Goal: Task Accomplishment & Management: Use online tool/utility

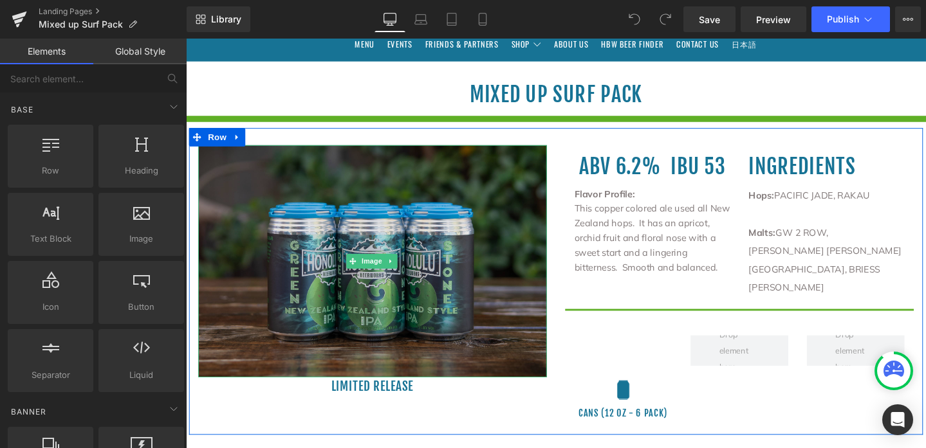
scroll to position [196, 0]
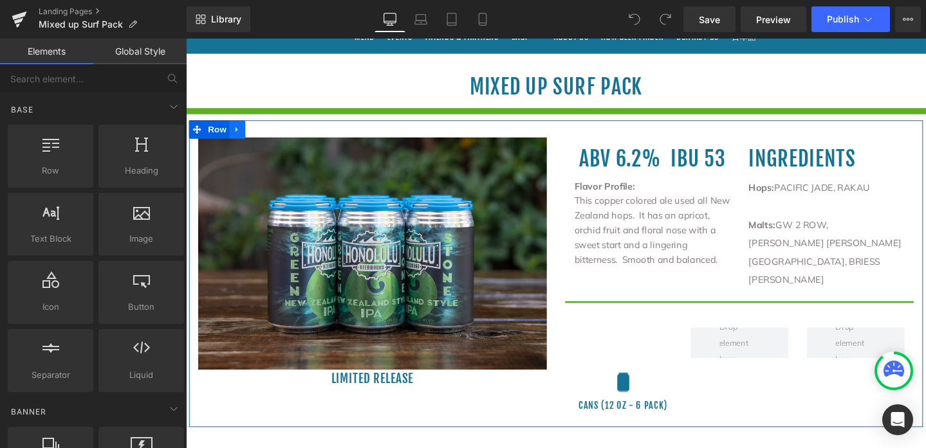
click at [239, 134] on icon at bounding box center [239, 135] width 9 height 10
click at [253, 134] on icon at bounding box center [256, 134] width 9 height 9
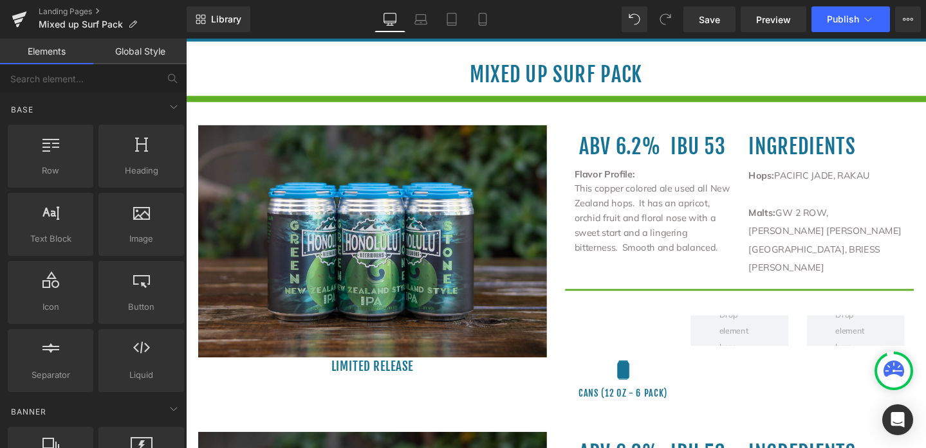
scroll to position [196, 0]
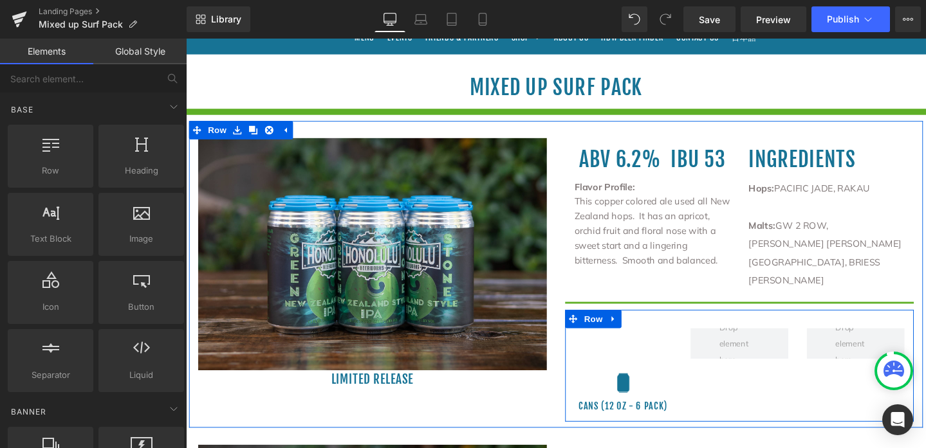
click at [717, 399] on div "Image cans (12 oz - 6 pack) Heading Row" at bounding box center [768, 383] width 367 height 118
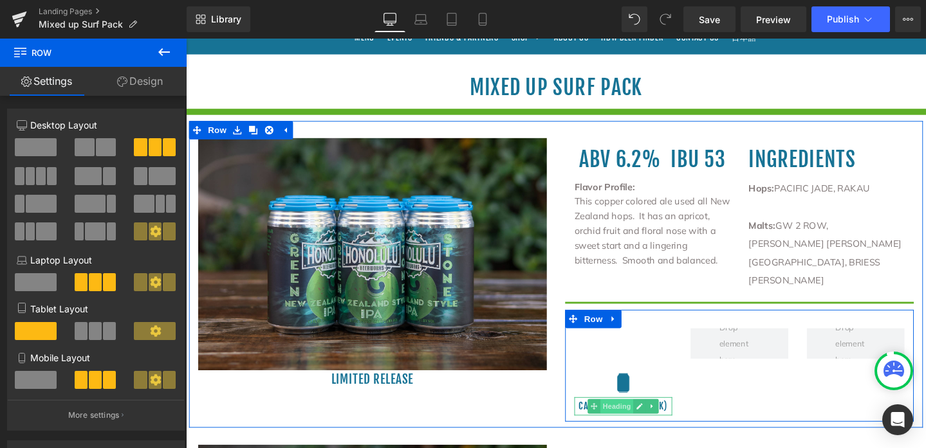
click at [637, 418] on span "Heading" at bounding box center [638, 425] width 35 height 15
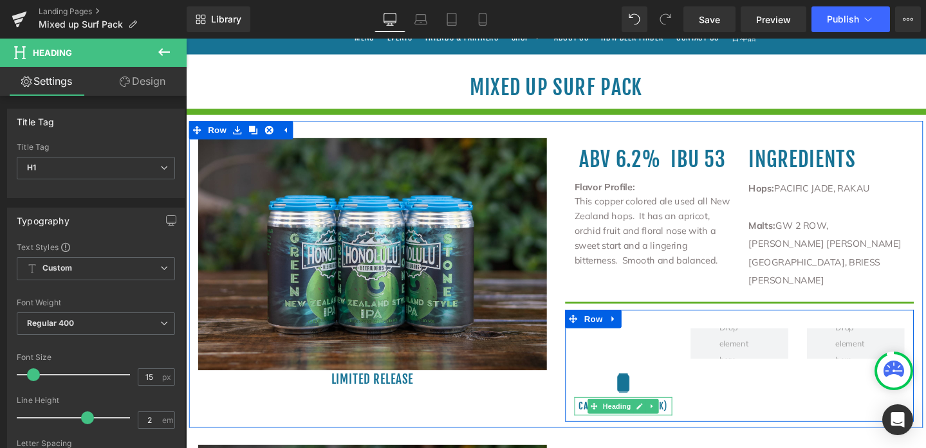
click at [683, 416] on h1 "cans (12 oz - 6 pack)" at bounding box center [645, 425] width 103 height 19
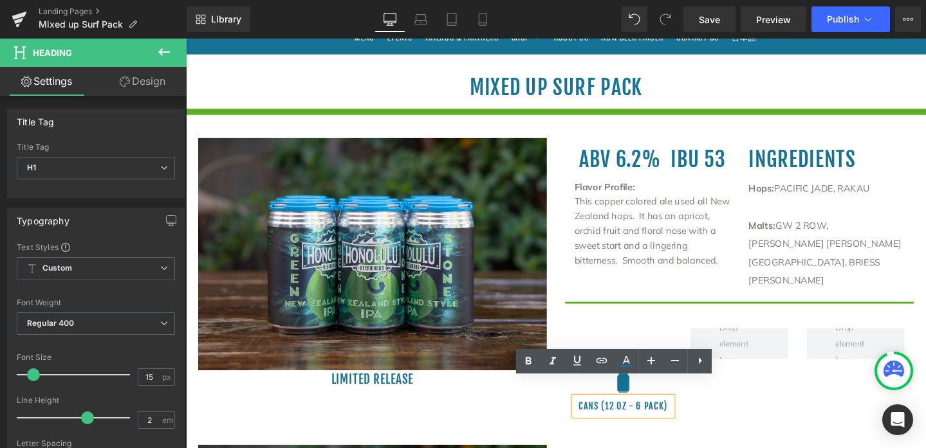
click at [659, 416] on h1 "cans (12 oz - 6 pack)" at bounding box center [645, 425] width 103 height 19
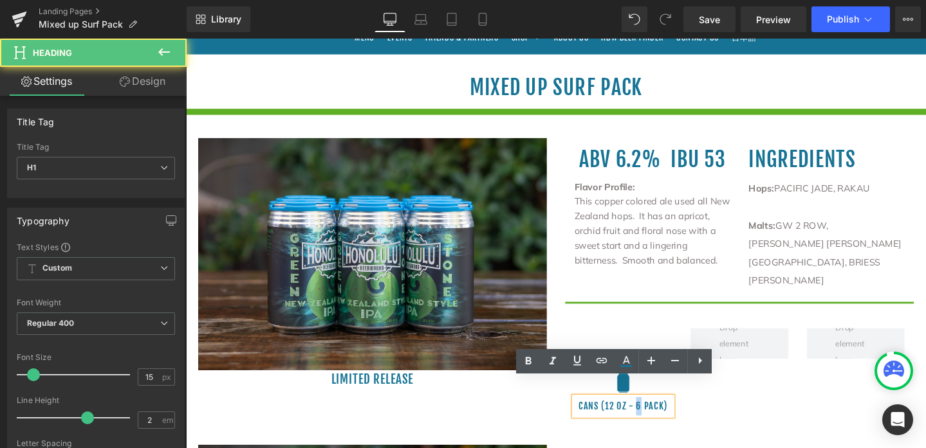
click at [654, 416] on h1 "cans (12 oz - 6 pack)" at bounding box center [645, 425] width 103 height 19
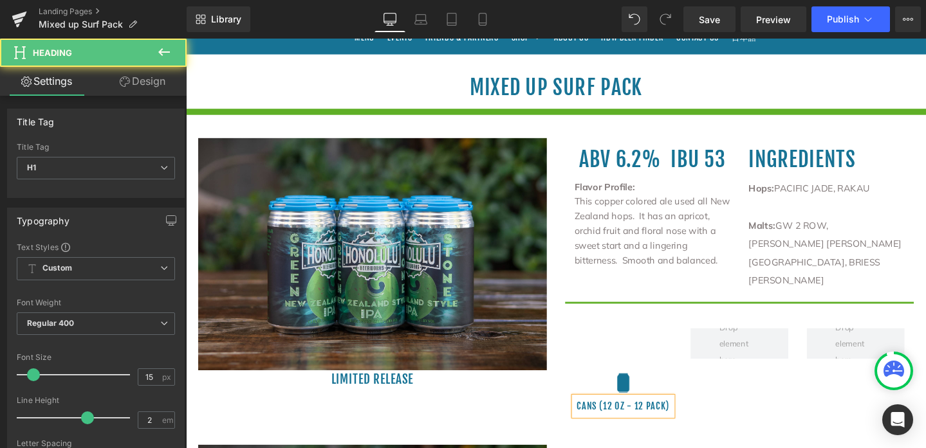
click at [683, 416] on h1 "cans (12 oz - 12 pack)" at bounding box center [645, 425] width 103 height 19
click at [670, 416] on h1 "cans (12 oz - 12 pack - 4 VARIETIES)" at bounding box center [645, 435] width 103 height 39
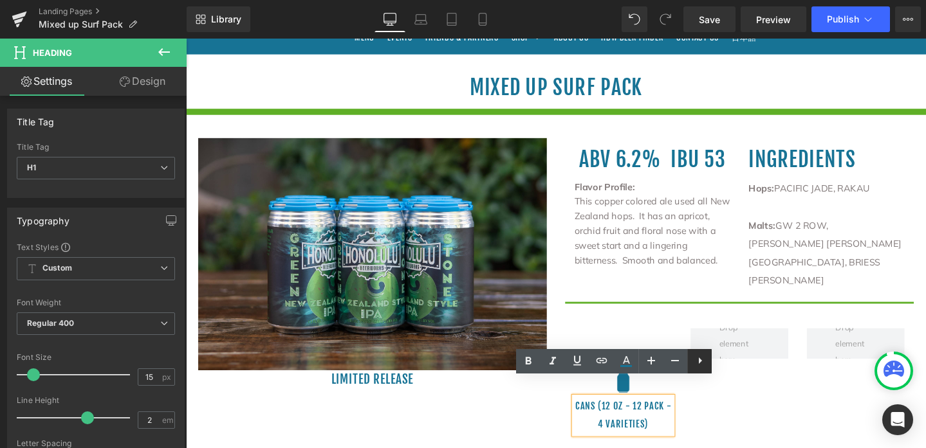
click at [703, 363] on icon at bounding box center [699, 360] width 15 height 15
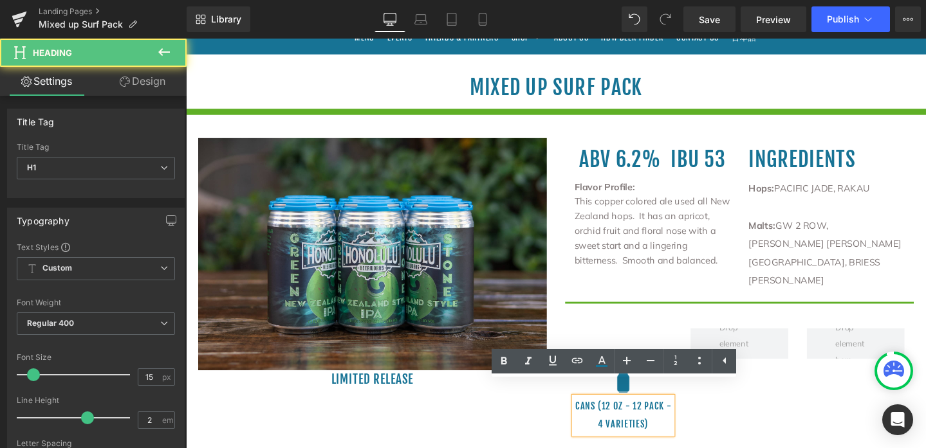
click at [682, 425] on h1 "cans (12 oz - 12 pack - 4 VARIETIES)" at bounding box center [645, 435] width 103 height 39
click at [727, 420] on div "Image cans (12 oz - 12 pack - 4 VARIETIES) Heading Row" at bounding box center [768, 392] width 367 height 137
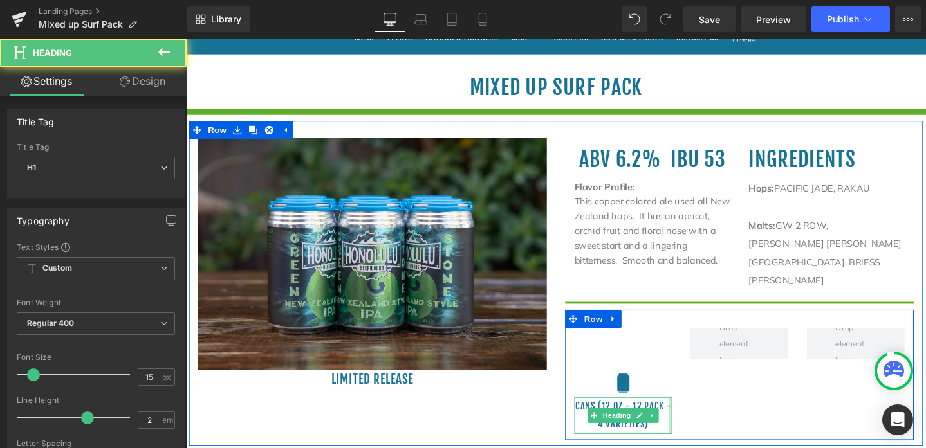
drag, startPoint x: 689, startPoint y: 396, endPoint x: 706, endPoint y: 398, distance: 16.8
click at [706, 398] on div "Image cans (12 oz - 12 pack - 4 VARIETIES) Heading Row" at bounding box center [768, 392] width 367 height 137
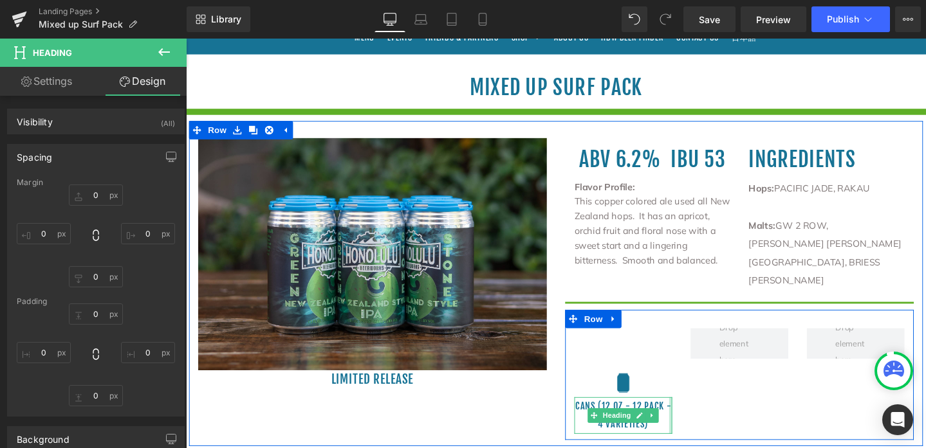
type input "0"
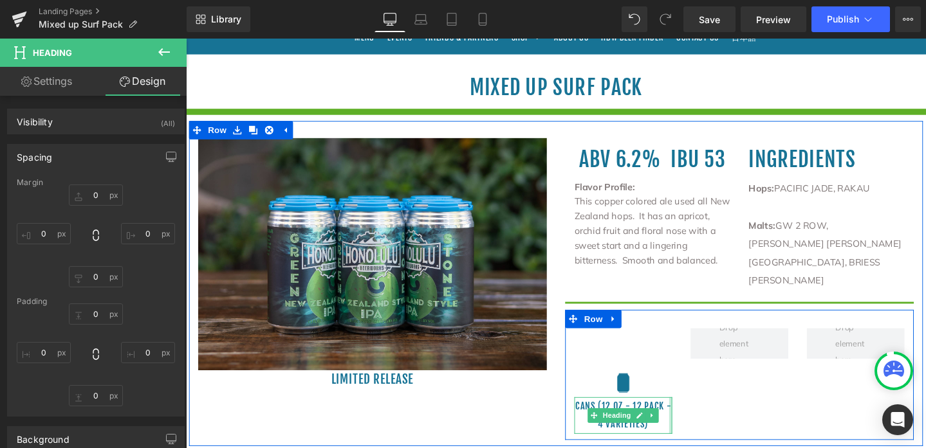
type input "0"
type input "0px"
drag, startPoint x: 691, startPoint y: 405, endPoint x: 711, endPoint y: 404, distance: 20.6
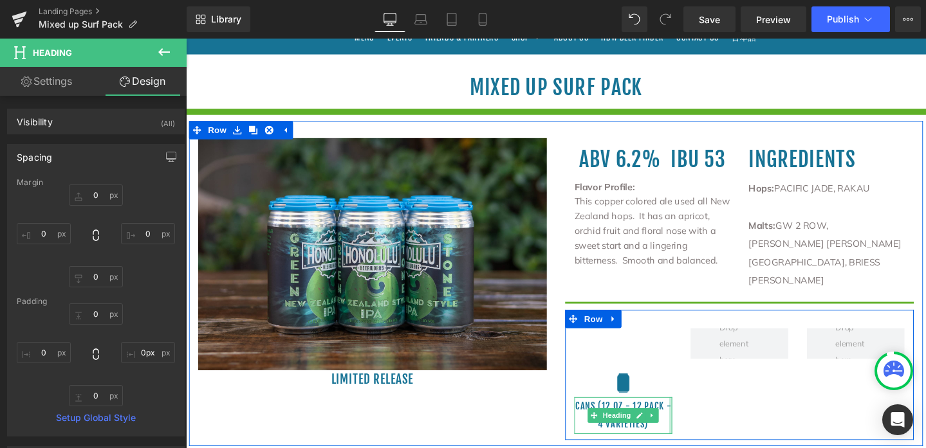
click at [711, 404] on div "Image cans (12 oz - 12 pack - 4 VARIETIES) Heading Row" at bounding box center [768, 392] width 367 height 137
click at [726, 410] on div "Image cans (12 oz - 12 pack - 4 VARIETIES) Heading Row" at bounding box center [768, 392] width 367 height 137
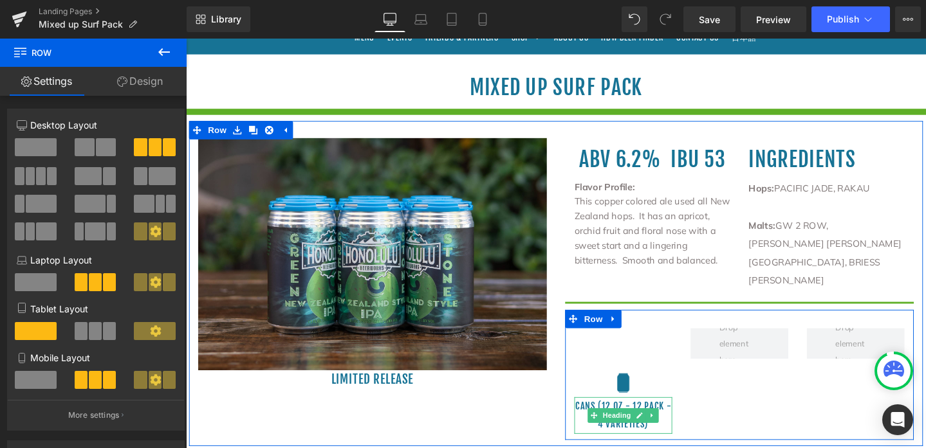
click at [615, 416] on h1 "cans (12 oz - 12 pack - 4 VARIETIES)" at bounding box center [645, 435] width 103 height 39
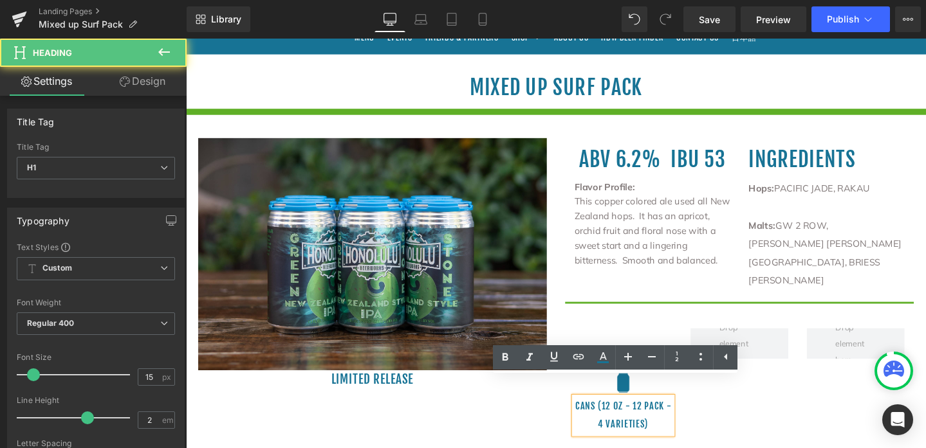
click at [613, 416] on h1 "cans (12 oz - 12 pack - 4 VARIETIES)" at bounding box center [645, 435] width 103 height 39
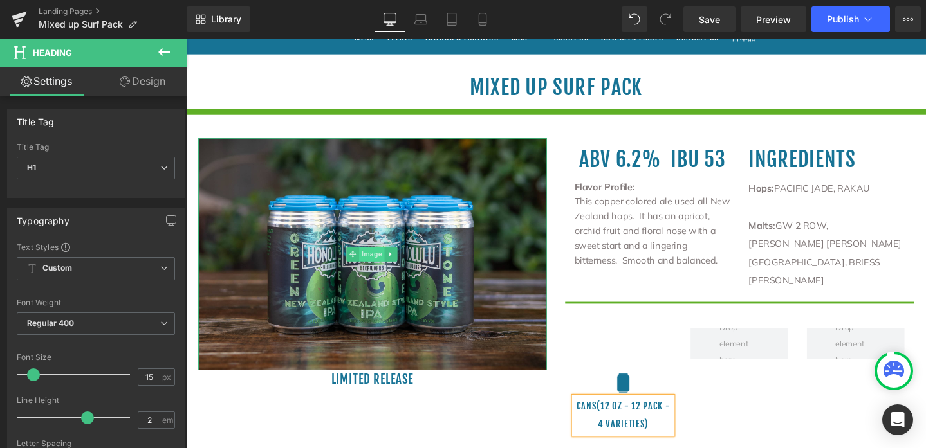
click at [380, 267] on span "Image" at bounding box center [381, 265] width 27 height 15
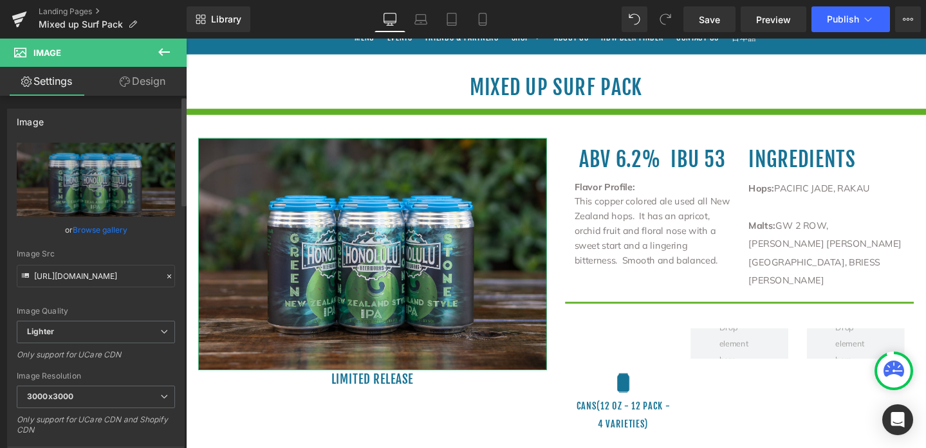
click at [105, 230] on link "Browse gallery" at bounding box center [100, 230] width 55 height 23
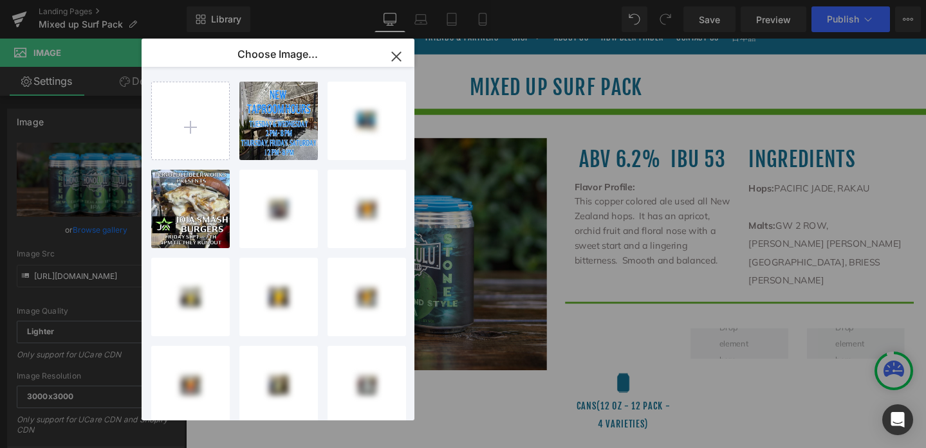
click at [402, 58] on icon "button" at bounding box center [396, 56] width 21 height 21
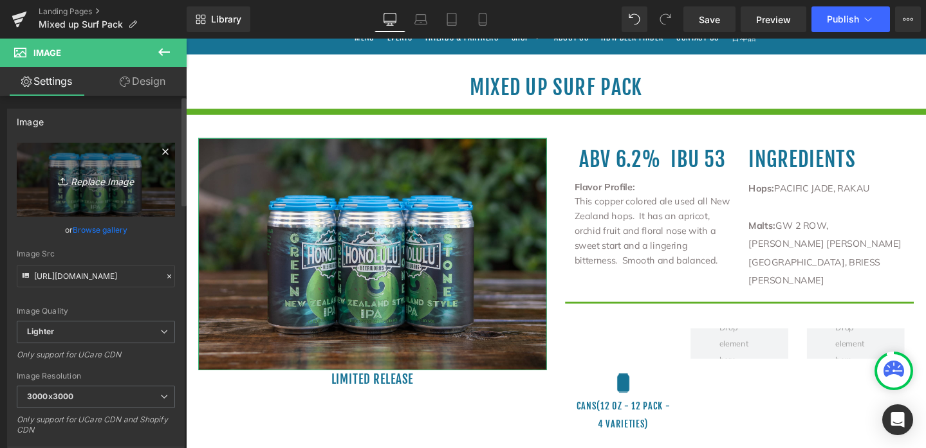
click at [61, 178] on icon at bounding box center [63, 179] width 4 height 2
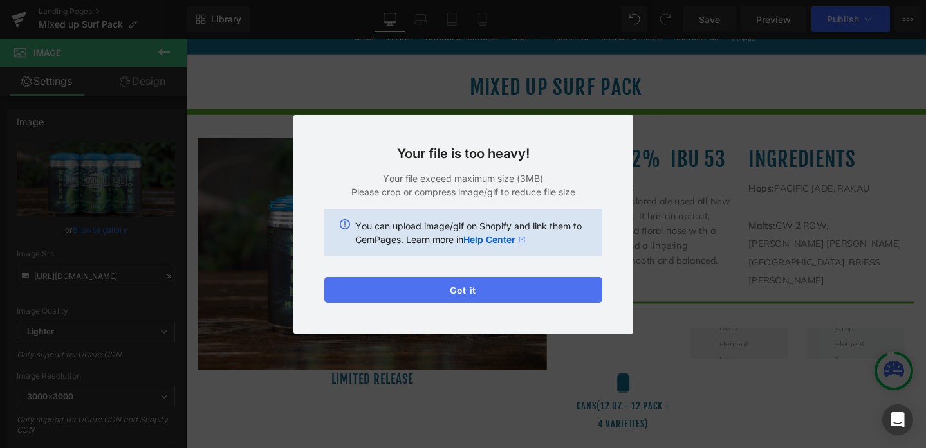
click at [503, 291] on button "Got it" at bounding box center [463, 290] width 278 height 26
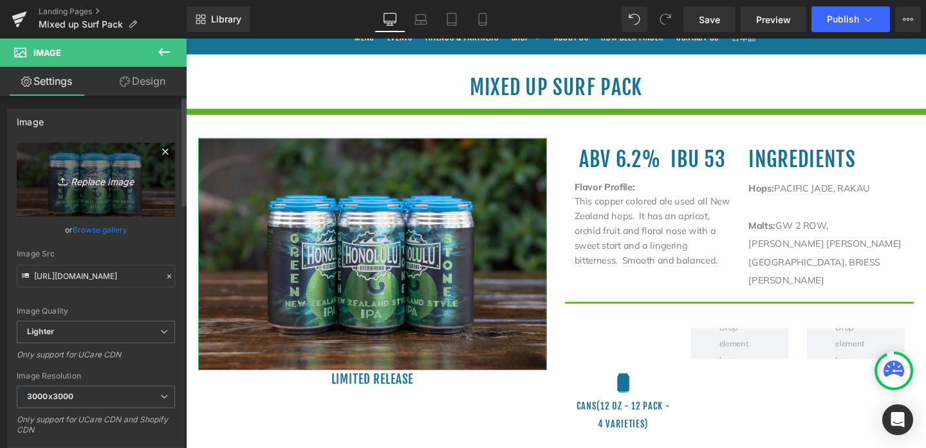
click at [60, 181] on icon at bounding box center [64, 181] width 13 height 13
type input "C:\fakepath\Mixed banner.jpg"
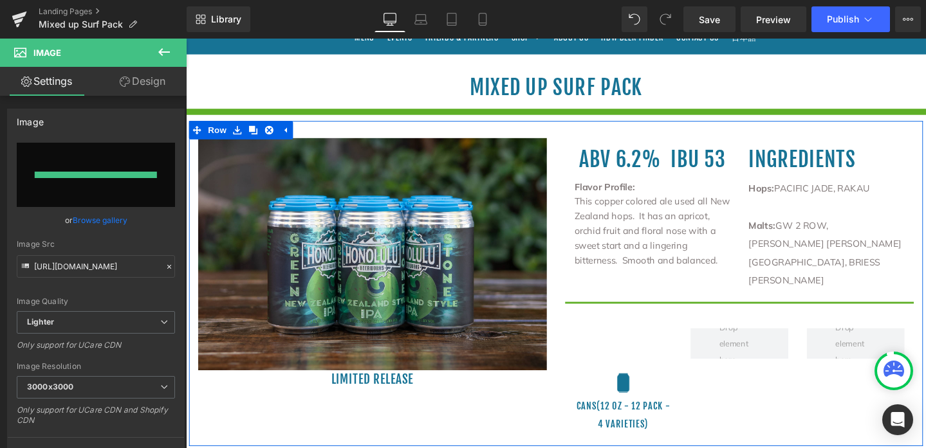
type input "https://ucarecdn.com/f46356b2-9eae-407d-b0db-671f61c04e5c/-/format/auto/-/previ…"
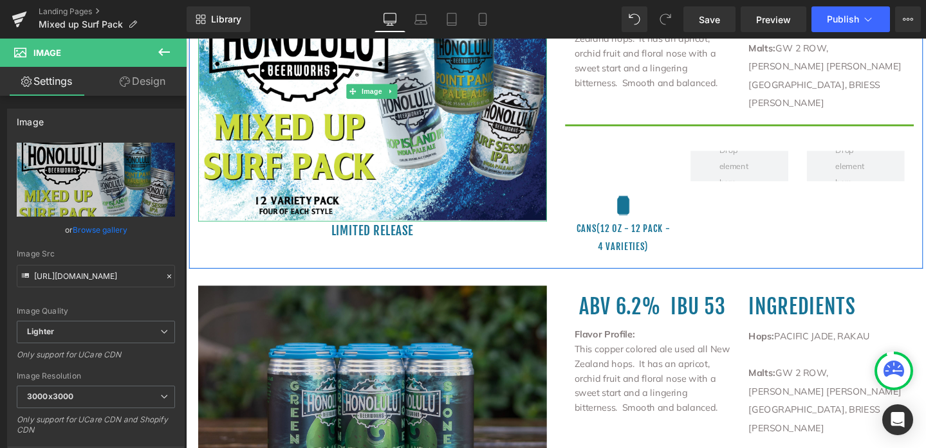
scroll to position [389, 0]
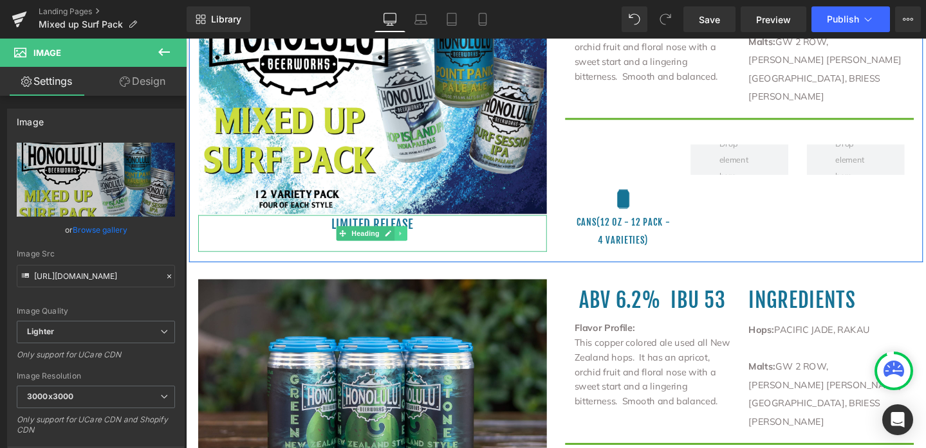
click at [410, 244] on icon at bounding box center [411, 244] width 7 height 8
click at [415, 242] on icon at bounding box center [418, 244] width 7 height 7
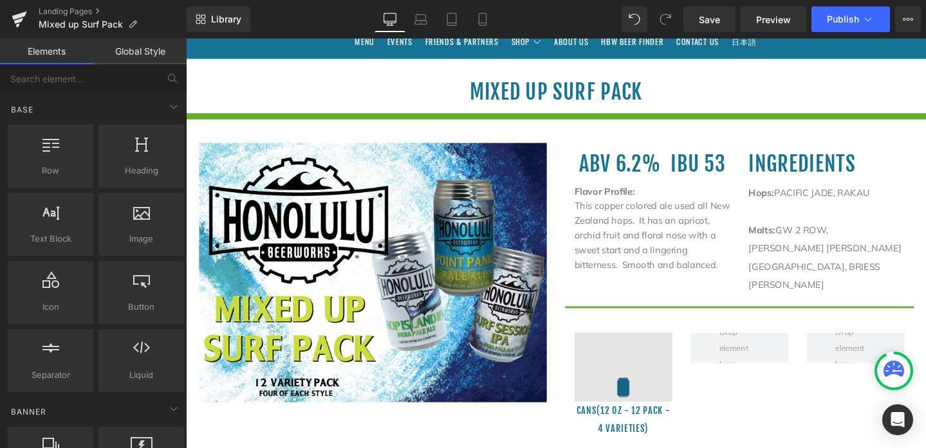
scroll to position [118, 0]
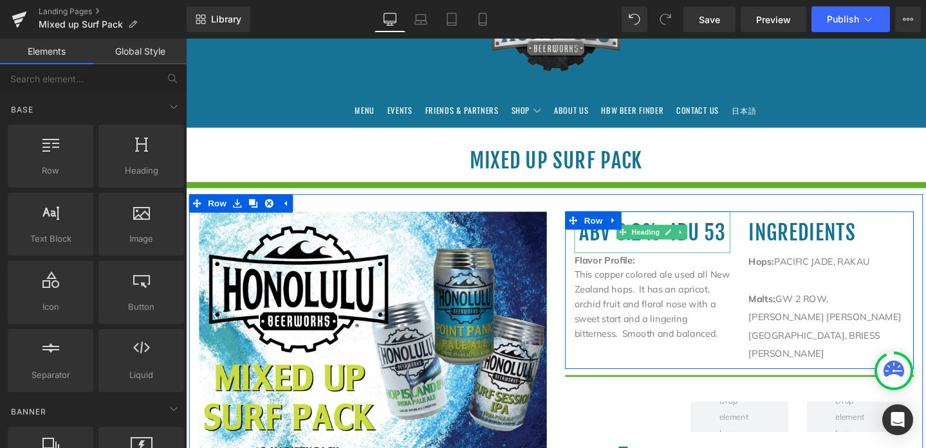
click at [721, 239] on h1 "abv 6.2% ibu 53" at bounding box center [676, 243] width 164 height 44
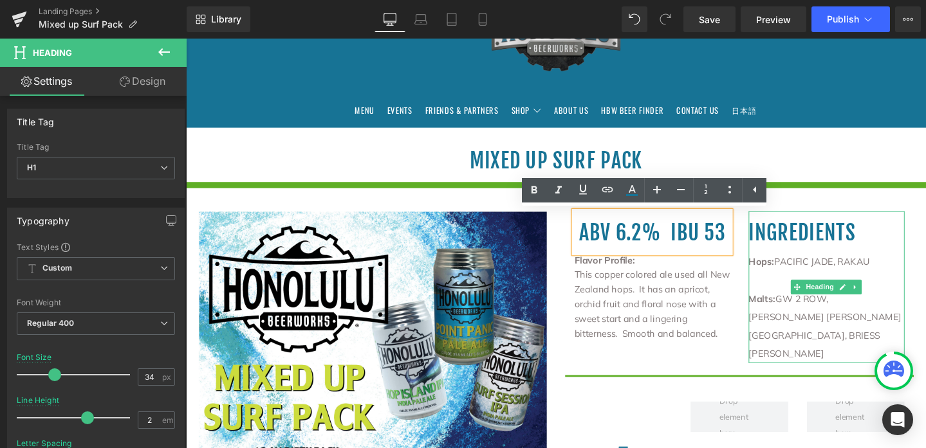
click at [850, 246] on h1 "ingredients" at bounding box center [860, 243] width 164 height 44
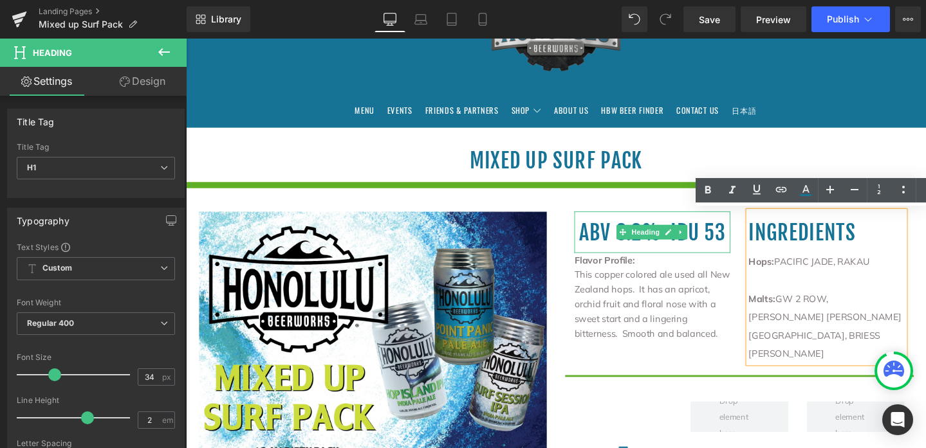
click at [623, 237] on h1 "abv 6.2% ibu 53" at bounding box center [676, 243] width 164 height 44
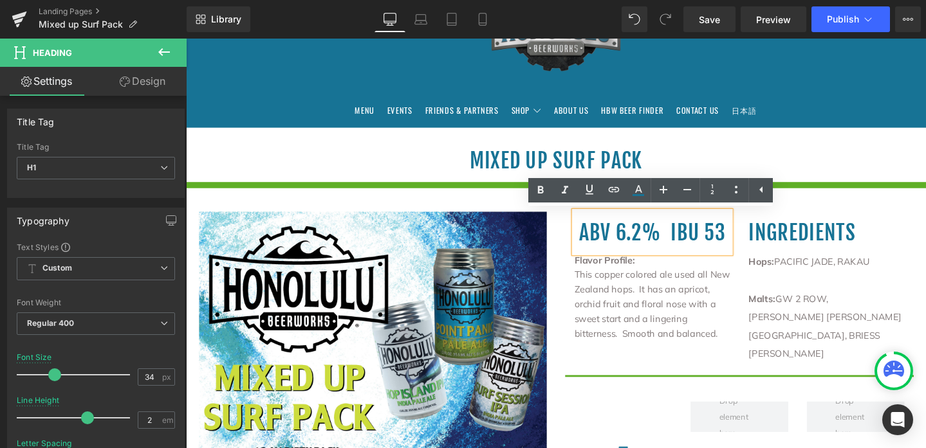
click at [661, 244] on h1 "abv 6.2% ibu 53" at bounding box center [676, 243] width 164 height 44
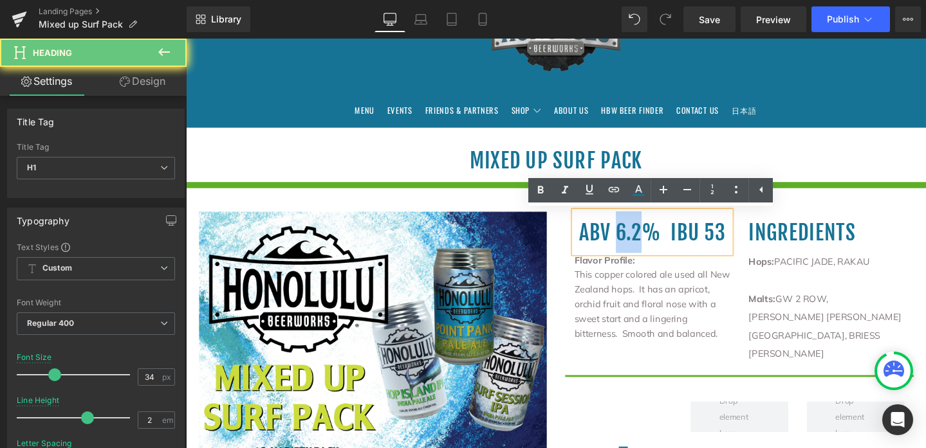
drag, startPoint x: 661, startPoint y: 244, endPoint x: 634, endPoint y: 245, distance: 27.0
click at [634, 245] on h1 "abv 6.2% ibu 53" at bounding box center [676, 243] width 164 height 44
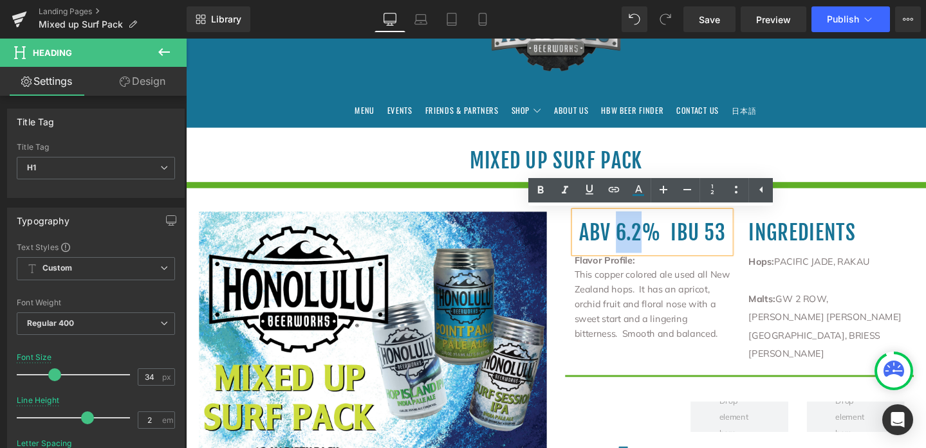
click at [657, 246] on h1 "abv 6.2% ibu 53" at bounding box center [676, 243] width 164 height 44
drag, startPoint x: 658, startPoint y: 244, endPoint x: 635, endPoint y: 244, distance: 23.2
click at [635, 244] on h1 "abv 6.2% ibu 53" at bounding box center [676, 243] width 164 height 44
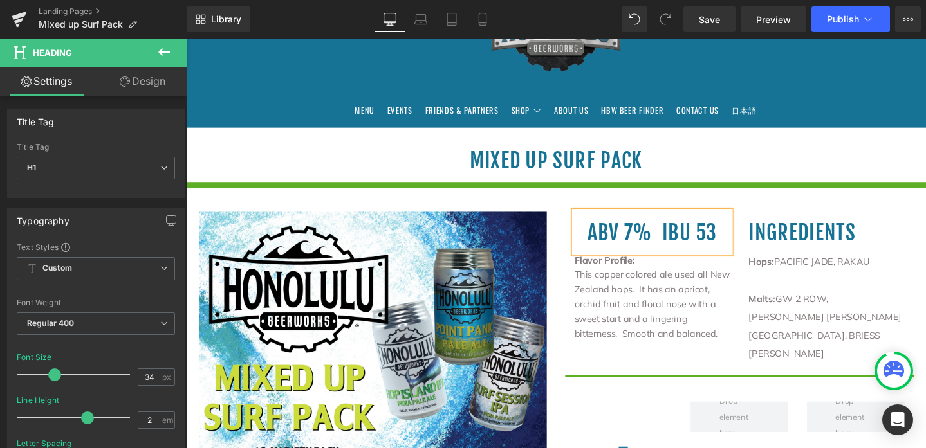
click at [672, 248] on h1 "abv 7% ibu 53" at bounding box center [676, 243] width 164 height 44
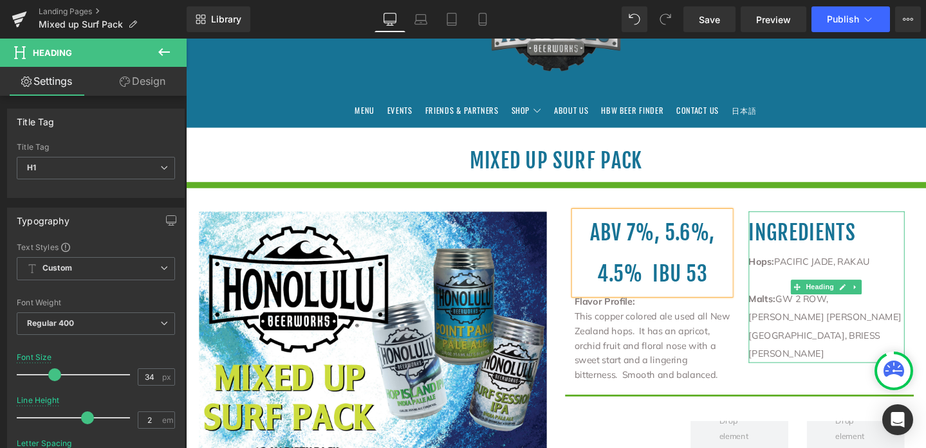
click at [805, 252] on h1 "ingredients" at bounding box center [860, 243] width 164 height 44
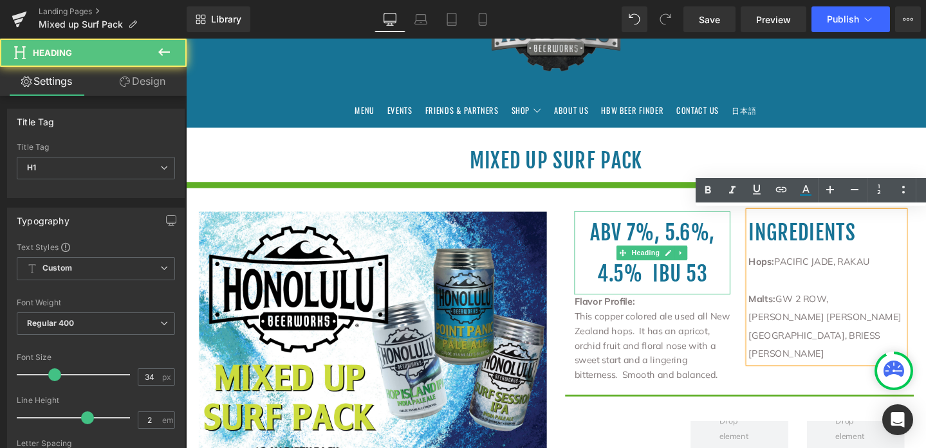
click at [716, 261] on h1 "abv 7%, 5.6%, 4.5% ibu 53" at bounding box center [676, 264] width 164 height 87
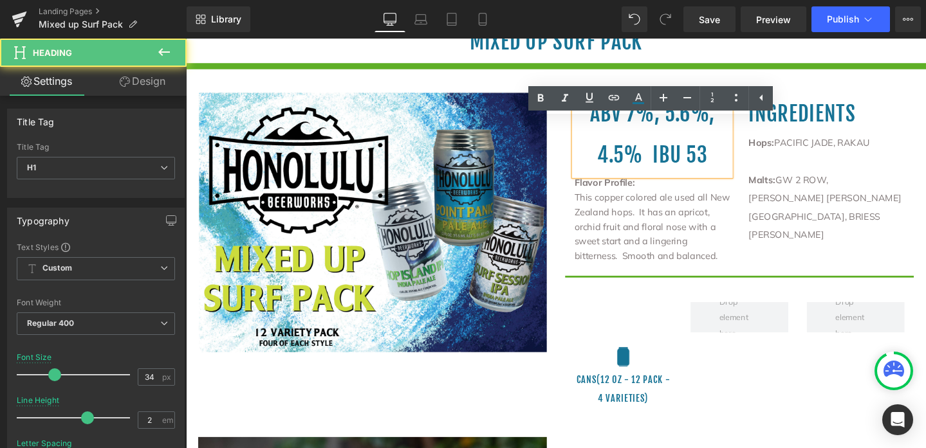
scroll to position [244, 0]
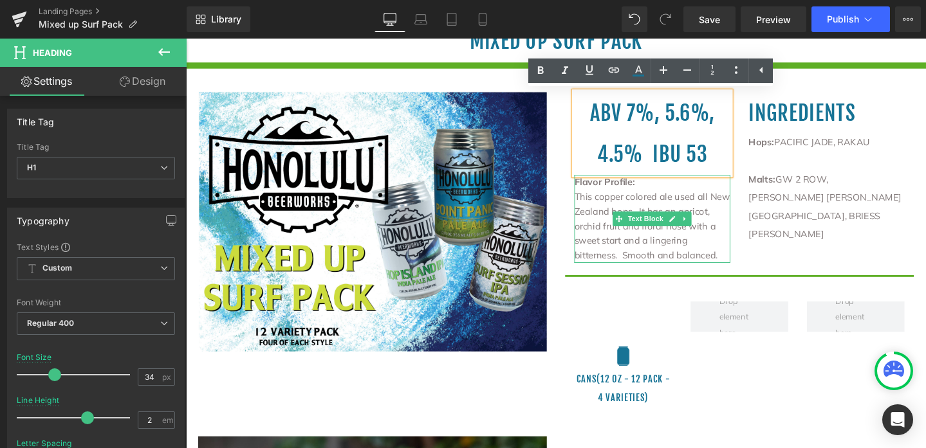
click at [625, 261] on p "This copper colored ale used all New Zealand hops. It has an apricot, orchid fr…" at bounding box center [676, 235] width 164 height 77
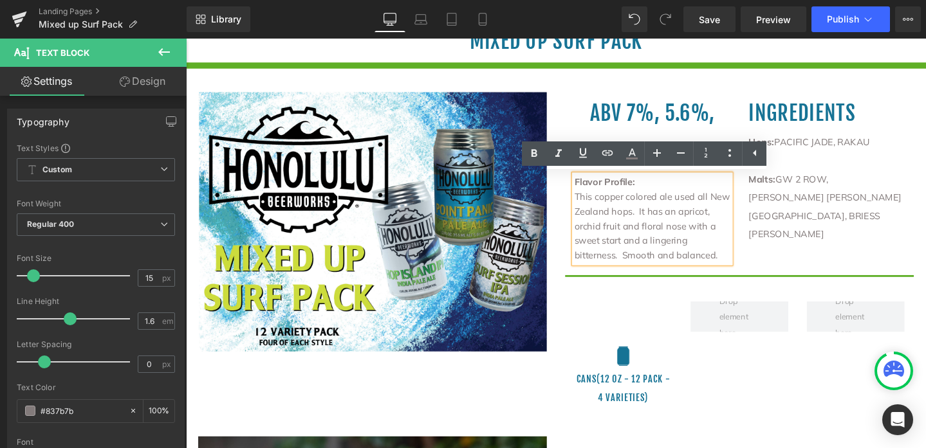
click at [310, 76] on div "Separator" at bounding box center [575, 66] width 778 height 19
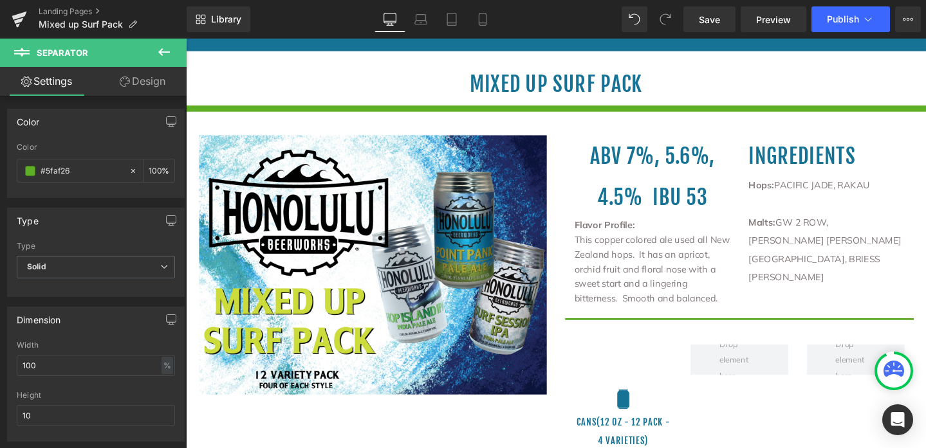
scroll to position [202, 0]
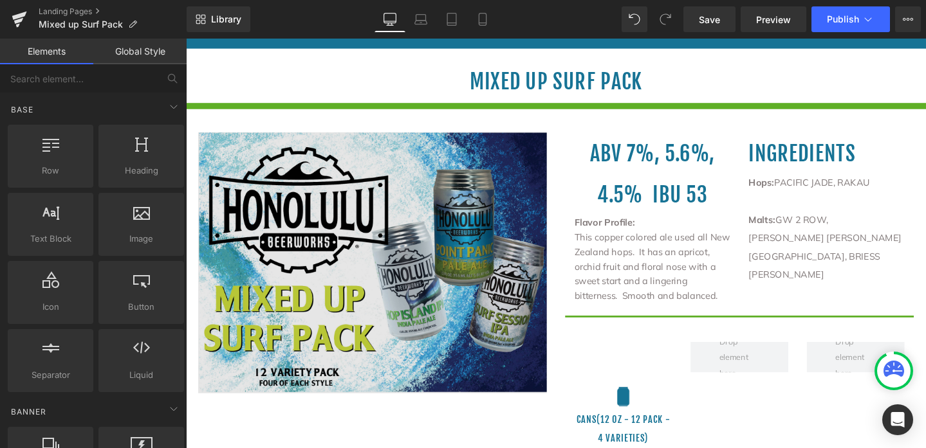
click at [240, 136] on link at bounding box center [241, 128] width 14 height 15
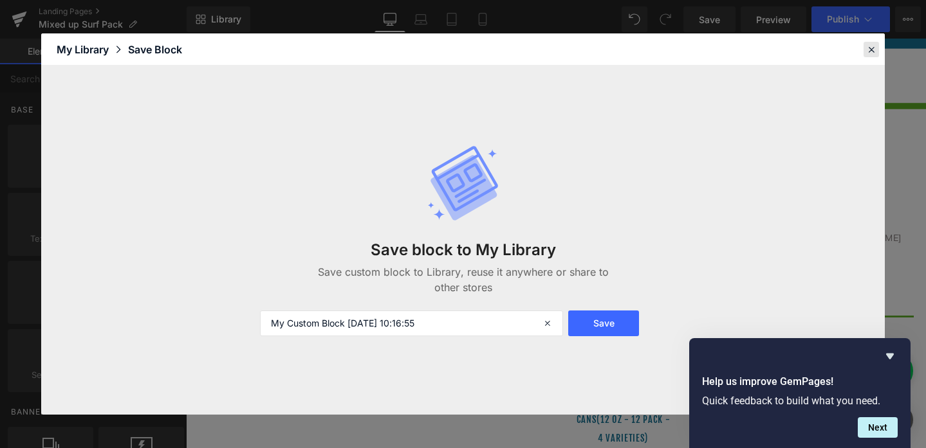
click at [870, 46] on icon at bounding box center [871, 50] width 12 height 12
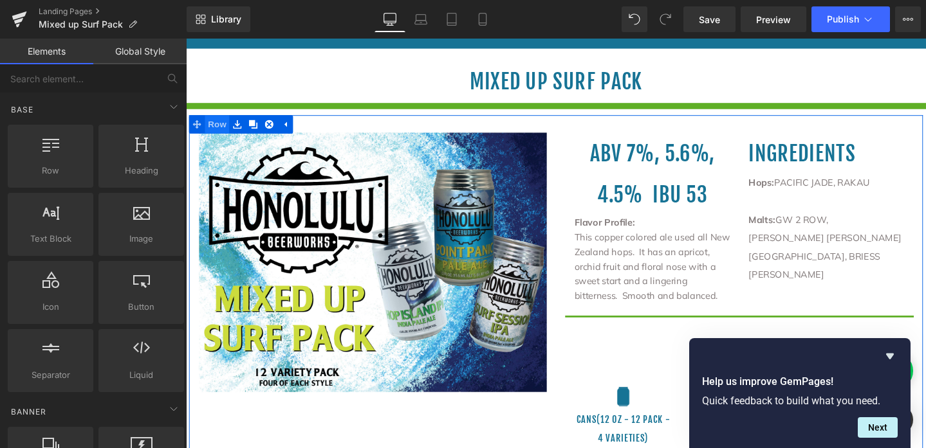
click at [212, 130] on span "Row" at bounding box center [219, 128] width 26 height 19
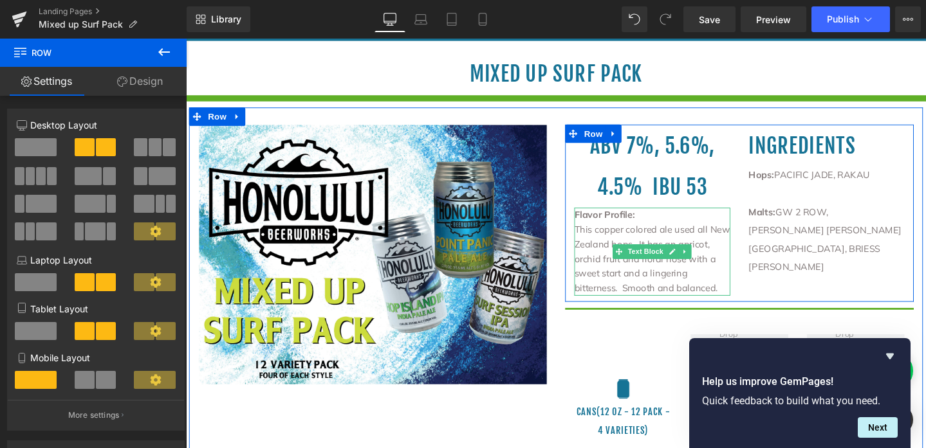
scroll to position [206, 0]
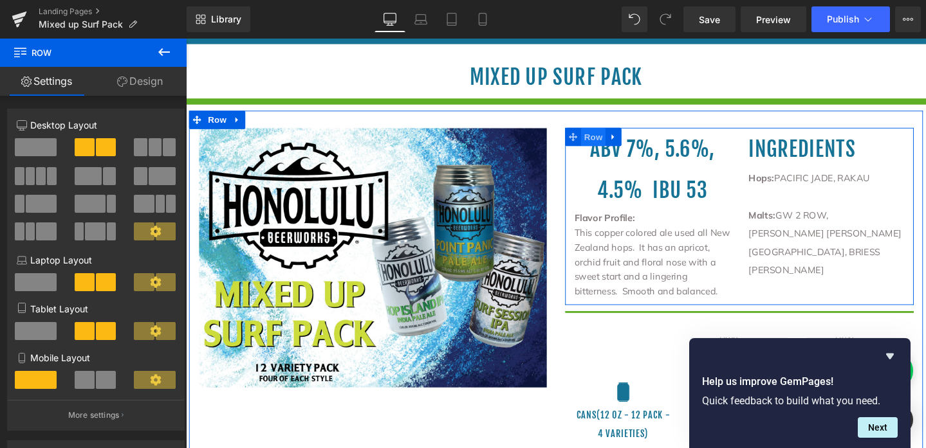
click at [610, 144] on span "Row" at bounding box center [614, 142] width 26 height 19
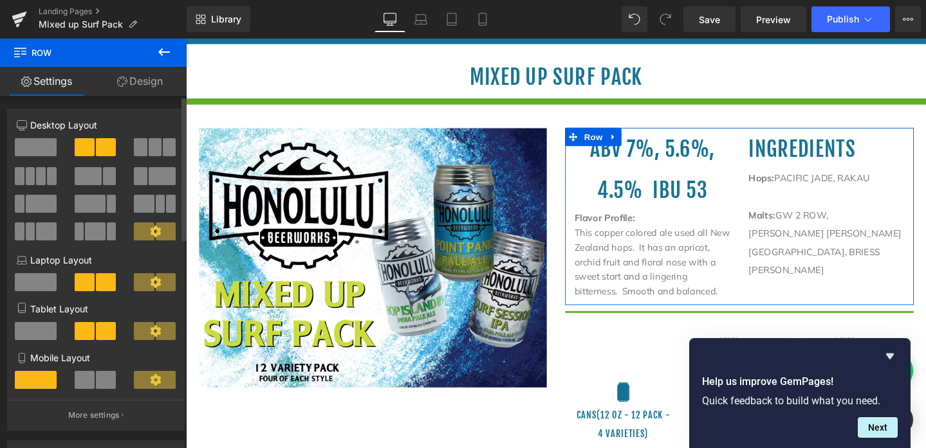
click at [48, 149] on span at bounding box center [36, 147] width 42 height 18
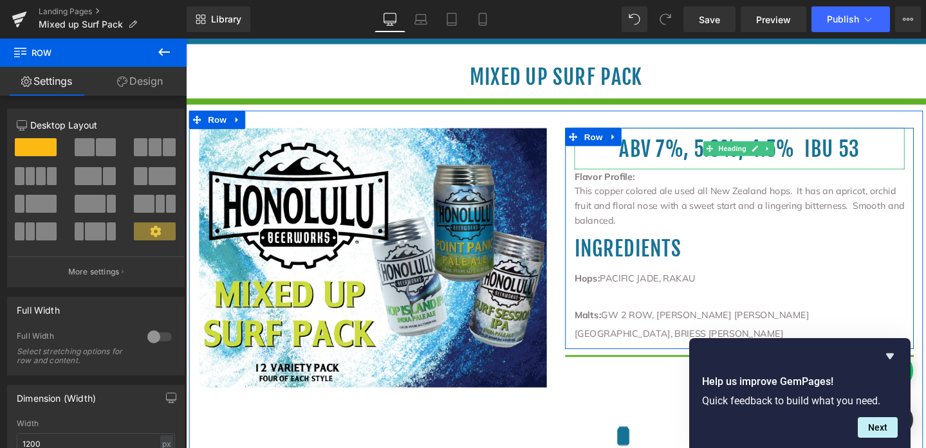
click at [831, 152] on h1 "abv 7%, 5.6%, 4.5% ibu 53" at bounding box center [767, 155] width 347 height 44
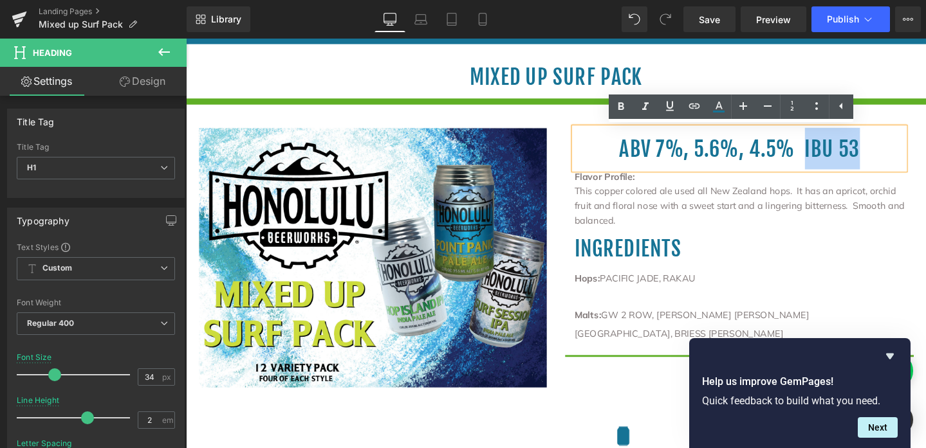
drag, startPoint x: 831, startPoint y: 152, endPoint x: 928, endPoint y: 153, distance: 97.1
click at [925, 153] on h1 "abv 7%, 5.6%, 4.5% ibu 53" at bounding box center [767, 155] width 347 height 44
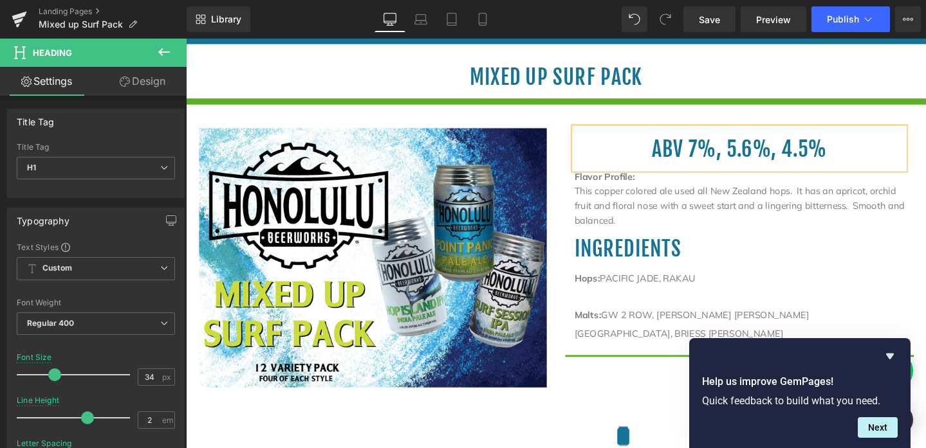
click at [702, 154] on h1 "abv 7%, 5.6%, 4.5%" at bounding box center [767, 155] width 347 height 44
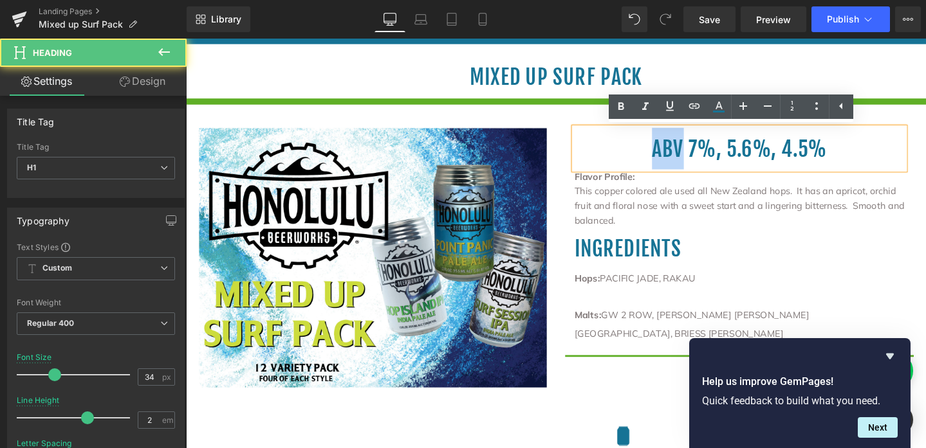
drag, startPoint x: 701, startPoint y: 155, endPoint x: 655, endPoint y: 154, distance: 45.7
click at [655, 154] on h1 "abv 7%, 5.6%, 4.5%" at bounding box center [767, 155] width 347 height 44
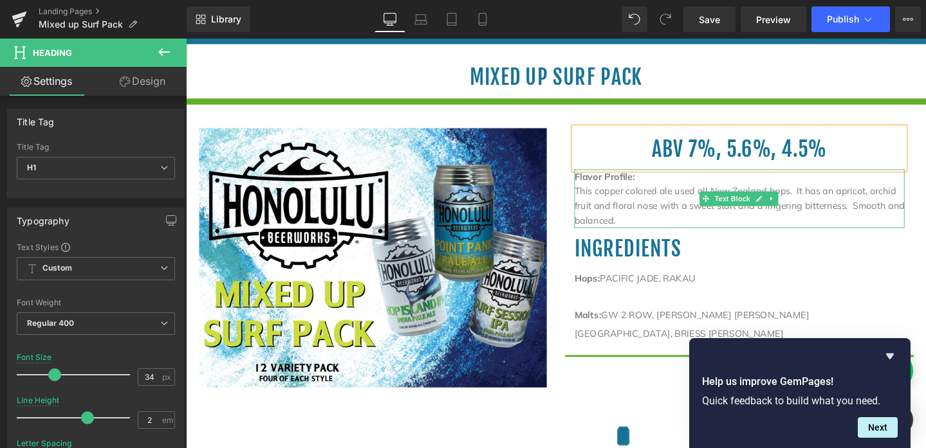
click at [612, 207] on p "This copper colored ale used all New Zealand hops. It has an apricot, orchid fr…" at bounding box center [767, 215] width 347 height 46
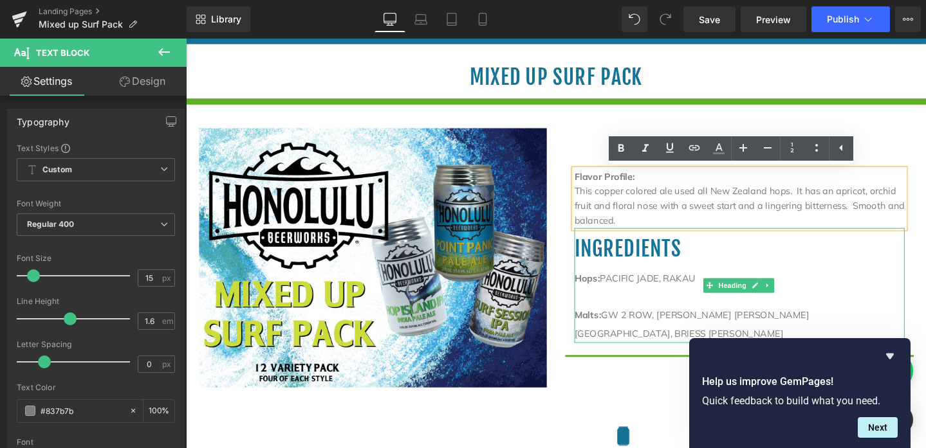
click at [650, 271] on h1 "ingredients" at bounding box center [767, 260] width 347 height 44
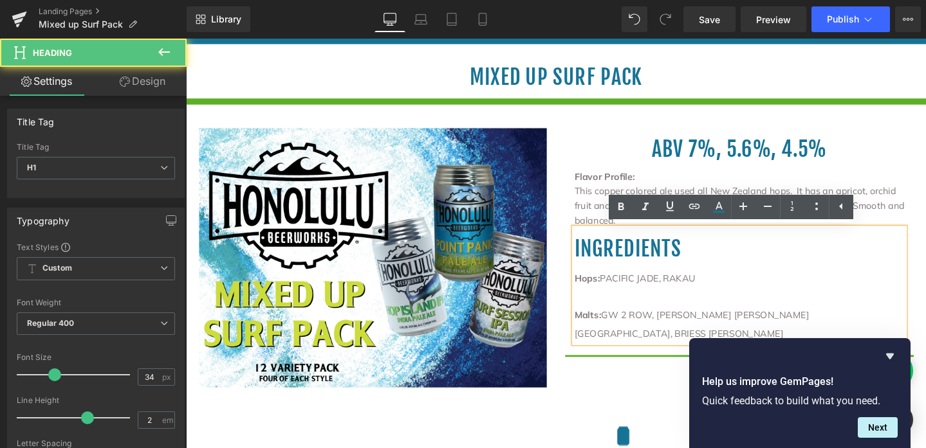
click at [685, 262] on h1 "ingredients" at bounding box center [767, 260] width 347 height 44
click at [575, 213] on div "ABV 7%, 5.6%, 4.5% Heading Flavor Profile: This copper colored ale used all New…" at bounding box center [768, 325] width 386 height 385
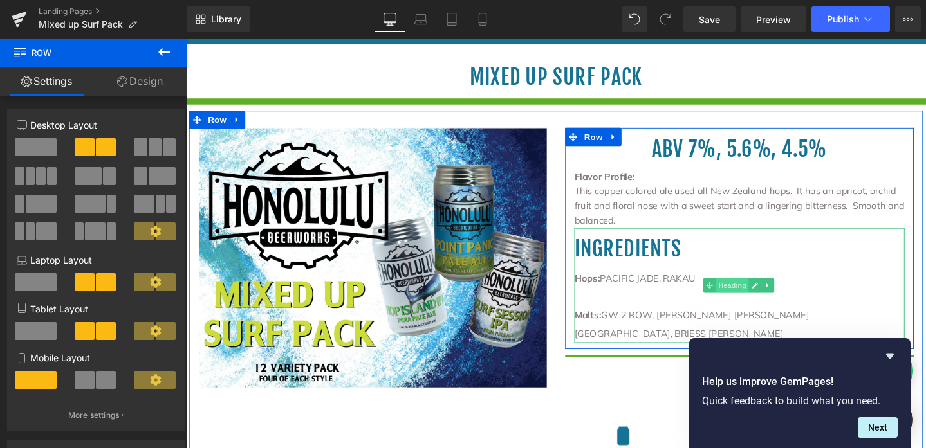
click at [761, 291] on span "Heading" at bounding box center [760, 298] width 35 height 15
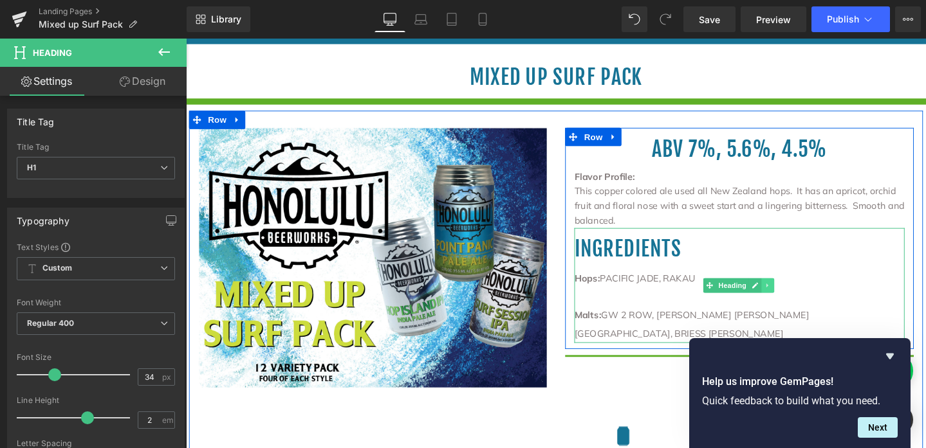
click at [795, 295] on icon at bounding box center [797, 299] width 7 height 8
click at [801, 295] on icon at bounding box center [804, 299] width 7 height 8
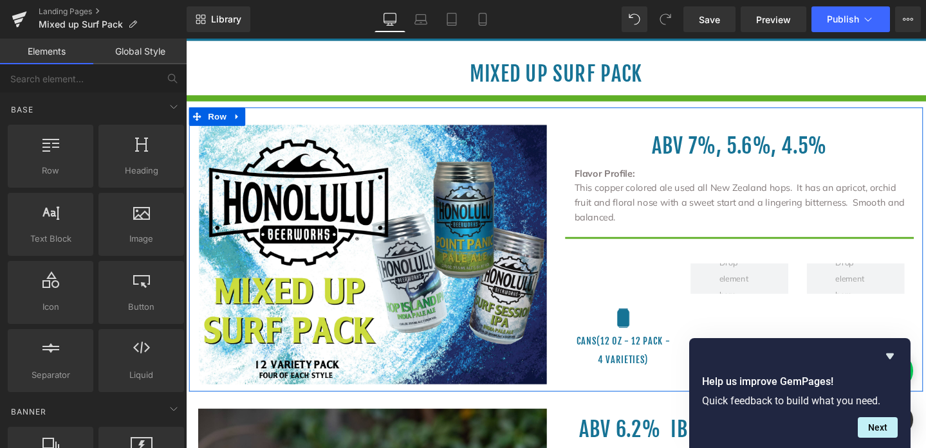
scroll to position [219, 0]
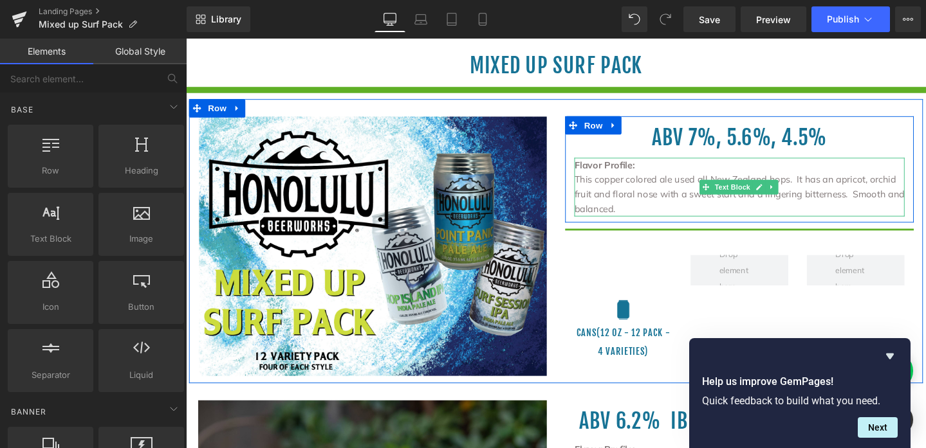
click at [628, 190] on p "This copper colored ale used all New Zealand hops. It has an apricot, orchid fr…" at bounding box center [767, 202] width 347 height 46
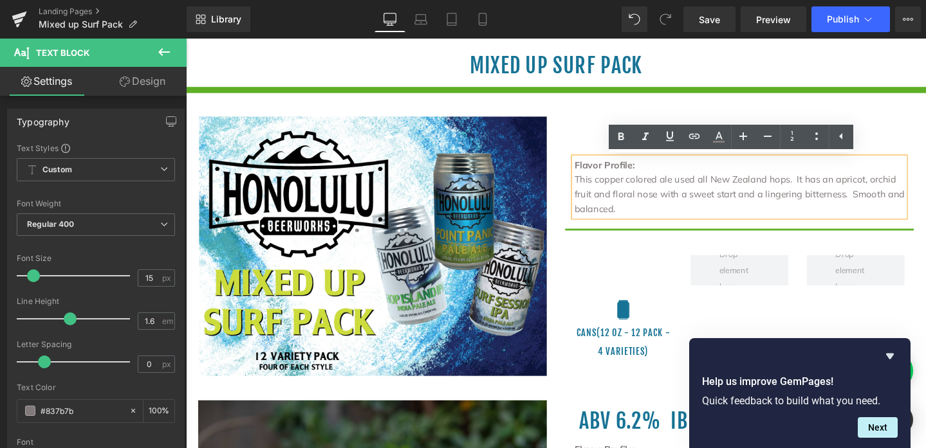
click at [594, 188] on div "Flavor Profile: This copper colored ale used all New Zealand hops. It has an ap…" at bounding box center [767, 195] width 347 height 62
click at [605, 189] on p "This copper colored ale used all New Zealand hops. It has an apricot, orchid fr…" at bounding box center [767, 202] width 347 height 46
click at [594, 189] on div "Flavor Profile: This copper colored ale used all New Zealand hops. It has an ap…" at bounding box center [767, 195] width 347 height 62
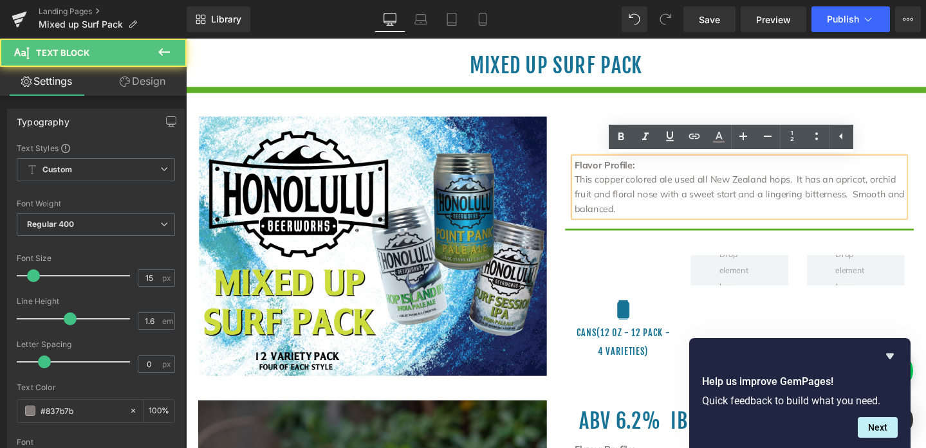
click at [594, 189] on div "Flavor Profile: This copper colored ale used all New Zealand hops. It has an ap…" at bounding box center [767, 195] width 347 height 62
click at [594, 188] on p "This copper colored ale used all New Zealand hops. It has an apricot, orchid fr…" at bounding box center [767, 202] width 347 height 46
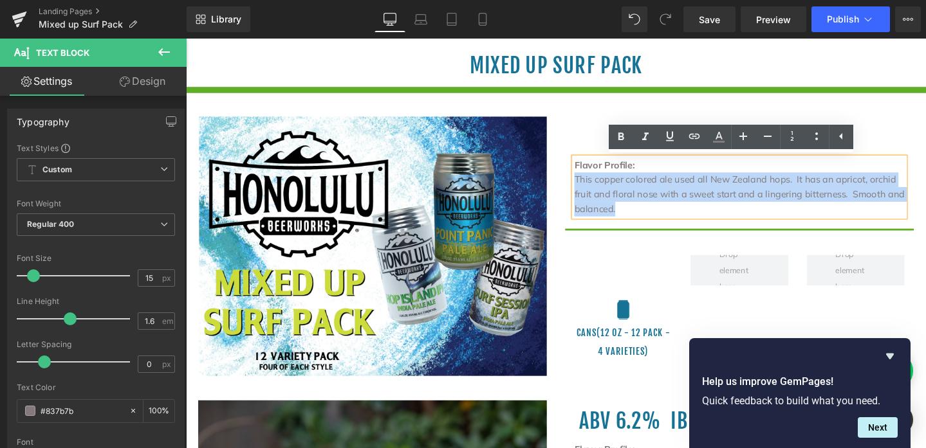
drag, startPoint x: 590, startPoint y: 188, endPoint x: 647, endPoint y: 217, distance: 63.6
click at [647, 217] on p "This copper colored ale used all New Zealand hops. It has an apricot, orchid fr…" at bounding box center [767, 202] width 347 height 46
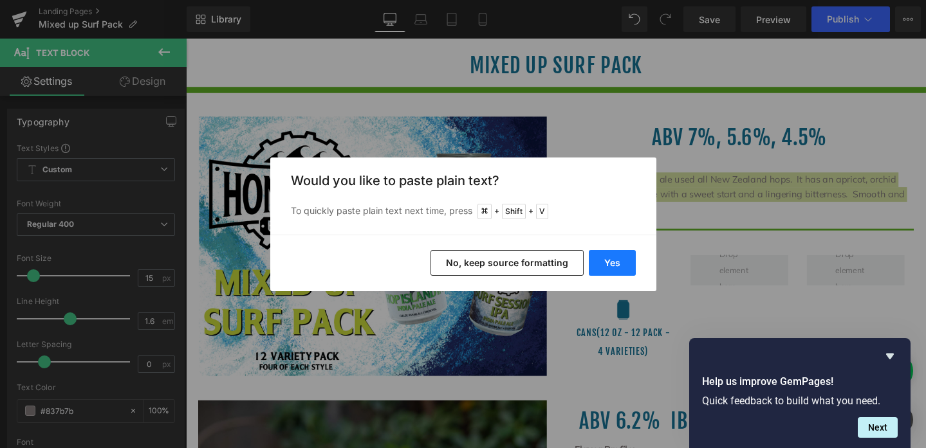
click at [616, 263] on button "Yes" at bounding box center [612, 263] width 47 height 26
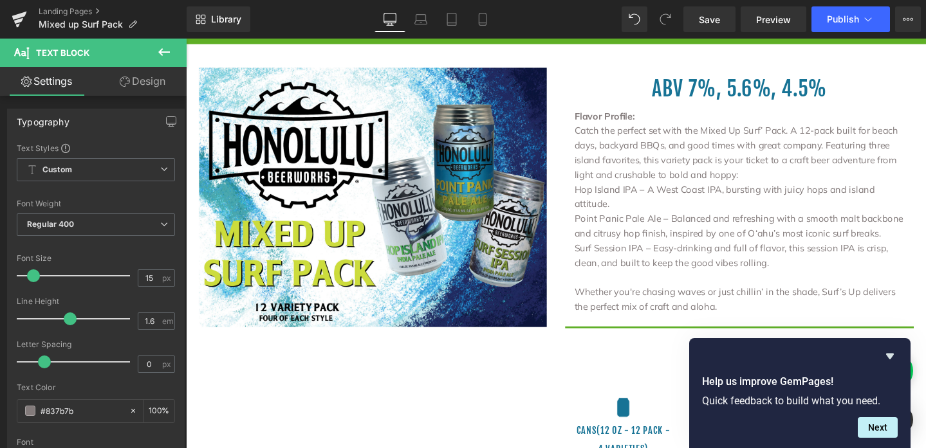
scroll to position [270, 0]
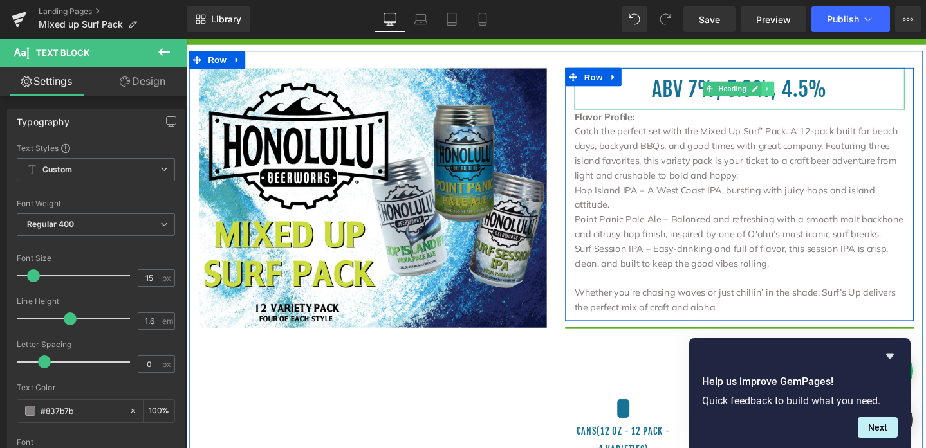
click at [796, 91] on icon at bounding box center [797, 91] width 2 height 5
click at [787, 93] on icon at bounding box center [790, 91] width 7 height 7
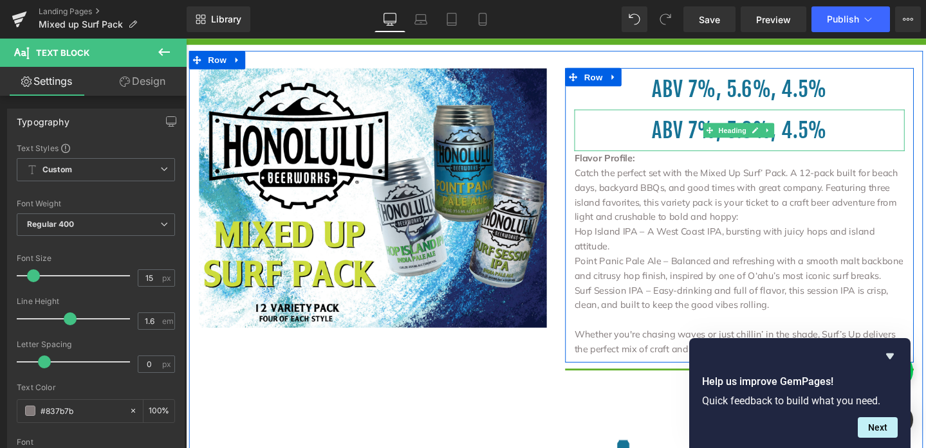
click at [666, 136] on h1 "ABV 7%, 5.6%, 4.5%" at bounding box center [767, 135] width 347 height 44
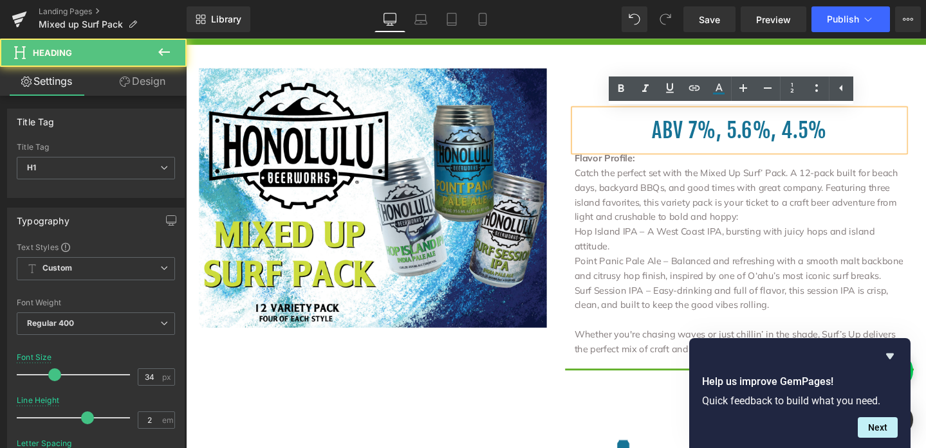
click at [670, 137] on h1 "ABV 7%, 5.6%, 4.5%" at bounding box center [767, 135] width 347 height 44
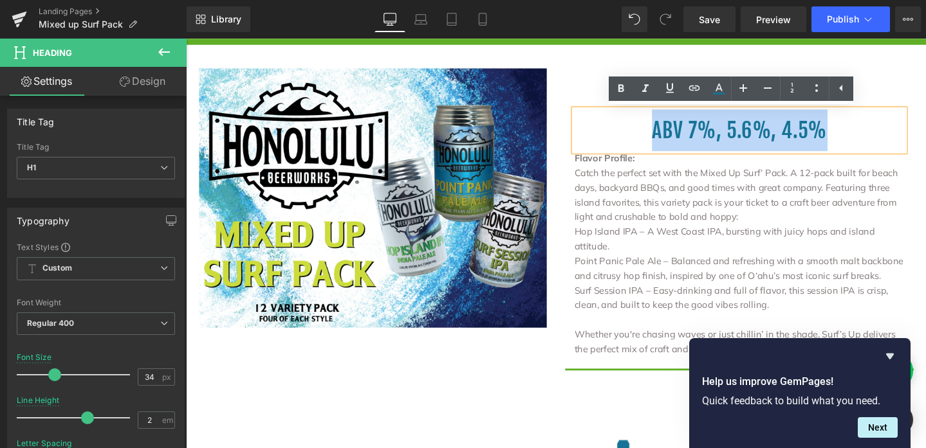
drag, startPoint x: 670, startPoint y: 137, endPoint x: 874, endPoint y: 143, distance: 204.6
click at [874, 143] on h1 "ABV 7%, 5.6%, 4.5%" at bounding box center [767, 135] width 347 height 44
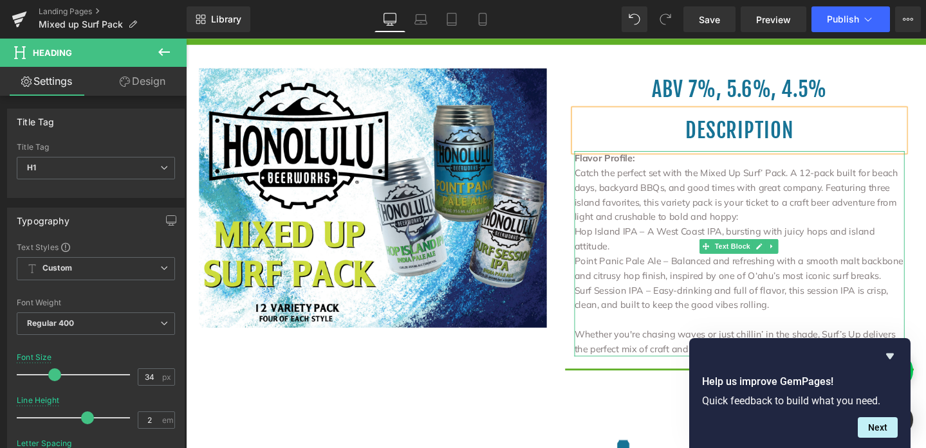
click at [666, 175] on p "Catch the perfect set with the Mixed Up Surf’ Pack. A 12-pack built for beach d…" at bounding box center [767, 203] width 347 height 62
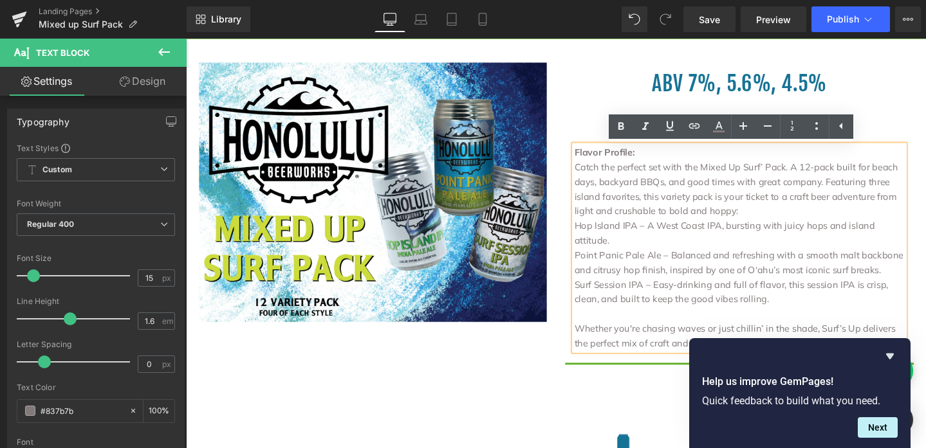
scroll to position [247, 0]
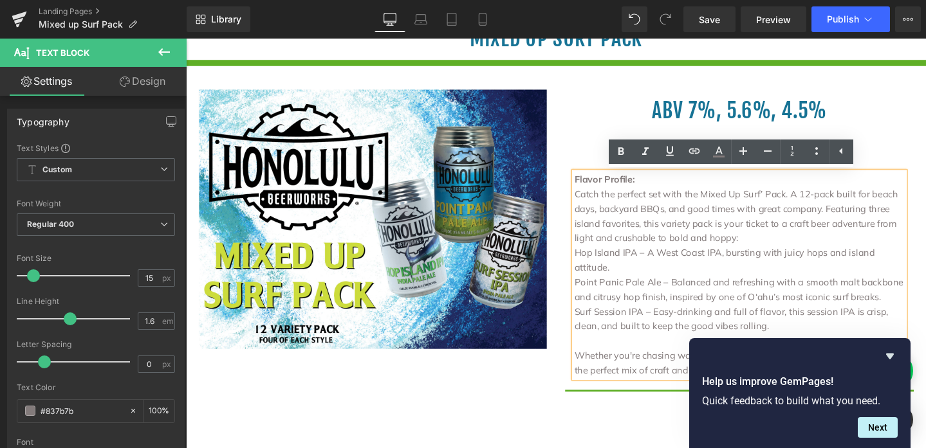
click at [567, 114] on div "Image" at bounding box center [382, 229] width 386 height 275
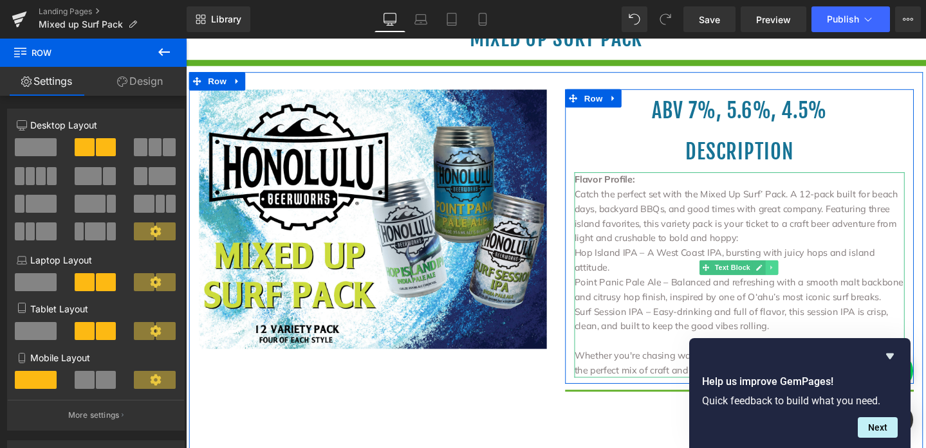
click at [799, 280] on icon at bounding box center [801, 280] width 7 height 8
click at [792, 280] on icon at bounding box center [795, 280] width 7 height 7
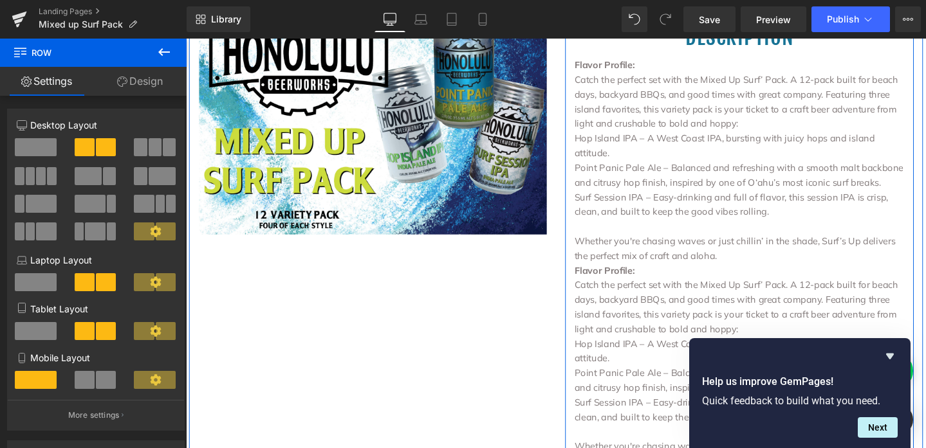
scroll to position [362, 0]
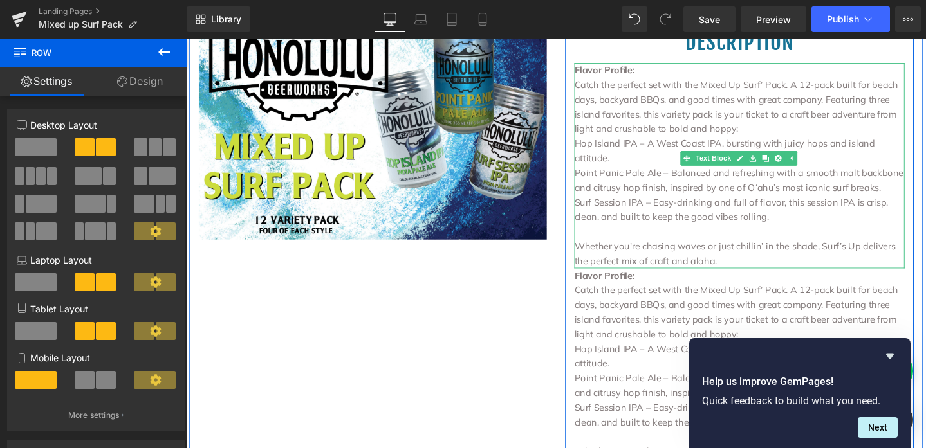
click at [791, 212] on p "Surf Session IPA – Easy-drinking and full of flavor, this session IPA is crisp,…" at bounding box center [767, 218] width 347 height 31
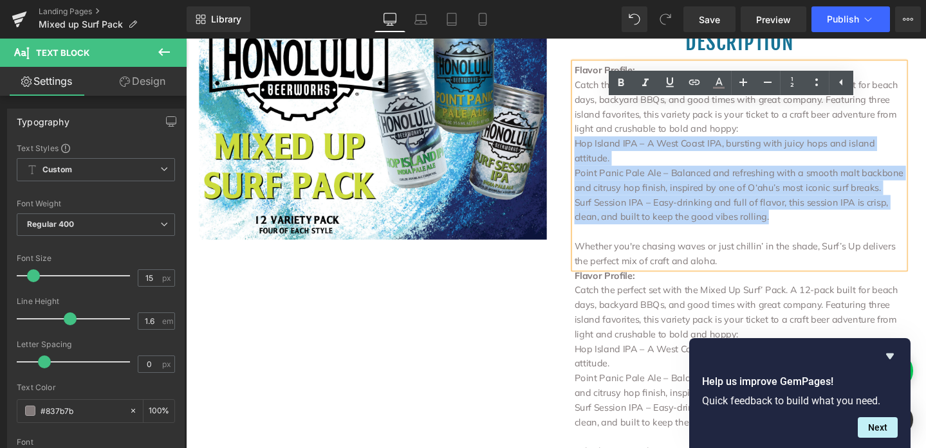
drag, startPoint x: 791, startPoint y: 212, endPoint x: 576, endPoint y: 149, distance: 223.7
click at [576, 149] on div "ABV 7%, 5.6%, 4.5% Heading Description Heading Flavor Profile: Catch the perfec…" at bounding box center [768, 316] width 386 height 678
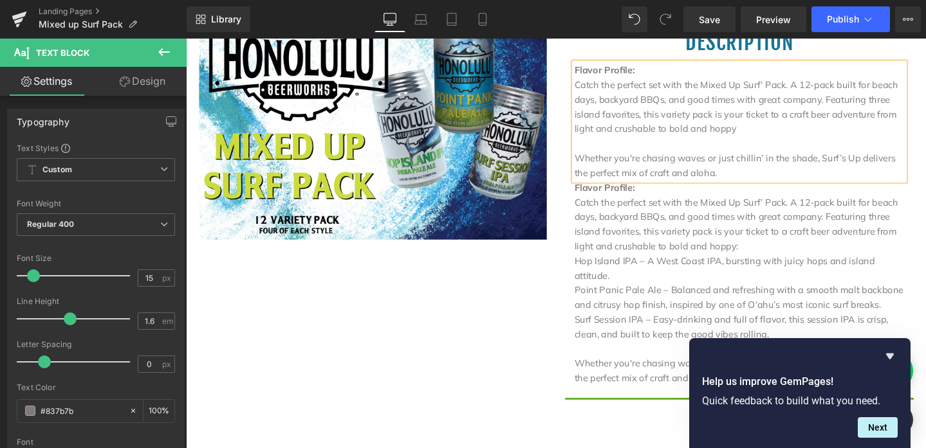
click at [594, 168] on p "Whether you're chasing waves or just chillin’ in the shade, Surf’s Up delivers …" at bounding box center [767, 172] width 347 height 31
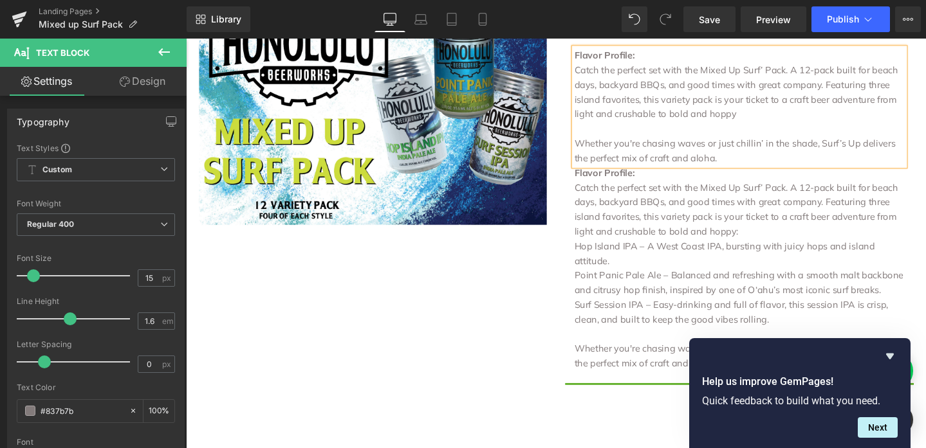
scroll to position [381, 0]
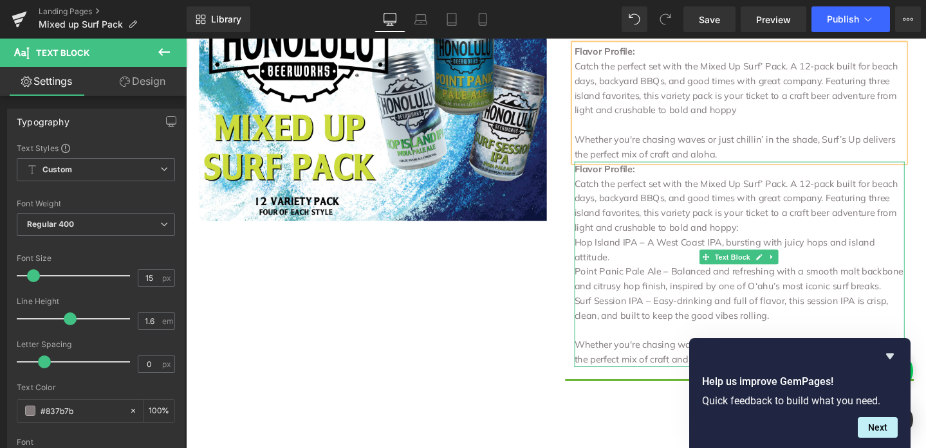
click at [733, 239] on p "Catch the perfect set with the Mixed Up Surf’ Pack. A 12-pack built for beach d…" at bounding box center [767, 215] width 347 height 62
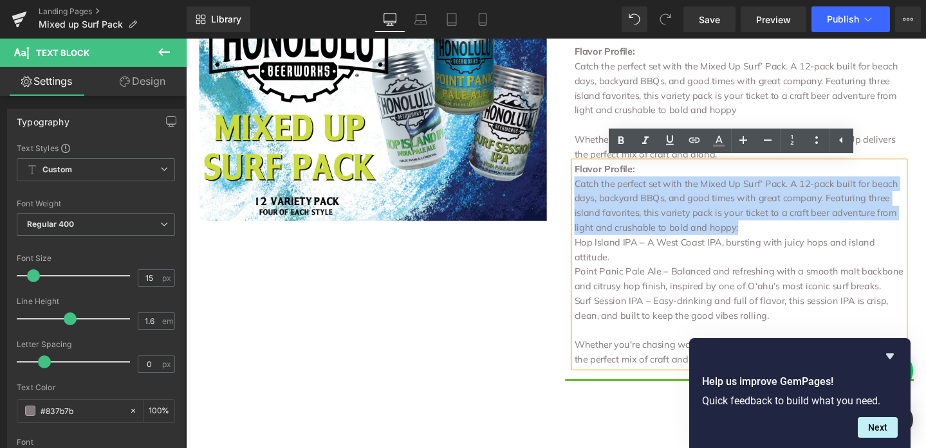
drag, startPoint x: 733, startPoint y: 239, endPoint x: 583, endPoint y: 195, distance: 156.3
click at [585, 195] on div "ABV 7%, 5.6%, 4.5% Heading Description Heading Flavor Profile: Catch the perfec…" at bounding box center [768, 171] width 367 height 427
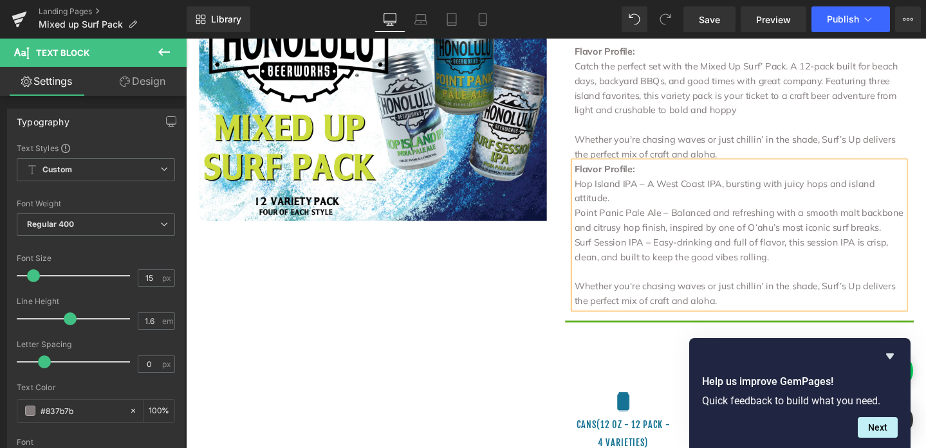
click at [736, 301] on p "Whether you're chasing waves or just chillin’ in the shade, Surf’s Up delivers …" at bounding box center [767, 307] width 347 height 31
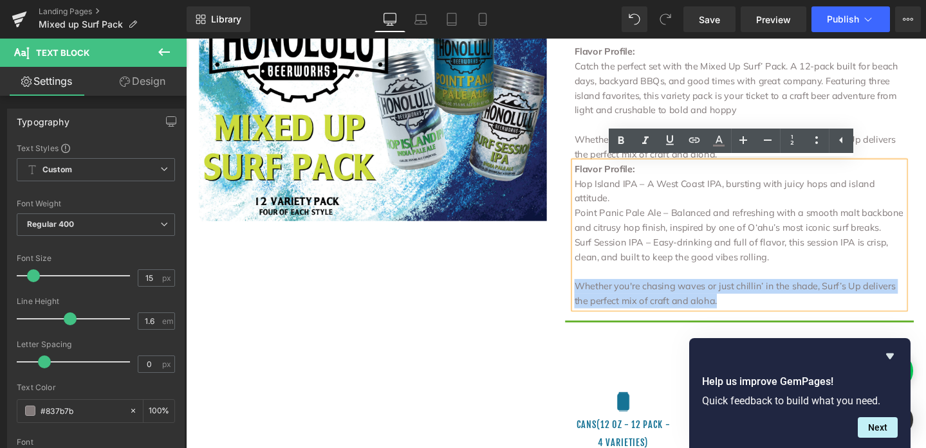
drag, startPoint x: 736, startPoint y: 300, endPoint x: 567, endPoint y: 284, distance: 170.6
click at [567, 284] on div "Image ABV 7%, 5.6%, 4.5% Heading Description Heading Flavor Profile: Catch the …" at bounding box center [575, 214] width 772 height 548
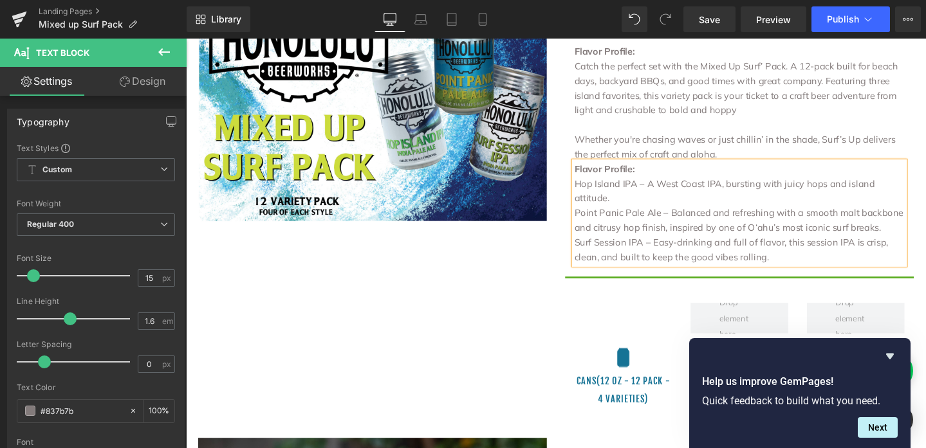
click at [594, 215] on p "Point Panic Pale Ale – Balanced and refreshing with a smooth malt backbone and …" at bounding box center [767, 230] width 347 height 31
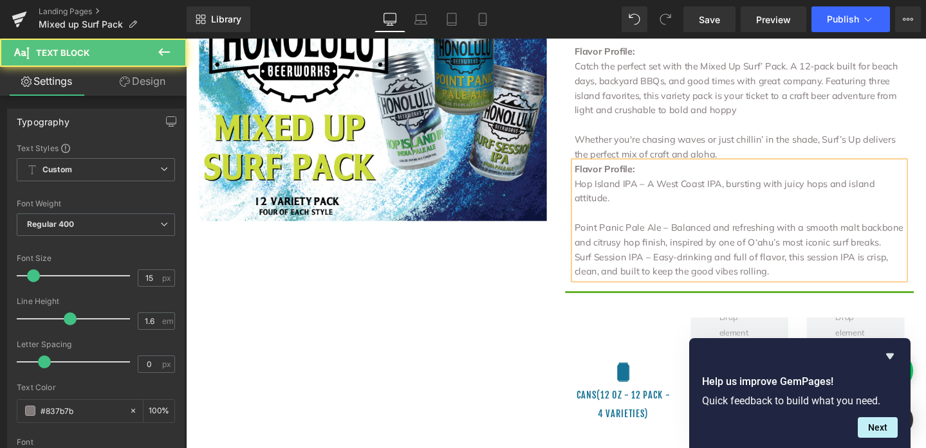
click at [594, 261] on p "Surf Session IPA – Easy-drinking and full of flavor, this session IPA is crisp,…" at bounding box center [767, 276] width 347 height 31
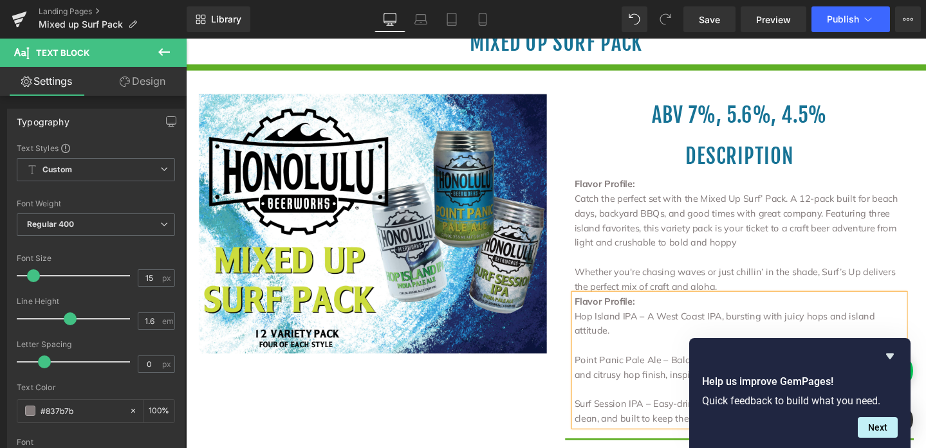
scroll to position [219, 0]
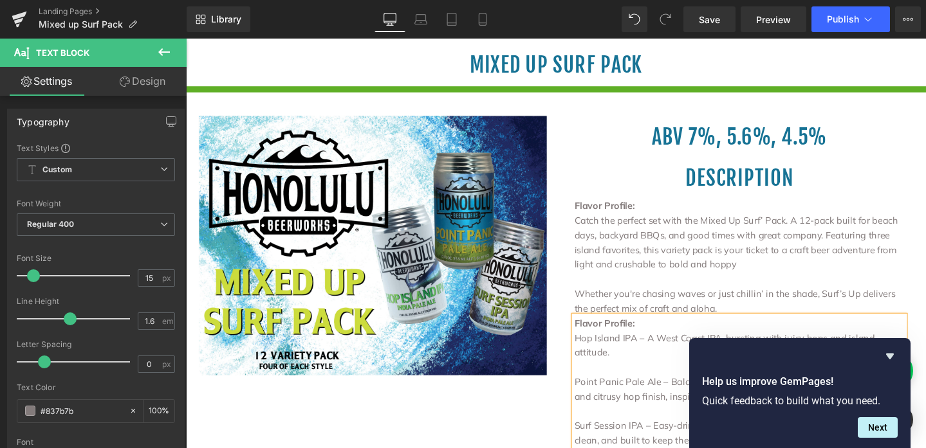
click at [711, 139] on div "ABV 7%, 5.6%, 4.5% Heading" at bounding box center [767, 142] width 347 height 44
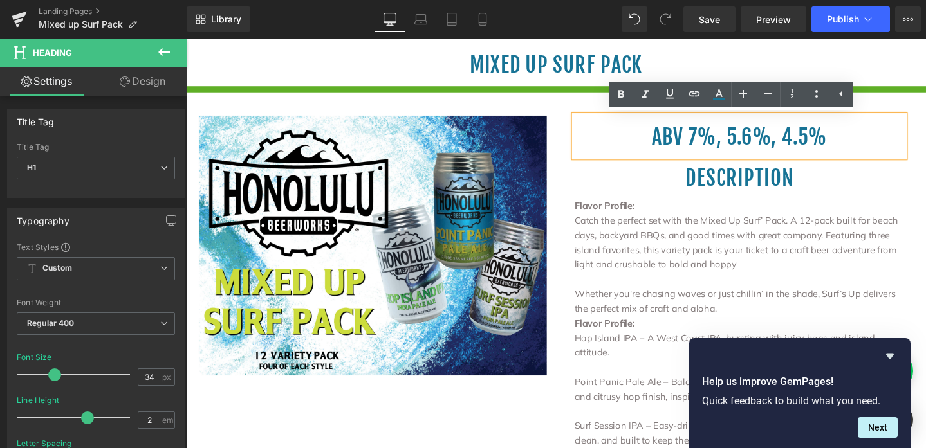
click at [628, 213] on b "Flavor Profile:" at bounding box center [626, 214] width 64 height 12
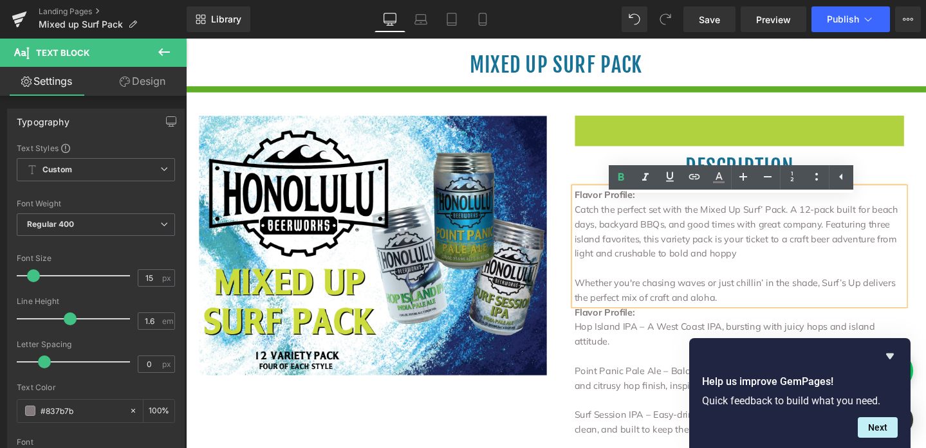
scroll to position [208, 0]
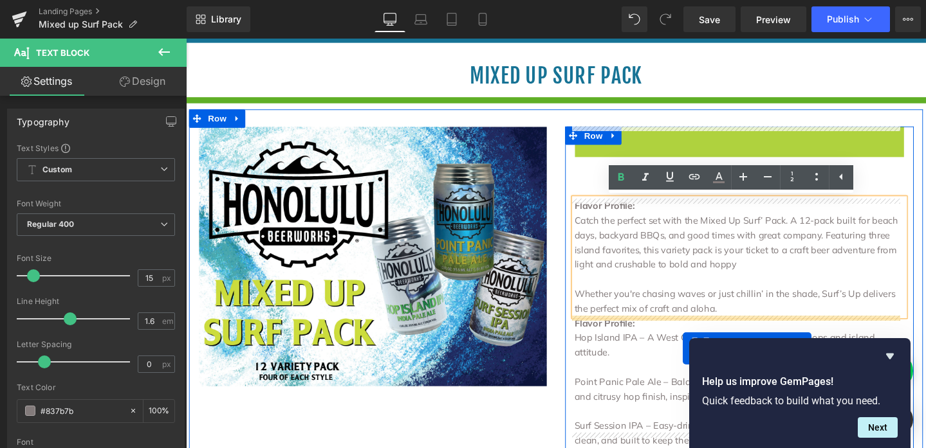
drag, startPoint x: 713, startPoint y: 144, endPoint x: 708, endPoint y: 365, distance: 221.3
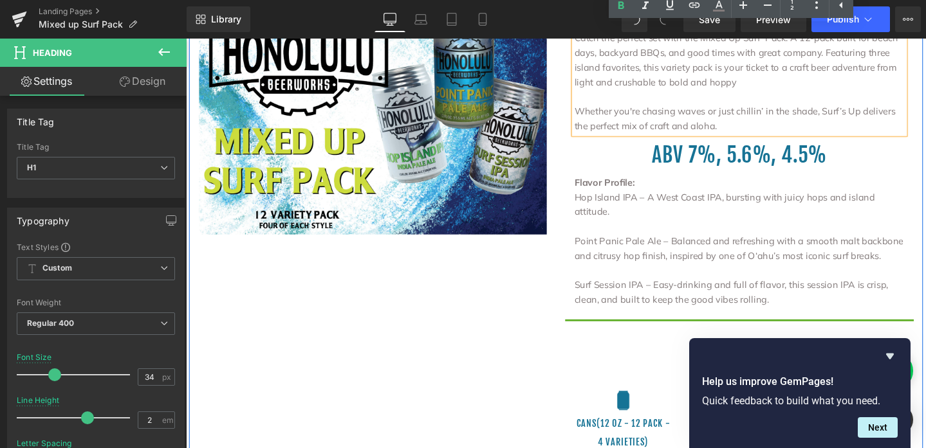
scroll to position [407, 0]
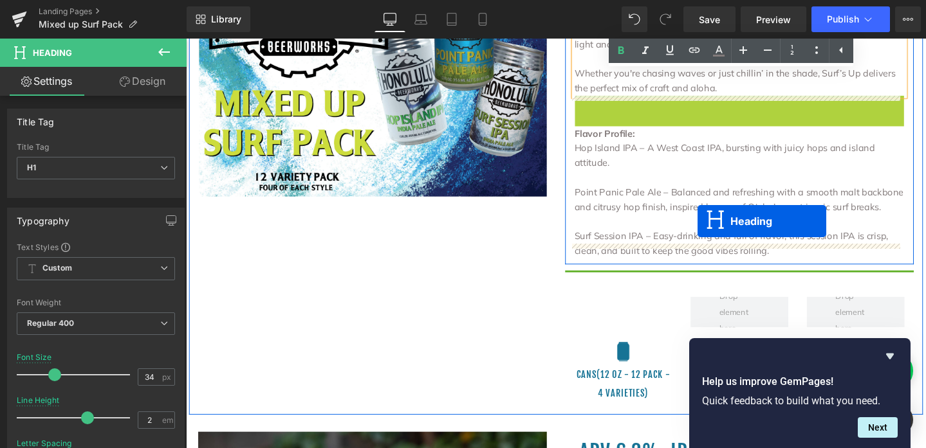
drag, startPoint x: 735, startPoint y: 122, endPoint x: 724, endPoint y: 227, distance: 106.1
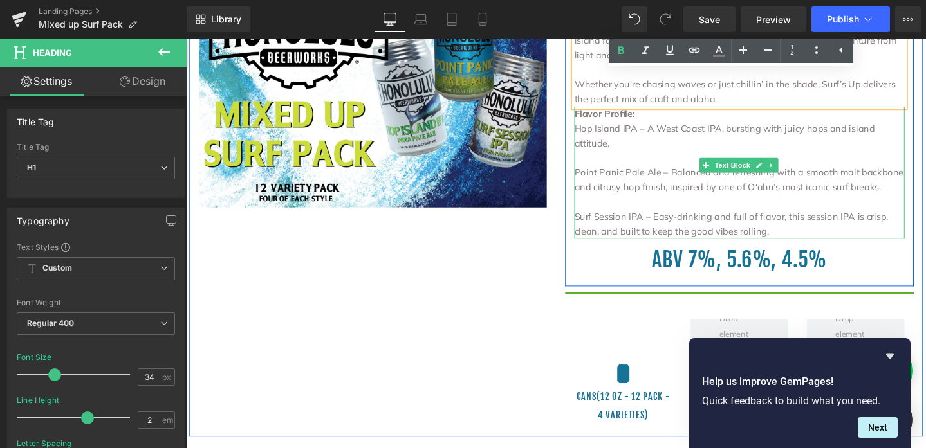
scroll to position [392, 0]
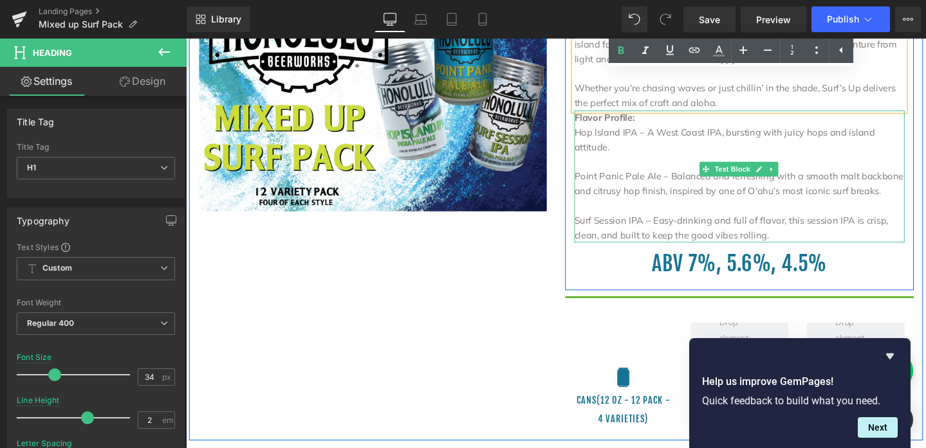
click at [654, 138] on p "Hop Island IPA – A West Coast IPA, bursting with juicy hops and island attitude." at bounding box center [767, 145] width 347 height 31
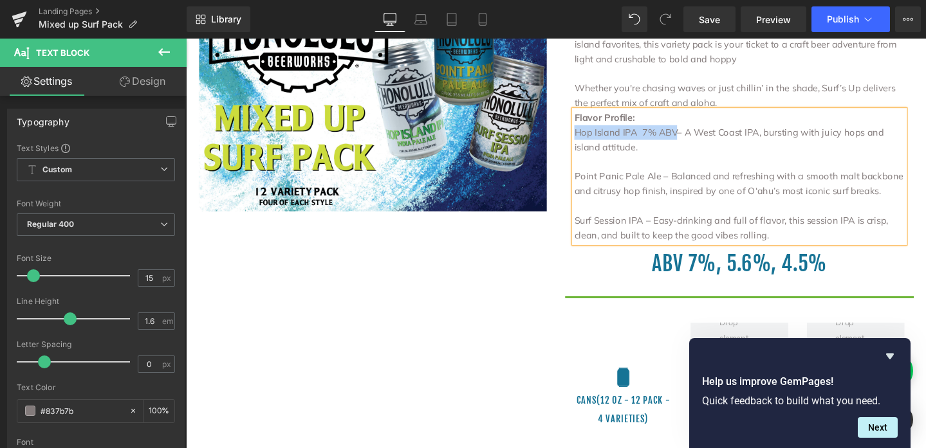
drag, startPoint x: 694, startPoint y: 138, endPoint x: 585, endPoint y: 139, distance: 108.7
click at [585, 139] on div "Description Heading Flavor Profile: Catch the perfect set with the Mixed Up Sur…" at bounding box center [768, 122] width 367 height 350
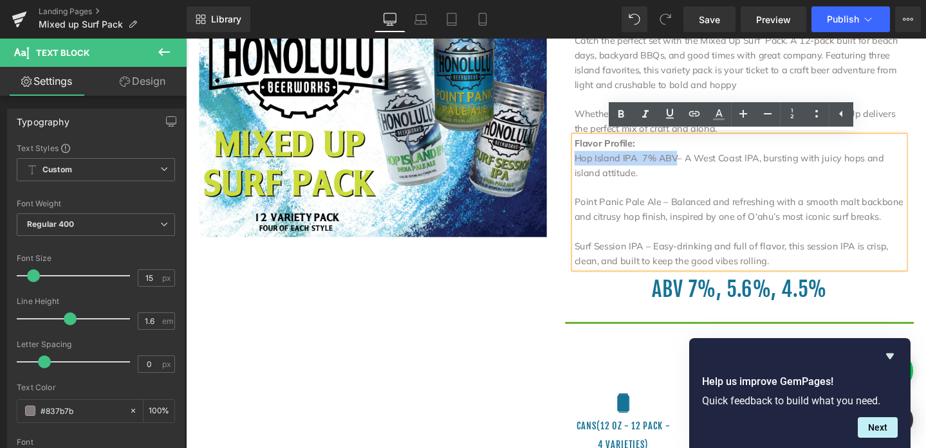
scroll to position [363, 0]
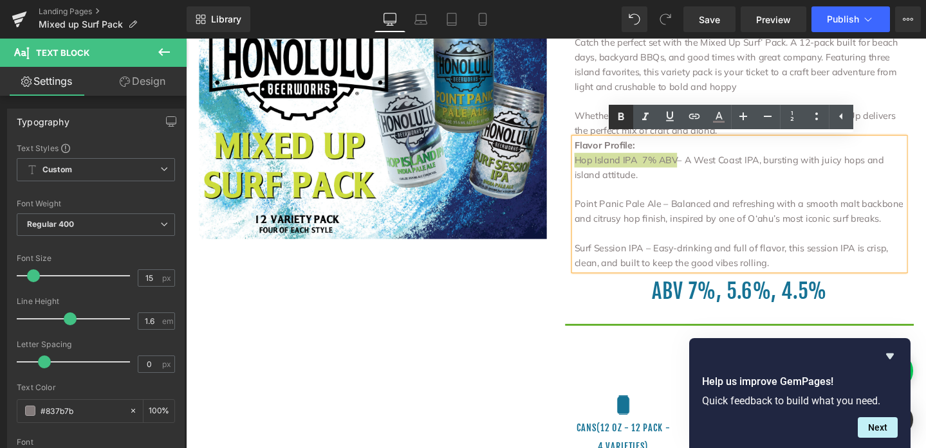
click at [624, 120] on icon at bounding box center [620, 116] width 15 height 15
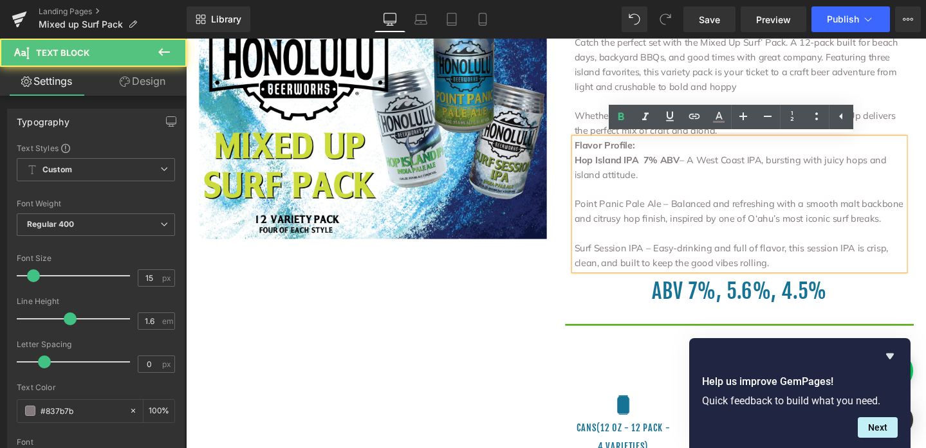
click at [674, 216] on p "Point Panic Pale Ale – Balanced and refreshing with a smooth malt backbone and …" at bounding box center [767, 220] width 347 height 31
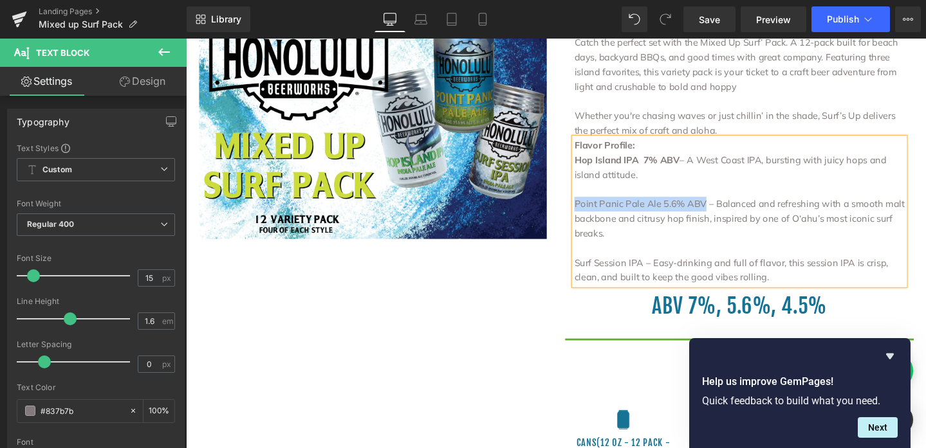
drag, startPoint x: 722, startPoint y: 213, endPoint x: 580, endPoint y: 215, distance: 142.2
click at [585, 215] on div "Description Heading Flavor Profile: Catch the perfect set with the Mixed Up Sur…" at bounding box center [768, 158] width 367 height 365
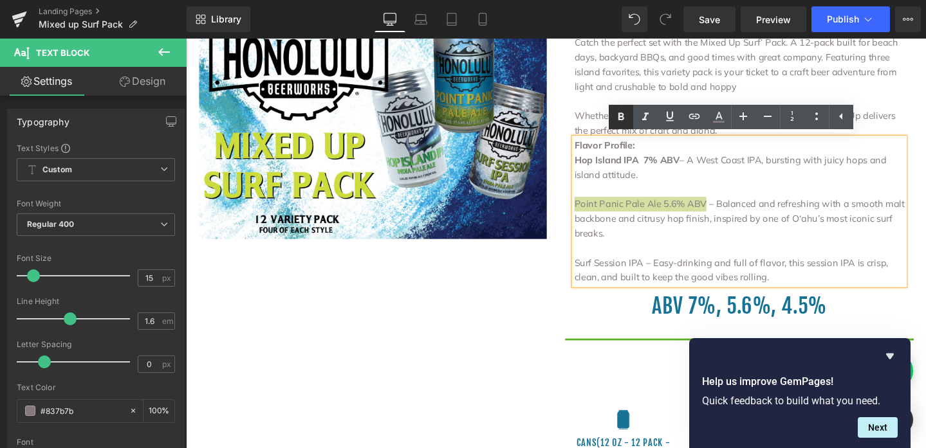
click at [622, 120] on icon at bounding box center [621, 117] width 6 height 8
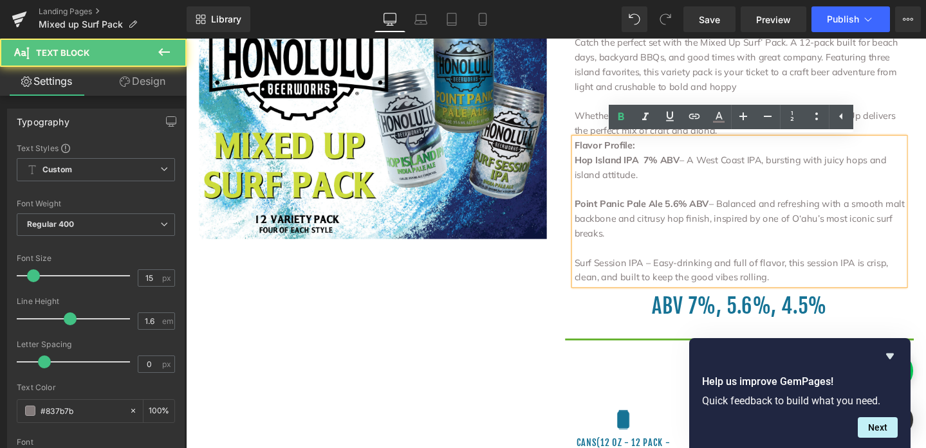
click at [661, 276] on p "Surf Session IPA – Easy-drinking and full of flavor, this session IPA is crisp,…" at bounding box center [767, 282] width 347 height 31
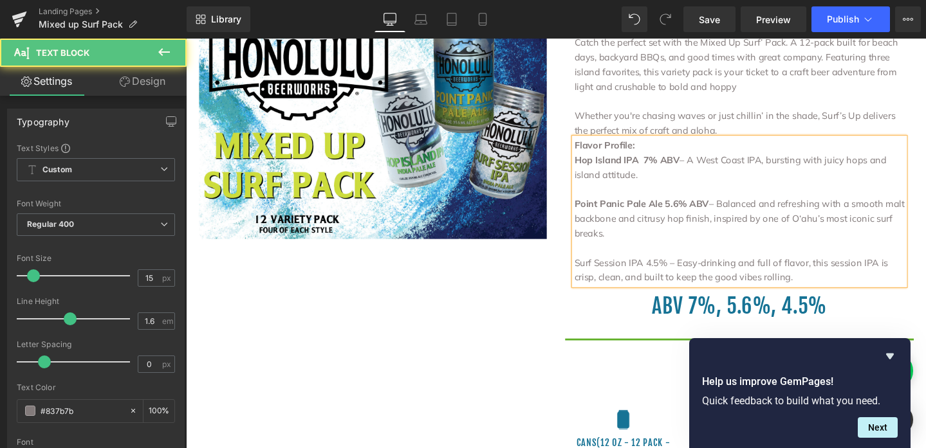
click at [686, 275] on p "Surf Session IPA 4.5% – Easy-drinking and full of flavor, this session IPA is c…" at bounding box center [767, 282] width 347 height 31
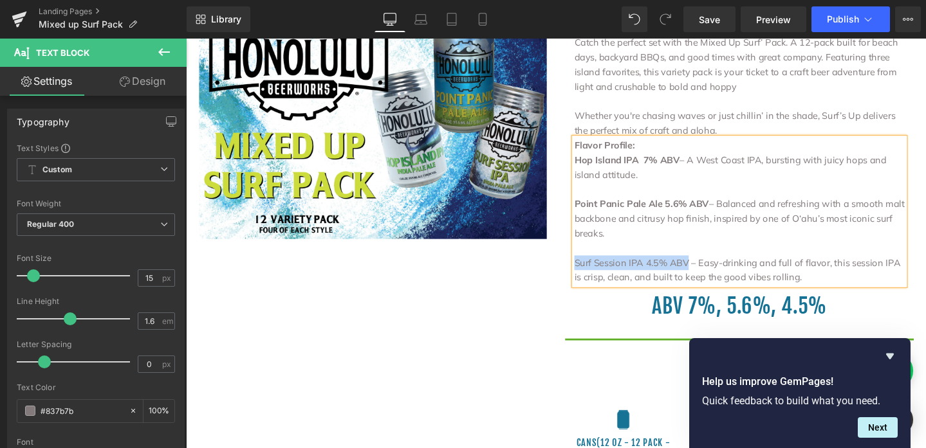
drag, startPoint x: 707, startPoint y: 274, endPoint x: 591, endPoint y: 270, distance: 115.9
click at [594, 270] on p "Surf Session IPA 4.5% ABV – Easy-drinking and full of flavor, this session IPA …" at bounding box center [767, 282] width 347 height 31
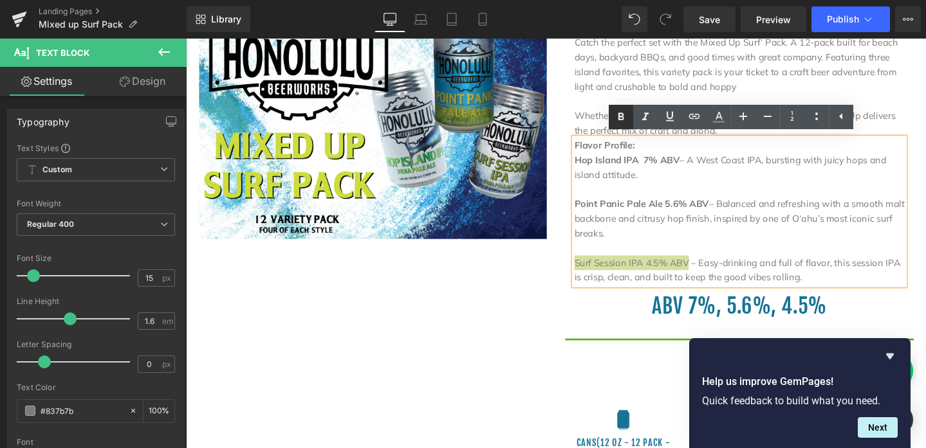
click at [623, 114] on icon at bounding box center [621, 117] width 6 height 8
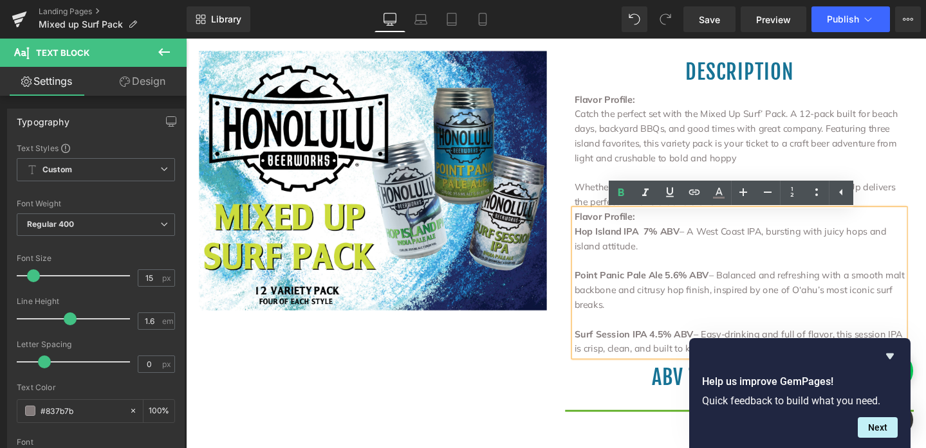
scroll to position [279, 0]
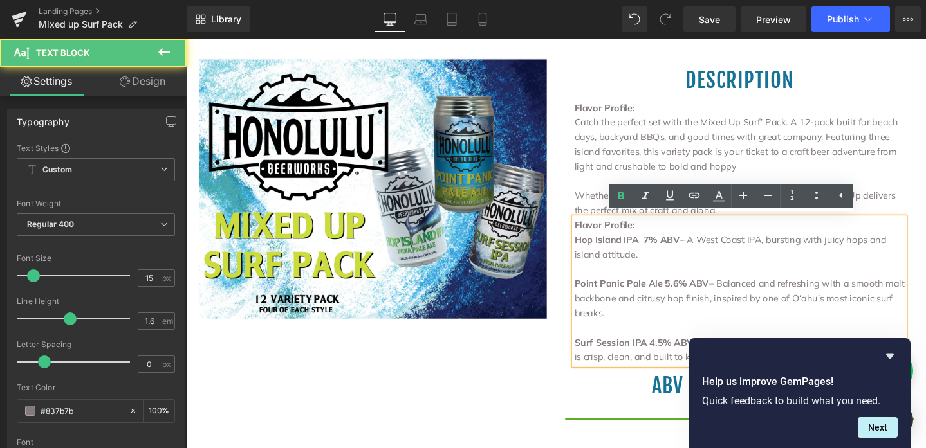
click at [699, 244] on p "Hop Island IPA 7% ABV – A West Coast IPA, bursting with juicy hops and island a…" at bounding box center [767, 257] width 347 height 31
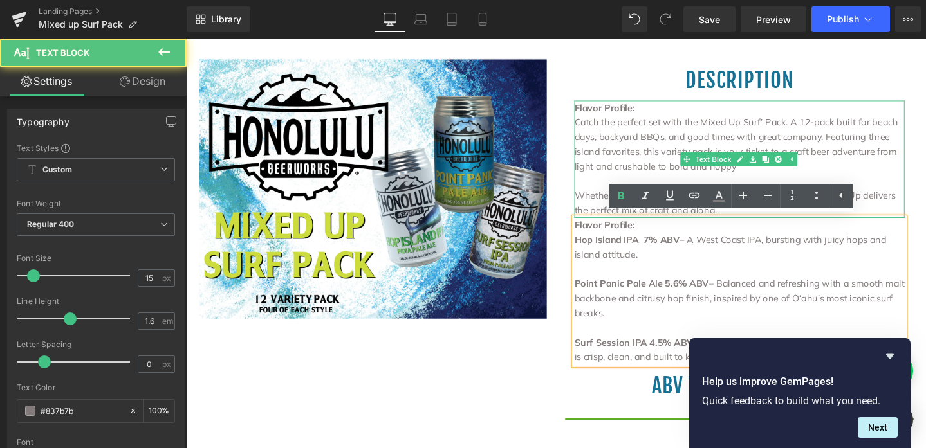
click at [691, 177] on p "Catch the perfect set with the Mixed Up Surf’ Pack. A 12-pack built for beach d…" at bounding box center [767, 150] width 347 height 62
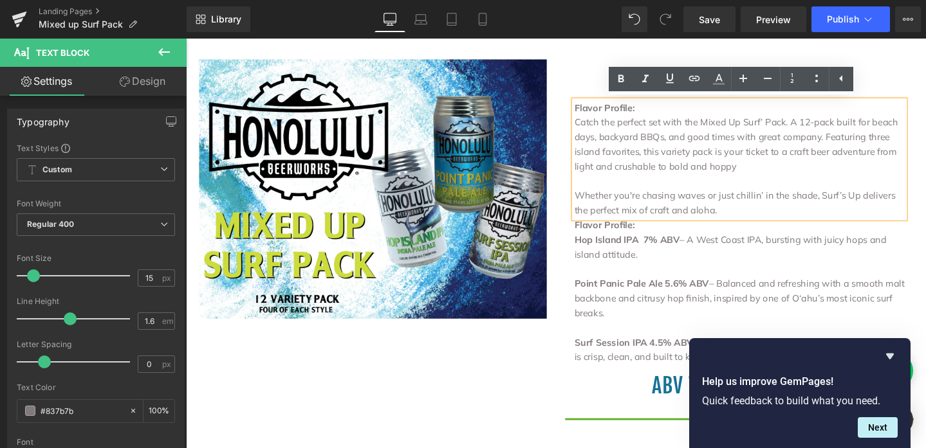
click at [661, 113] on p "Flavor Profile:" at bounding box center [767, 111] width 347 height 15
drag, startPoint x: 661, startPoint y: 113, endPoint x: 585, endPoint y: 113, distance: 75.3
click at [585, 113] on div "Description Heading Flavor Profile: Catch the perfect set with the Mixed Up Sur…" at bounding box center [768, 242] width 367 height 365
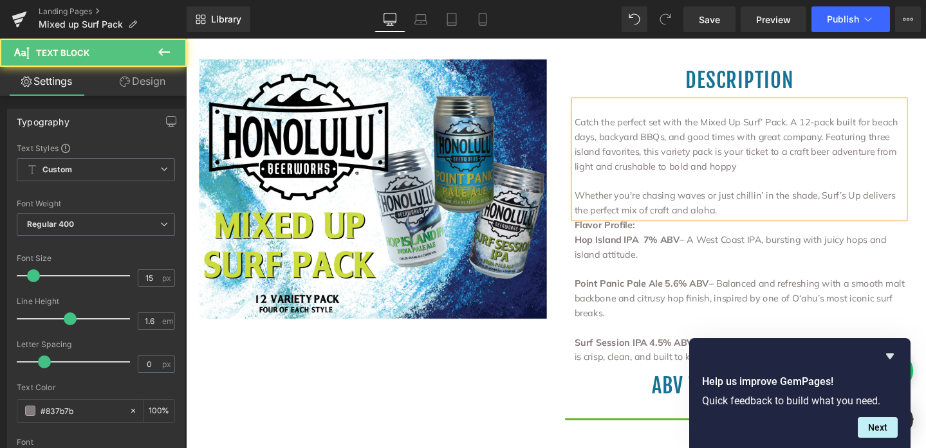
click at [594, 129] on p "Catch the perfect set with the Mixed Up Surf’ Pack. A 12-pack built for beach d…" at bounding box center [767, 150] width 347 height 62
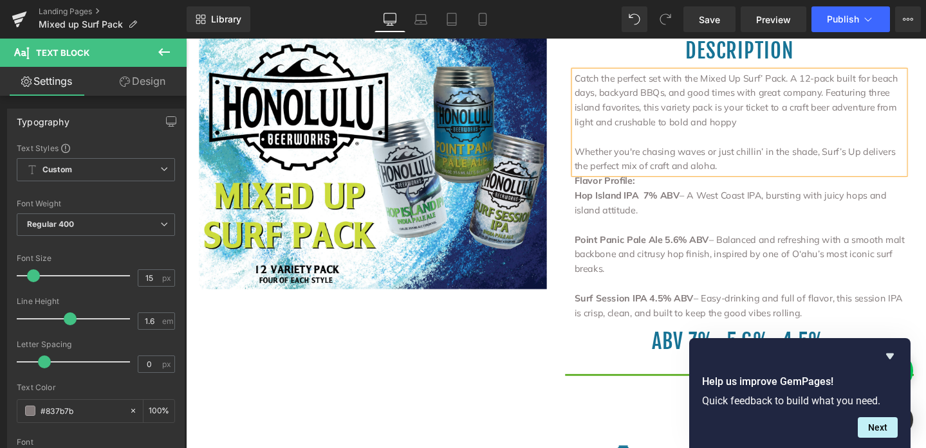
scroll to position [311, 0]
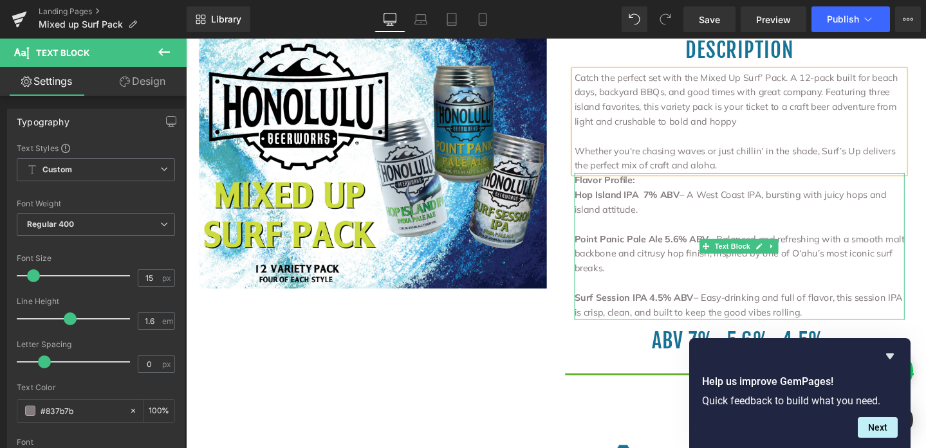
click at [594, 191] on b "Flavor Profile:" at bounding box center [626, 187] width 64 height 12
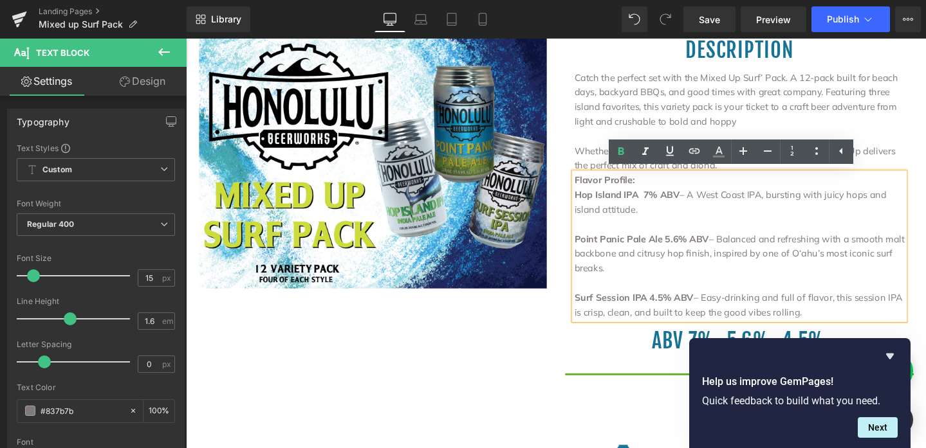
click at [587, 141] on div "Description Heading Catch the perfect set with the Mixed Up Surf’ Pack. A 12-pa…" at bounding box center [768, 203] width 367 height 350
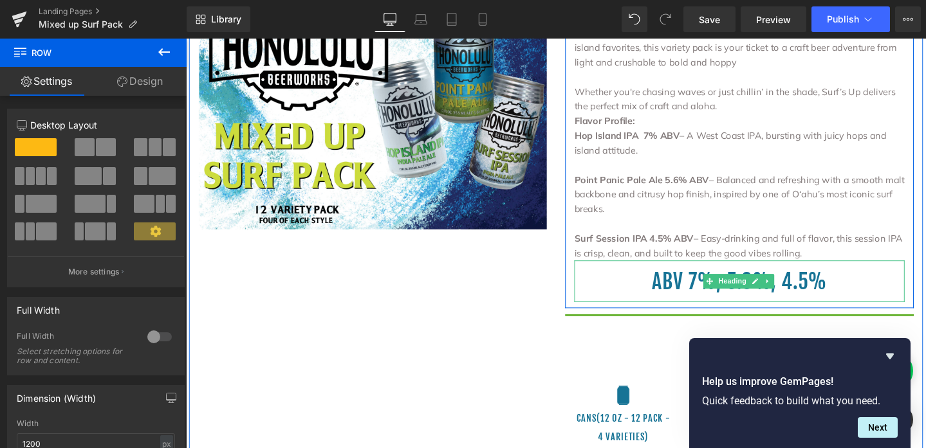
scroll to position [383, 0]
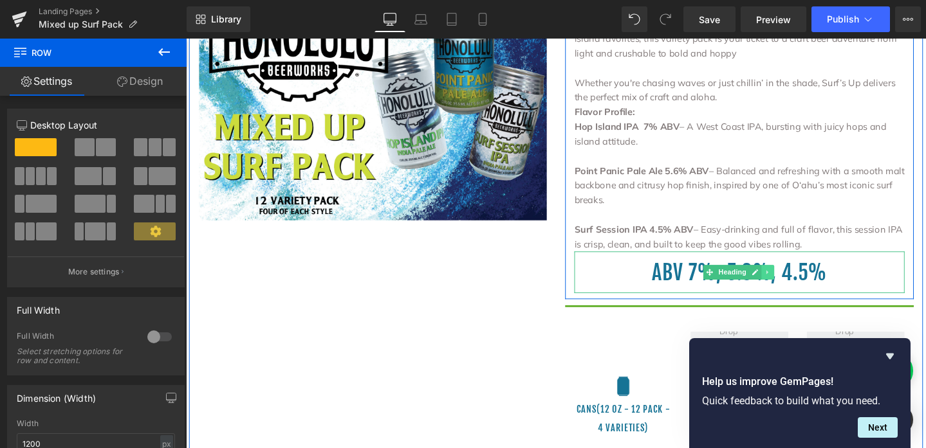
click at [794, 286] on icon at bounding box center [797, 284] width 7 height 8
click at [801, 284] on icon at bounding box center [804, 284] width 7 height 7
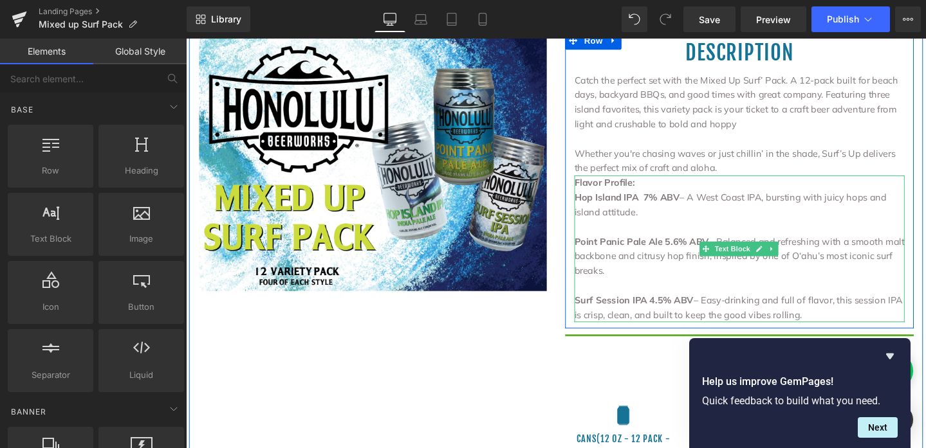
scroll to position [306, 0]
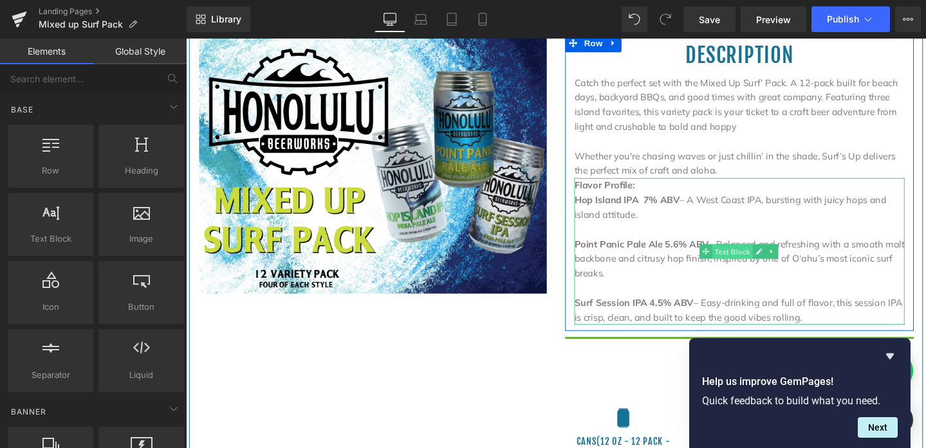
click at [757, 258] on span "Text Block" at bounding box center [760, 262] width 42 height 15
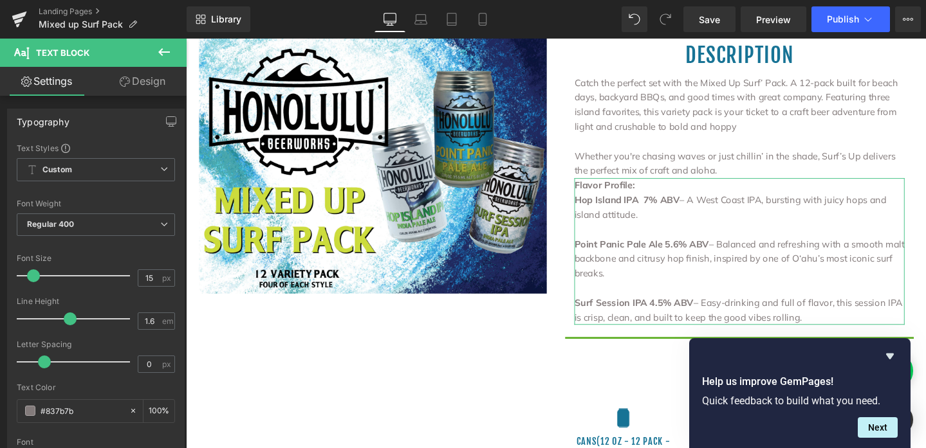
click at [152, 78] on link "Design" at bounding box center [142, 81] width 93 height 29
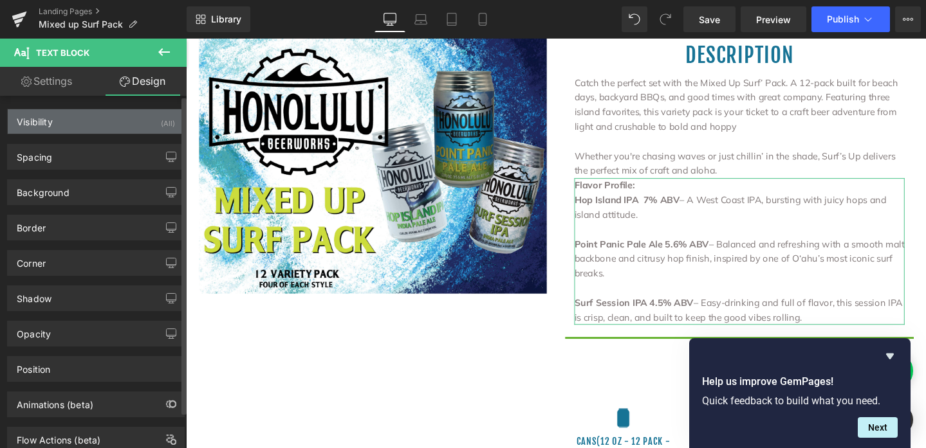
type input "0"
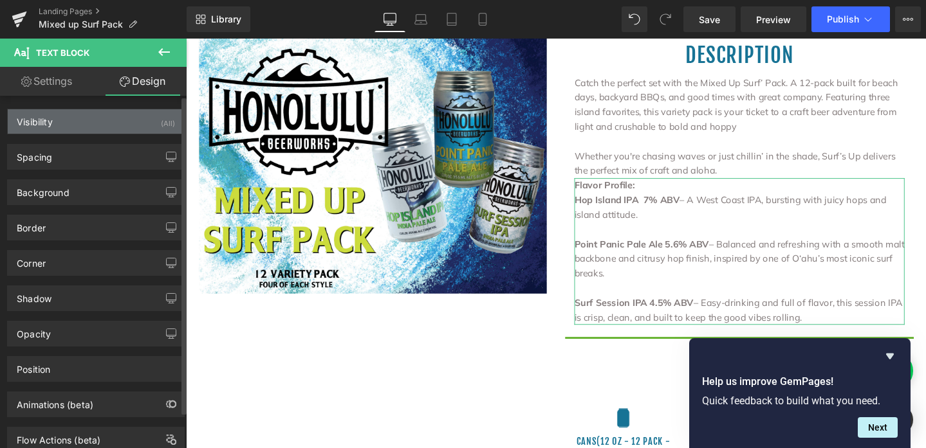
type input "0"
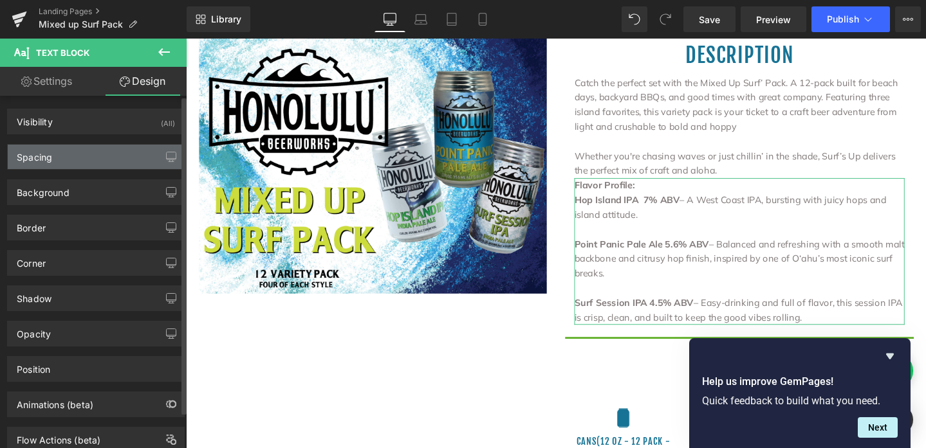
click at [78, 158] on div "Spacing" at bounding box center [96, 157] width 176 height 24
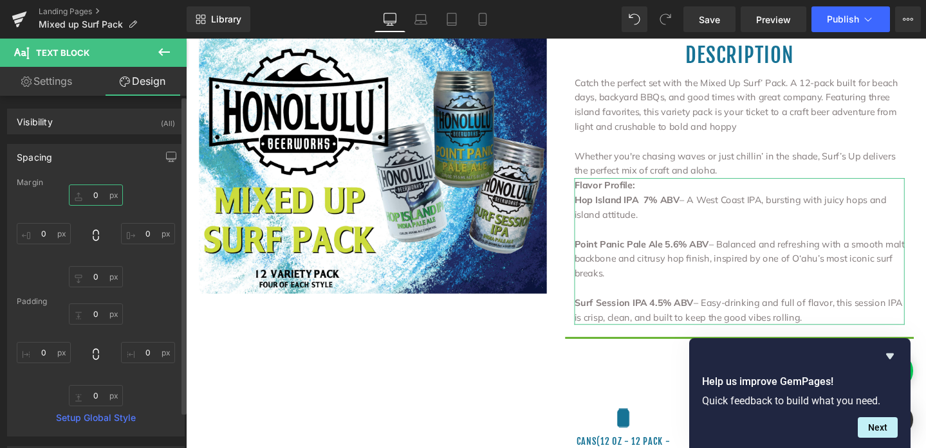
drag, startPoint x: 91, startPoint y: 190, endPoint x: 93, endPoint y: 183, distance: 7.5
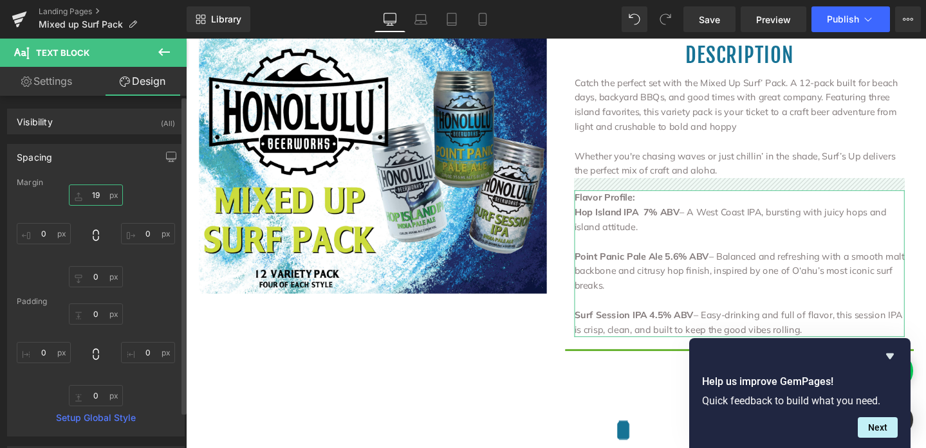
type input "19"
drag, startPoint x: 91, startPoint y: 201, endPoint x: 93, endPoint y: 227, distance: 26.4
click at [93, 227] on div "19px 19 0px 0 0px 0 0px 0" at bounding box center [96, 236] width 158 height 103
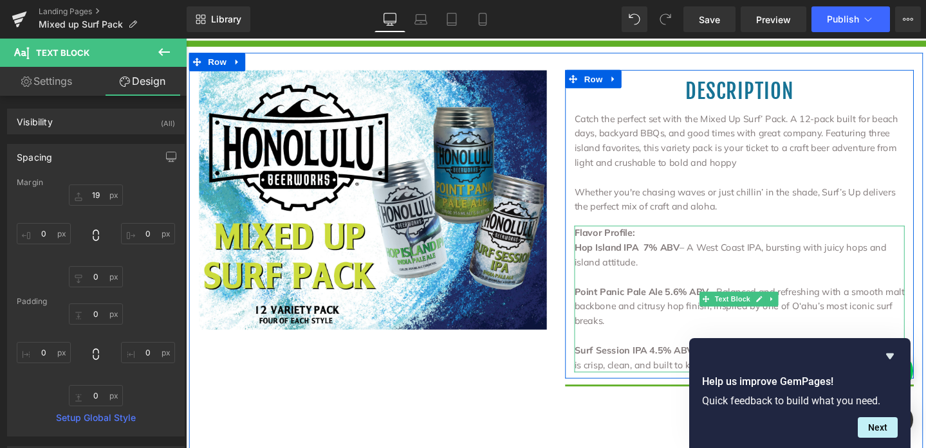
scroll to position [266, 0]
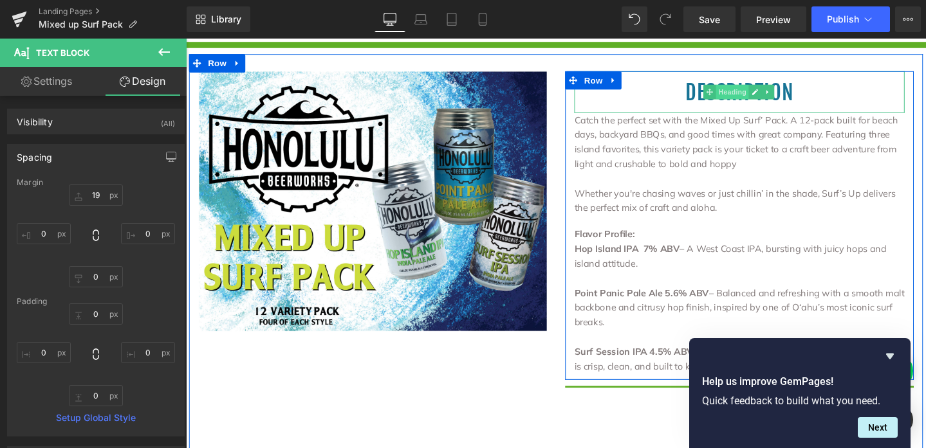
click at [766, 97] on span "Heading" at bounding box center [760, 94] width 35 height 15
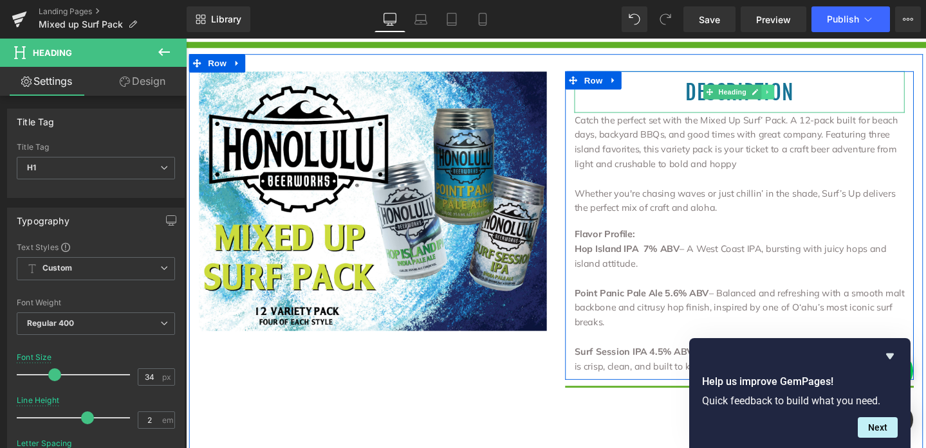
click at [794, 97] on icon at bounding box center [797, 95] width 7 height 8
click at [787, 95] on icon at bounding box center [790, 94] width 7 height 7
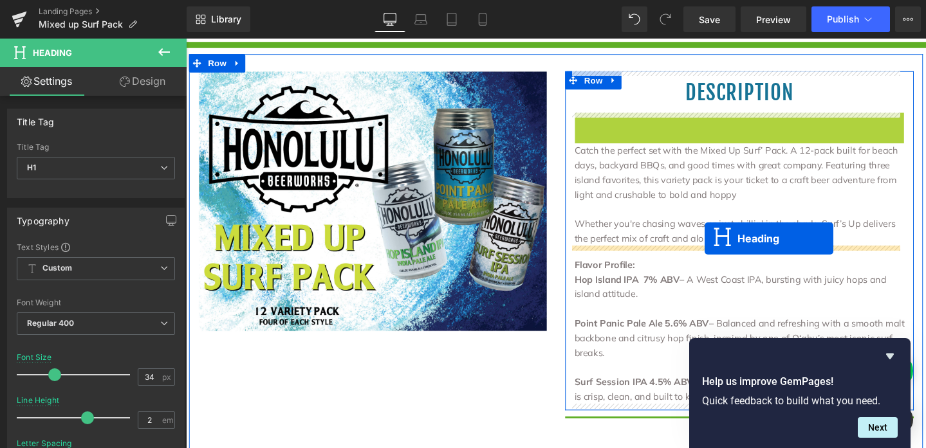
drag, startPoint x: 730, startPoint y: 140, endPoint x: 731, endPoint y: 249, distance: 109.4
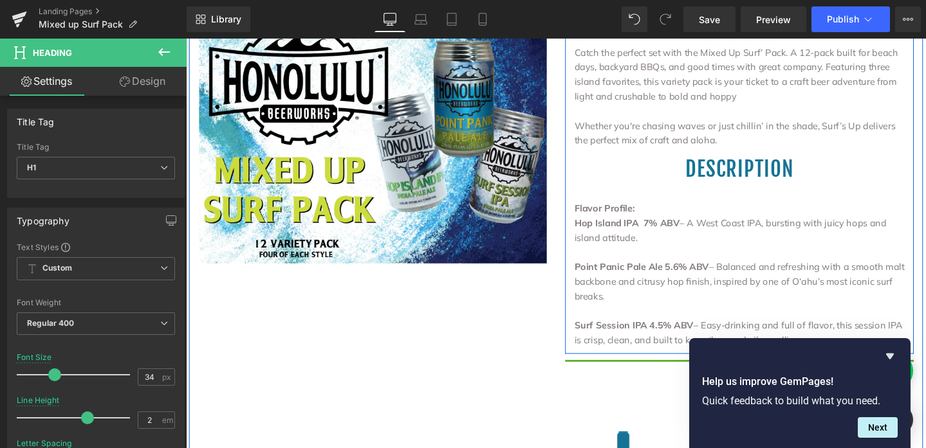
scroll to position [338, 0]
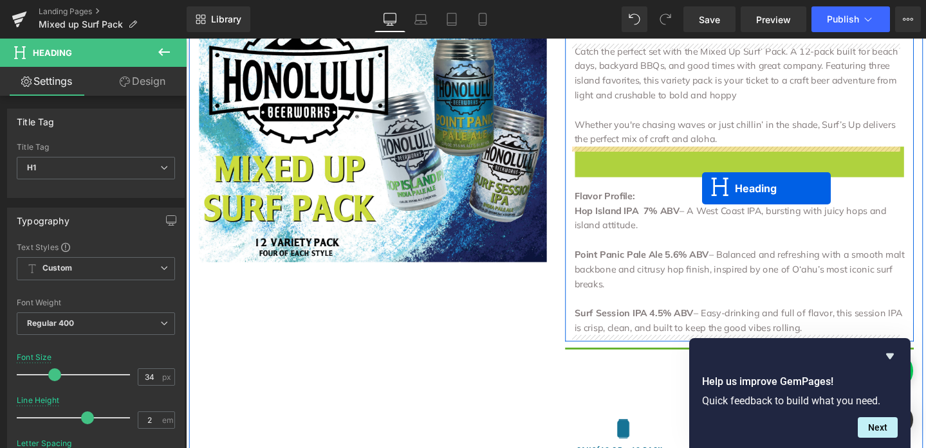
drag, startPoint x: 731, startPoint y: 175, endPoint x: 728, endPoint y: 192, distance: 17.0
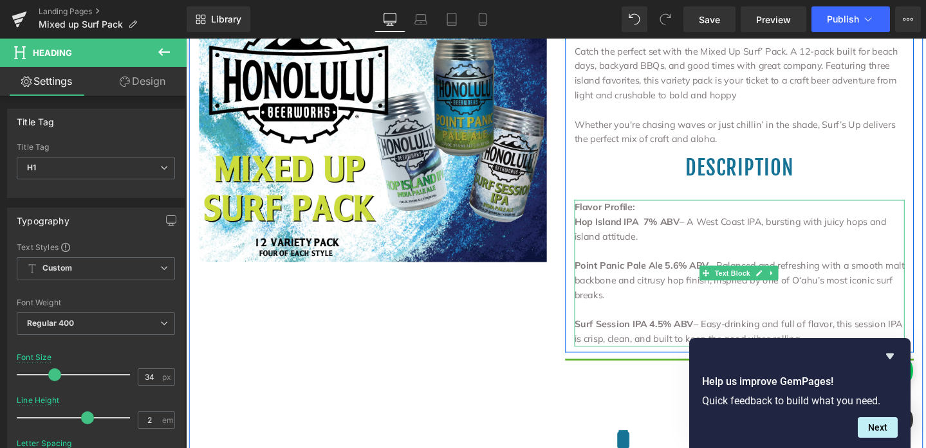
click at [657, 217] on p "Flavor Profile:" at bounding box center [767, 215] width 347 height 15
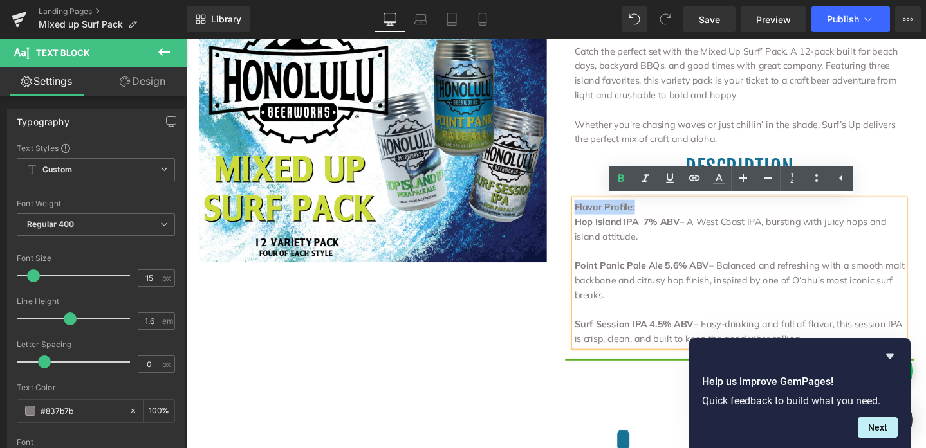
drag, startPoint x: 657, startPoint y: 217, endPoint x: 592, endPoint y: 213, distance: 65.1
click at [594, 213] on p "Flavor Profile:" at bounding box center [767, 215] width 347 height 15
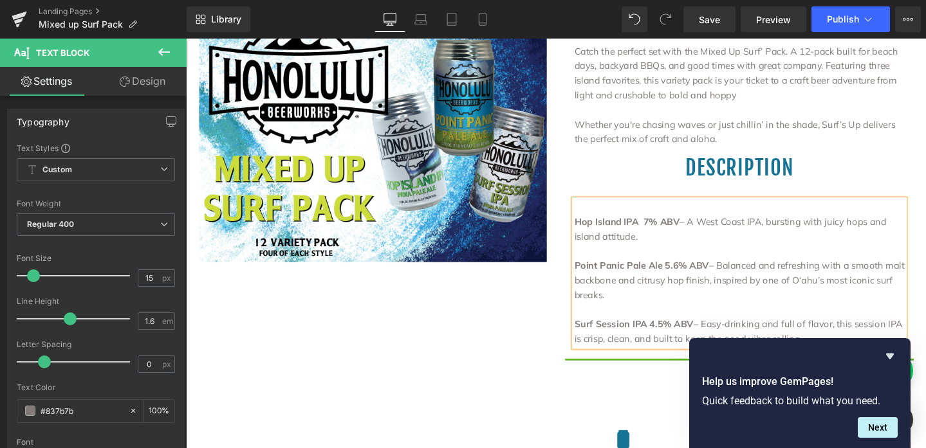
click at [594, 233] on strong "Hop Island IPA 7% ABV" at bounding box center [649, 231] width 111 height 12
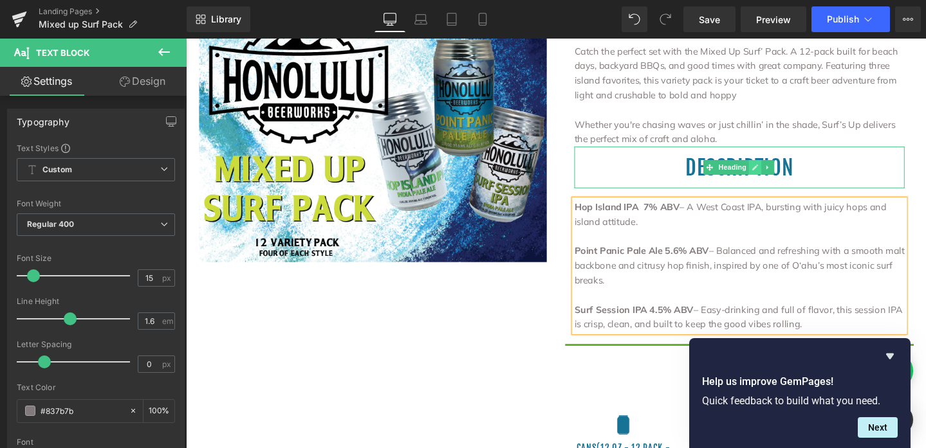
click at [778, 179] on link at bounding box center [785, 174] width 14 height 15
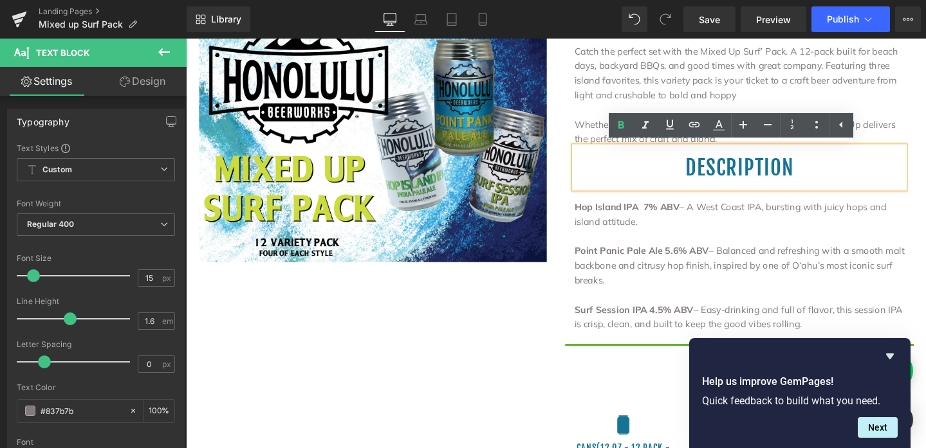
click at [810, 172] on h1 "Description" at bounding box center [767, 174] width 347 height 44
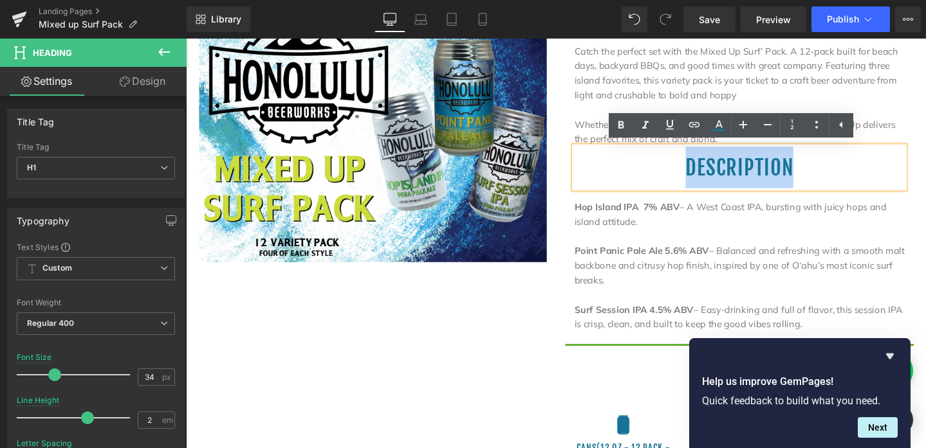
drag, startPoint x: 821, startPoint y: 172, endPoint x: 677, endPoint y: 167, distance: 144.8
click at [677, 167] on h1 "Description" at bounding box center [767, 174] width 347 height 44
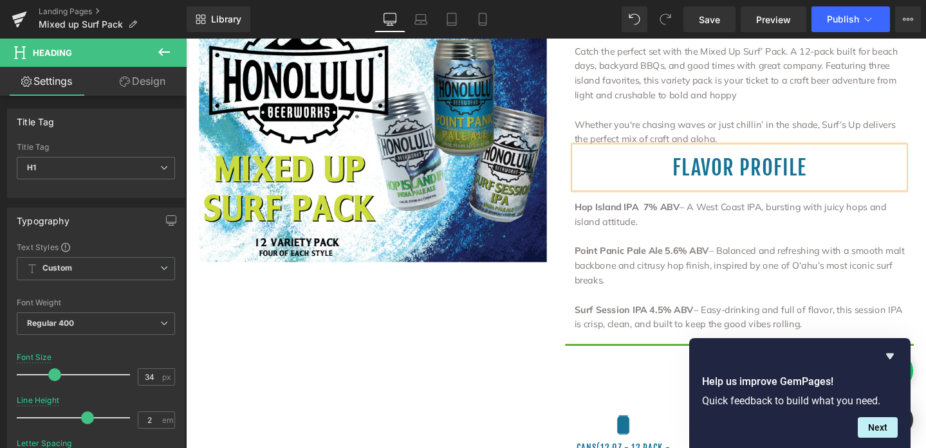
click at [517, 318] on div "Image Description Heading Catch the perfect set with the Mixed Up Surf’ Pack. A…" at bounding box center [575, 247] width 772 height 529
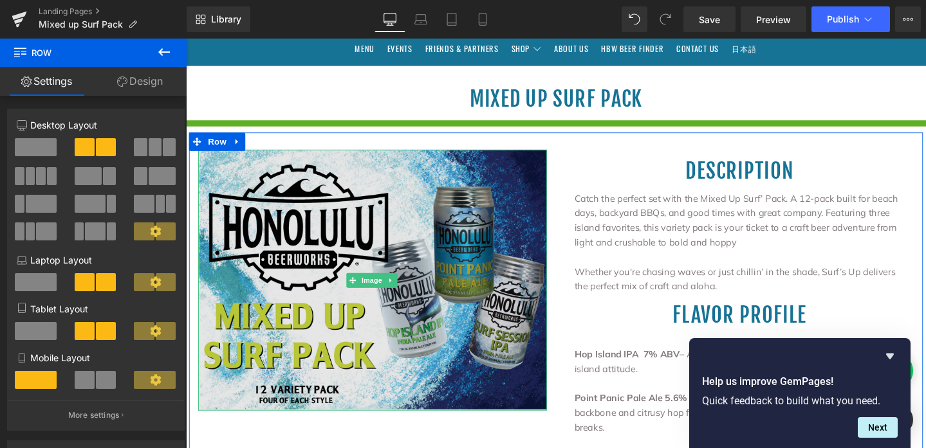
scroll to position [183, 0]
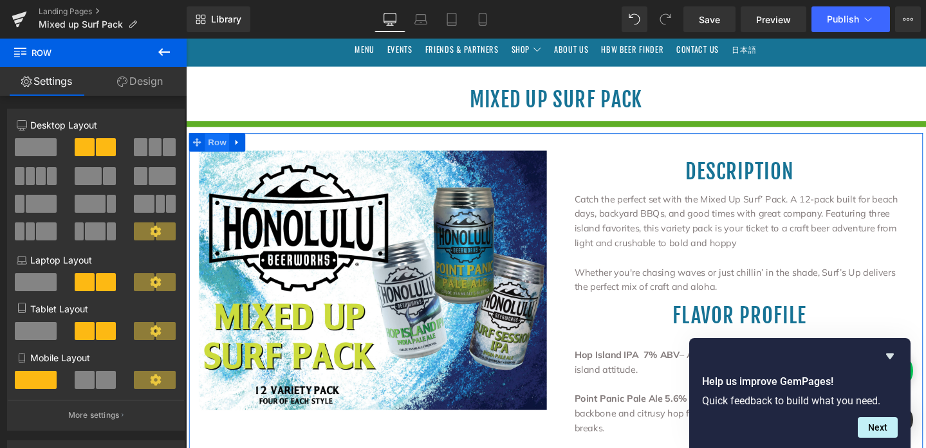
click at [219, 142] on span "Row" at bounding box center [219, 147] width 26 height 19
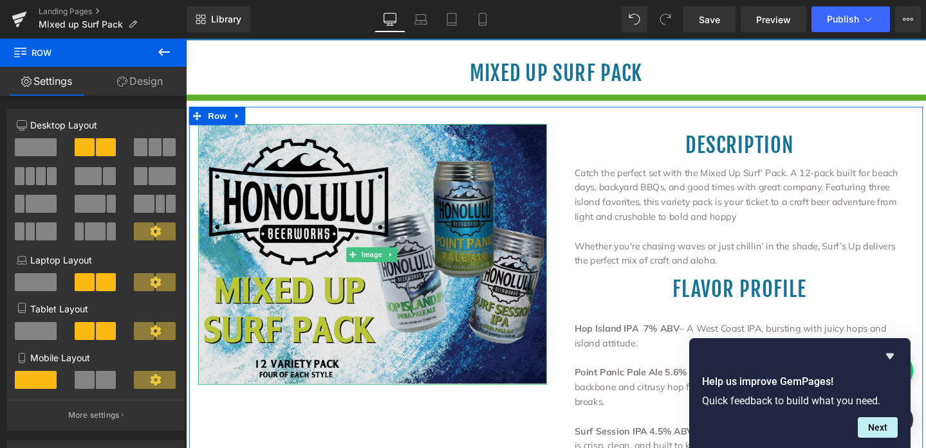
scroll to position [198, 0]
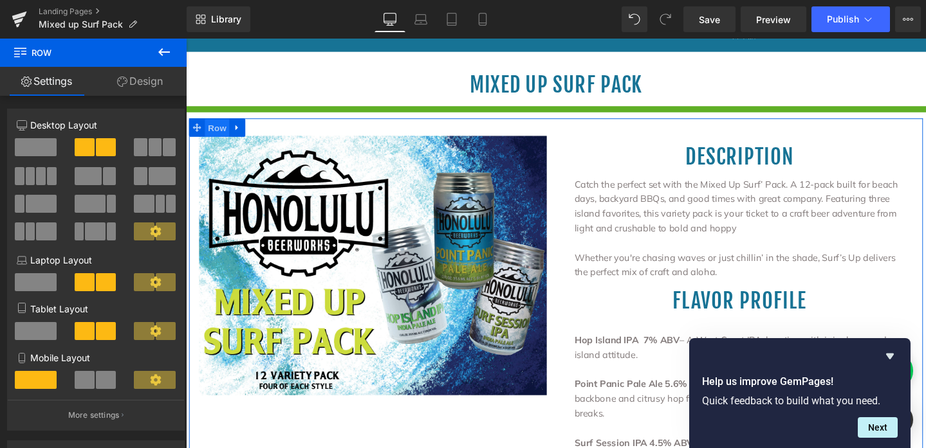
click at [211, 134] on span "Row" at bounding box center [219, 132] width 26 height 19
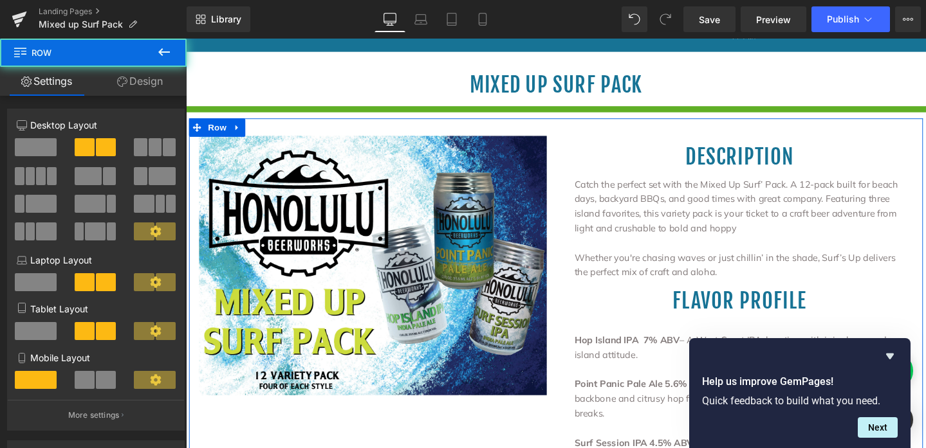
click at [41, 145] on span at bounding box center [36, 147] width 42 height 18
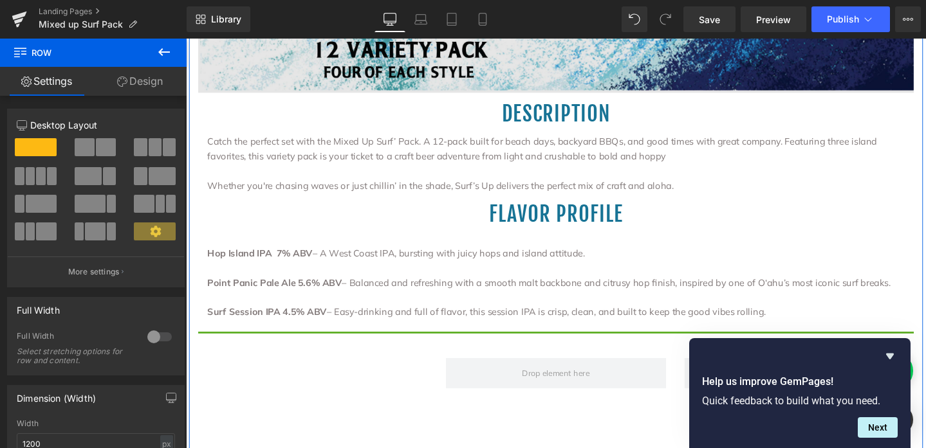
scroll to position [805, 0]
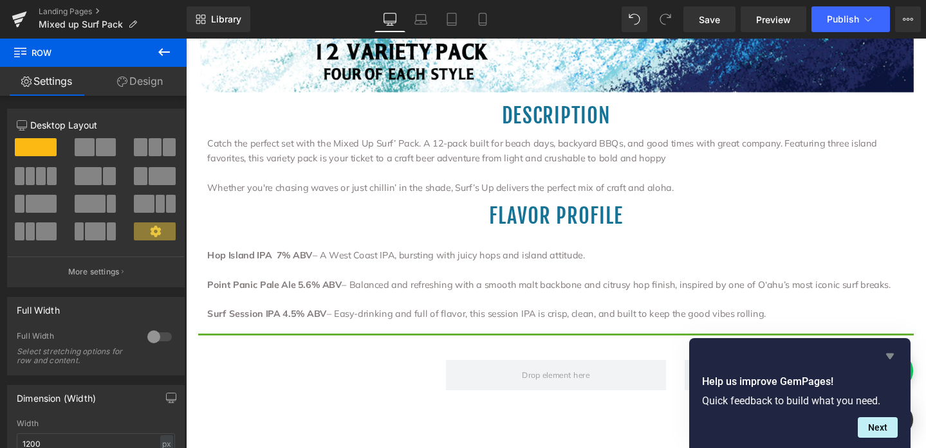
click at [891, 356] on icon "Hide survey" at bounding box center [890, 357] width 8 height 6
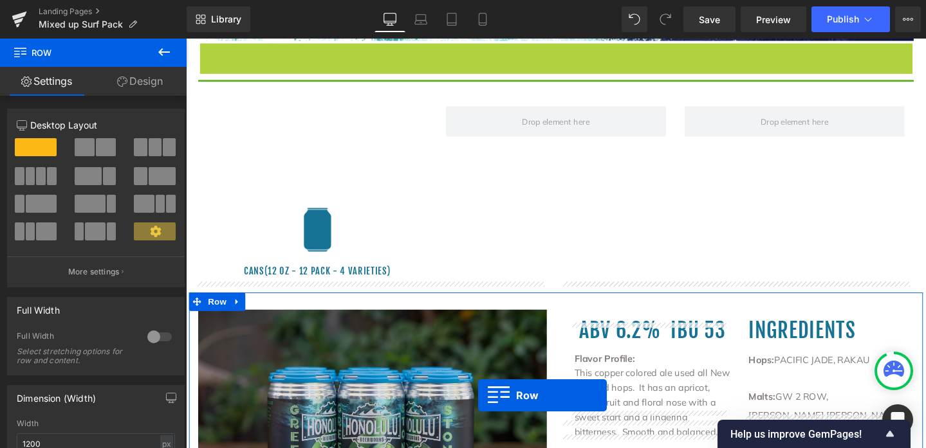
scroll to position [885, 0]
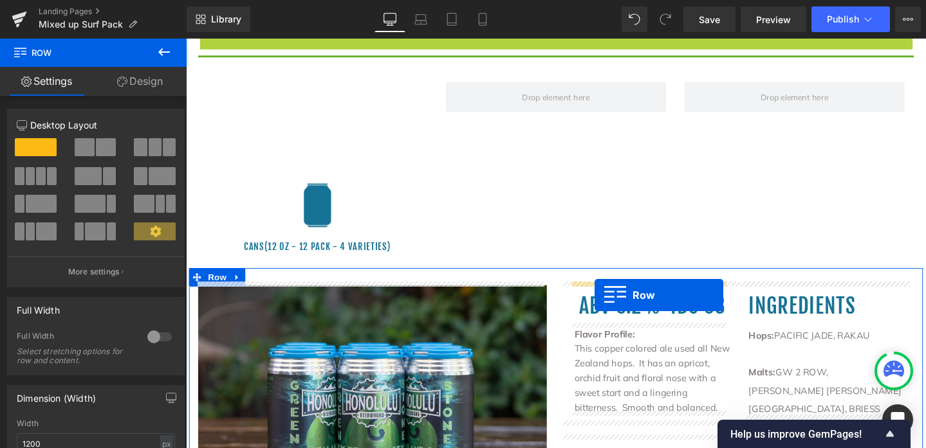
drag, startPoint x: 203, startPoint y: 308, endPoint x: 616, endPoint y: 308, distance: 412.9
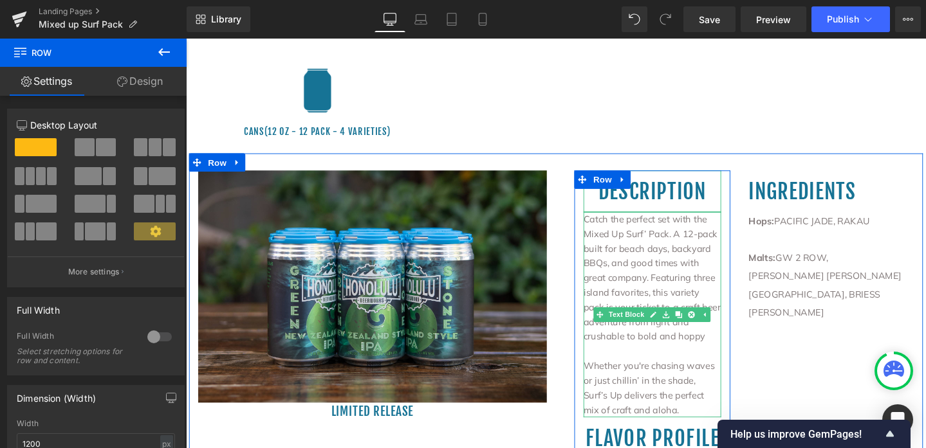
scroll to position [975, 0]
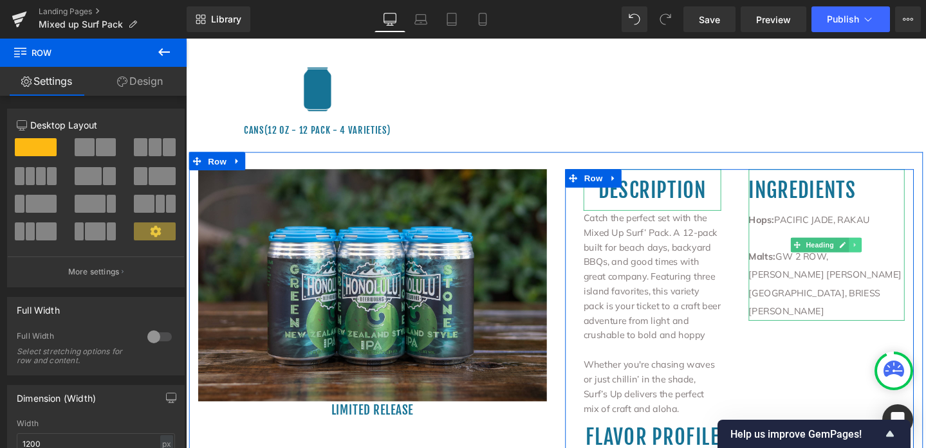
click at [887, 252] on icon at bounding box center [889, 256] width 7 height 8
click at [893, 252] on icon at bounding box center [896, 255] width 7 height 7
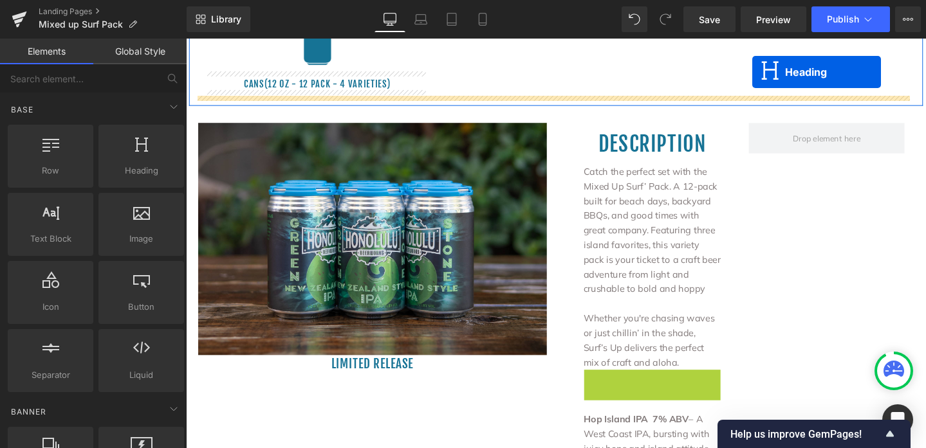
scroll to position [960, 0]
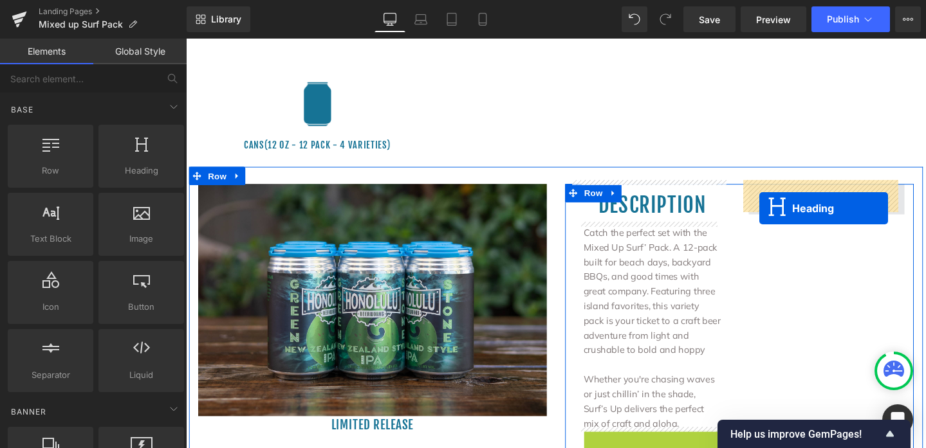
drag, startPoint x: 636, startPoint y: 188, endPoint x: 789, endPoint y: 217, distance: 155.9
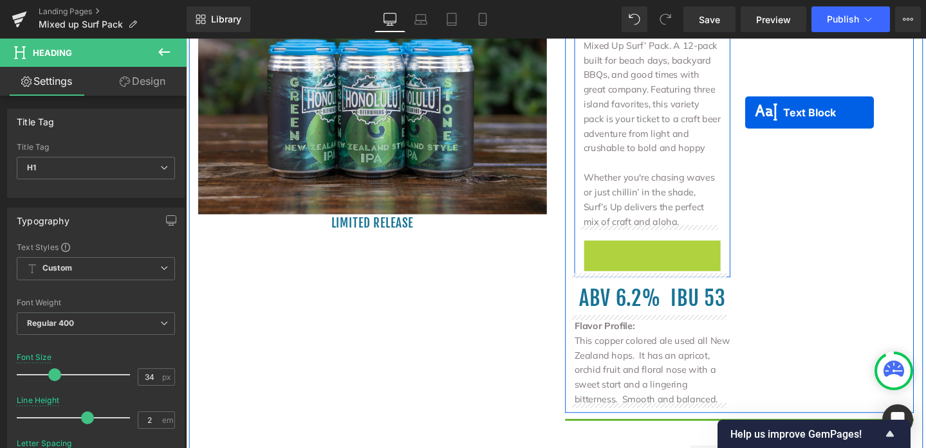
scroll to position [1120, 0]
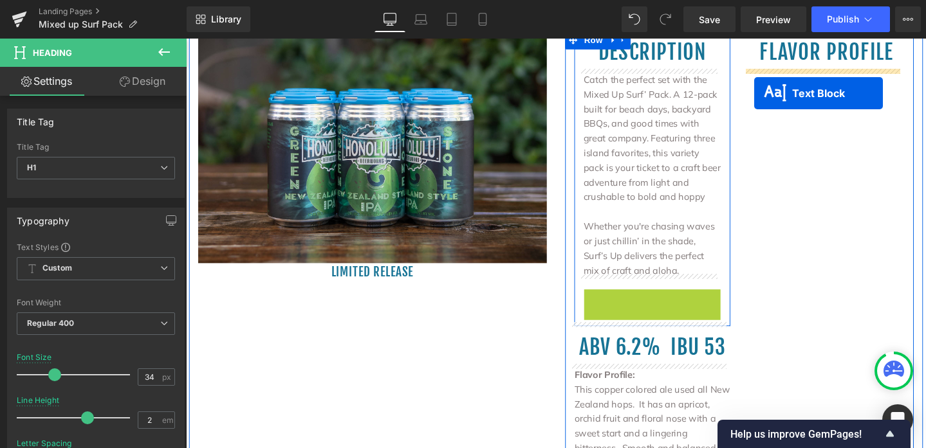
drag, startPoint x: 635, startPoint y: 376, endPoint x: 783, endPoint y: 83, distance: 328.2
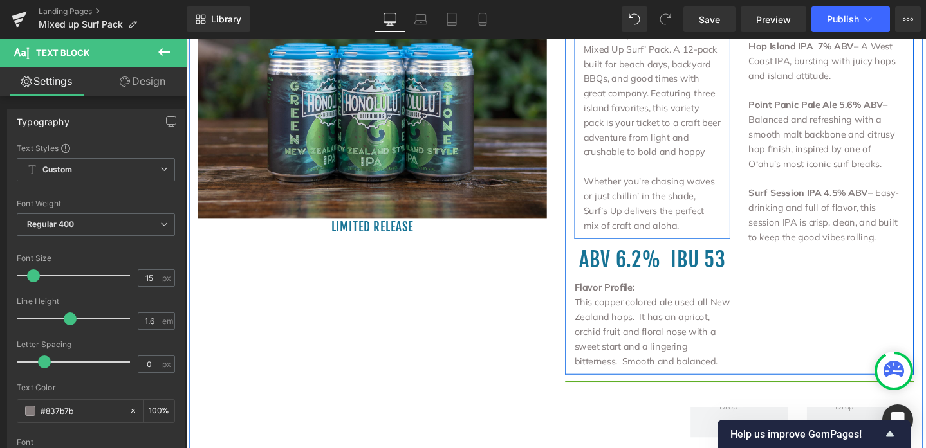
scroll to position [1168, 0]
click at [705, 269] on icon at bounding box center [706, 271] width 2 height 5
click at [709, 269] on icon at bounding box center [712, 271] width 7 height 7
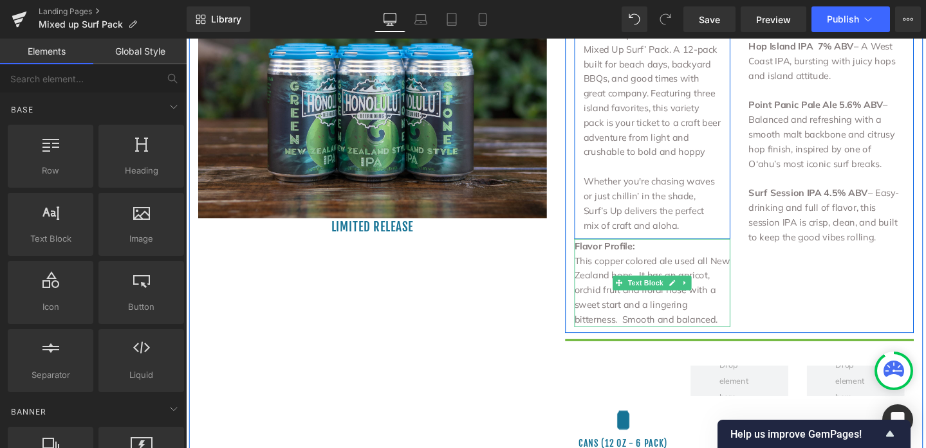
click at [707, 293] on icon at bounding box center [710, 296] width 7 height 8
click at [714, 293] on icon at bounding box center [717, 296] width 7 height 8
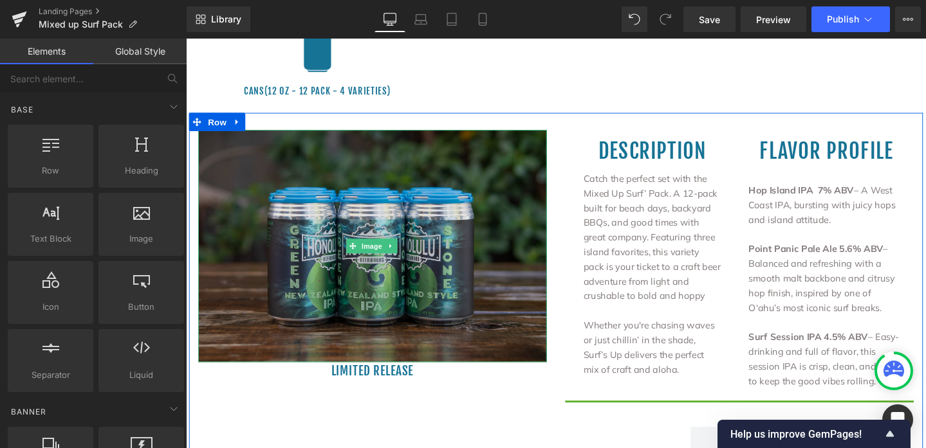
scroll to position [1253, 0]
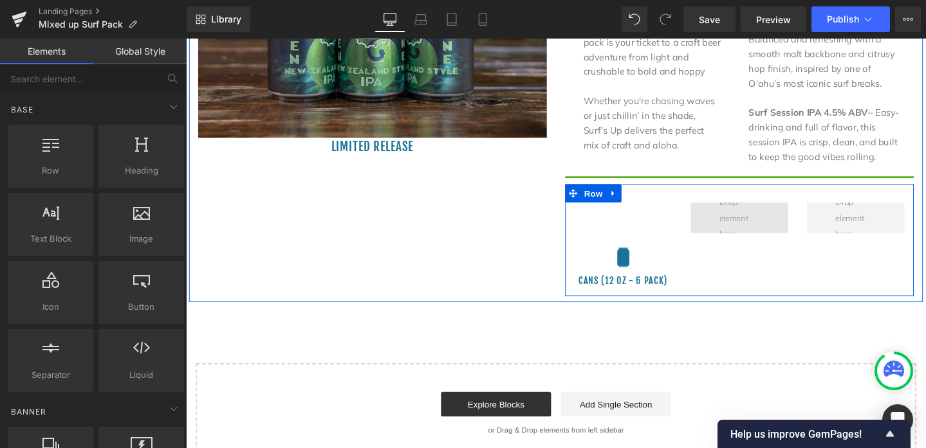
click at [774, 217] on span at bounding box center [767, 227] width 51 height 57
click at [610, 199] on span "Row" at bounding box center [614, 201] width 26 height 19
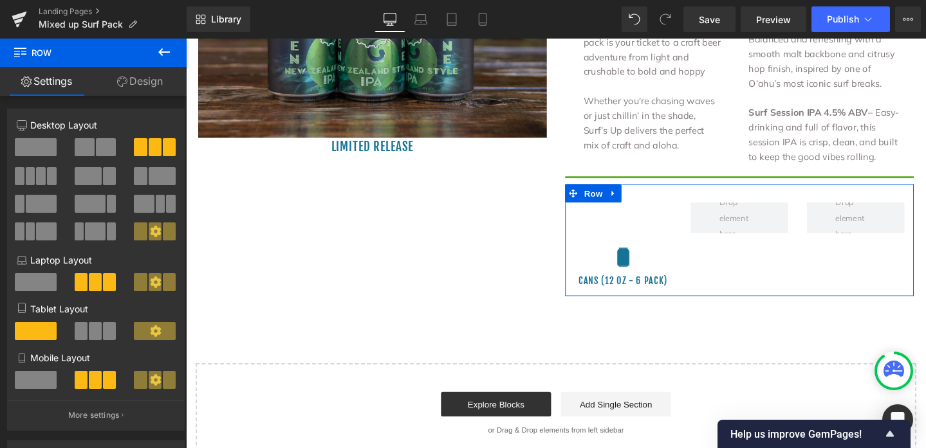
click at [50, 148] on span at bounding box center [36, 147] width 42 height 18
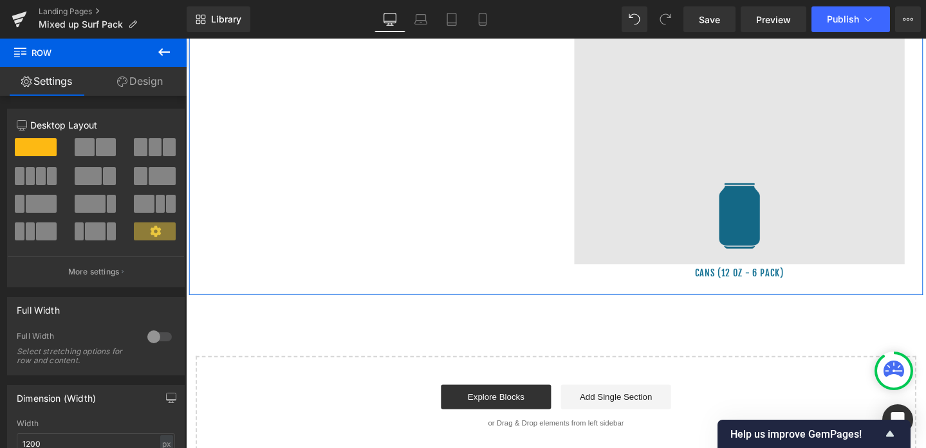
scroll to position [1360, 0]
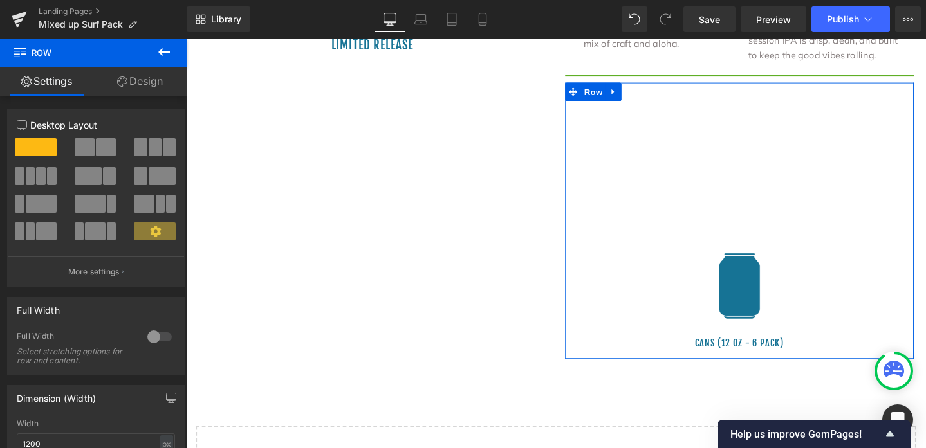
click at [86, 148] on span at bounding box center [85, 147] width 20 height 18
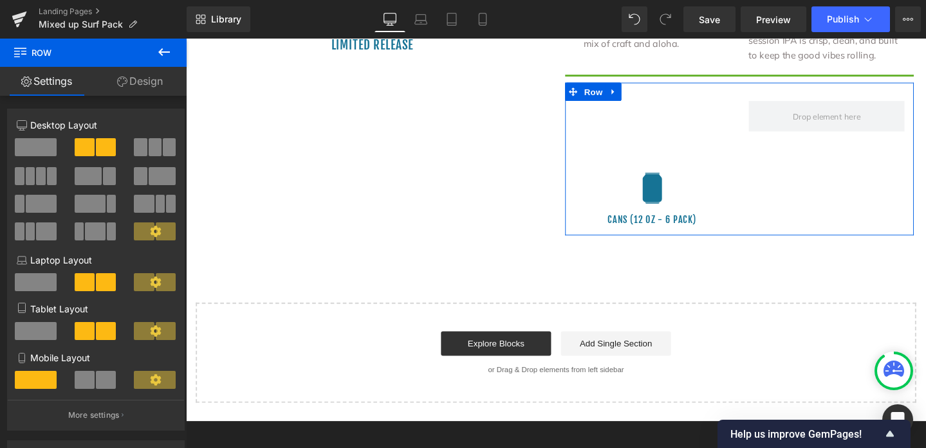
click at [44, 149] on span at bounding box center [36, 147] width 42 height 18
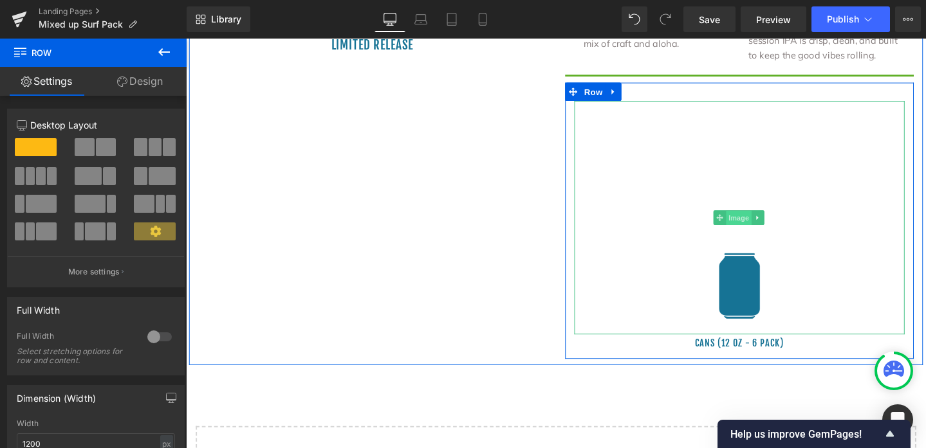
click at [756, 221] on span "Image" at bounding box center [767, 226] width 27 height 15
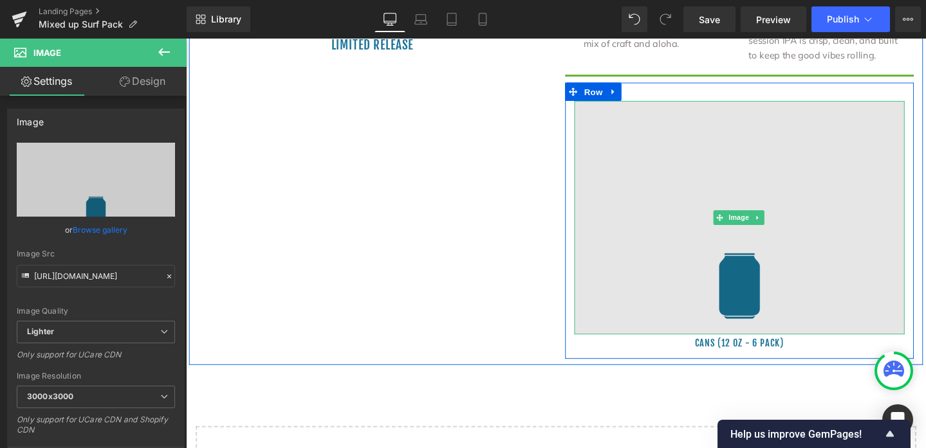
click at [762, 289] on img at bounding box center [767, 227] width 347 height 246
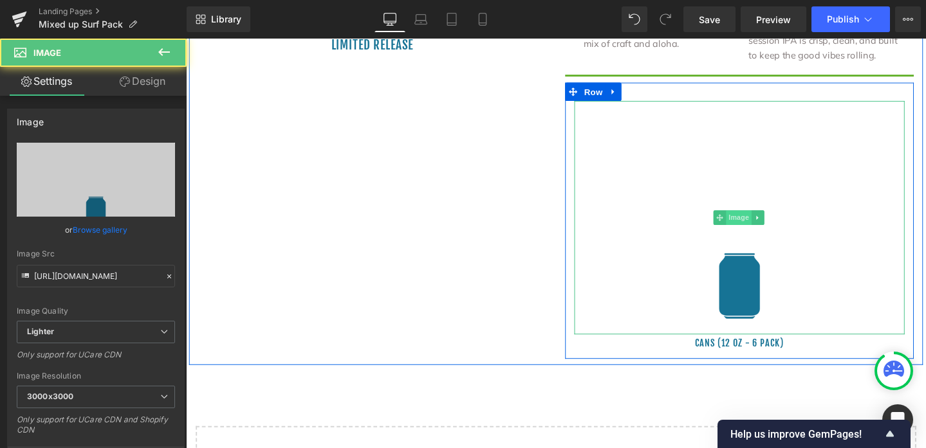
click at [762, 221] on span "Image" at bounding box center [767, 226] width 27 height 15
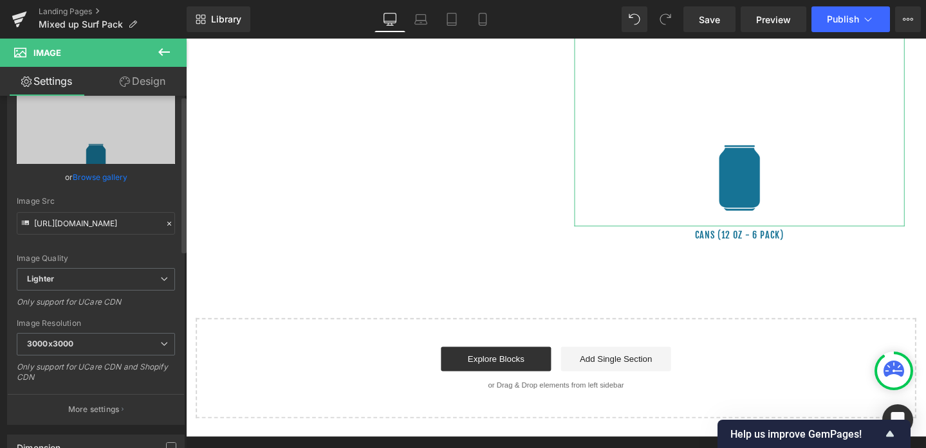
scroll to position [0, 0]
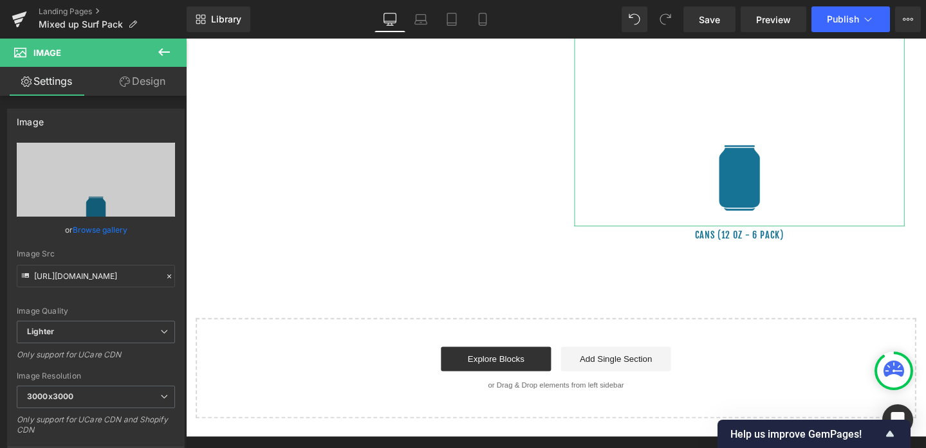
click at [154, 84] on link "Design" at bounding box center [142, 81] width 93 height 29
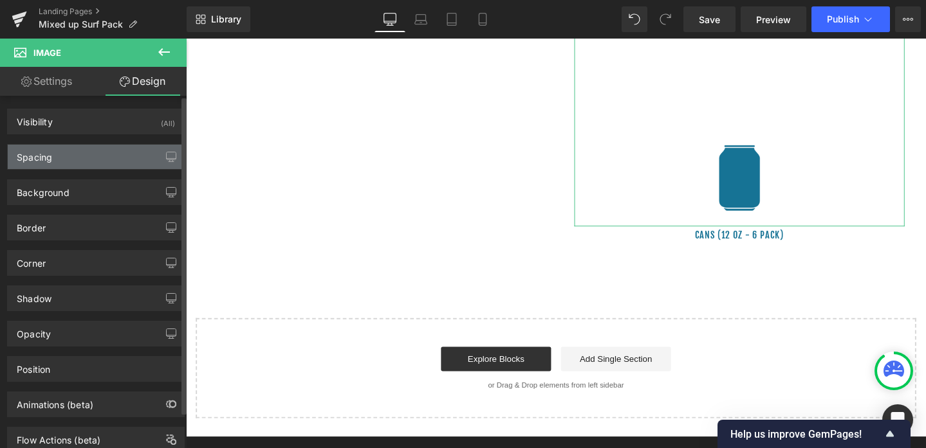
click at [68, 156] on div "Spacing" at bounding box center [96, 157] width 176 height 24
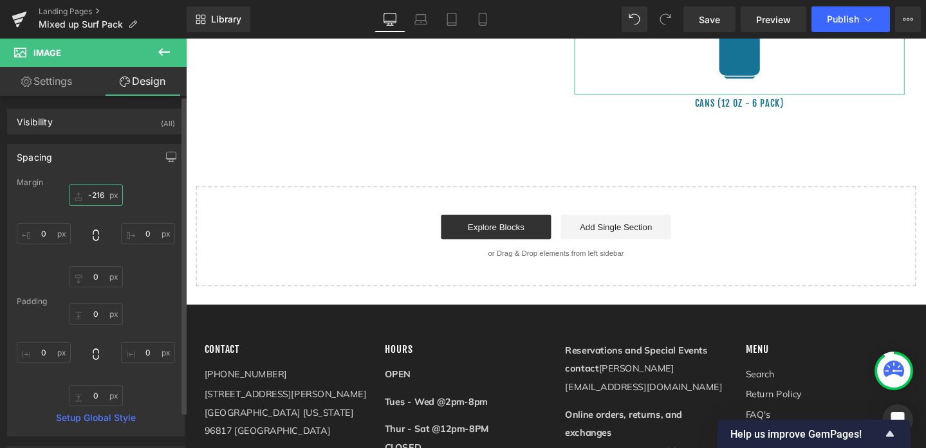
drag, startPoint x: 102, startPoint y: 197, endPoint x: 104, endPoint y: 336, distance: 138.9
click at [104, 336] on div "Margin -216px -216 0px 0 0px 0 0px 0 Padding 0px 0 0px 0 0px 0 0px 0 Setup Glob…" at bounding box center [96, 307] width 176 height 258
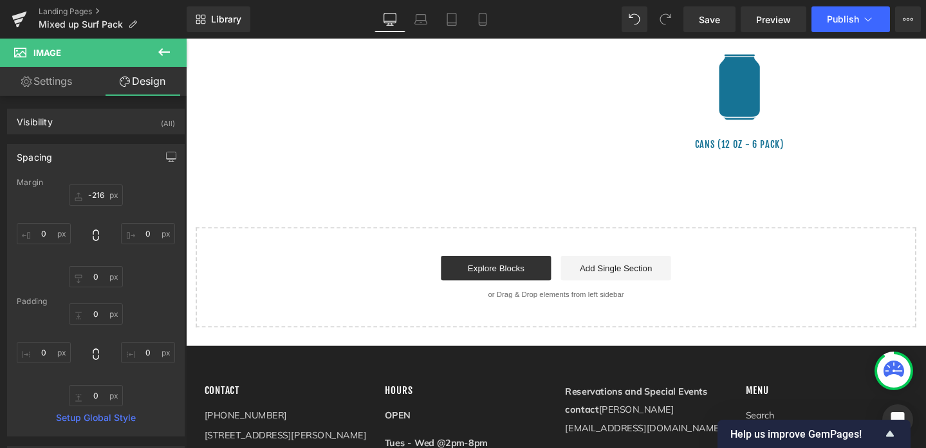
scroll to position [1234, 0]
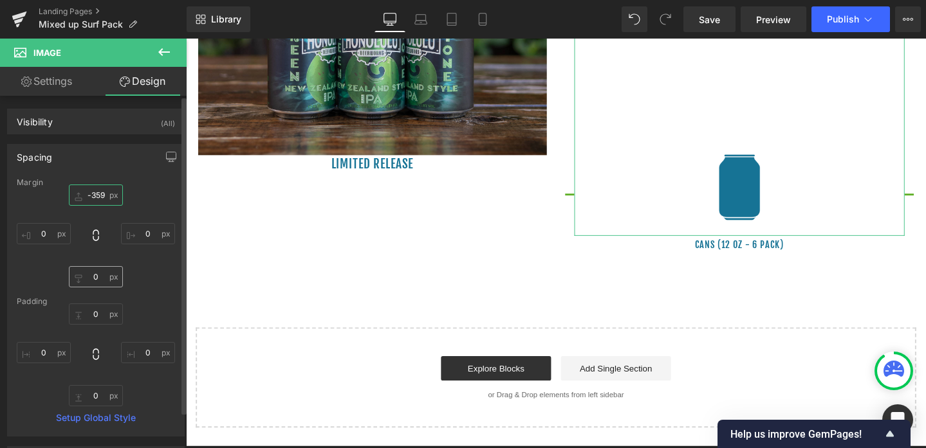
drag, startPoint x: 98, startPoint y: 195, endPoint x: 103, endPoint y: 287, distance: 92.1
click at [103, 287] on div "-359px -359 0px 0 0px 0 0px 0" at bounding box center [96, 236] width 158 height 103
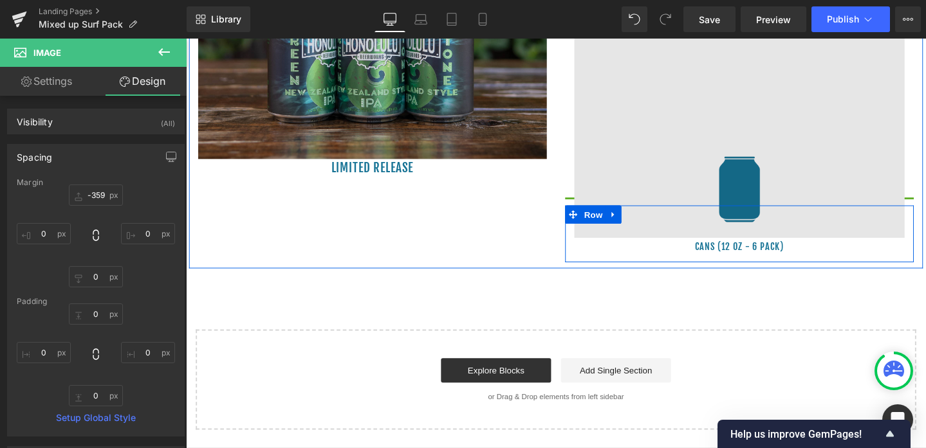
scroll to position [1205, 0]
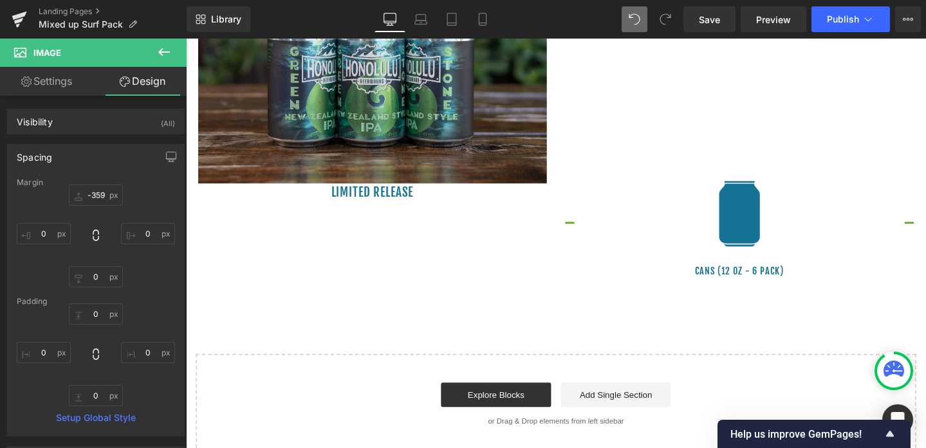
type input "-216"
type input "0"
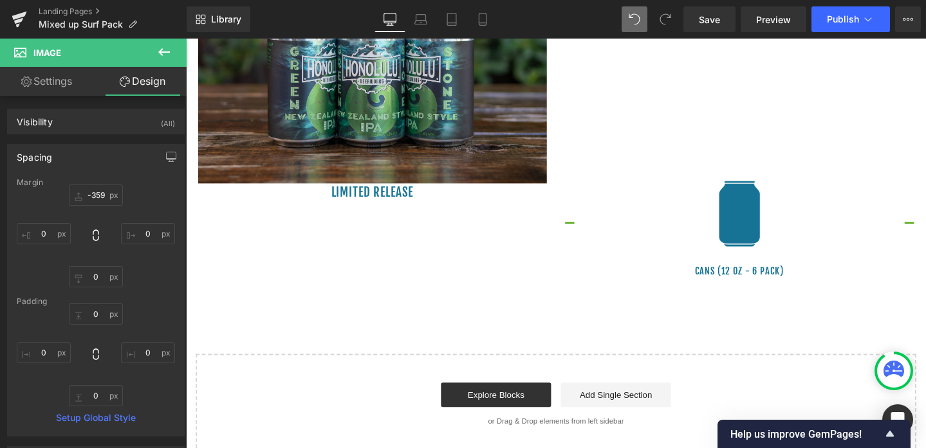
type input "0"
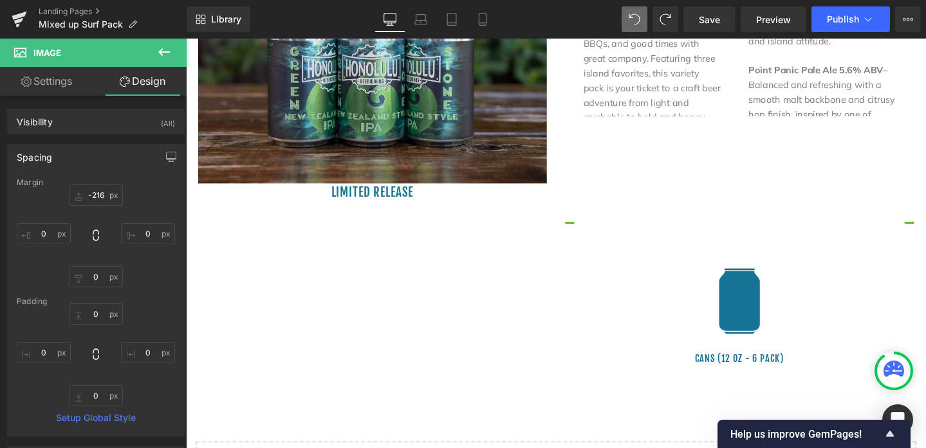
type input "0"
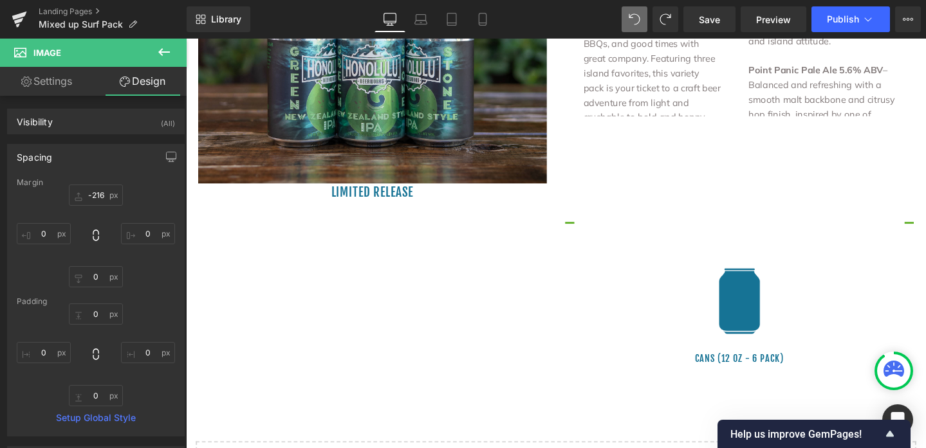
type input "0"
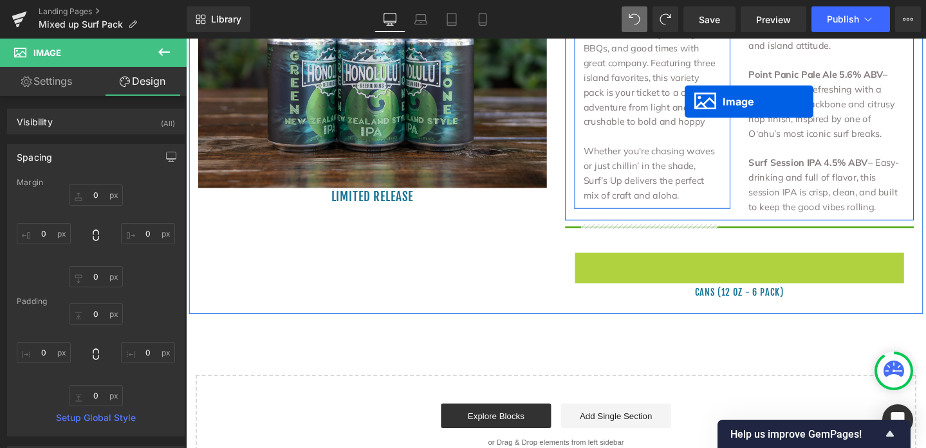
scroll to position [1174, 0]
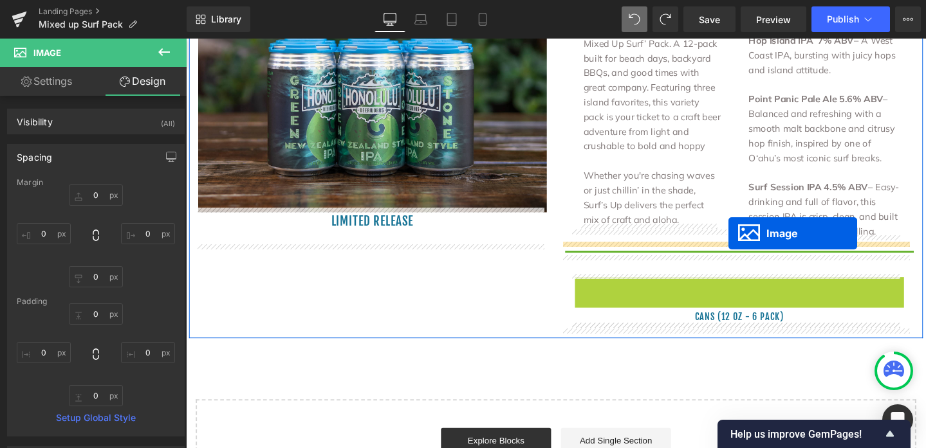
drag, startPoint x: 738, startPoint y: 241, endPoint x: 756, endPoint y: 244, distance: 18.8
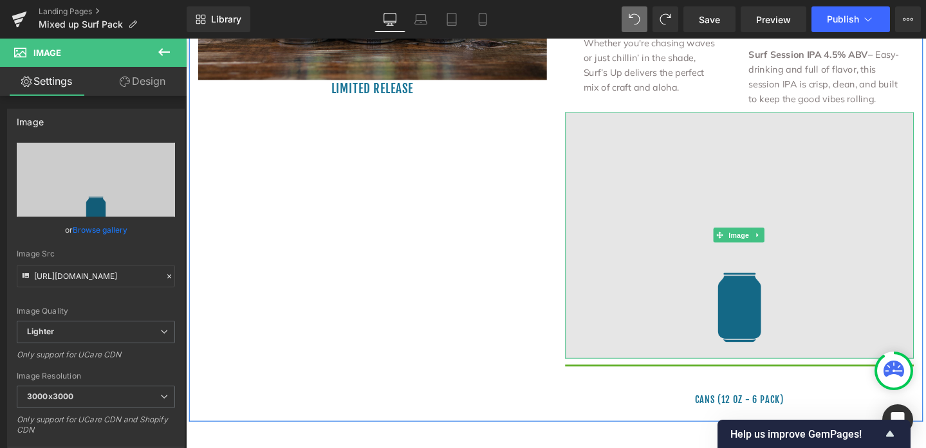
scroll to position [1318, 0]
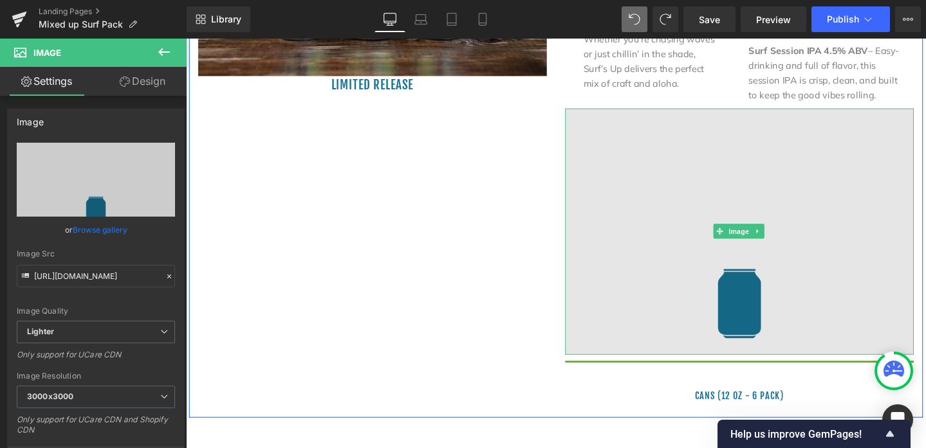
click at [759, 303] on img at bounding box center [768, 241] width 367 height 259
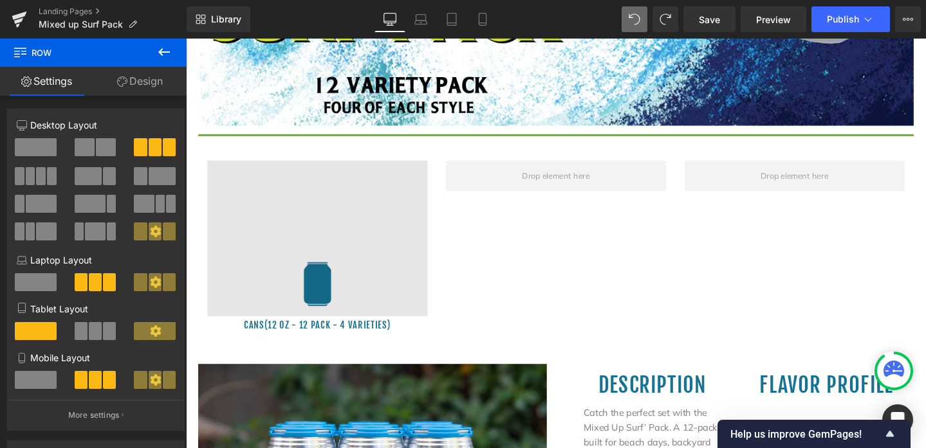
scroll to position [758, 0]
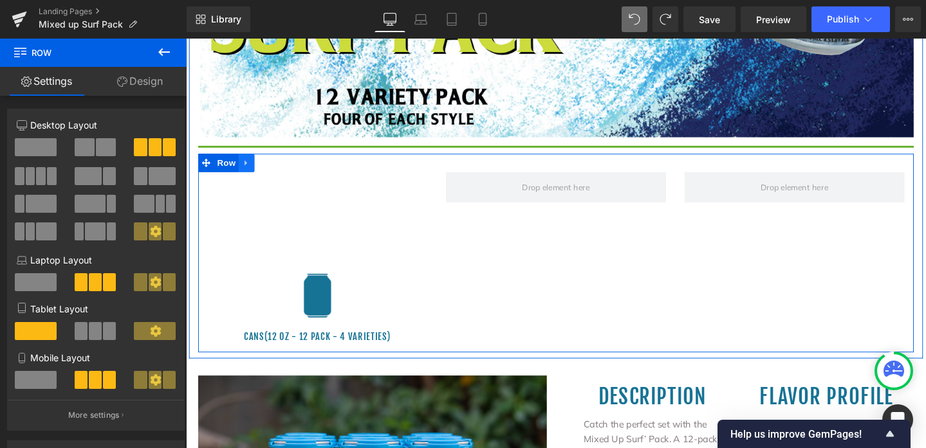
click at [251, 166] on icon at bounding box center [249, 170] width 9 height 10
click at [279, 169] on icon at bounding box center [283, 169] width 9 height 9
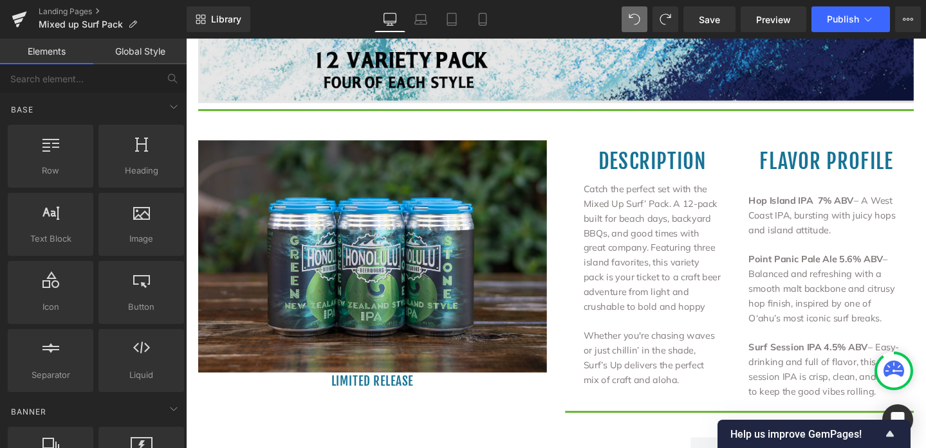
scroll to position [800, 0]
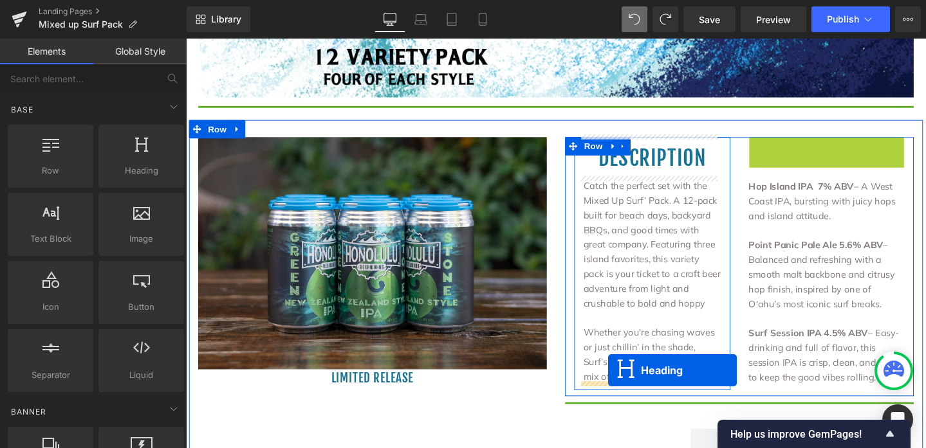
drag, startPoint x: 822, startPoint y: 162, endPoint x: 630, endPoint y: 388, distance: 296.6
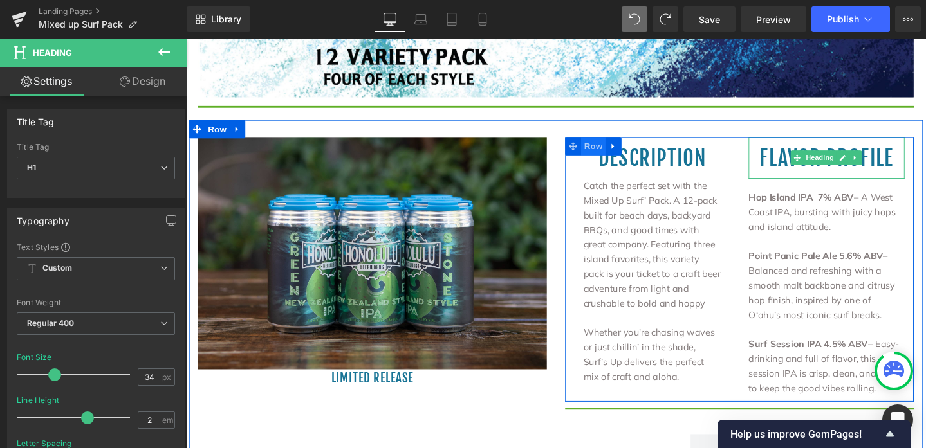
click at [607, 148] on span "Row" at bounding box center [614, 151] width 26 height 19
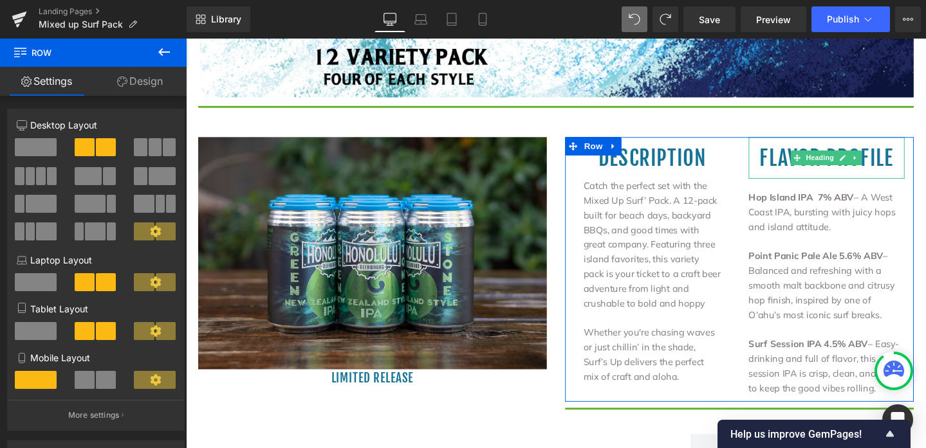
click at [46, 150] on span at bounding box center [36, 147] width 42 height 18
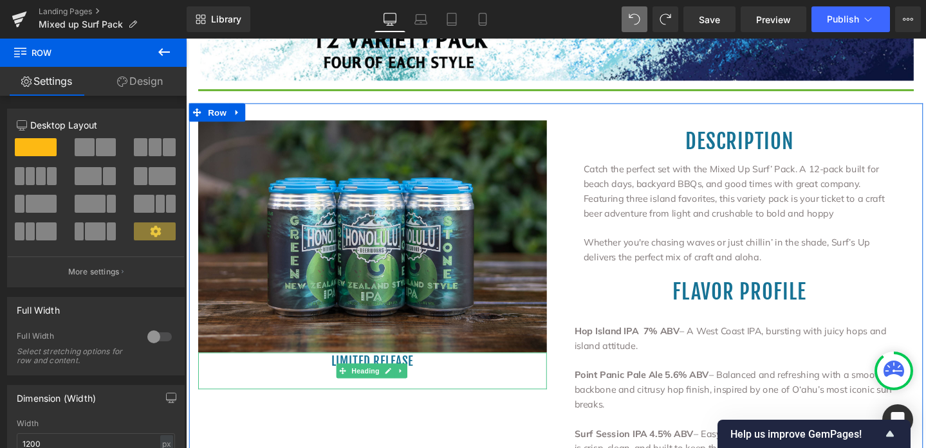
scroll to position [840, 0]
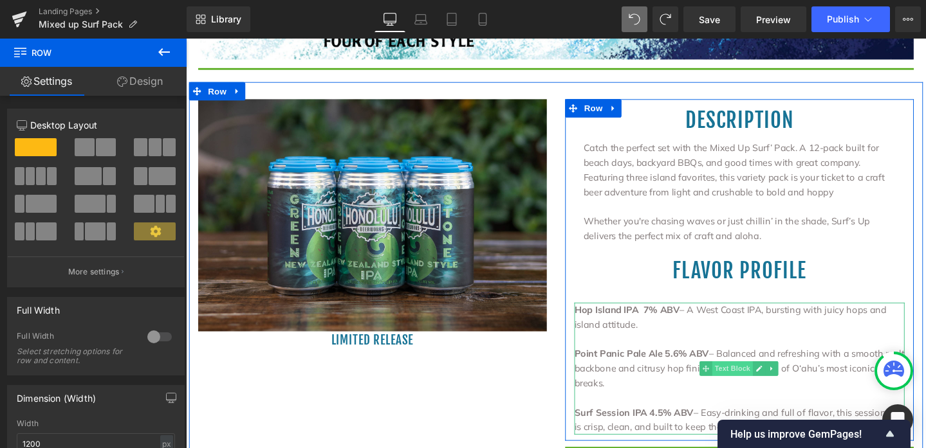
click at [748, 382] on span "Text Block" at bounding box center [760, 385] width 42 height 15
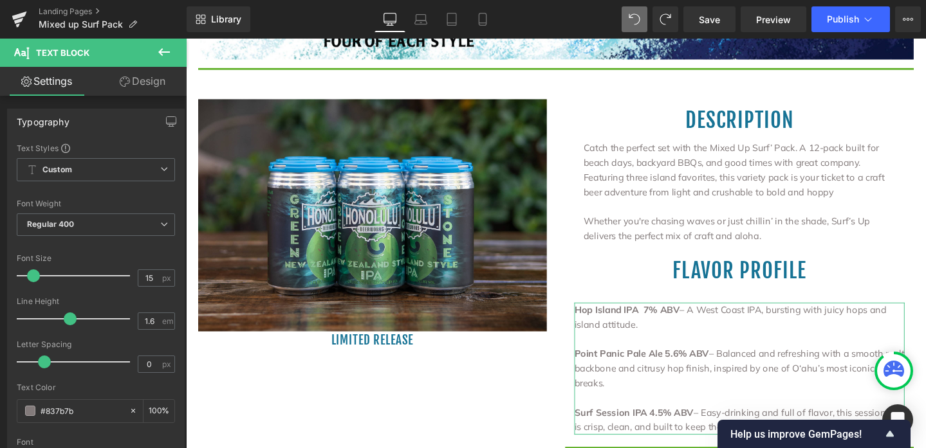
click at [138, 79] on link "Design" at bounding box center [142, 81] width 93 height 29
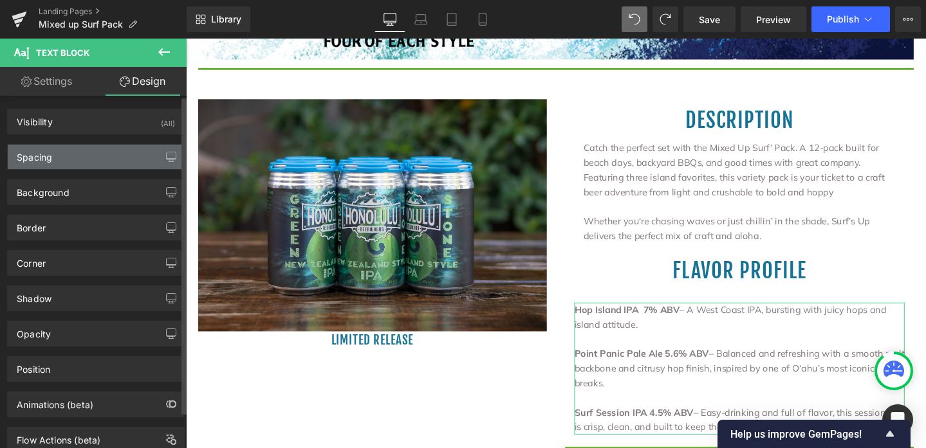
click at [44, 151] on div "Spacing" at bounding box center [34, 154] width 35 height 18
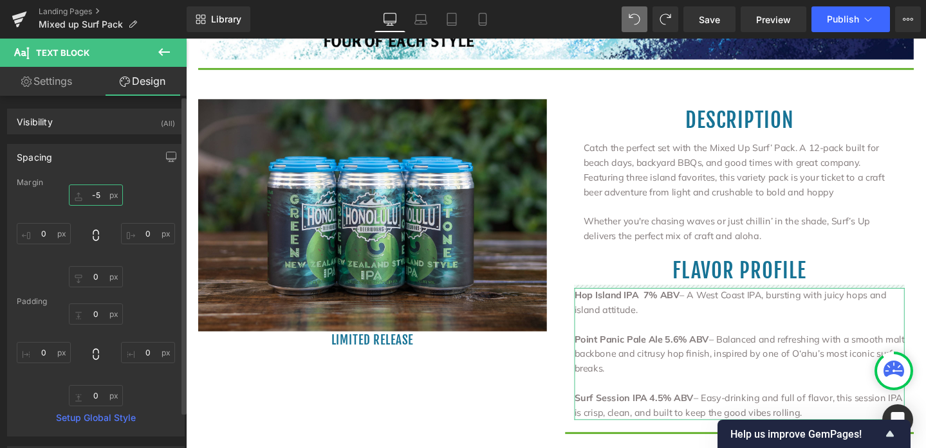
type input "-2"
drag, startPoint x: 90, startPoint y: 187, endPoint x: 95, endPoint y: 198, distance: 11.8
click at [95, 198] on input "-2" at bounding box center [96, 195] width 54 height 21
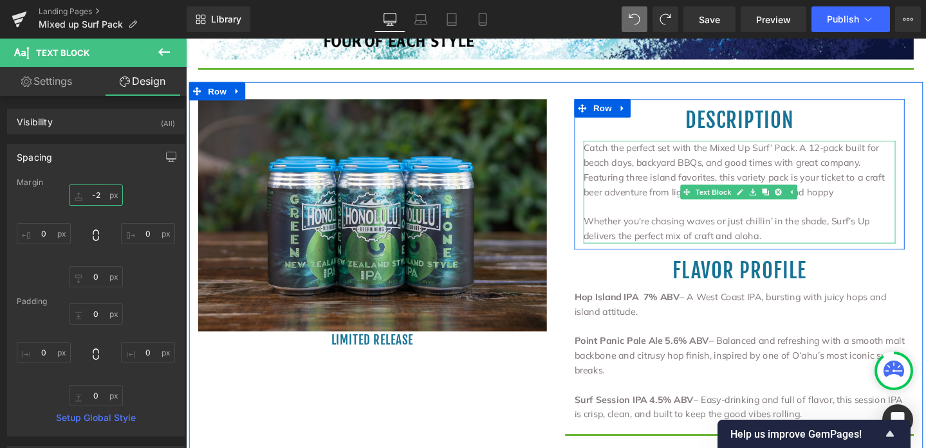
drag, startPoint x: 727, startPoint y: 200, endPoint x: 718, endPoint y: 172, distance: 29.7
click at [727, 200] on link "Text Block" at bounding box center [734, 199] width 56 height 15
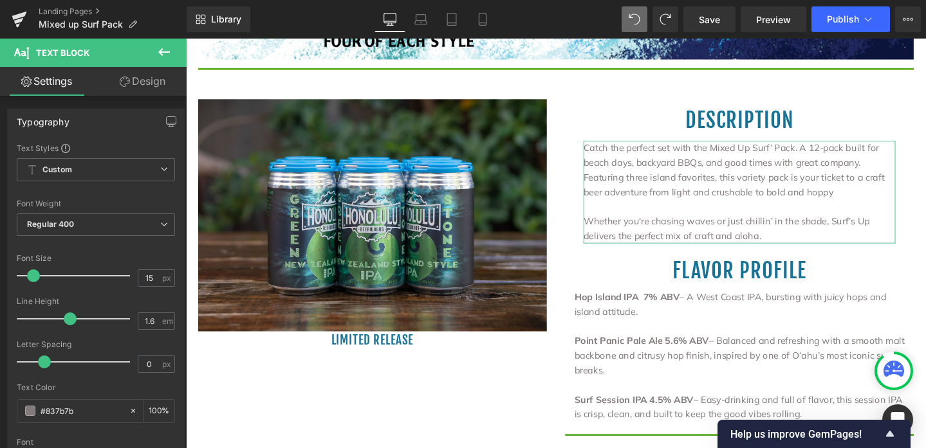
click at [147, 83] on link "Design" at bounding box center [142, 81] width 93 height 29
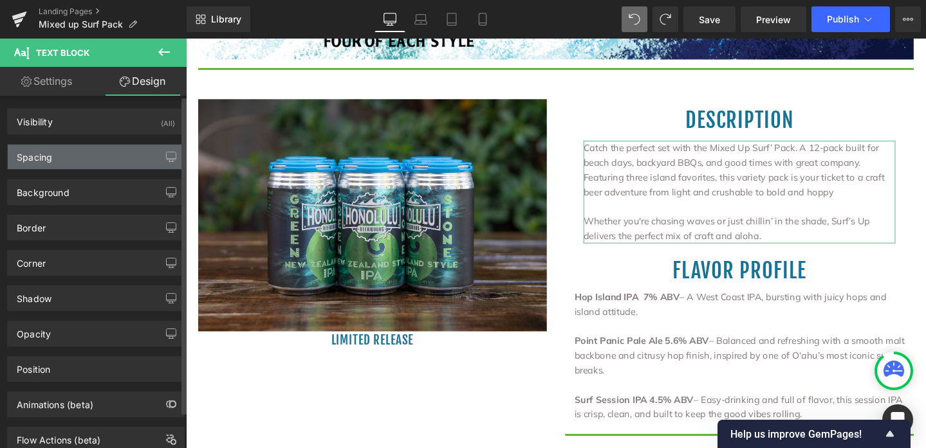
click at [81, 153] on div "Spacing" at bounding box center [96, 157] width 176 height 24
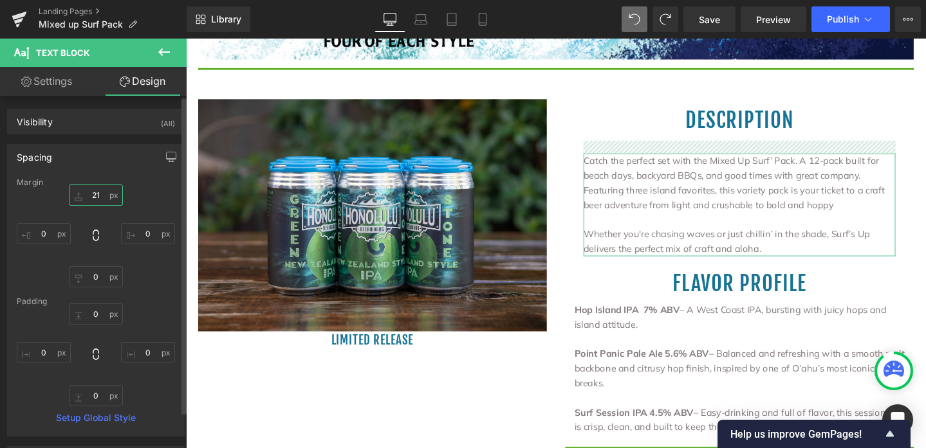
drag, startPoint x: 91, startPoint y: 188, endPoint x: 93, endPoint y: 197, distance: 9.4
click at [93, 197] on input "21" at bounding box center [96, 195] width 54 height 21
click at [102, 166] on div "Spacing" at bounding box center [96, 157] width 176 height 24
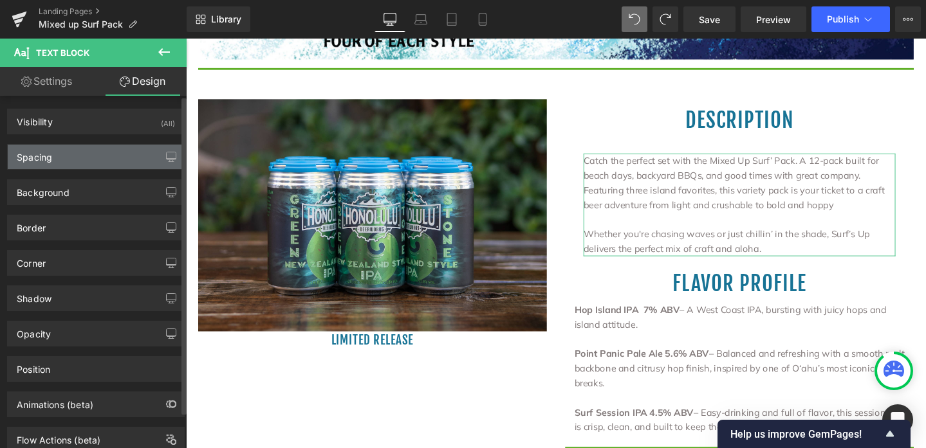
click at [92, 150] on div "Spacing" at bounding box center [96, 157] width 176 height 24
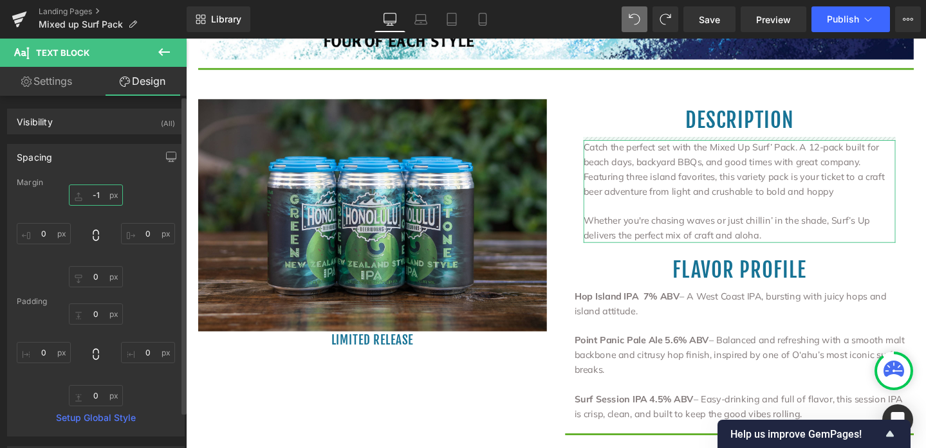
type input "-1"
drag, startPoint x: 96, startPoint y: 201, endPoint x: 96, endPoint y: 215, distance: 14.2
click at [96, 215] on div "-1px -1 0px 0 0px 0 0px 0" at bounding box center [96, 236] width 158 height 103
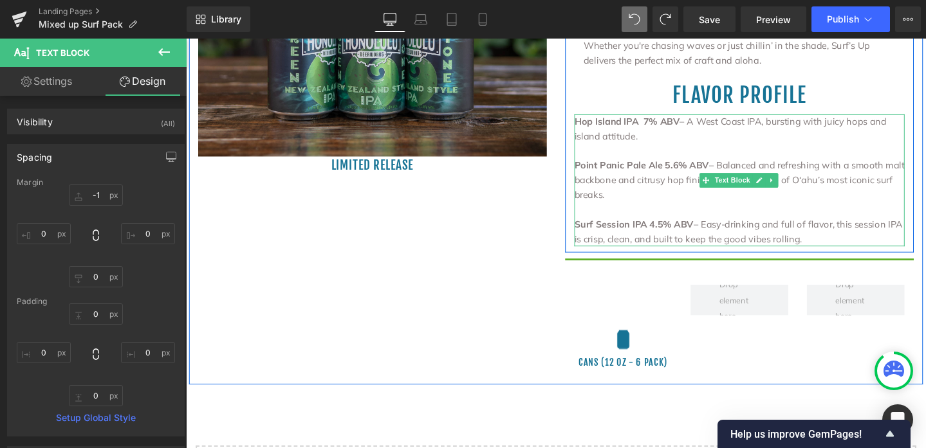
scroll to position [1028, 0]
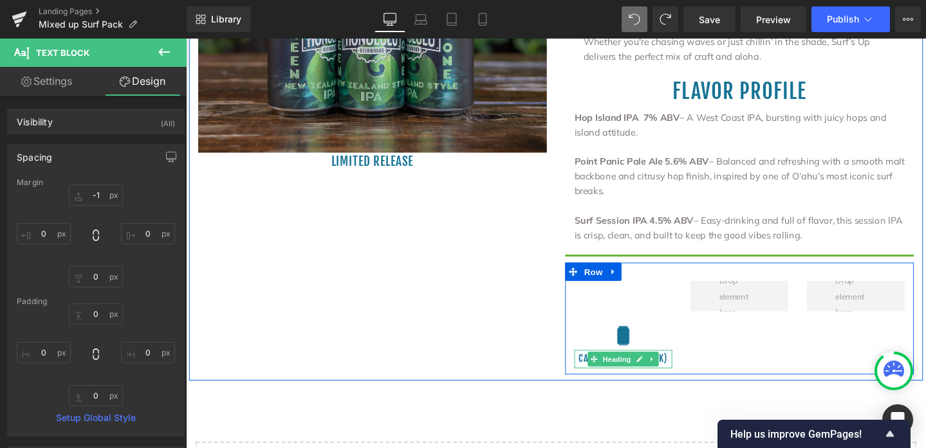
click at [684, 372] on h1 "cans (12 oz - 6 pack)" at bounding box center [645, 376] width 103 height 19
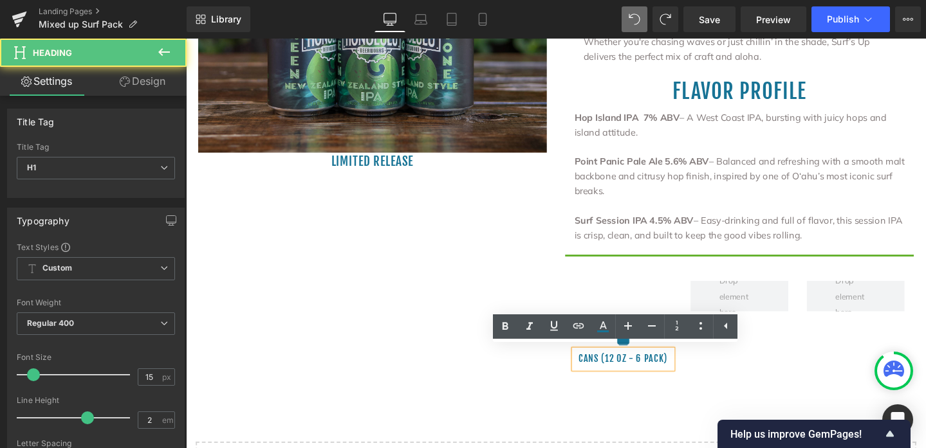
click at [659, 373] on h1 "cans (12 oz - 6 pack)" at bounding box center [645, 376] width 103 height 19
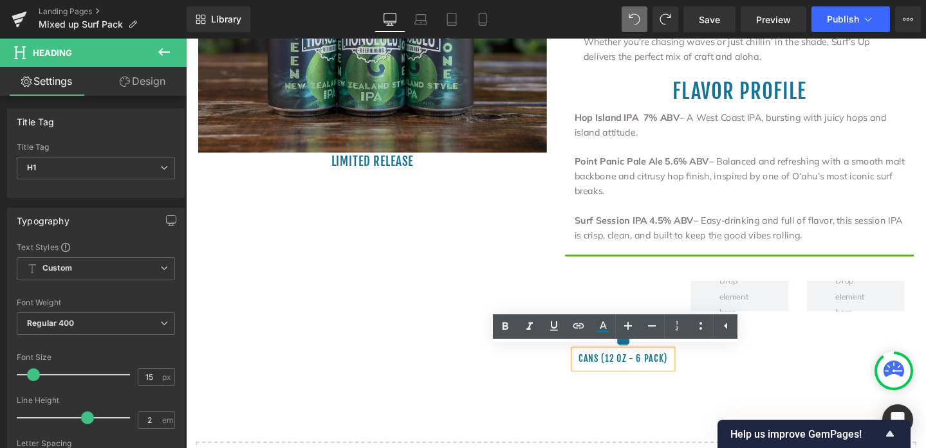
click at [872, 345] on div "Image cans (12 oz - 6 pack) Heading Row" at bounding box center [768, 334] width 367 height 118
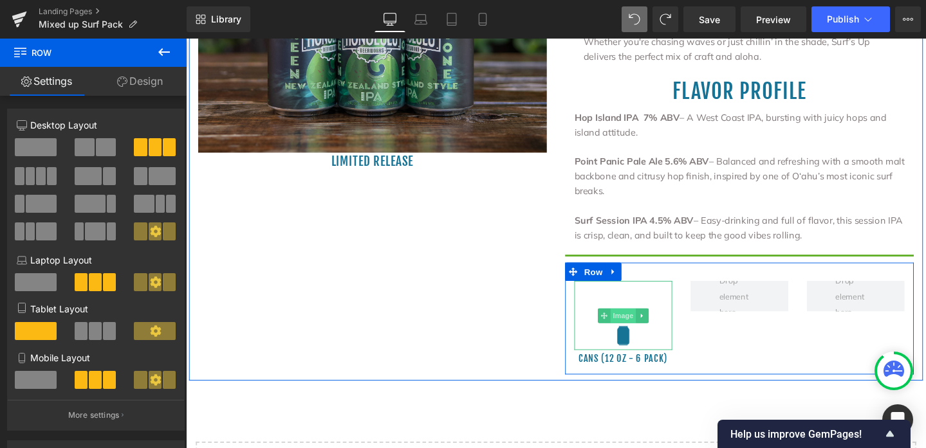
click at [641, 323] on span "Image" at bounding box center [645, 330] width 27 height 15
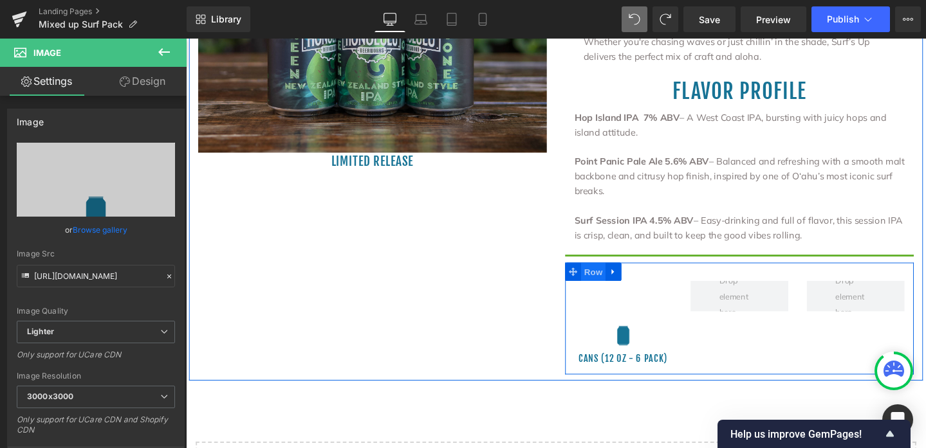
click at [612, 287] on span "Row" at bounding box center [614, 284] width 26 height 19
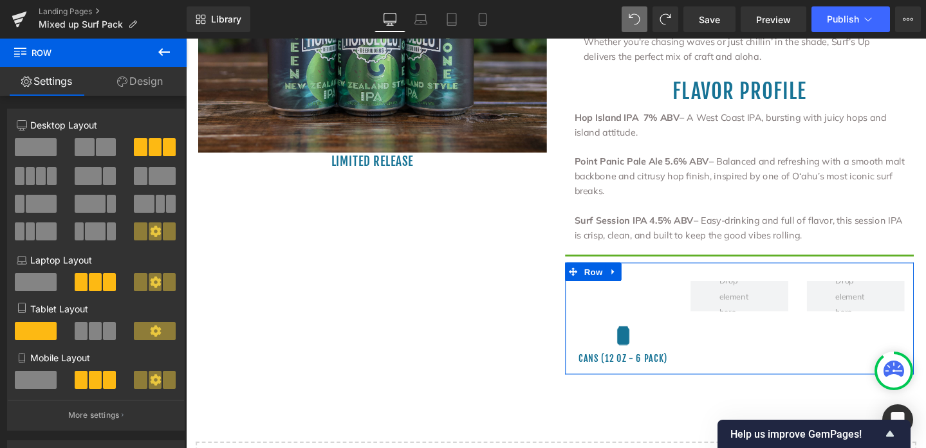
click at [42, 147] on span at bounding box center [36, 147] width 42 height 18
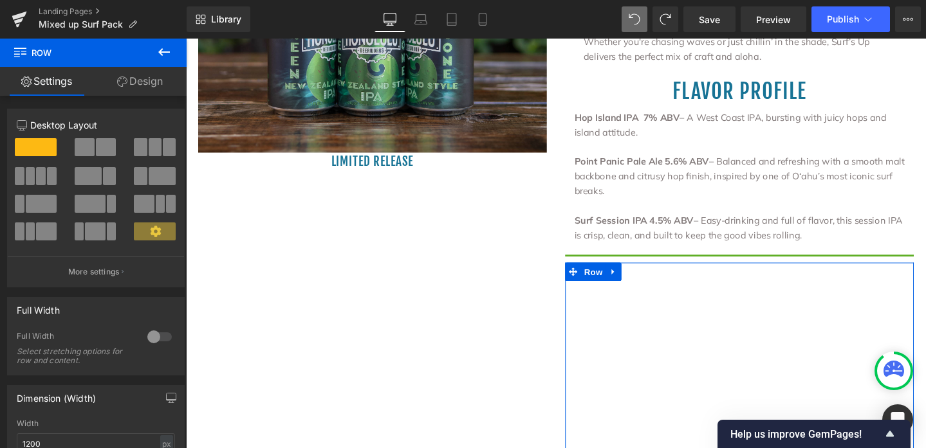
click at [147, 83] on link "Design" at bounding box center [139, 81] width 93 height 29
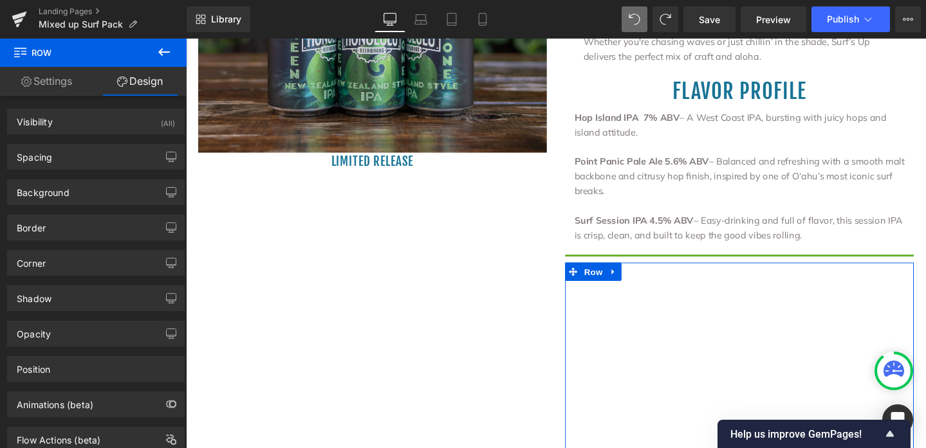
click at [71, 81] on link "Settings" at bounding box center [46, 81] width 93 height 29
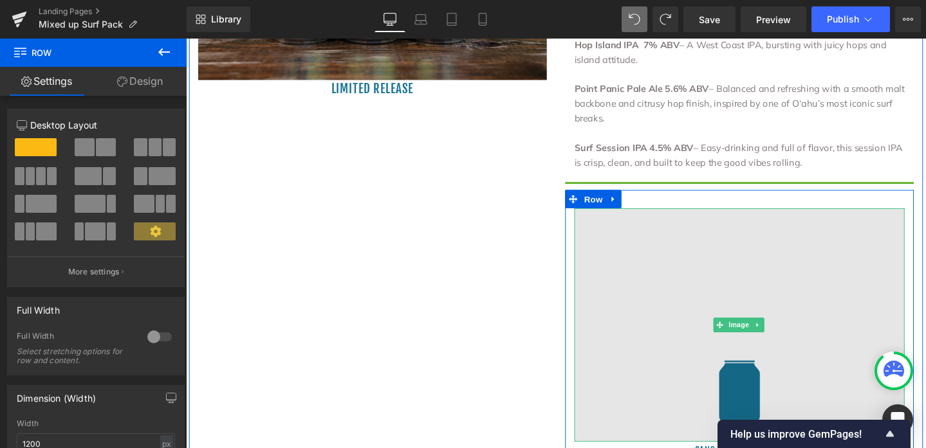
scroll to position [1115, 0]
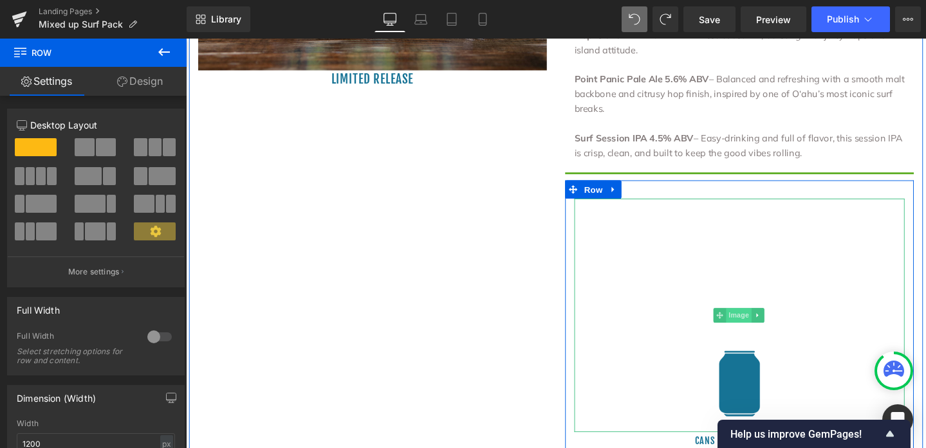
click at [767, 324] on span "Image" at bounding box center [767, 329] width 27 height 15
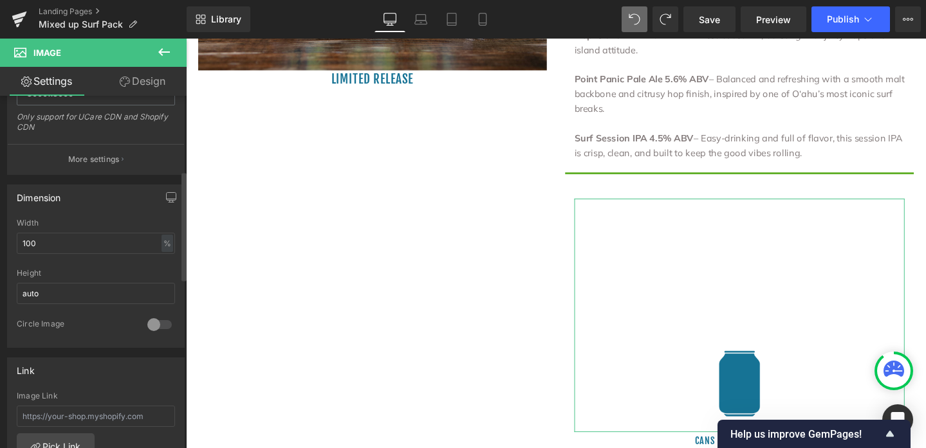
scroll to position [324, 0]
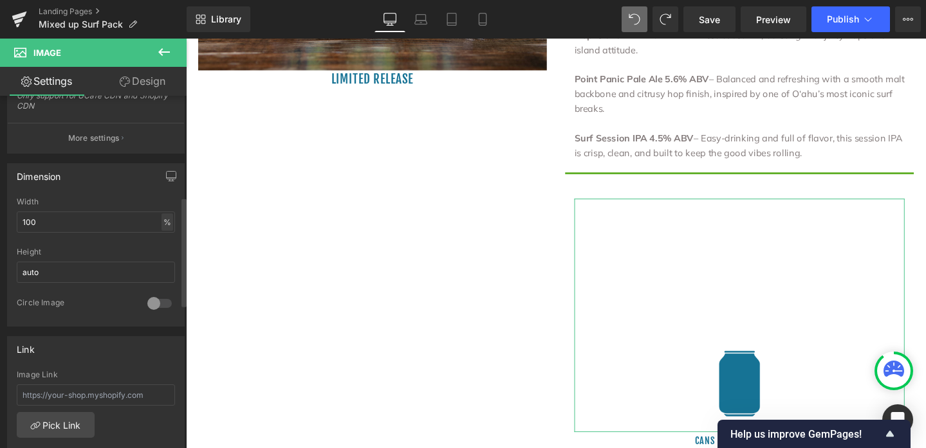
click at [165, 219] on div "%" at bounding box center [167, 222] width 12 height 17
click at [163, 240] on li "%" at bounding box center [166, 242] width 16 height 19
drag, startPoint x: 52, startPoint y: 222, endPoint x: 10, endPoint y: 221, distance: 42.5
click at [10, 221] on div "100% Width 100 % % px auto Height auto 0 Circle Image" at bounding box center [96, 261] width 176 height 129
type input "50"
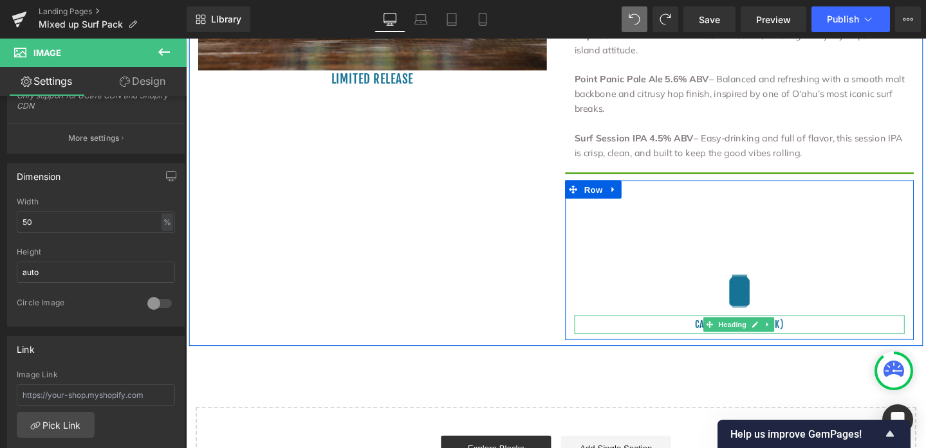
click at [828, 336] on h1 "cans (12 oz - 6 pack)" at bounding box center [767, 339] width 347 height 19
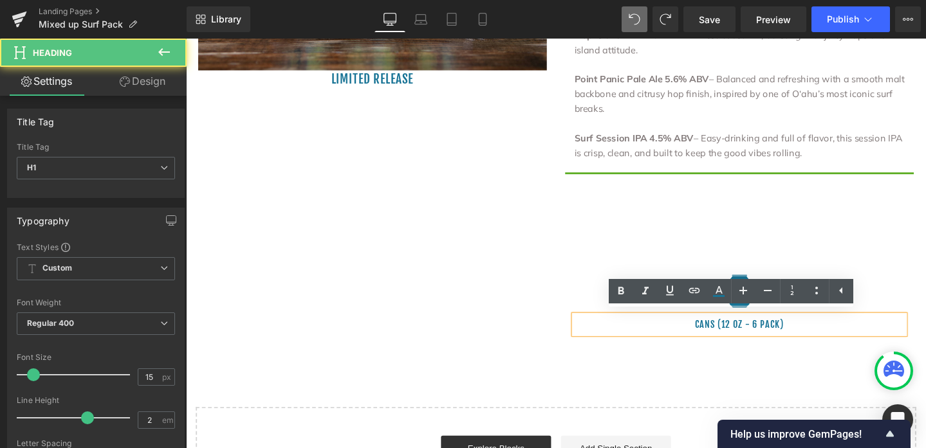
click at [780, 338] on h1 "cans (12 oz - 6 pack)" at bounding box center [767, 339] width 347 height 19
click at [776, 336] on h1 "cans (12 oz - 6 pack)" at bounding box center [767, 339] width 347 height 19
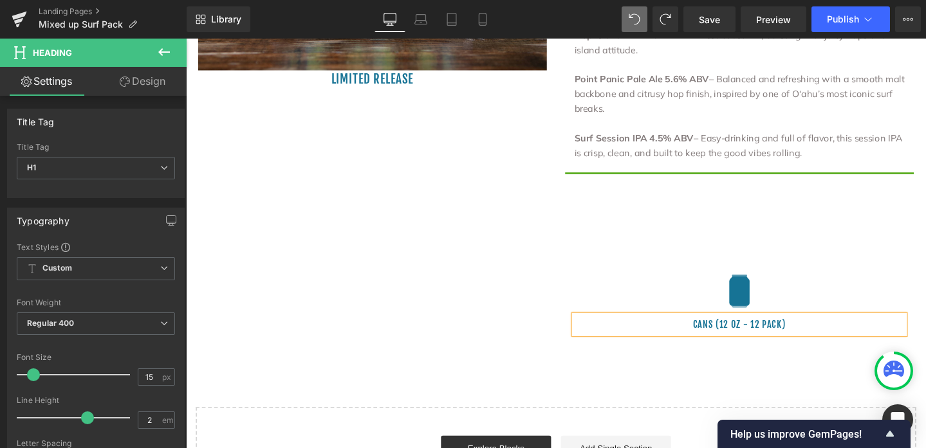
click at [807, 336] on h1 "cans (12 oz - 12 pack)" at bounding box center [767, 339] width 347 height 19
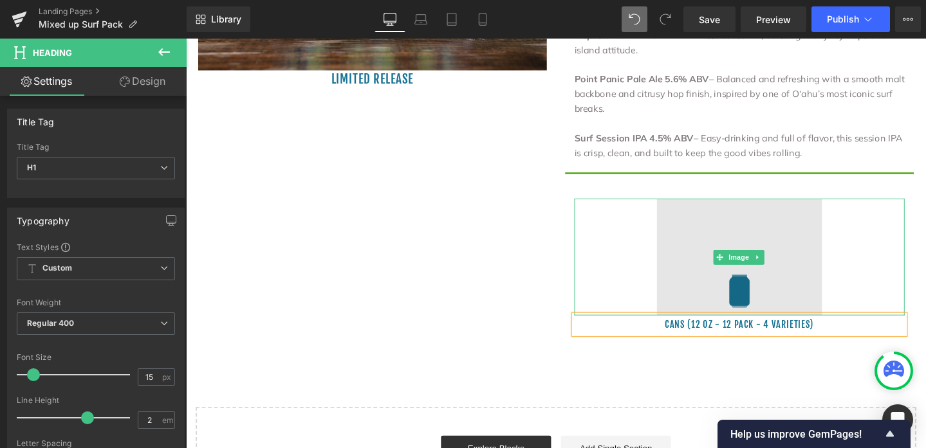
click at [841, 278] on img at bounding box center [768, 268] width 174 height 123
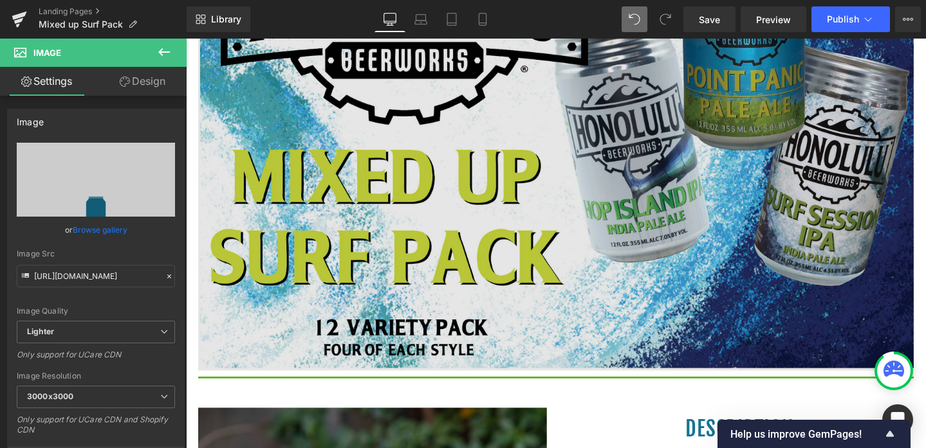
scroll to position [365, 0]
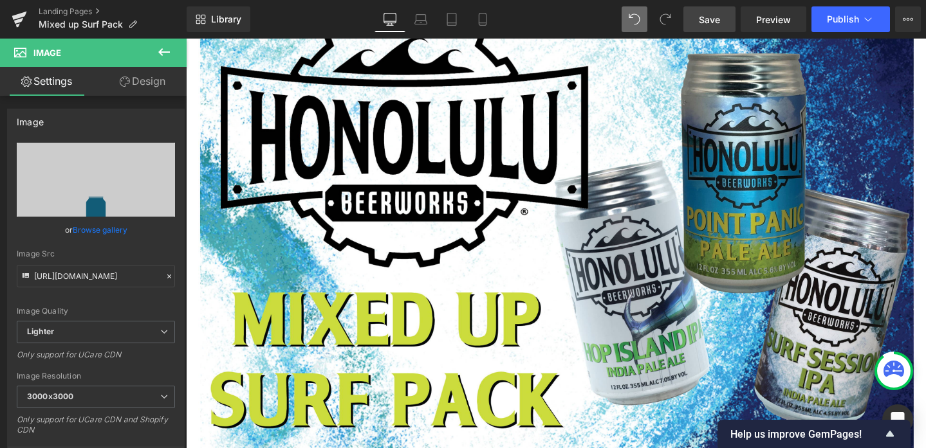
click at [716, 23] on span "Save" at bounding box center [709, 20] width 21 height 14
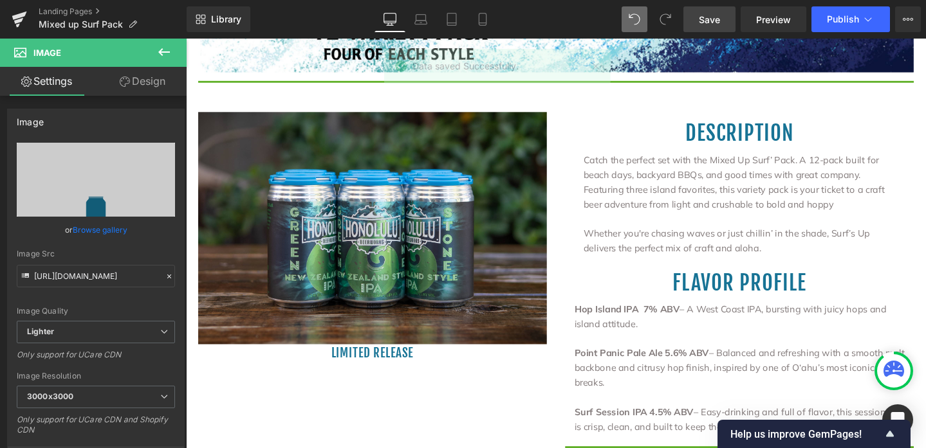
scroll to position [894, 0]
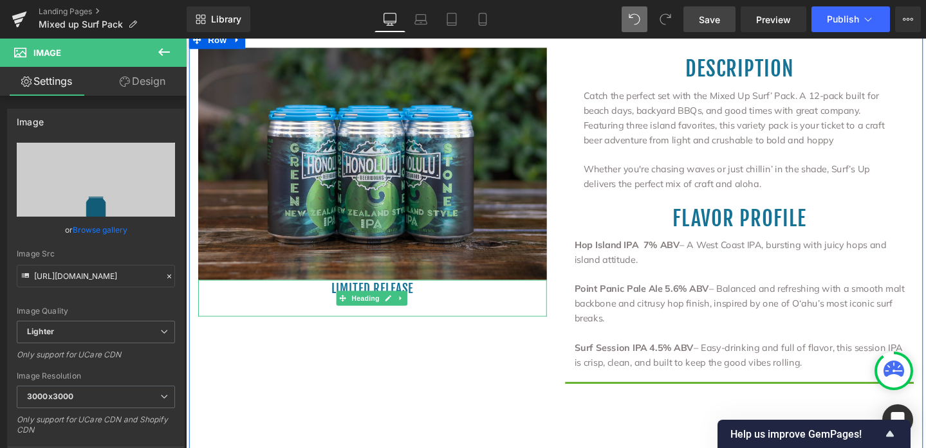
click at [423, 301] on h1 "limited release" at bounding box center [382, 302] width 367 height 19
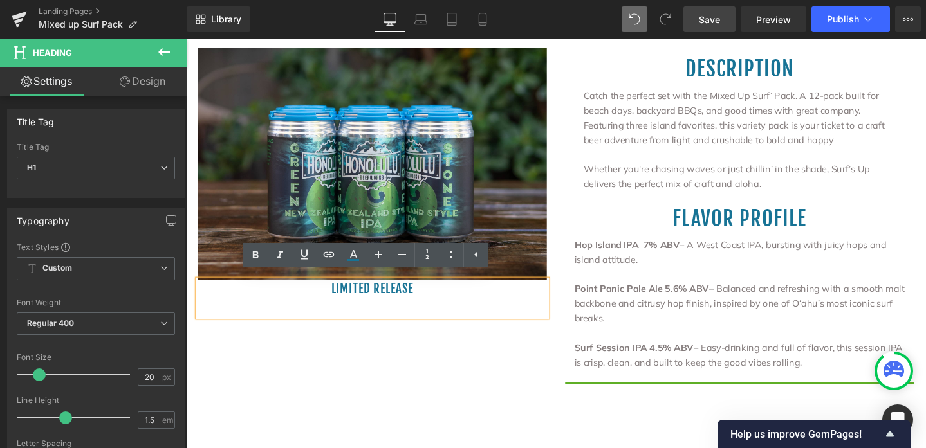
click at [419, 301] on h1 "limited release" at bounding box center [382, 302] width 367 height 19
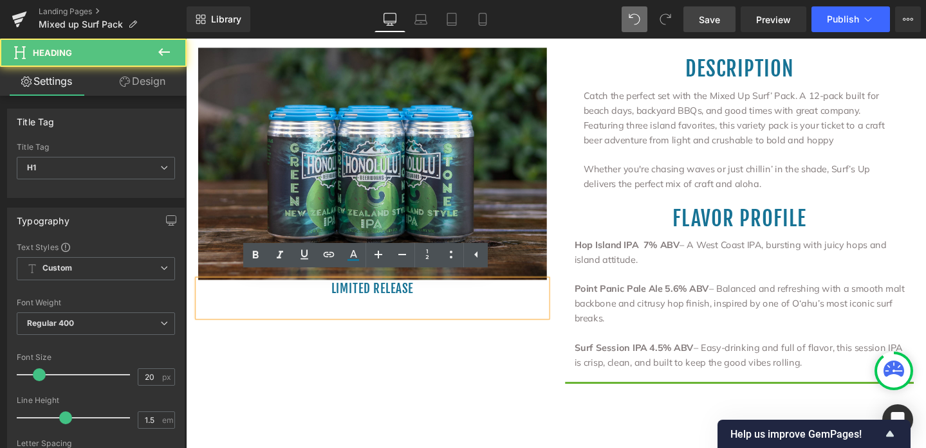
click at [403, 363] on div "Image limited release Heading Description Heading Catch the perfect set with th…" at bounding box center [575, 306] width 772 height 553
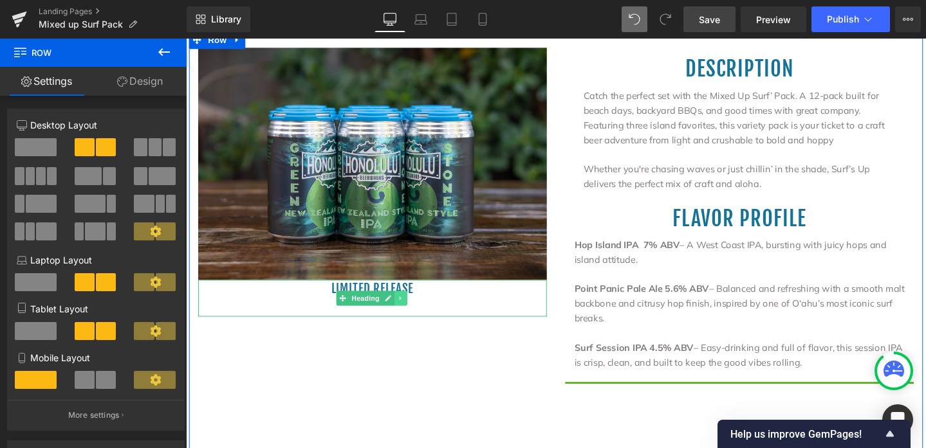
click at [410, 313] on link at bounding box center [412, 311] width 14 height 15
click at [416, 309] on icon at bounding box center [418, 311] width 7 height 7
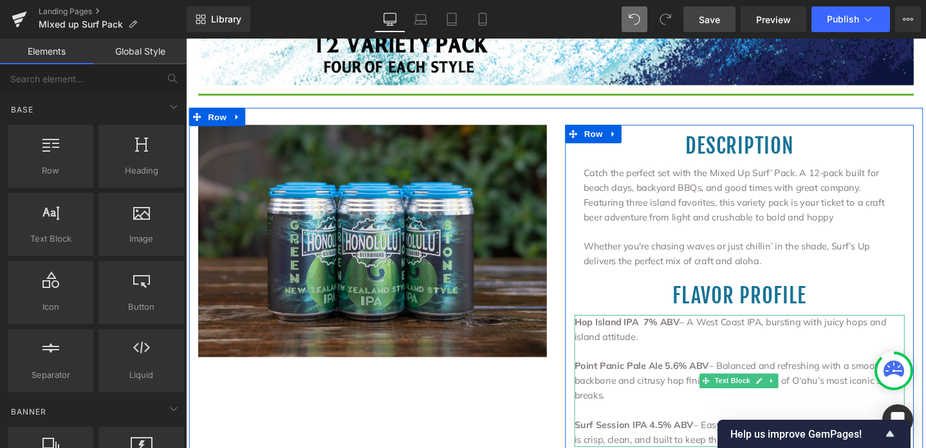
scroll to position [810, 0]
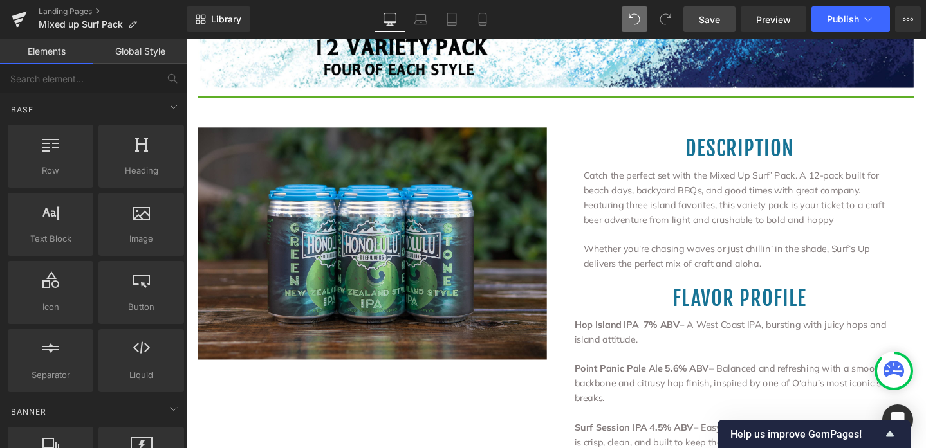
click at [714, 22] on span "Save" at bounding box center [709, 20] width 21 height 14
click at [863, 21] on icon at bounding box center [867, 19] width 13 height 13
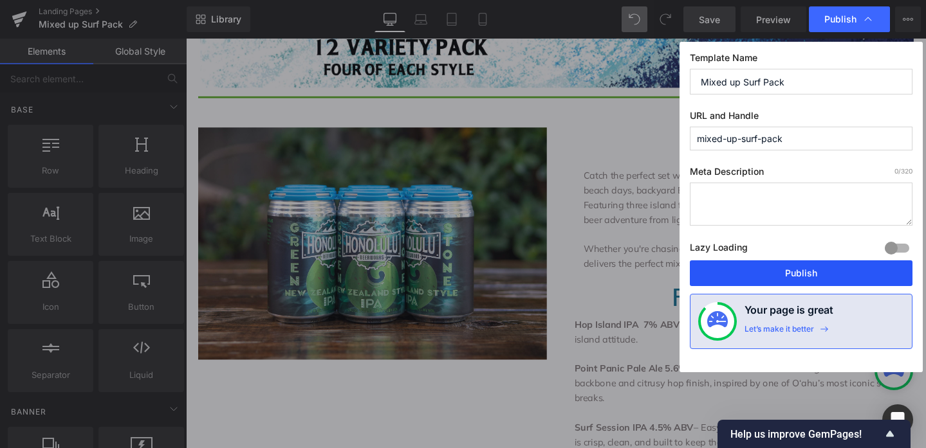
drag, startPoint x: 833, startPoint y: 276, endPoint x: 652, endPoint y: 237, distance: 185.6
click at [833, 276] on button "Publish" at bounding box center [801, 274] width 223 height 26
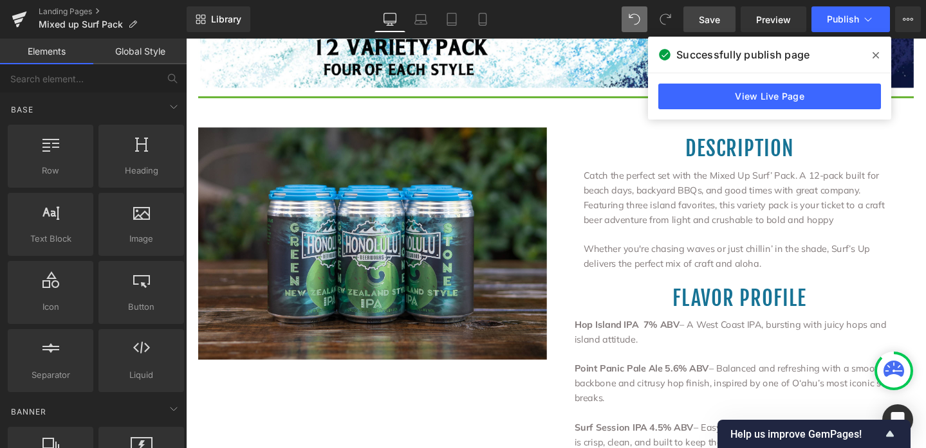
click at [878, 54] on icon at bounding box center [875, 55] width 6 height 10
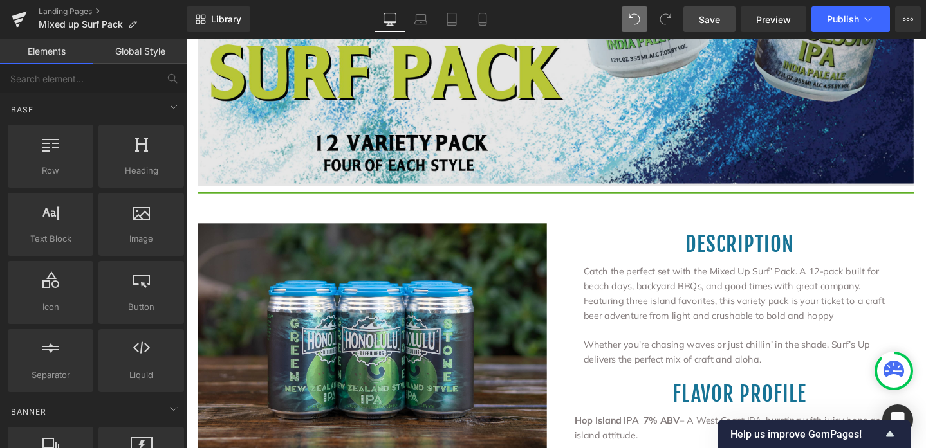
scroll to position [785, 0]
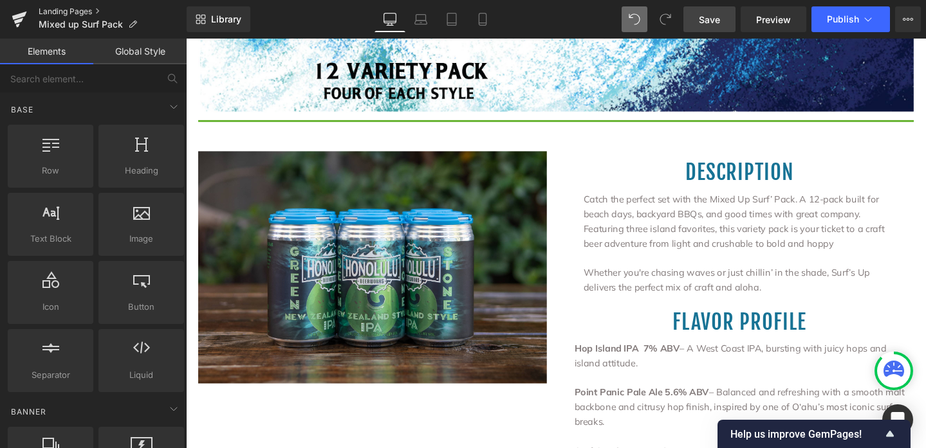
click at [72, 12] on link "Landing Pages" at bounding box center [113, 11] width 148 height 10
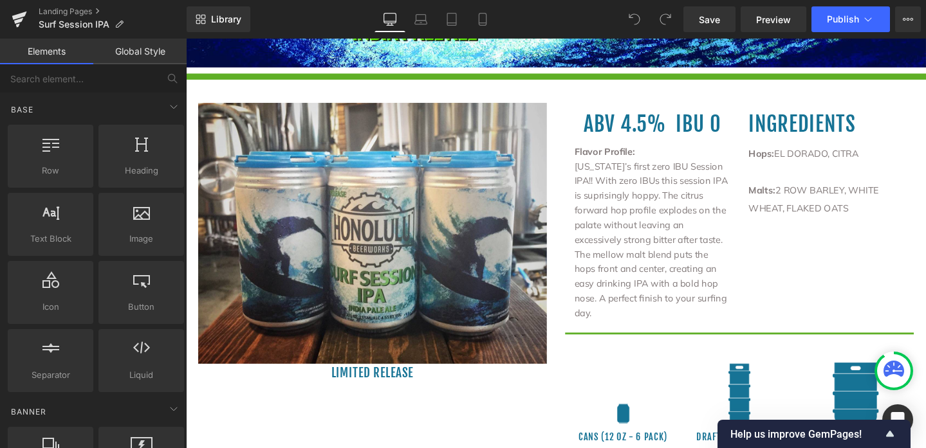
scroll to position [433, 0]
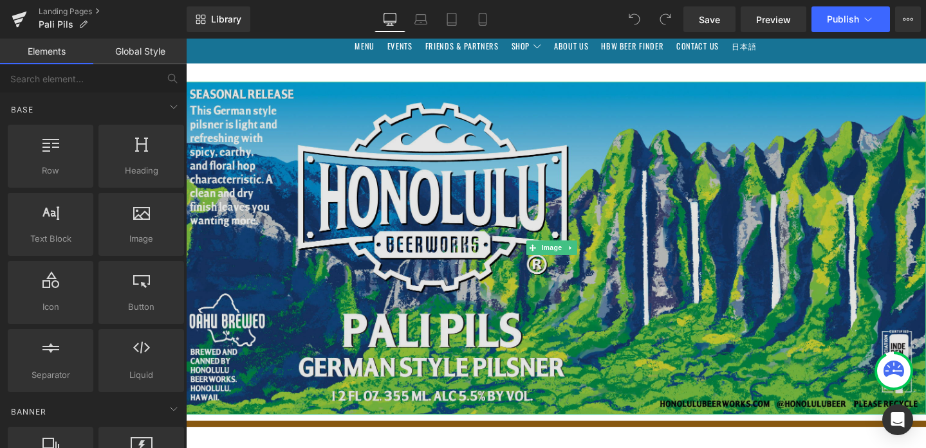
scroll to position [183, 0]
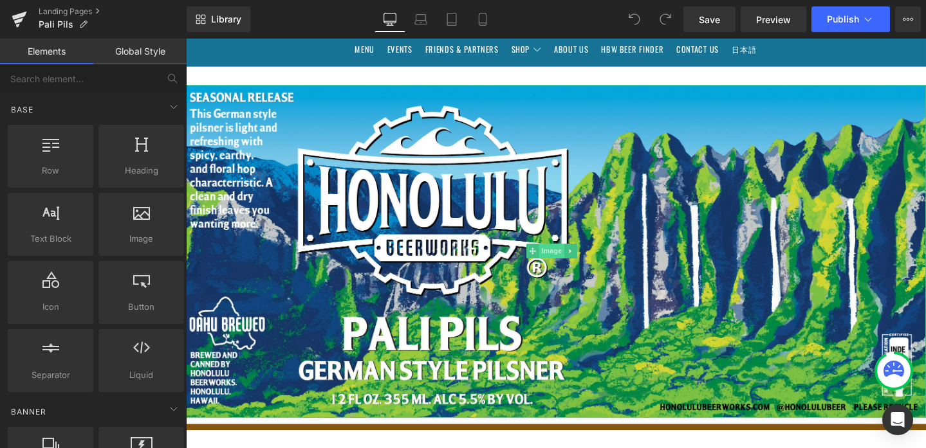
click at [571, 262] on span "Image" at bounding box center [570, 262] width 27 height 15
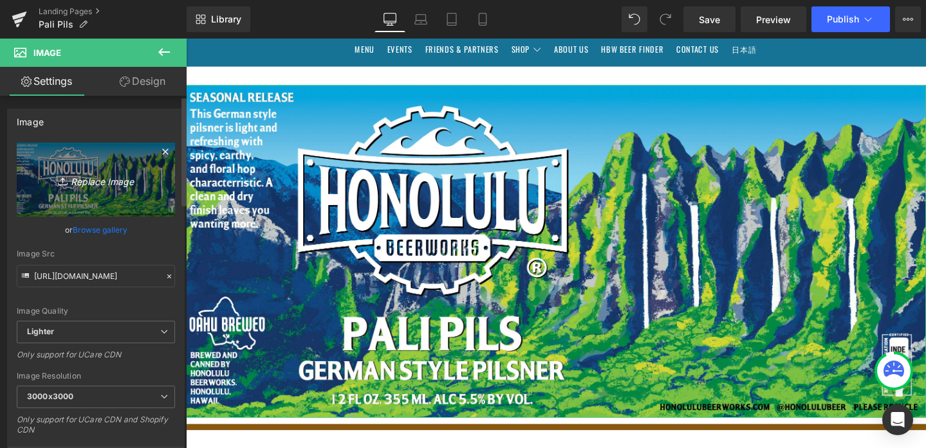
click at [60, 183] on icon at bounding box center [64, 181] width 13 height 13
type input "C:\fakepath\Pali Pils.jpg"
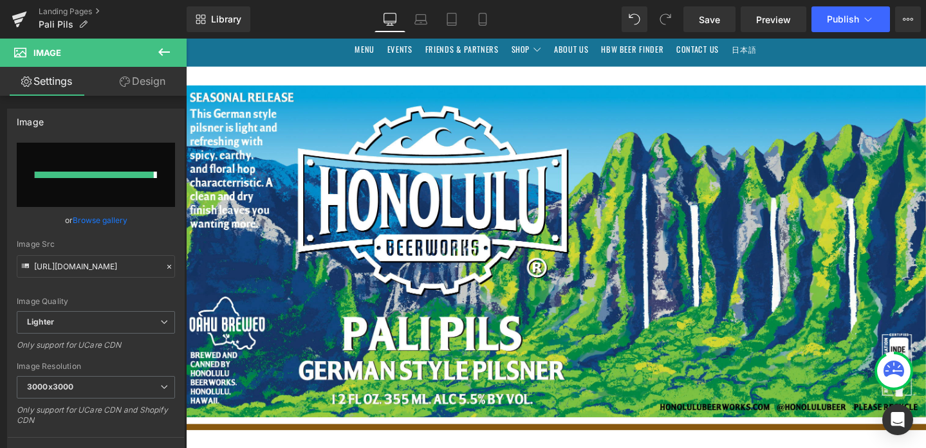
type input "https://ucarecdn.com/744acfb2-842e-4d2d-9209-28ff3d944371/-/format/auto/-/previ…"
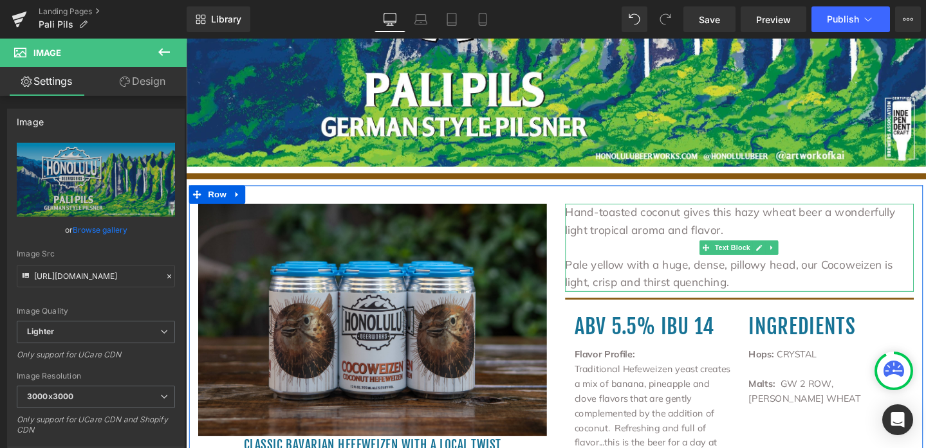
scroll to position [454, 0]
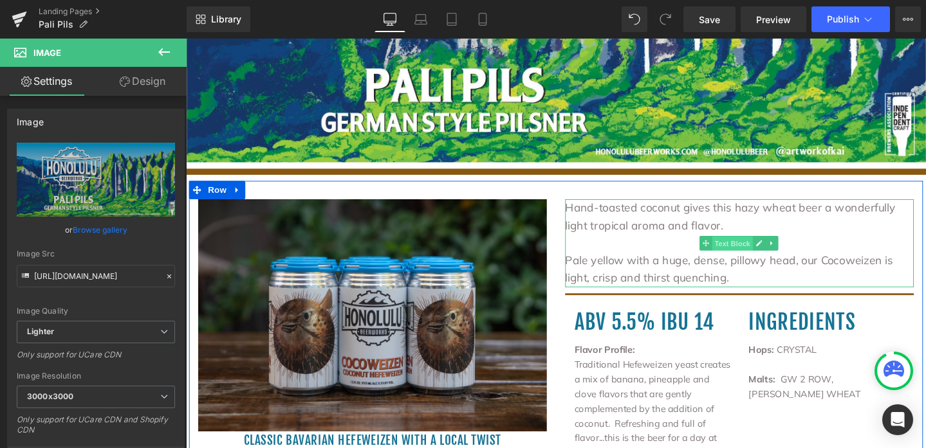
click at [757, 252] on span "Text Block" at bounding box center [760, 254] width 42 height 15
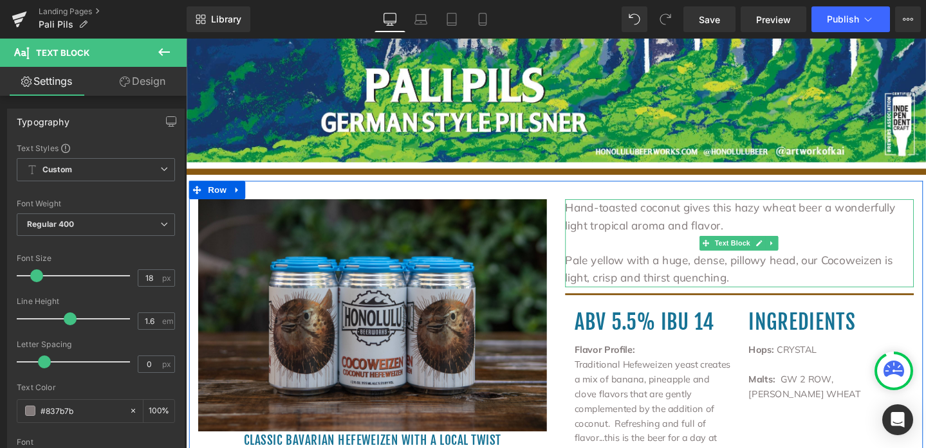
click at [711, 289] on p "Pale yellow with a huge, dense, pillowy head, our Cocoweizen is light, crisp an…" at bounding box center [768, 281] width 367 height 37
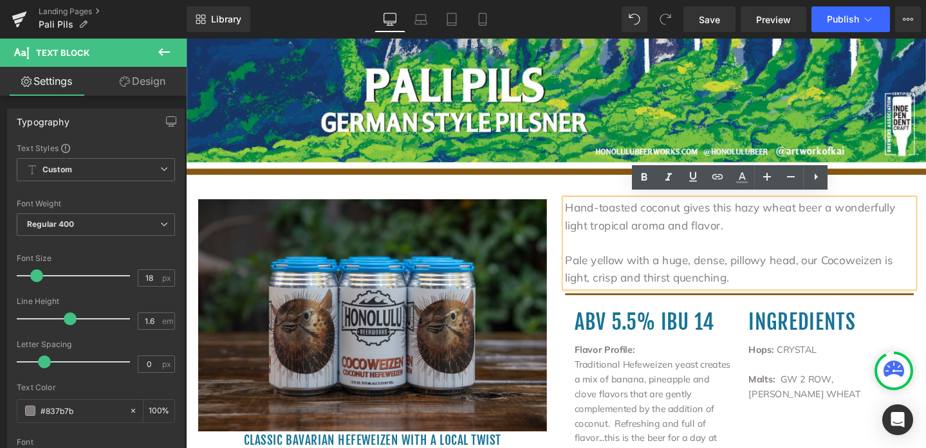
click at [675, 256] on p at bounding box center [768, 253] width 367 height 19
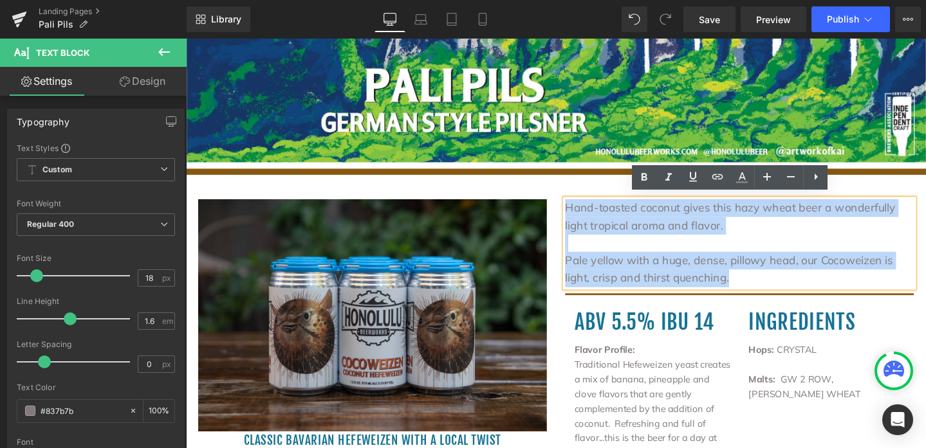
drag, startPoint x: 724, startPoint y: 287, endPoint x: 583, endPoint y: 212, distance: 158.8
click at [585, 213] on div "Hand-toasted coconut gives this hazy wheat beer a wonderfully light tropical ar…" at bounding box center [768, 254] width 367 height 93
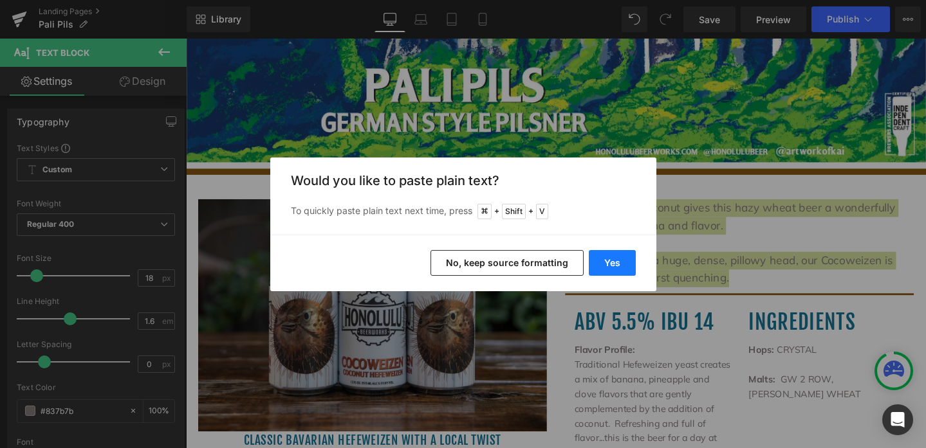
click at [614, 263] on button "Yes" at bounding box center [612, 263] width 47 height 26
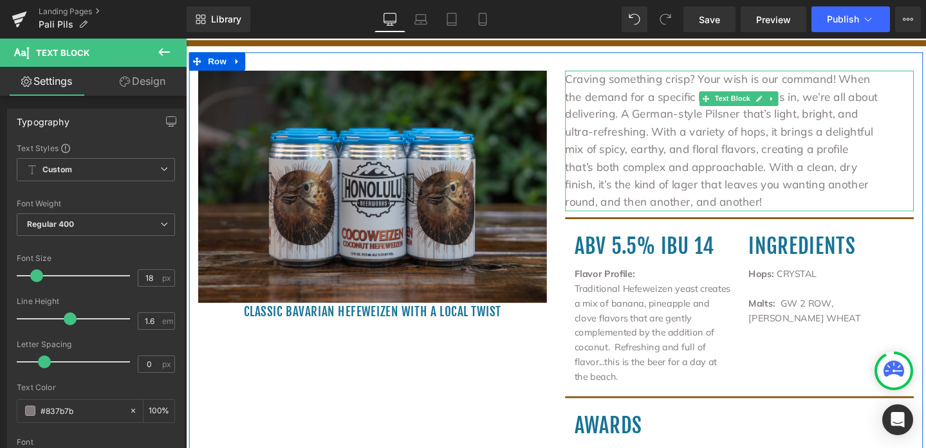
scroll to position [562, 0]
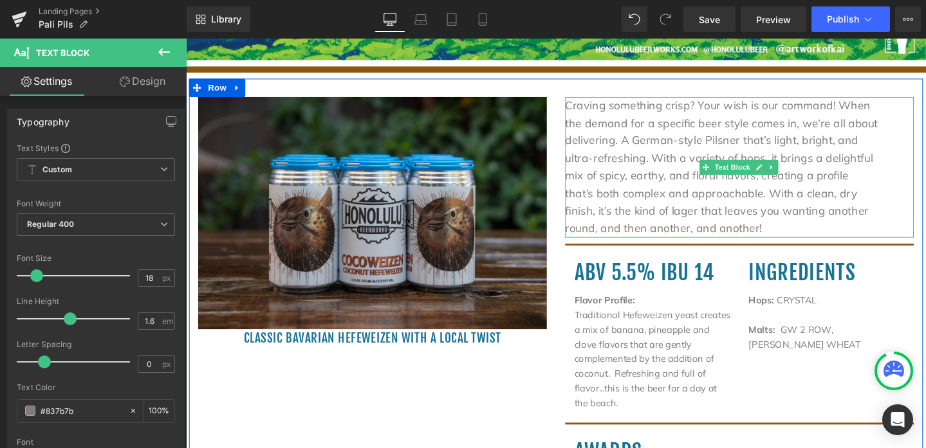
click at [588, 111] on p "Craving something crisp? Your wish is our command! When" at bounding box center [768, 109] width 367 height 19
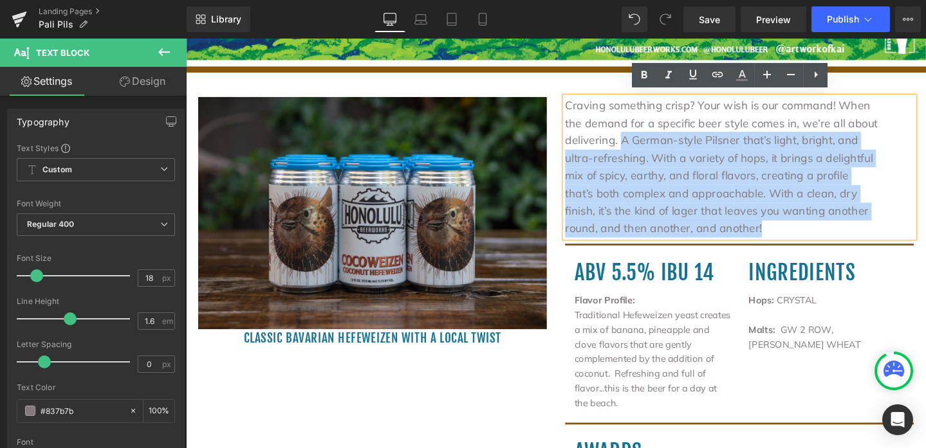
drag, startPoint x: 634, startPoint y: 144, endPoint x: 792, endPoint y: 240, distance: 184.4
click at [792, 240] on div "Craving something crisp? Your wish is our command! When the demand for a specif…" at bounding box center [768, 174] width 367 height 148
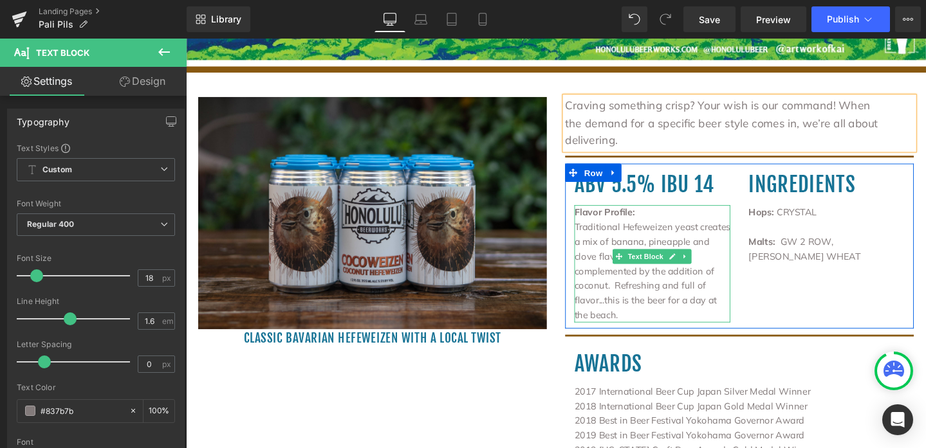
click at [616, 231] on p "Traditional Hefeweizen yeast creates a mix of banana, pineapple and clove flavo…" at bounding box center [676, 284] width 164 height 108
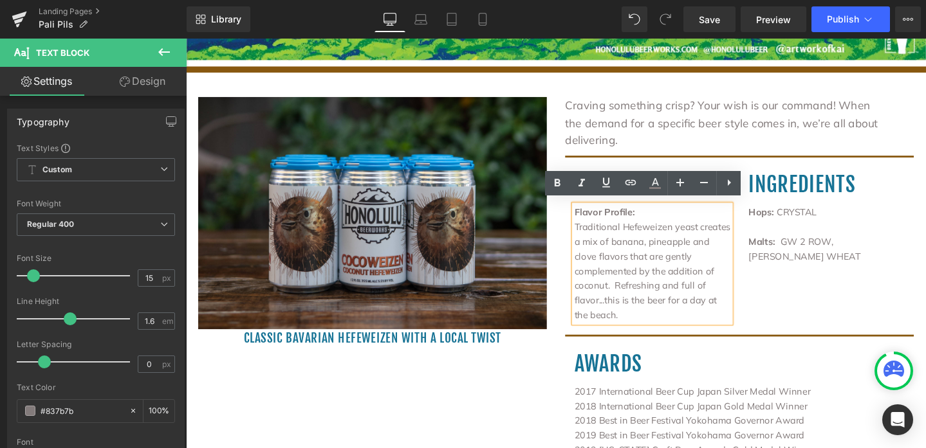
click at [594, 233] on p "Traditional Hefeweizen yeast creates a mix of banana, pineapple and clove flavo…" at bounding box center [676, 284] width 164 height 108
drag, startPoint x: 589, startPoint y: 233, endPoint x: 687, endPoint y: 273, distance: 105.6
click at [687, 273] on p "Traditional Hefeweizen yeast creates a mix of banana, pineapple and clove flavo…" at bounding box center [676, 284] width 164 height 108
click at [720, 316] on p "Traditional Hefeweizen yeast creates a mix of banana, pineapple and clove flavo…" at bounding box center [676, 284] width 164 height 108
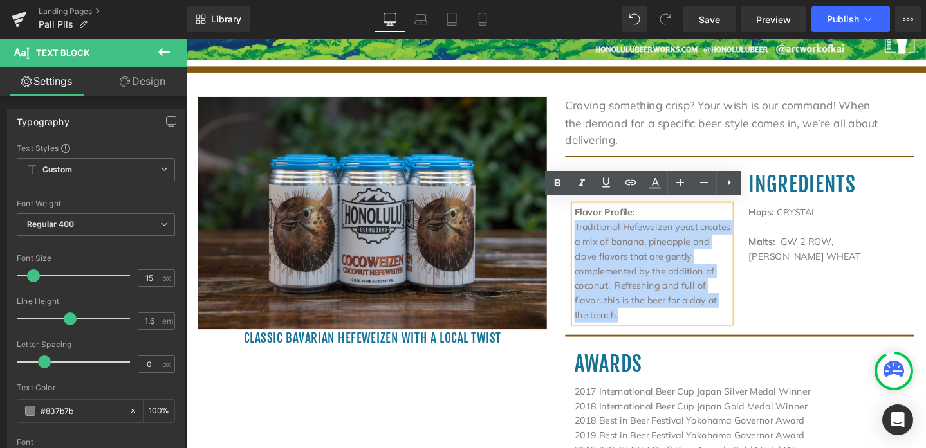
drag, startPoint x: 729, startPoint y: 311, endPoint x: 584, endPoint y: 229, distance: 167.1
click at [585, 229] on div "ABV 5.5% IBU 14 Heading Flavor Profile: Traditional Hefeweizen yeast creates a …" at bounding box center [676, 253] width 183 height 167
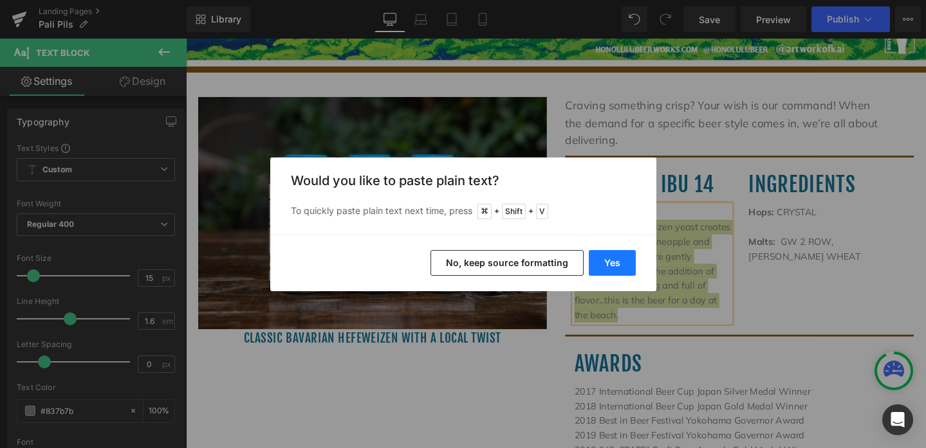
click at [625, 261] on button "Yes" at bounding box center [612, 263] width 47 height 26
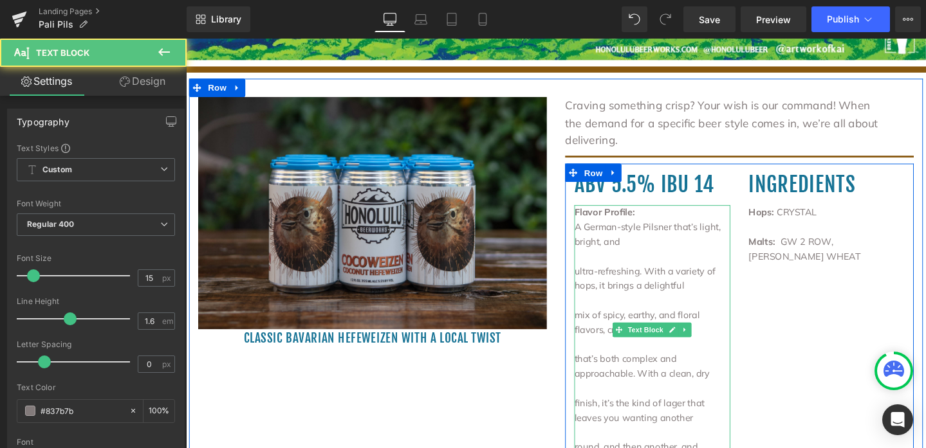
click at [655, 288] on p "ultra-refreshing. With a variety of hops, it brings a delightful" at bounding box center [676, 291] width 164 height 31
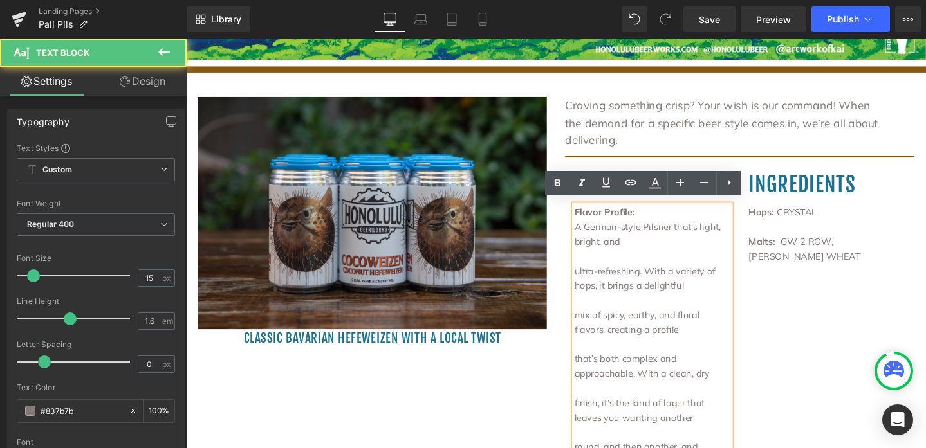
click at [594, 280] on p "ultra-refreshing. With a variety of hops, it brings a delightful" at bounding box center [676, 291] width 164 height 31
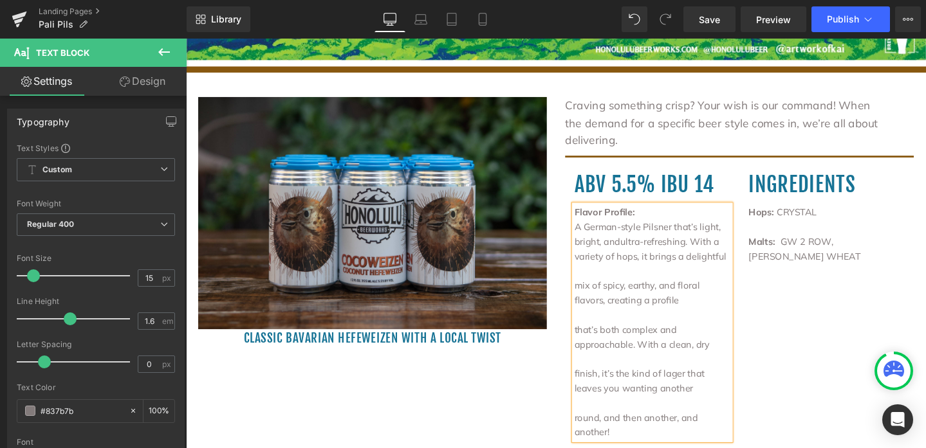
click at [594, 296] on div "Flavor Profile: A German-style Pilsner that’s light, bright, and ultra-refreshi…" at bounding box center [676, 337] width 164 height 247
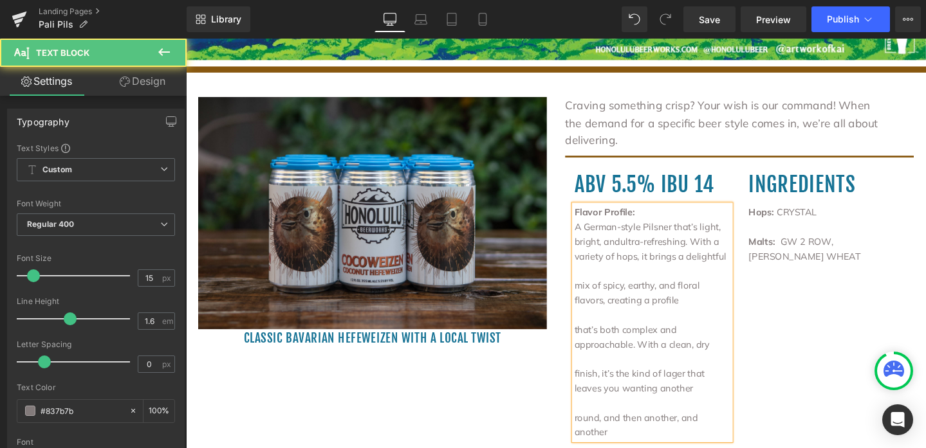
click at [594, 297] on p "mix of spicy, earthy, and floral flavors, creating a profile" at bounding box center [676, 306] width 164 height 31
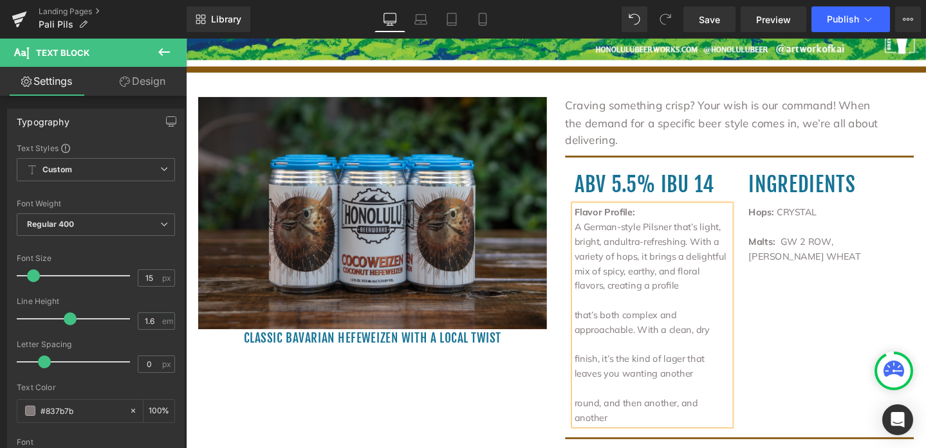
click at [594, 326] on p "that’s both complex and approachable. With a clean, dry" at bounding box center [676, 337] width 164 height 31
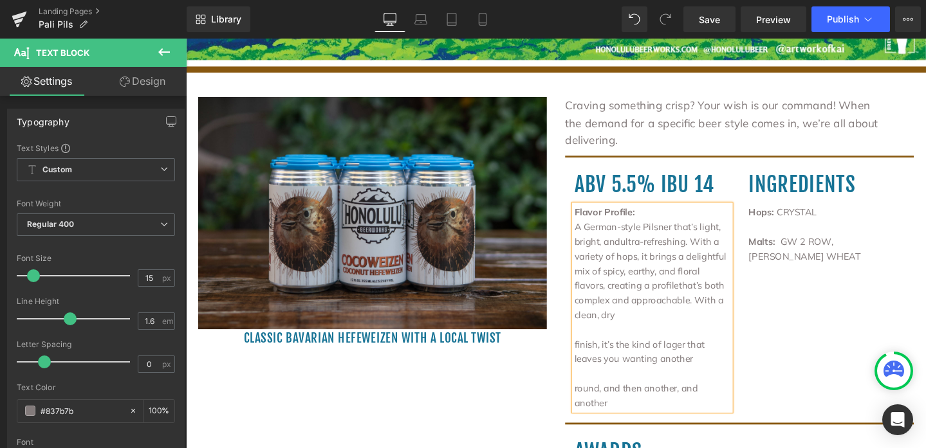
click at [594, 342] on div "Flavor Profile: A German-style Pilsner that’s light, bright, and ultra-refreshi…" at bounding box center [676, 322] width 164 height 216
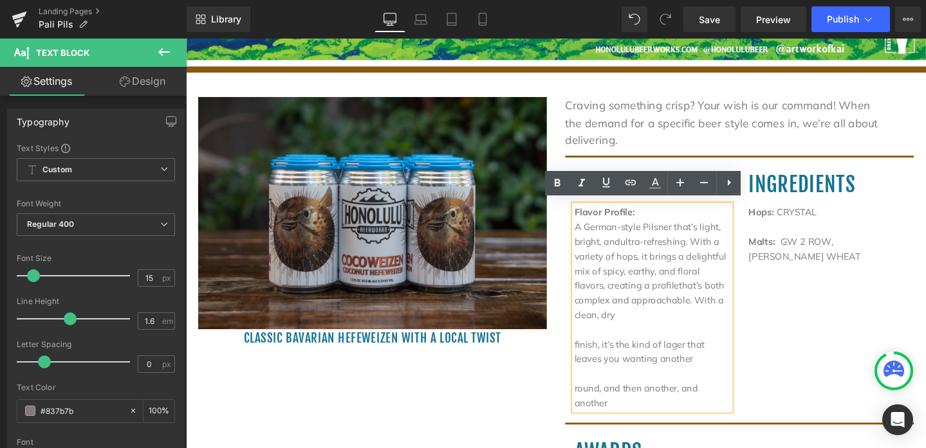
click at [594, 341] on div "Flavor Profile: A German-style Pilsner that’s light, bright, and ultra-refreshi…" at bounding box center [676, 322] width 164 height 216
click at [594, 353] on p "finish, it’s the kind of lager that leaves you wanting another" at bounding box center [676, 368] width 164 height 31
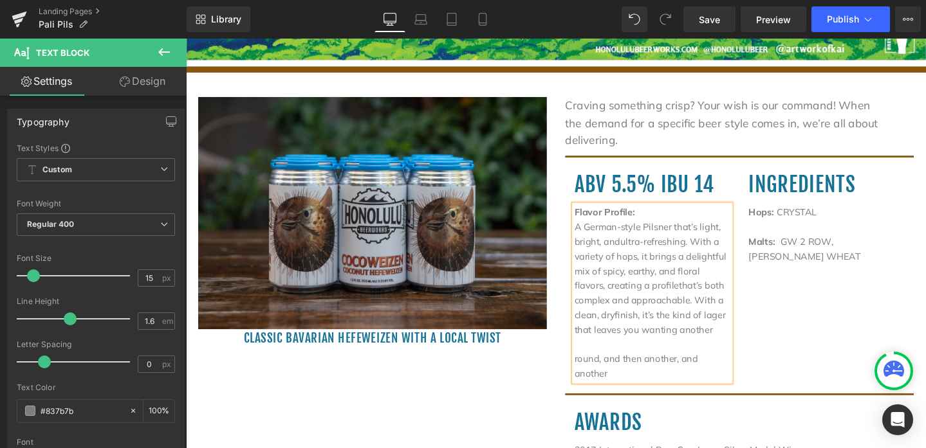
click at [594, 327] on span "that’s both complex and approachable. With a clean, dry" at bounding box center [673, 314] width 158 height 43
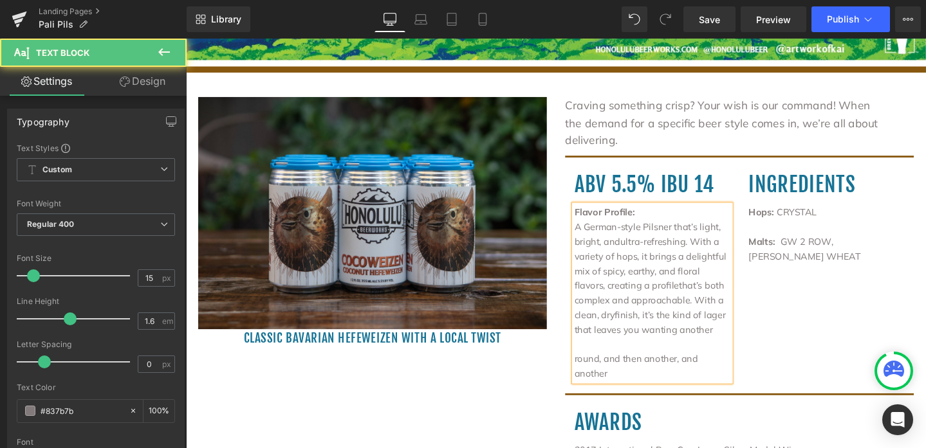
click at [594, 375] on p "round, and then another, and another" at bounding box center [676, 384] width 164 height 31
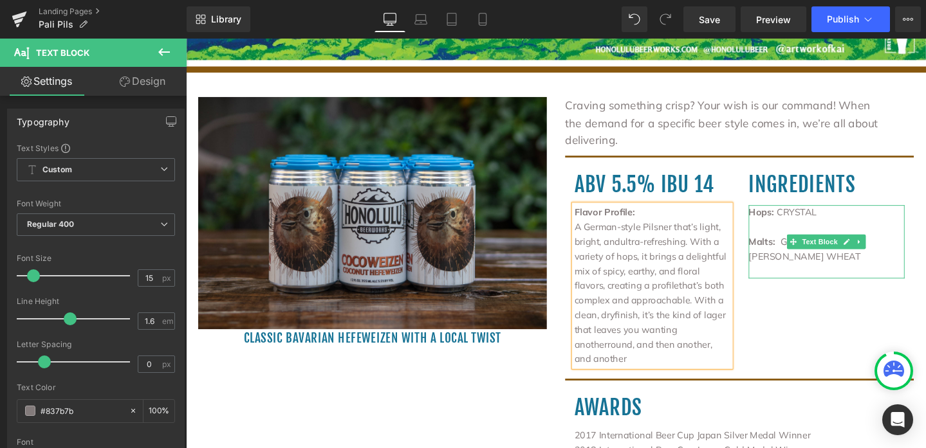
click at [809, 219] on span "CRYSTAL" at bounding box center [828, 221] width 42 height 12
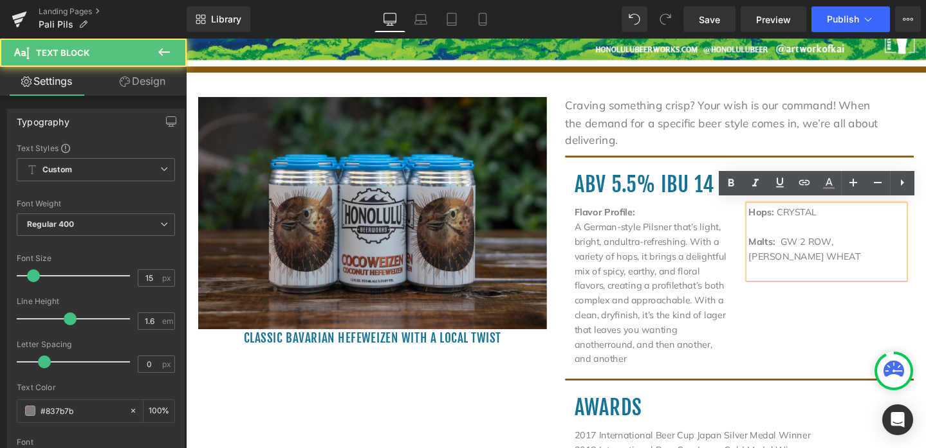
click at [807, 218] on span "CRYSTAL" at bounding box center [828, 221] width 42 height 12
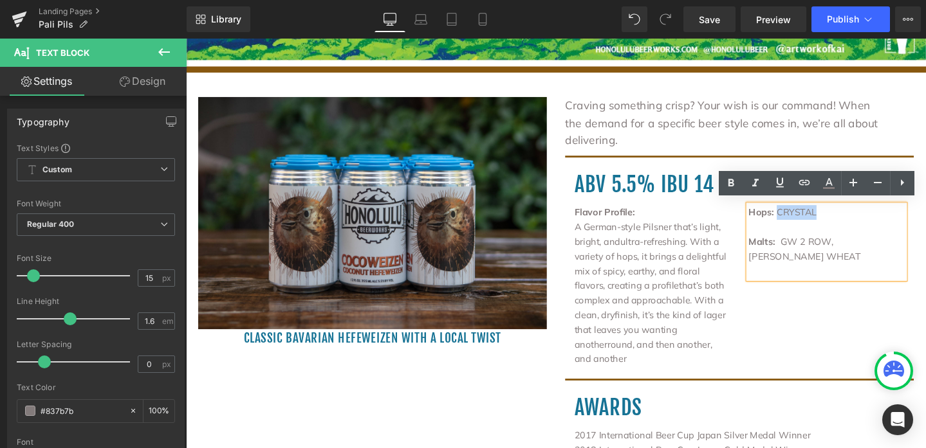
drag, startPoint x: 804, startPoint y: 218, endPoint x: 846, endPoint y: 219, distance: 42.5
click at [846, 219] on span "CRYSTAL" at bounding box center [828, 221] width 42 height 12
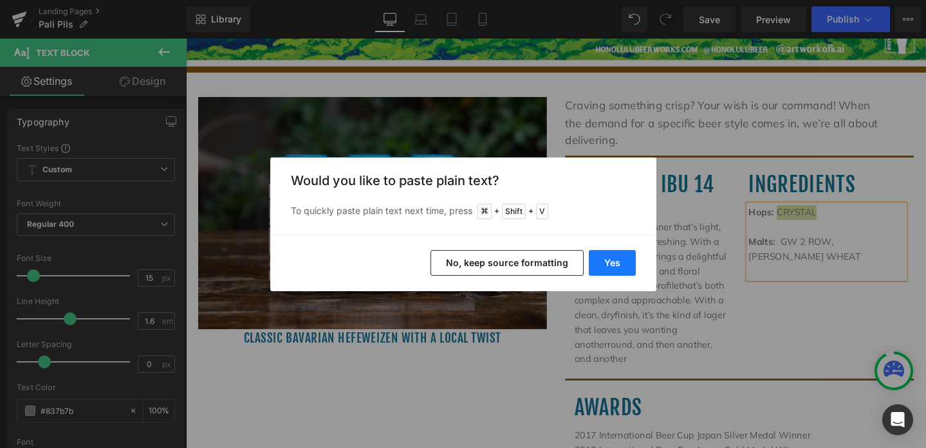
click at [623, 261] on button "Yes" at bounding box center [612, 263] width 47 height 26
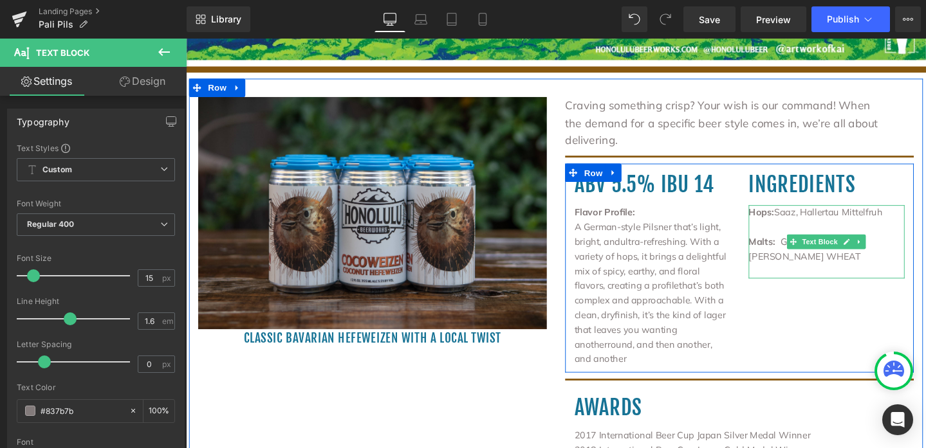
click at [805, 250] on span "GW 2 ROW, GW WHITE WHEAT" at bounding box center [837, 260] width 118 height 28
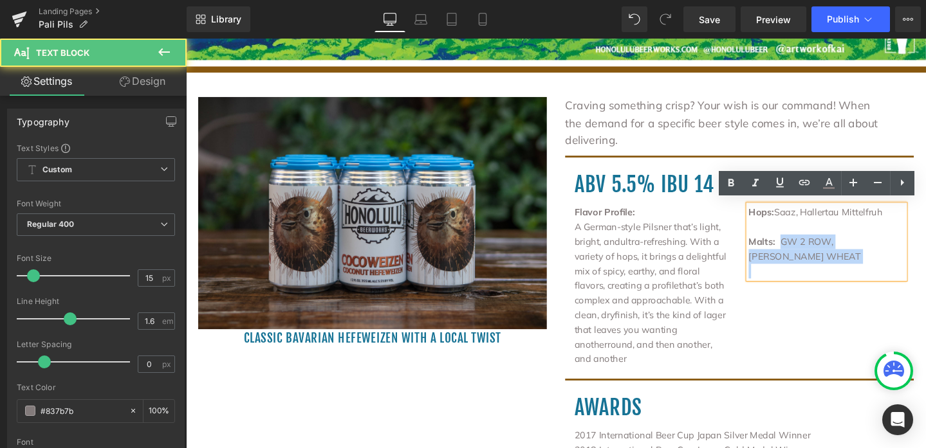
drag, startPoint x: 805, startPoint y: 250, endPoint x: 845, endPoint y: 272, distance: 44.9
click at [845, 272] on div "Hops: Saaz, Hallertau Mittelfruh Malts: GW 2 ROW, GW WHITE WHEAT" at bounding box center [860, 252] width 164 height 77
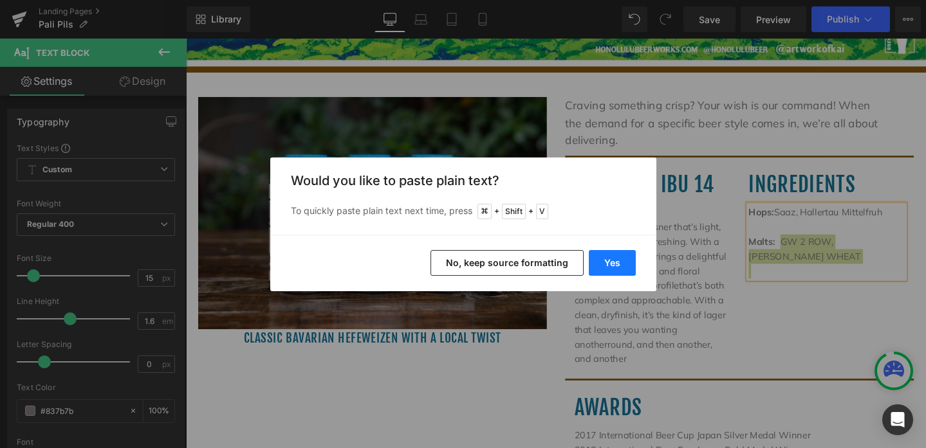
click at [623, 267] on button "Yes" at bounding box center [612, 263] width 47 height 26
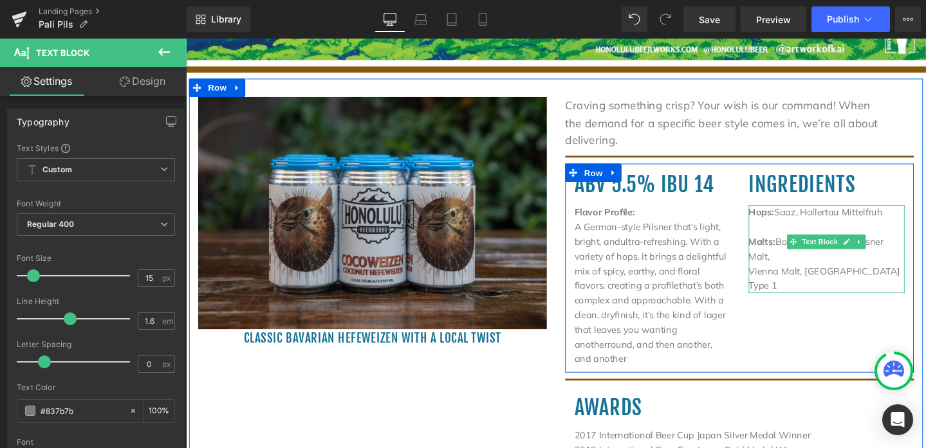
click at [778, 280] on p "Vienna Malt, [GEOGRAPHIC_DATA] Type 1" at bounding box center [860, 291] width 164 height 31
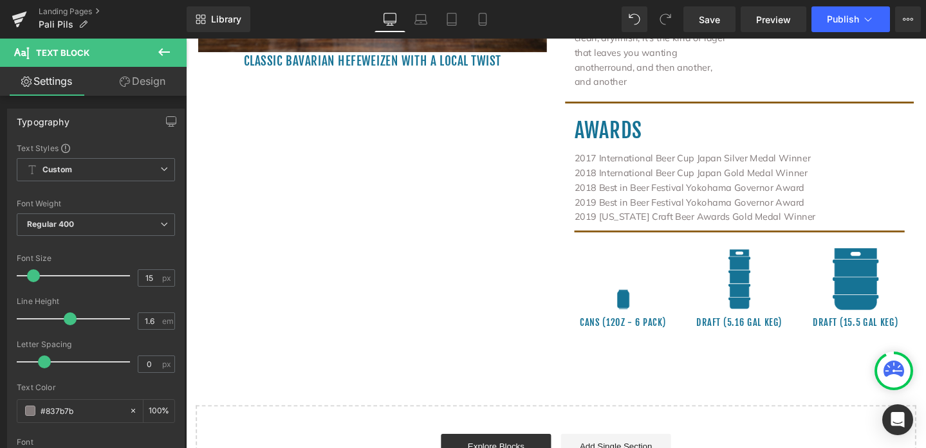
scroll to position [854, 0]
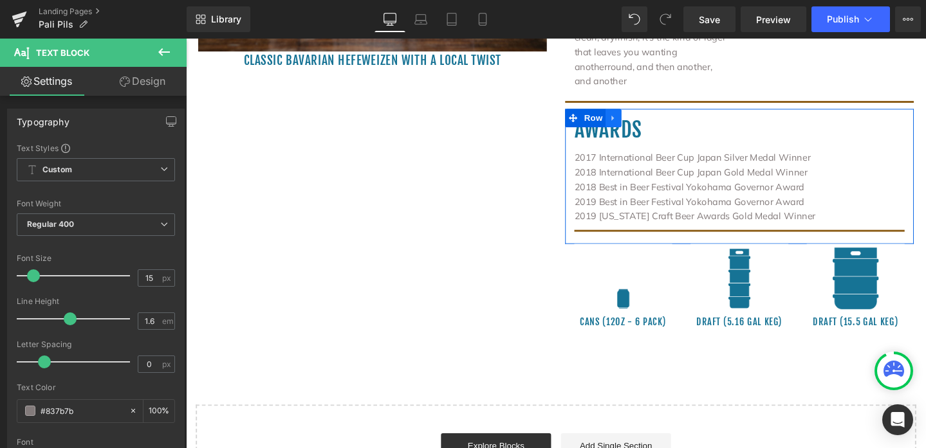
click at [636, 118] on icon at bounding box center [635, 123] width 9 height 10
click at [668, 118] on icon at bounding box center [668, 122] width 9 height 9
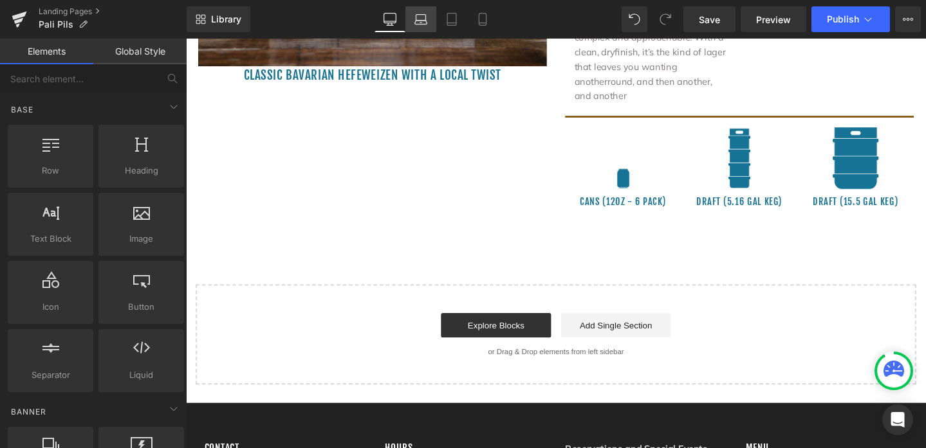
scroll to position [839, 0]
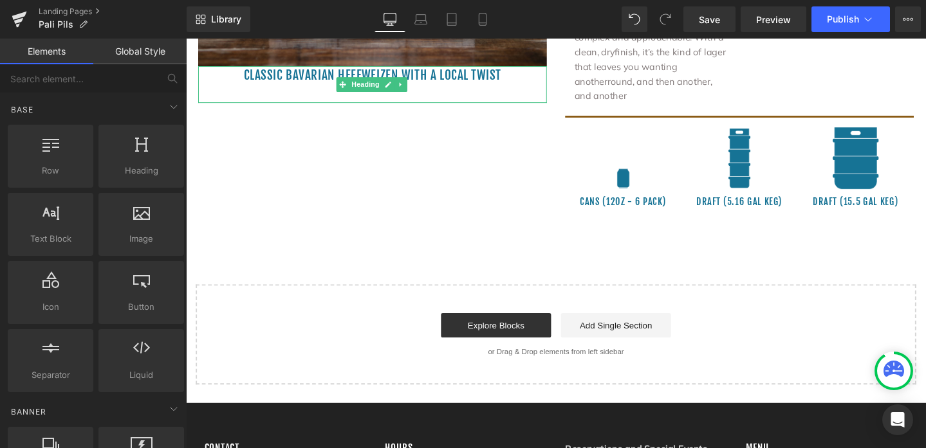
click at [275, 73] on h1 "Classic Bavarian Hefeweizen with a local twist" at bounding box center [382, 77] width 367 height 19
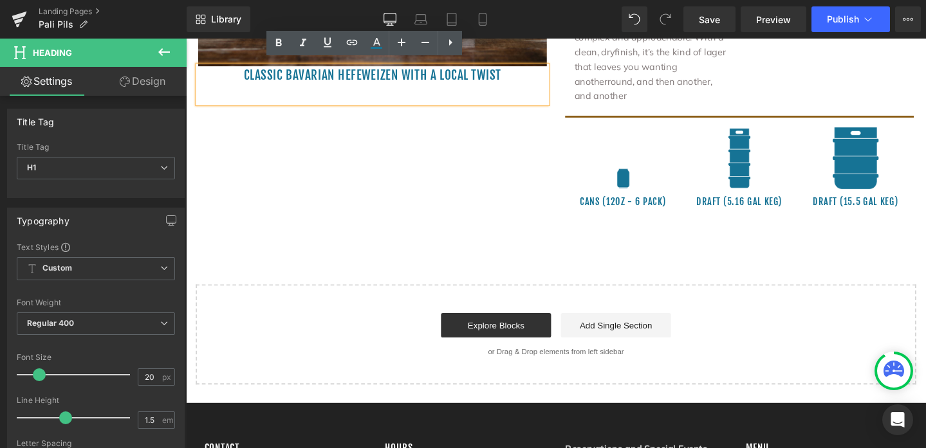
click at [517, 75] on h1 "Classic Bavarian Hefeweizen with a local twist" at bounding box center [382, 77] width 367 height 19
drag, startPoint x: 521, startPoint y: 72, endPoint x: 232, endPoint y: 59, distance: 289.8
click at [232, 68] on div "Classic Bavarian Hefeweizen with a local twist" at bounding box center [382, 87] width 367 height 39
click at [239, 72] on h1 "Classic Bavarian Hefeweizen with a local twist" at bounding box center [382, 77] width 367 height 19
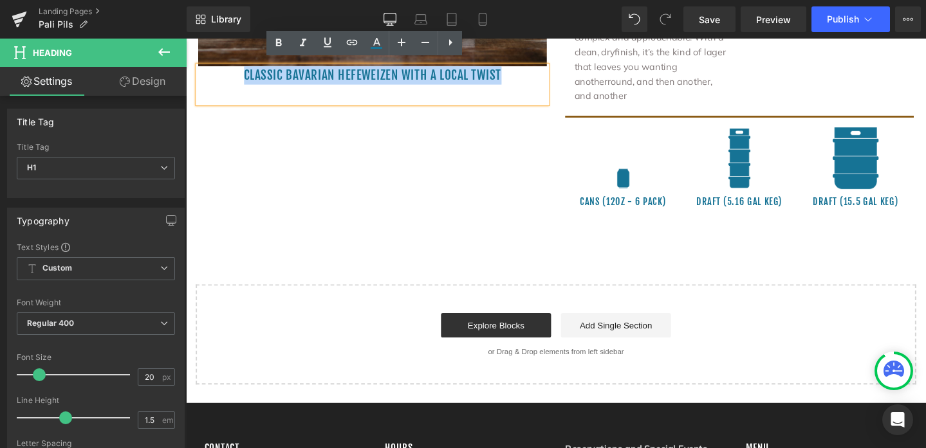
drag, startPoint x: 239, startPoint y: 71, endPoint x: 526, endPoint y: 78, distance: 287.0
click at [526, 78] on h1 "Classic Bavarian Hefeweizen with a local twist" at bounding box center [382, 77] width 367 height 19
paste div
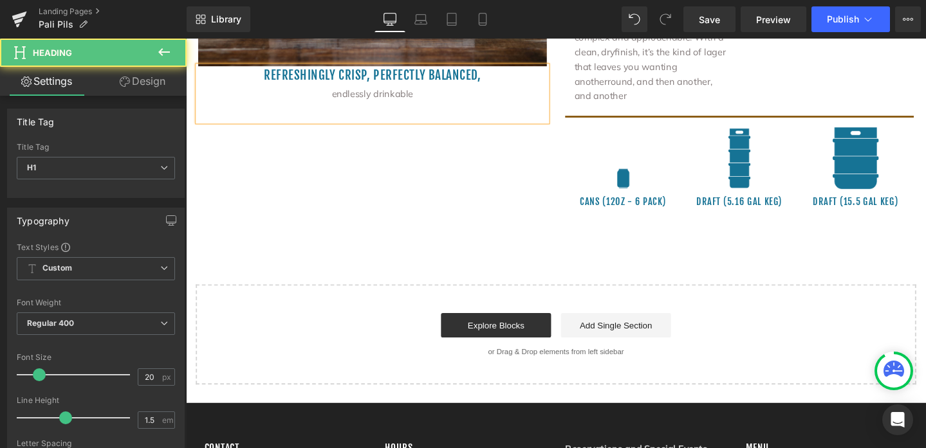
click at [336, 92] on div "endlessly drinkable" at bounding box center [382, 96] width 367 height 19
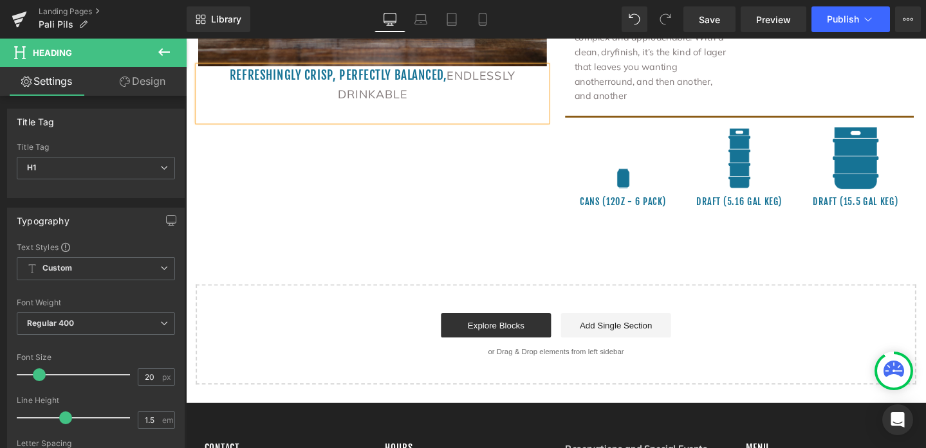
click at [450, 71] on h1 "Refreshingly crisp, perfectly balanced, endlessly drinkable" at bounding box center [382, 87] width 367 height 39
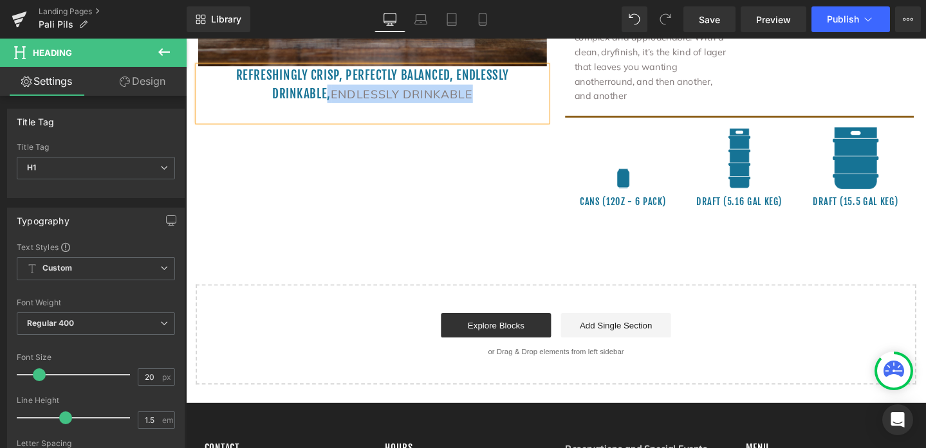
drag, startPoint x: 493, startPoint y: 90, endPoint x: 328, endPoint y: 97, distance: 164.8
click at [328, 97] on h1 "Refreshingly crisp, perfectly balanced, endlessly drinkable, endlessly drinkable" at bounding box center [382, 87] width 367 height 39
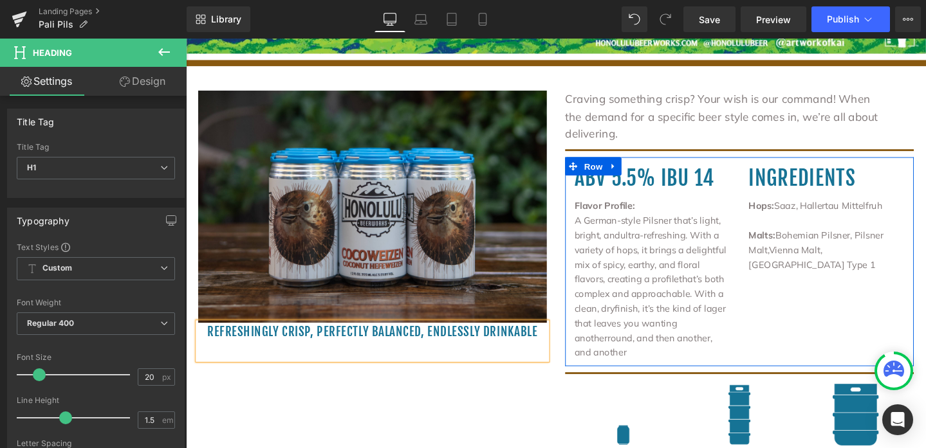
scroll to position [520, 0]
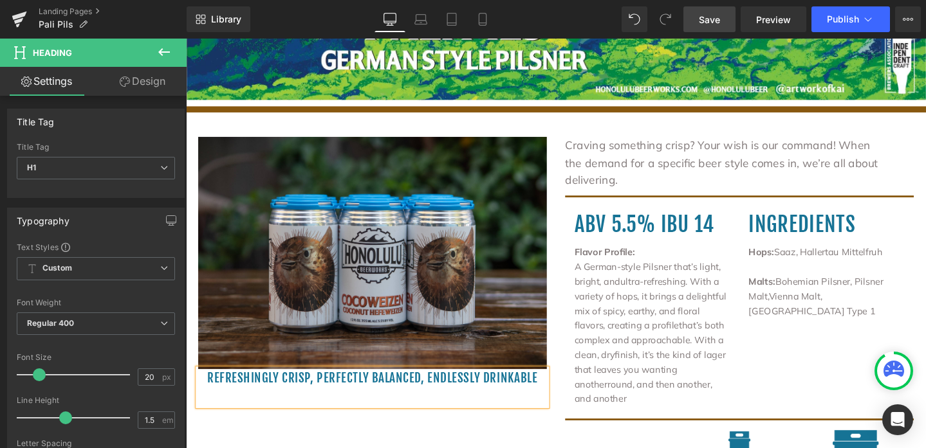
click at [713, 24] on span "Save" at bounding box center [709, 20] width 21 height 14
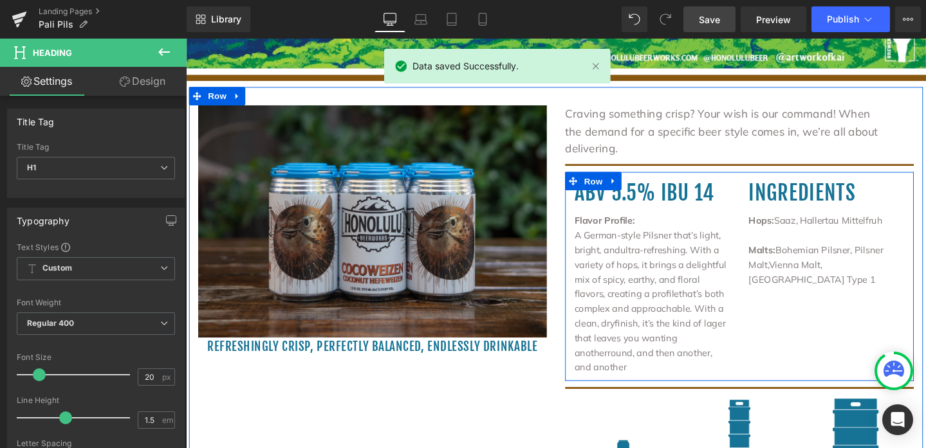
scroll to position [559, 0]
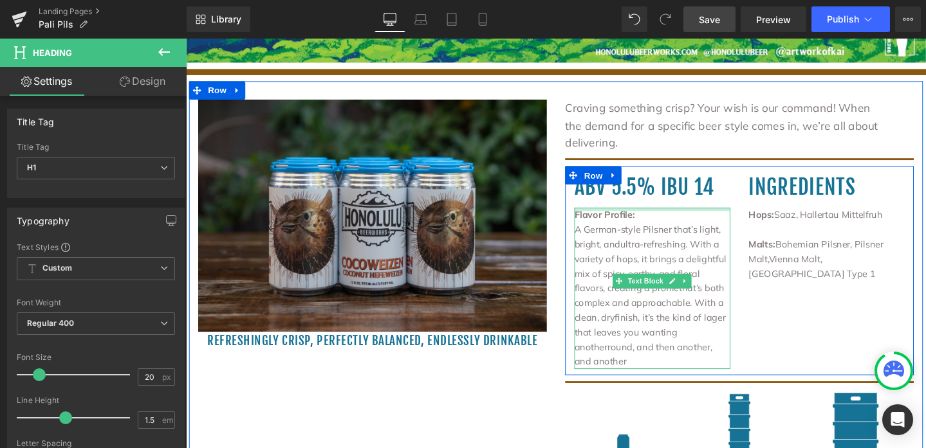
click at [640, 217] on div at bounding box center [676, 218] width 164 height 3
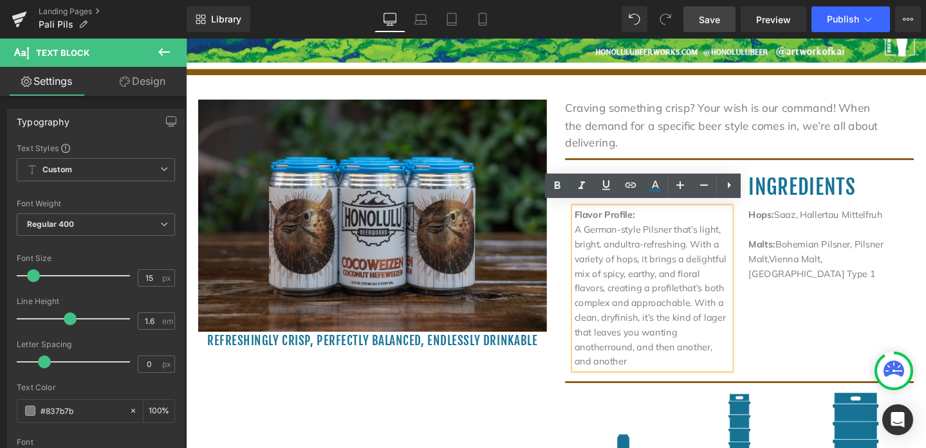
click at [788, 267] on p "Malts: Bohemian Pilsner, Pilsner Malt, Vienna Malt, Munich Type 1" at bounding box center [860, 271] width 164 height 46
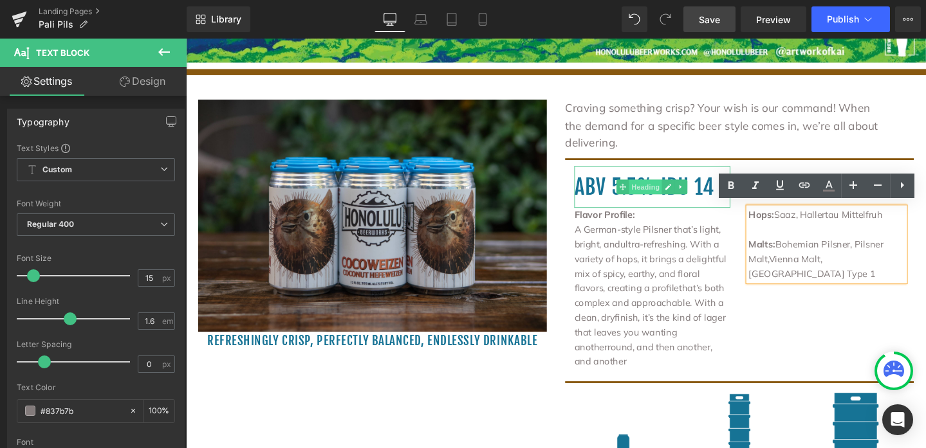
click at [667, 194] on span "Heading" at bounding box center [669, 194] width 35 height 15
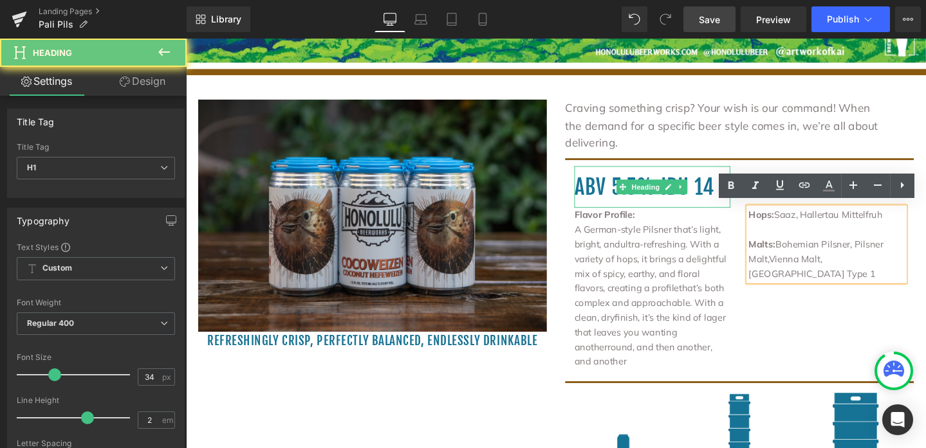
click at [619, 183] on h1 "ABV 5.5% IBU 14" at bounding box center [676, 195] width 164 height 44
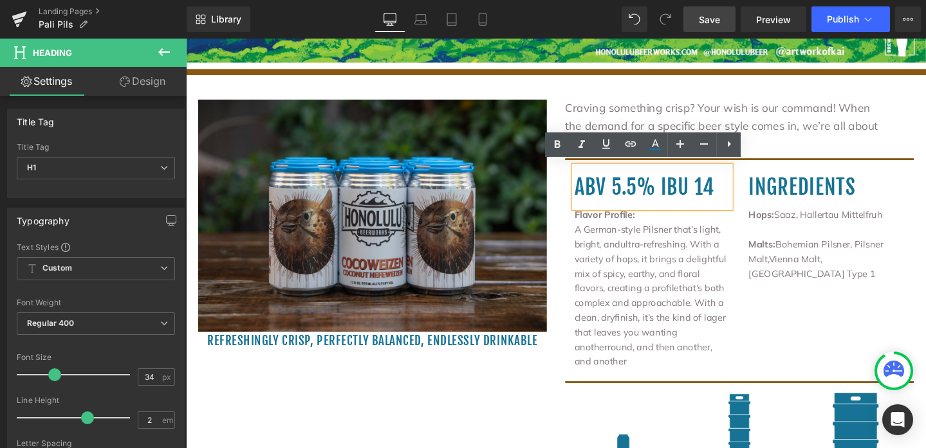
click at [652, 190] on h1 "ABV 5.5% IBU 14" at bounding box center [676, 195] width 164 height 44
drag, startPoint x: 653, startPoint y: 190, endPoint x: 670, endPoint y: 192, distance: 17.6
click at [628, 190] on h1 "ABV 5.5% IBU 14" at bounding box center [676, 195] width 164 height 44
click at [654, 194] on h1 "ABV 5.5% IBU 14" at bounding box center [676, 195] width 164 height 44
drag, startPoint x: 653, startPoint y: 194, endPoint x: 638, endPoint y: 194, distance: 14.8
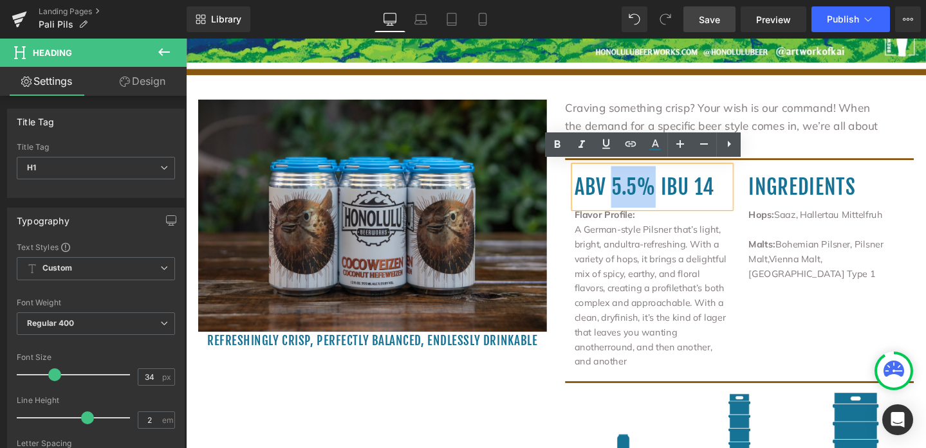
click at [638, 194] on h1 "ABV 5.5% IBU 14" at bounding box center [676, 195] width 164 height 44
click at [654, 191] on h1 "ABV 5.5% IBU 14" at bounding box center [676, 195] width 164 height 44
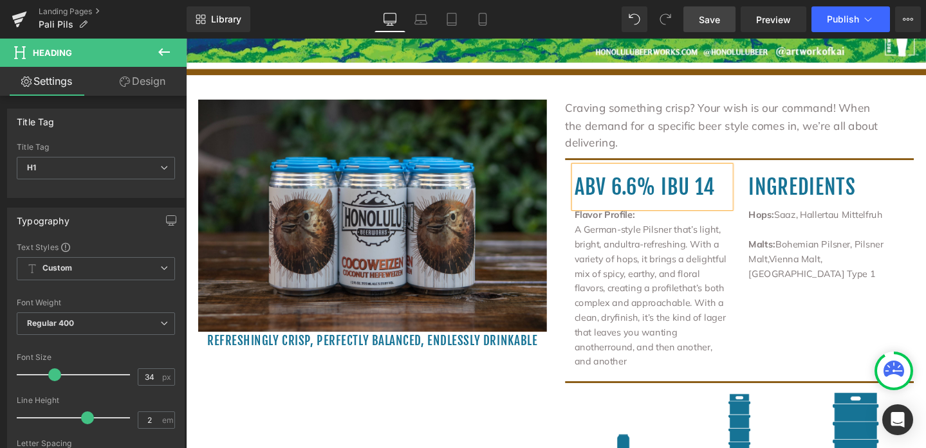
click at [735, 194] on h1 "ABV 6.6% IBU 14" at bounding box center [676, 195] width 164 height 44
click at [705, 24] on span "Save" at bounding box center [709, 20] width 21 height 14
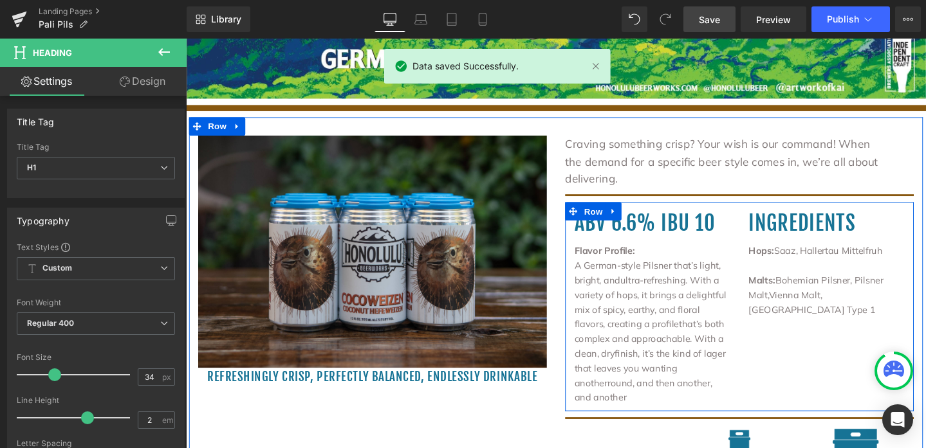
scroll to position [447, 0]
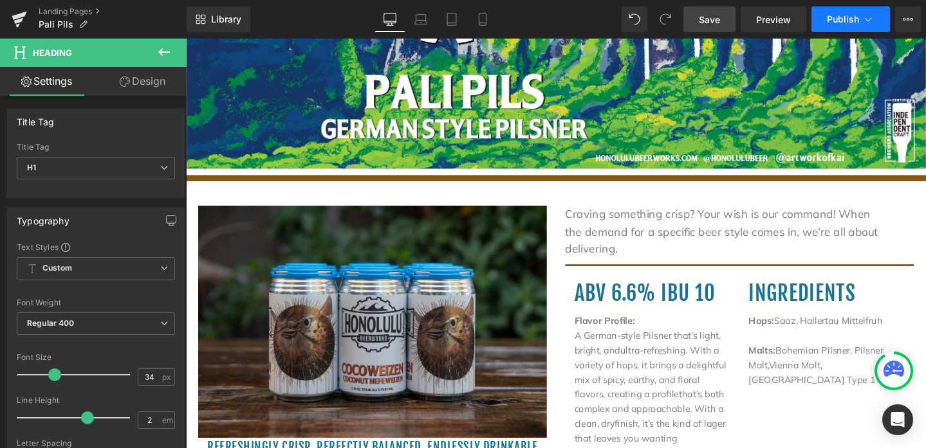
click at [861, 19] on icon at bounding box center [867, 19] width 13 height 13
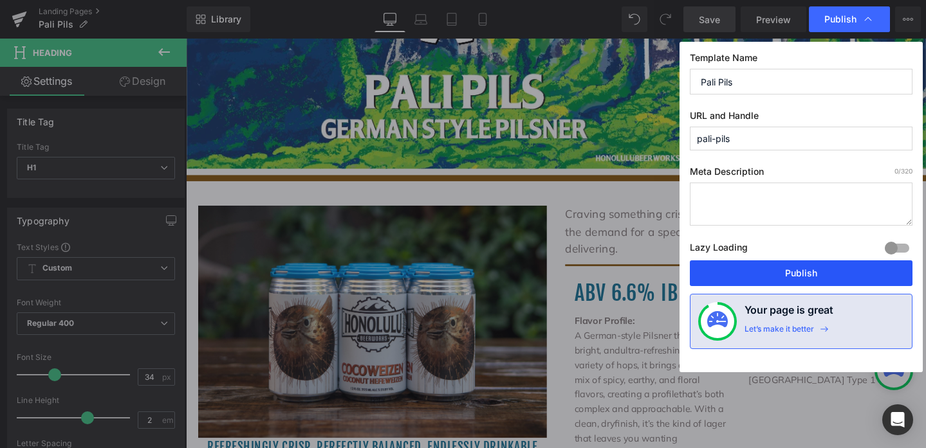
click at [806, 273] on button "Publish" at bounding box center [801, 274] width 223 height 26
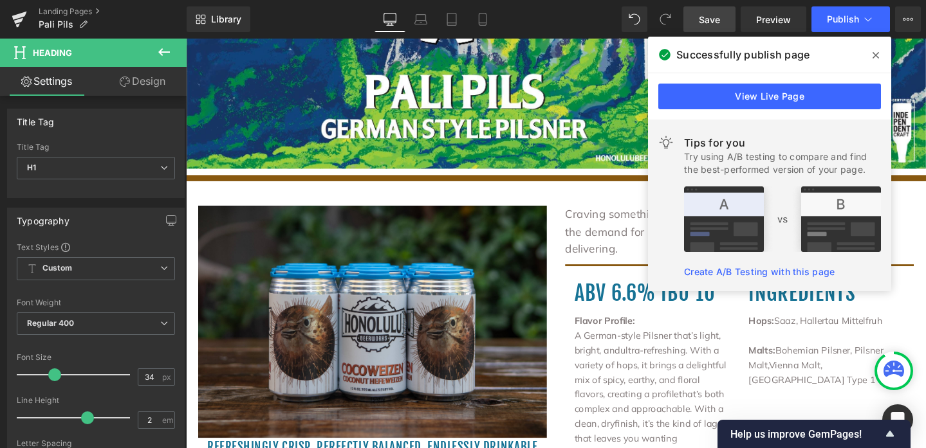
click at [878, 59] on icon at bounding box center [875, 55] width 6 height 10
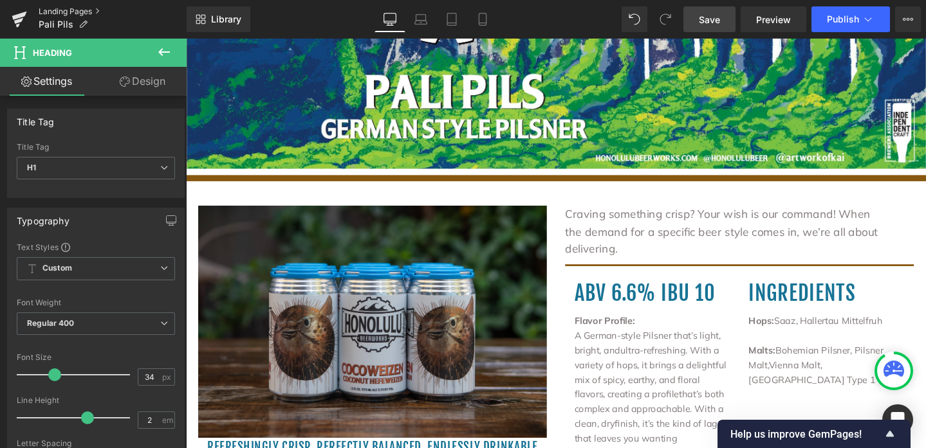
click at [80, 11] on link "Landing Pages" at bounding box center [113, 11] width 148 height 10
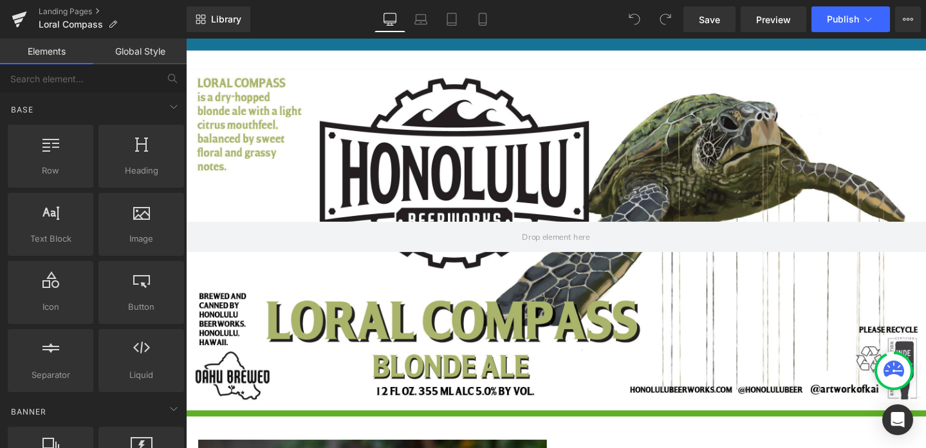
scroll to position [208, 0]
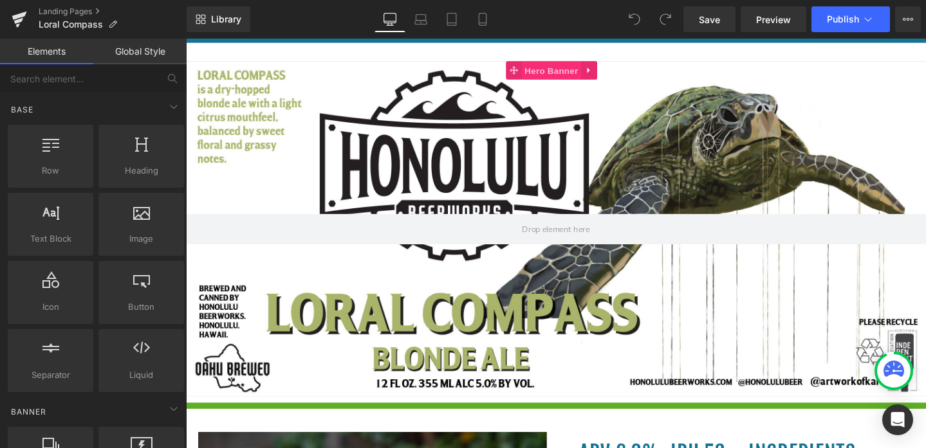
click at [569, 74] on span "Hero Banner" at bounding box center [570, 72] width 62 height 19
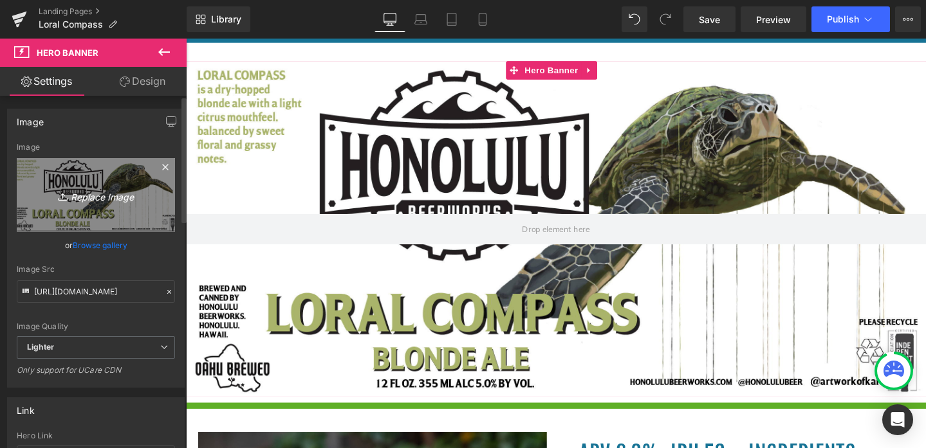
click at [78, 198] on icon "Replace Image" at bounding box center [95, 195] width 103 height 16
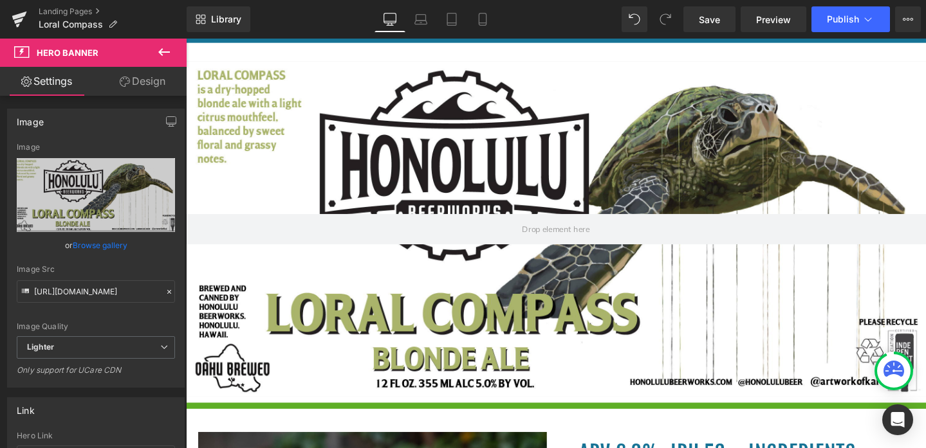
type input "C:\fakepath\Loral Compass.jpg"
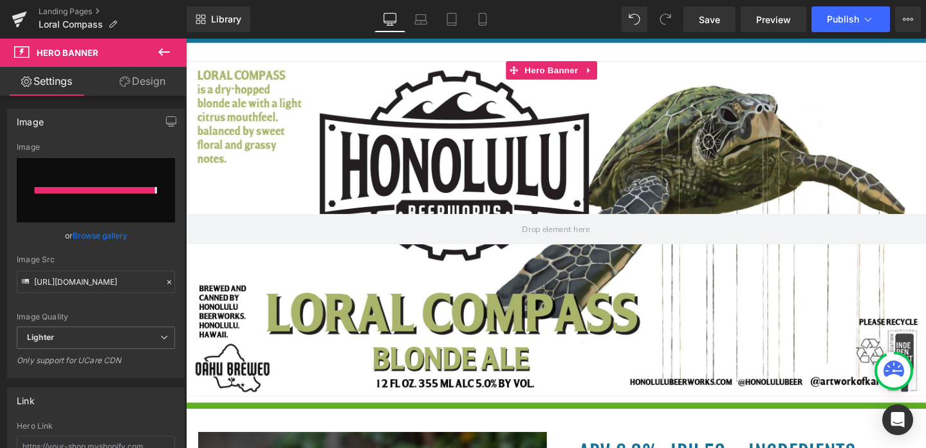
type input "https://ucarecdn.com/acccc486-1d5c-4162-a3da-5d86ede3e62a/-/format/auto/-/previ…"
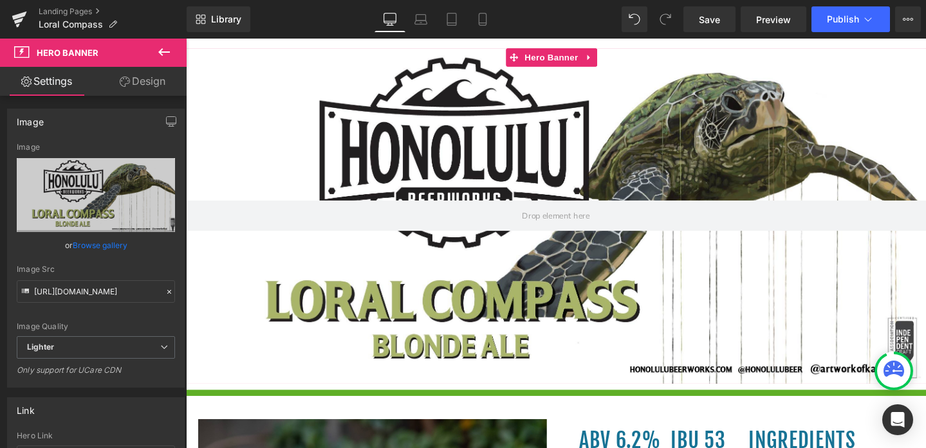
scroll to position [473, 0]
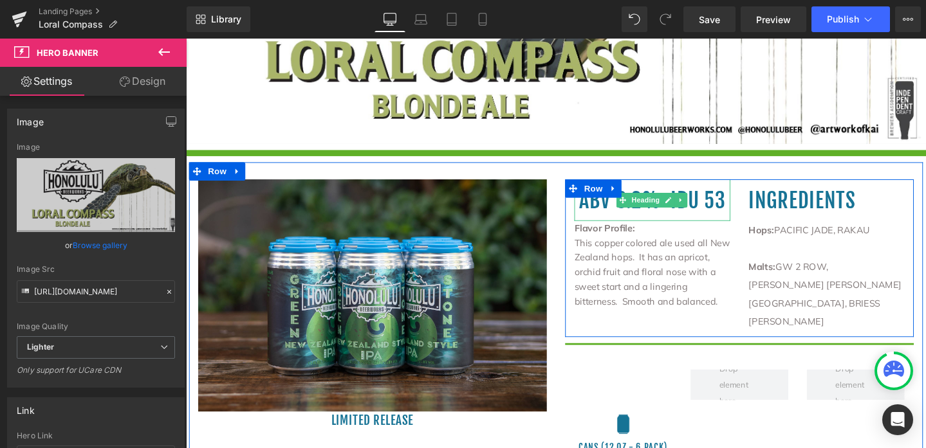
click at [630, 218] on h1 "abv 6.2% ibu 53" at bounding box center [676, 209] width 164 height 44
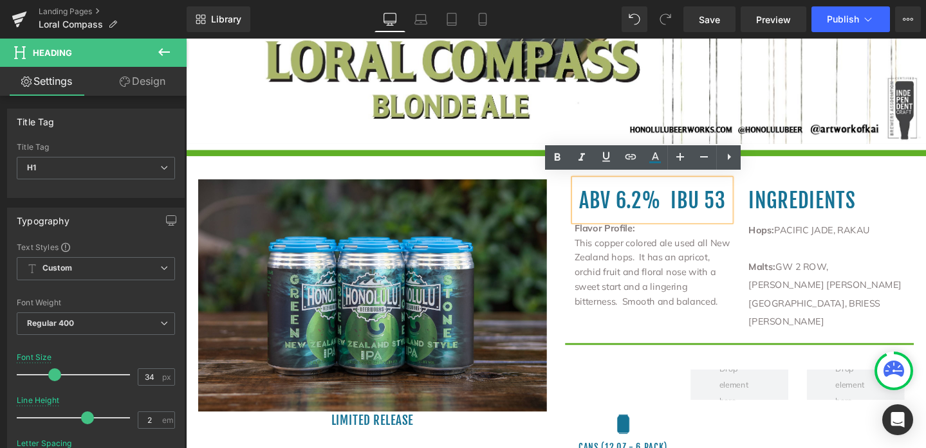
click at [656, 207] on h1 "abv 6.2% ibu 53" at bounding box center [676, 209] width 164 height 44
drag, startPoint x: 659, startPoint y: 206, endPoint x: 634, endPoint y: 206, distance: 24.5
click at [634, 206] on h1 "abv 6.2% ibu 53" at bounding box center [676, 209] width 164 height 44
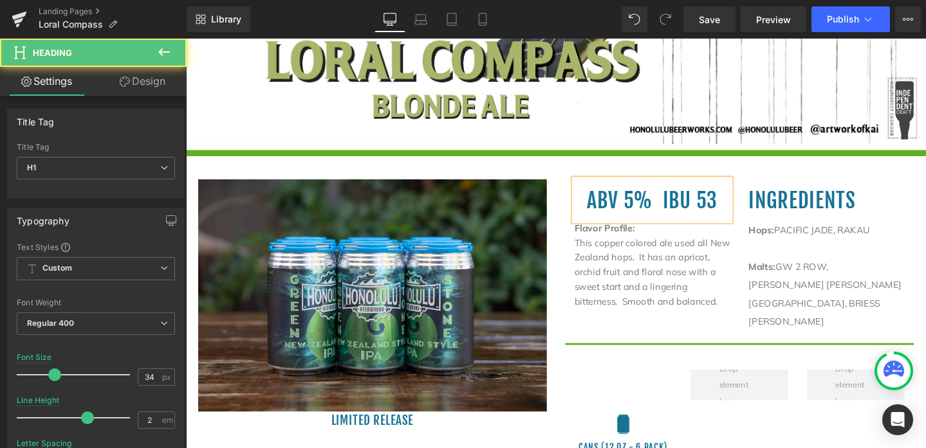
click at [740, 202] on h1 "abv 5% ibu 53" at bounding box center [676, 209] width 164 height 44
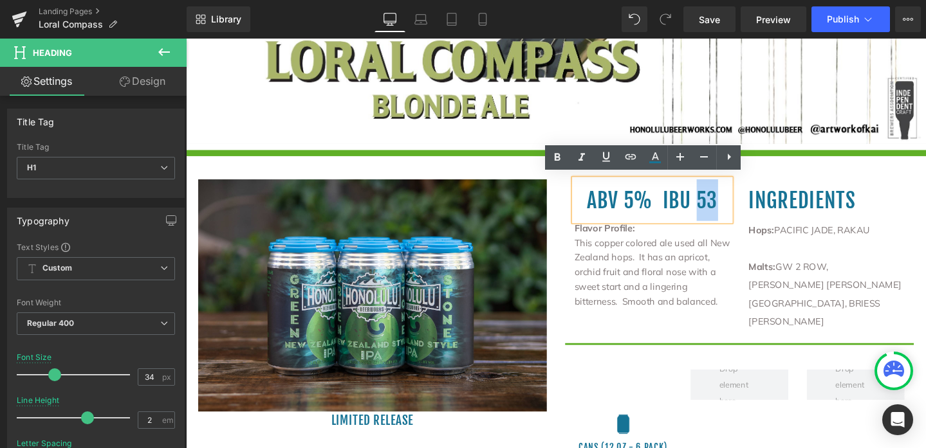
drag, startPoint x: 740, startPoint y: 205, endPoint x: 720, endPoint y: 206, distance: 19.4
click at [720, 206] on h1 "abv 5% ibu 53" at bounding box center [676, 209] width 164 height 44
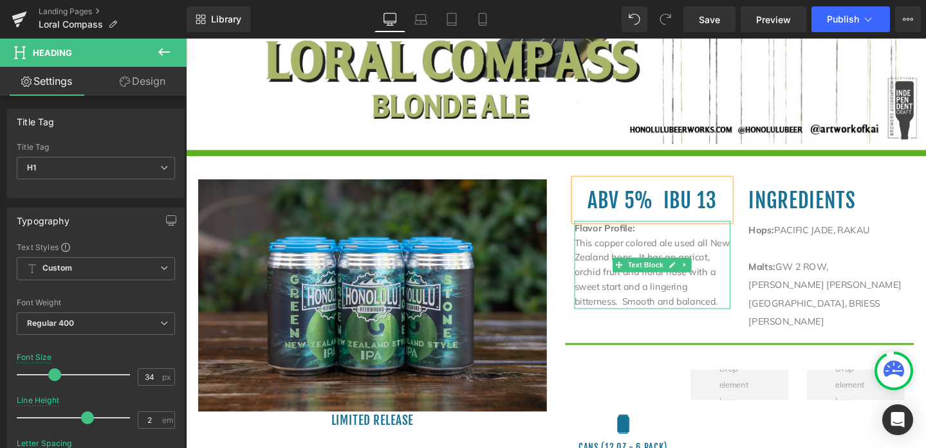
scroll to position [464, 0]
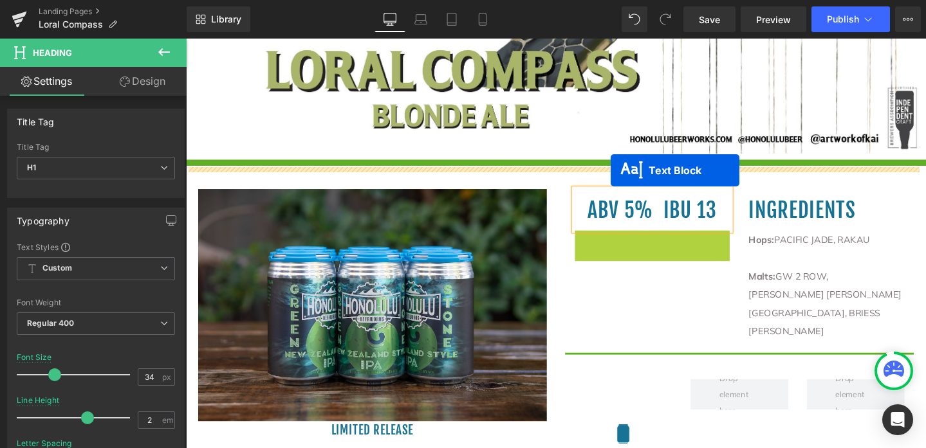
drag, startPoint x: 636, startPoint y: 284, endPoint x: 632, endPoint y: 177, distance: 107.5
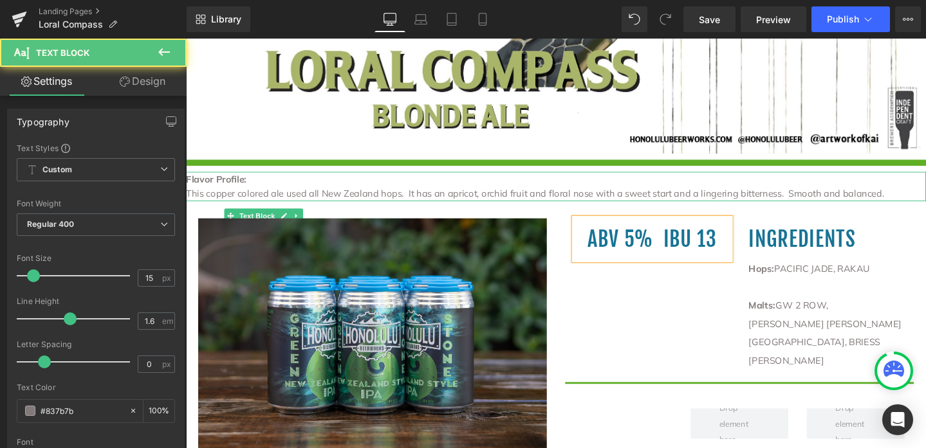
scroll to position [495, 0]
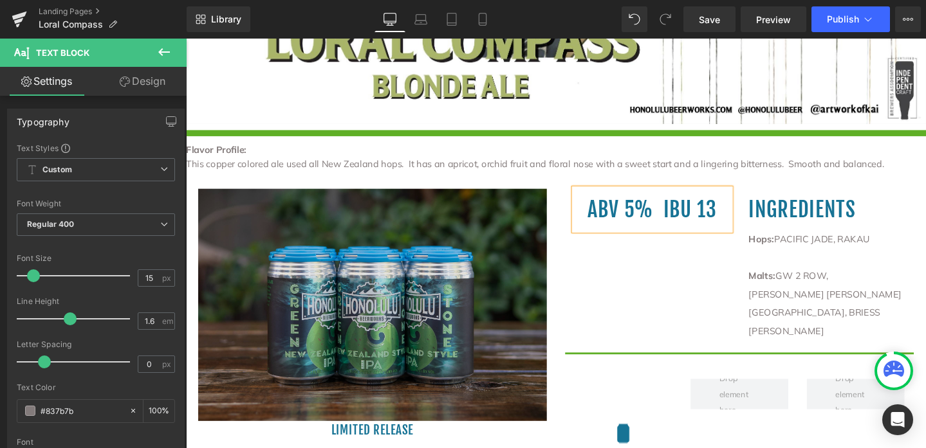
click at [229, 197] on div "Image limited release Heading abv 5% ibu 13 Heading ingredients Hops: PACIFIC J…" at bounding box center [575, 340] width 772 height 323
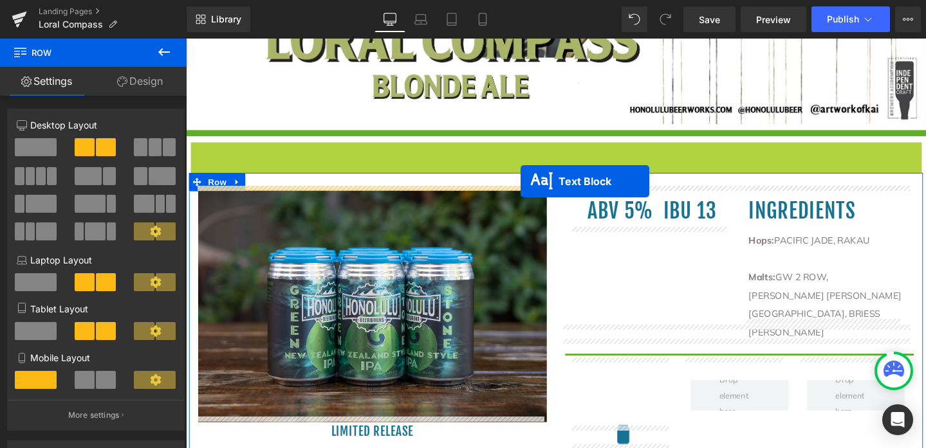
drag, startPoint x: 538, startPoint y: 156, endPoint x: 538, endPoint y: 188, distance: 32.2
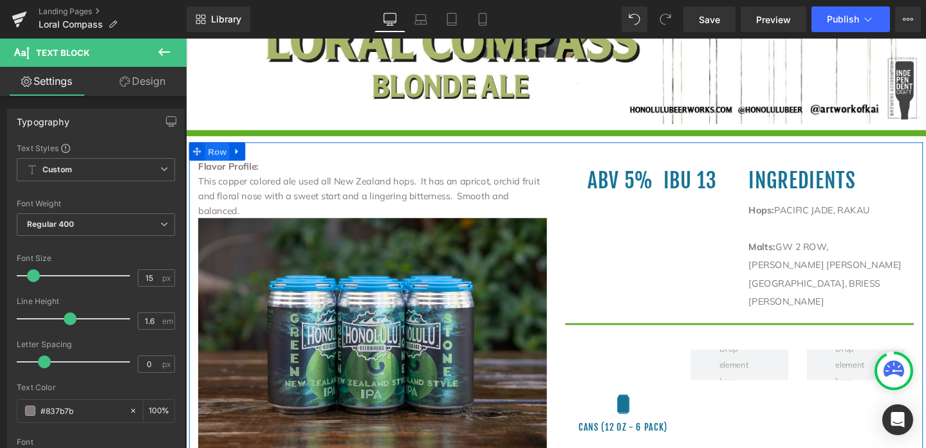
click at [218, 152] on span "Row" at bounding box center [219, 158] width 26 height 19
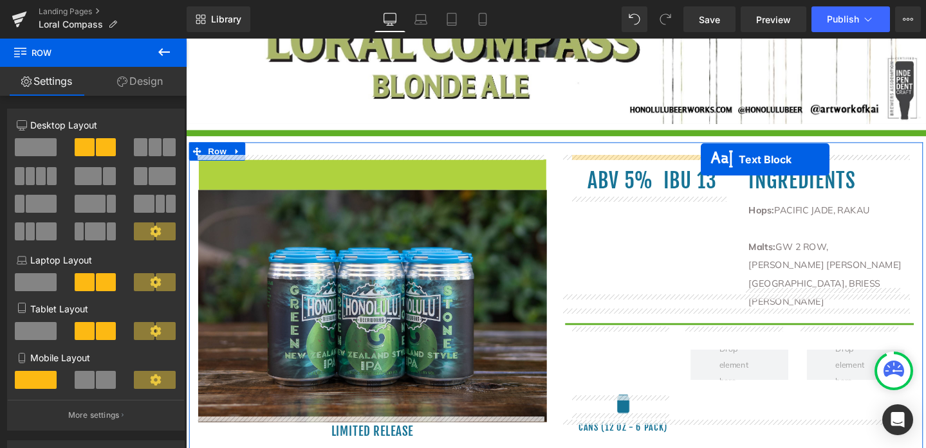
drag, startPoint x: 341, startPoint y: 188, endPoint x: 727, endPoint y: 166, distance: 387.2
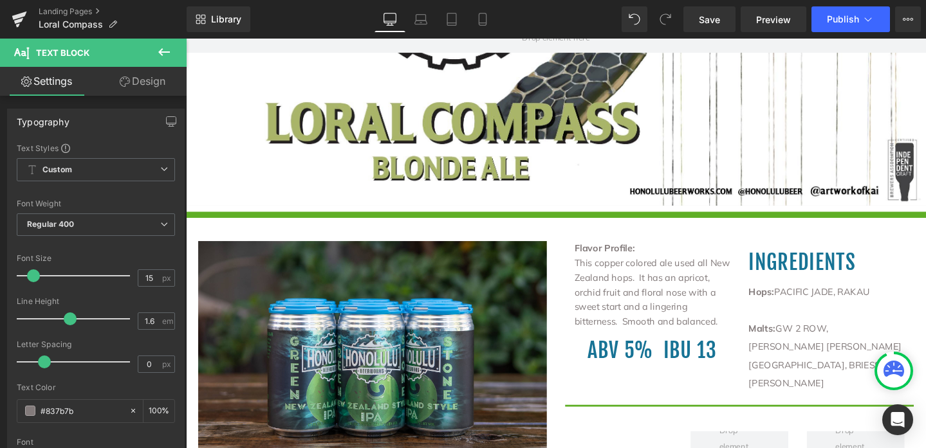
scroll to position [407, 0]
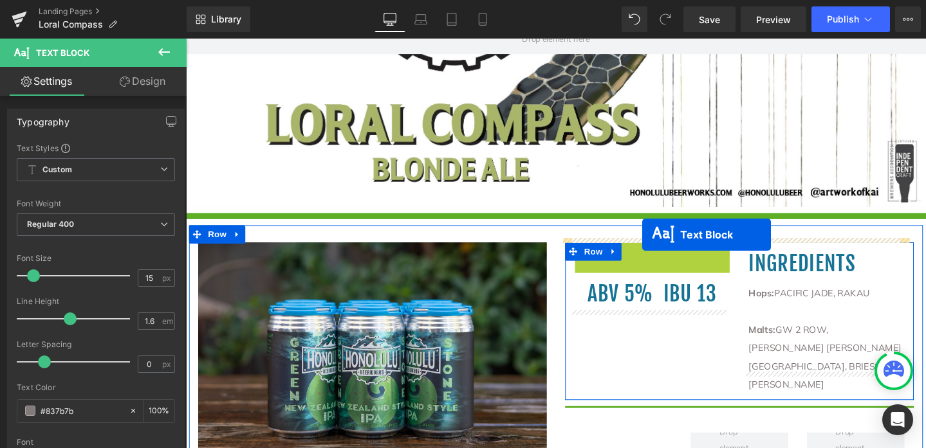
drag, startPoint x: 637, startPoint y: 299, endPoint x: 666, endPoint y: 245, distance: 61.0
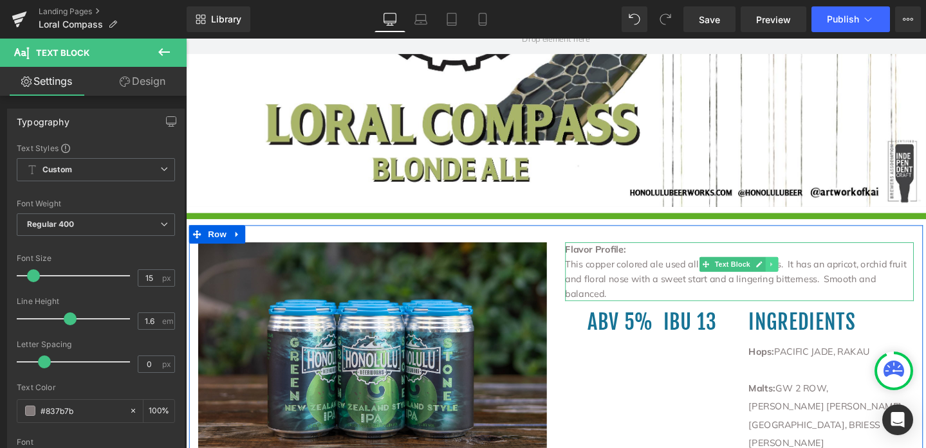
click at [800, 274] on icon at bounding box center [801, 276] width 2 height 5
click at [792, 273] on icon at bounding box center [795, 276] width 7 height 7
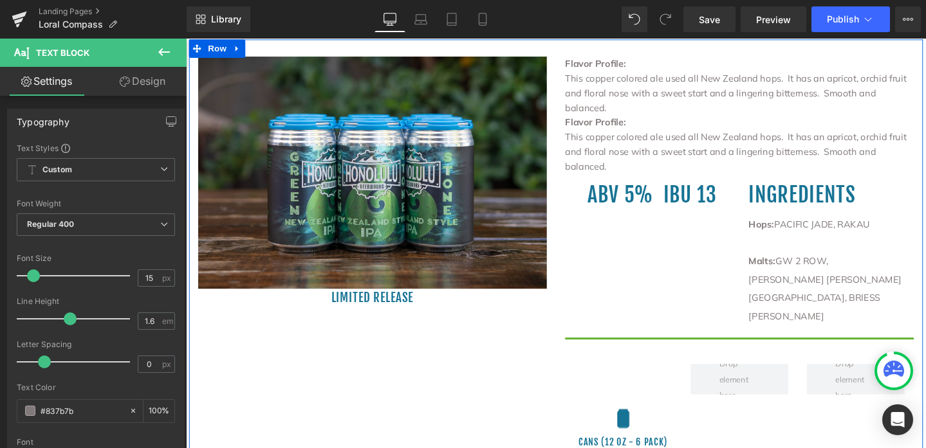
scroll to position [612, 0]
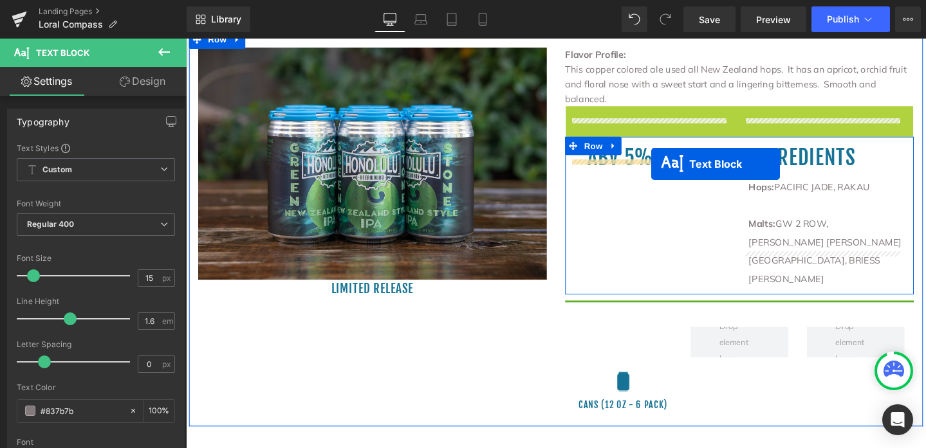
drag, startPoint x: 723, startPoint y: 109, endPoint x: 675, endPoint y: 170, distance: 77.5
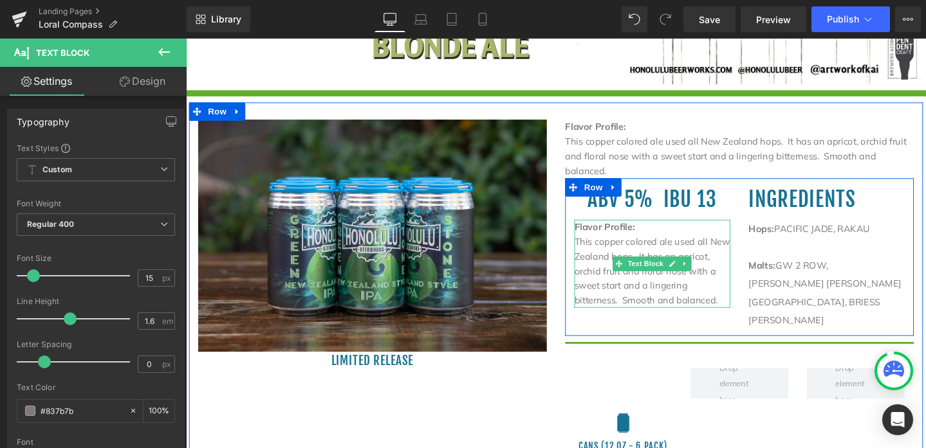
scroll to position [531, 0]
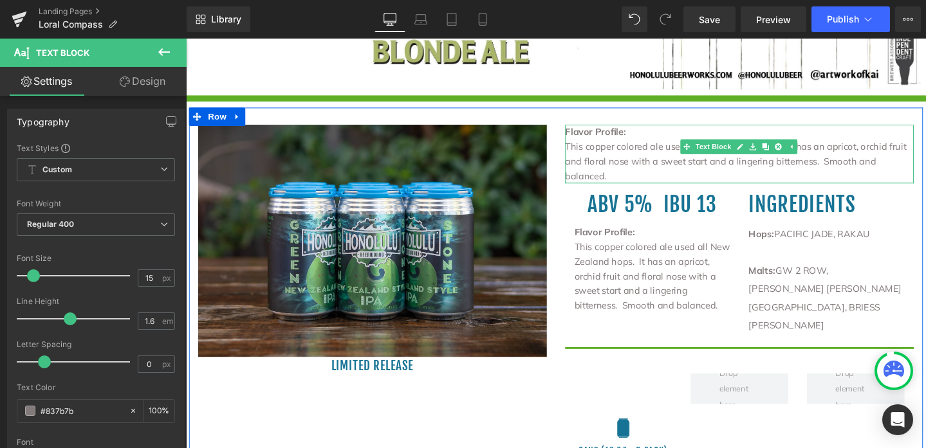
click at [645, 131] on p "Flavor Profile:" at bounding box center [768, 136] width 367 height 15
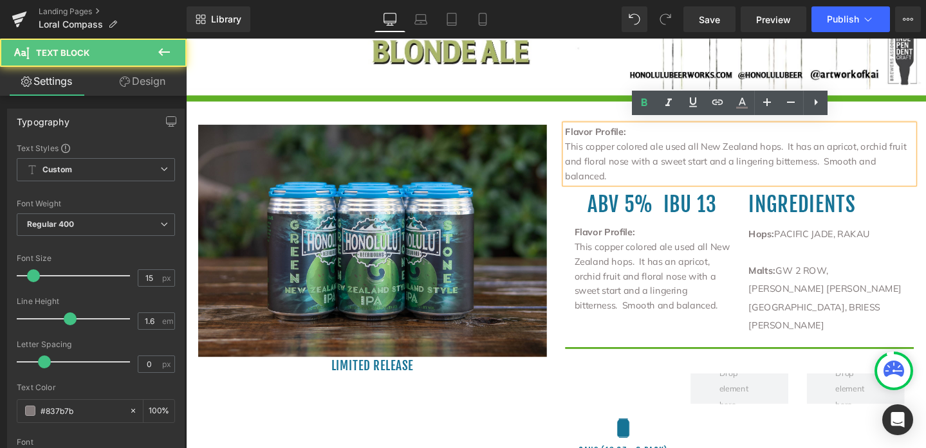
click at [585, 146] on p "This copper colored ale used all New Zealand hops. It has an apricot, orchid fr…" at bounding box center [768, 168] width 367 height 46
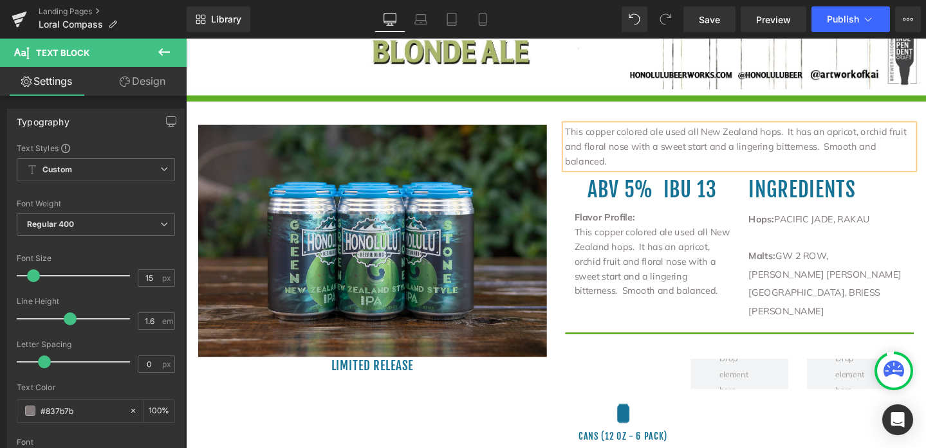
click at [650, 149] on span "This copper colored ale used all New Zealand hops. It has an apricot, orchid fr…" at bounding box center [764, 152] width 359 height 43
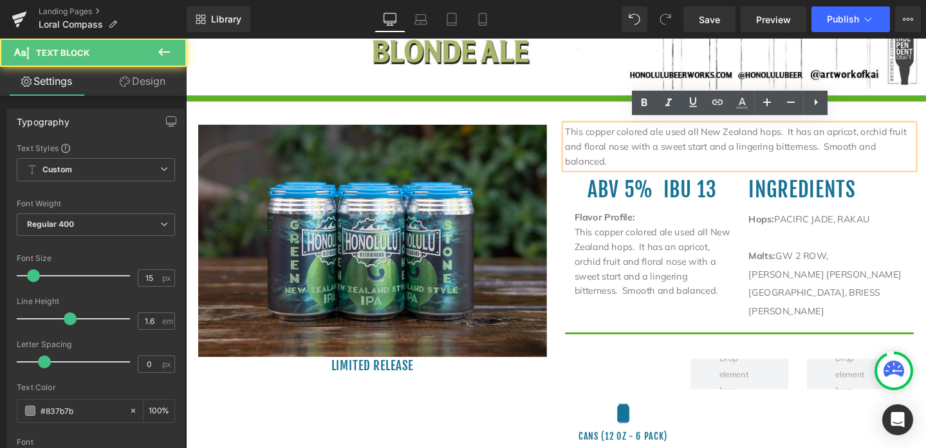
click at [925, 149] on p "This copper colored ale used all New Zealand hops. It has an apricot, orchid fr…" at bounding box center [768, 152] width 367 height 46
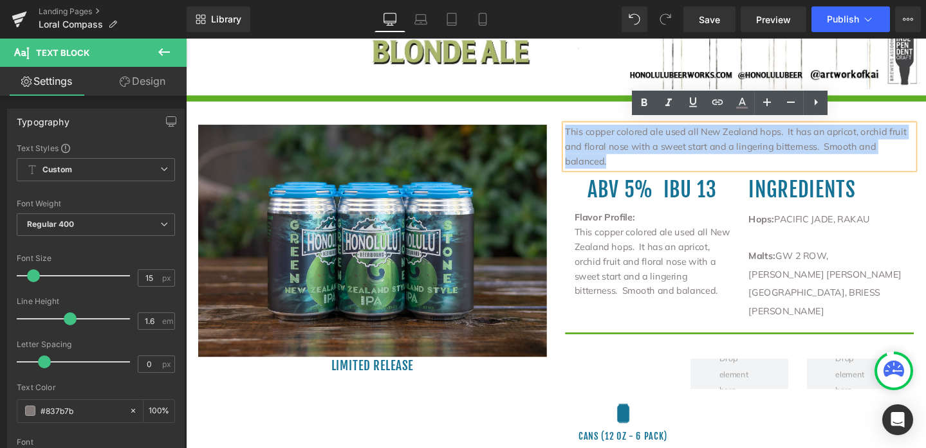
drag, startPoint x: 942, startPoint y: 149, endPoint x: 571, endPoint y: 133, distance: 371.5
click at [575, 133] on div "This copper colored ale used all New Zealand hops. It has an apricot, orchid fr…" at bounding box center [768, 301] width 386 height 345
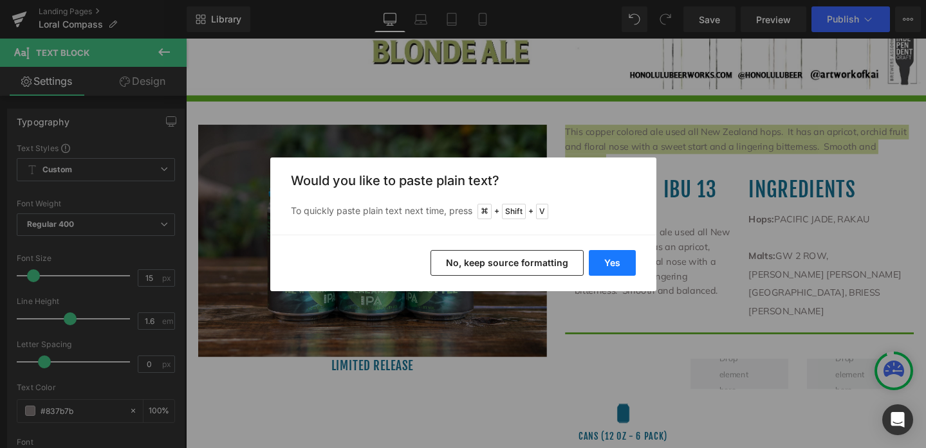
click at [619, 263] on button "Yes" at bounding box center [612, 263] width 47 height 26
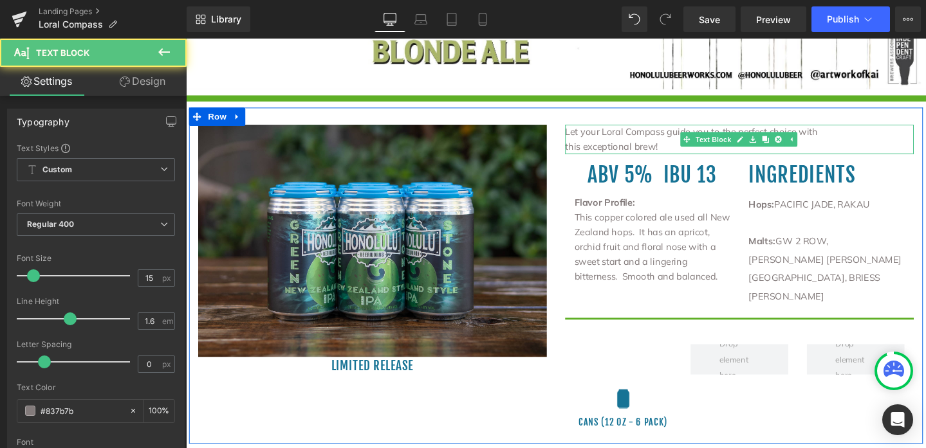
click at [585, 149] on p "this exceptional brew!" at bounding box center [768, 152] width 367 height 15
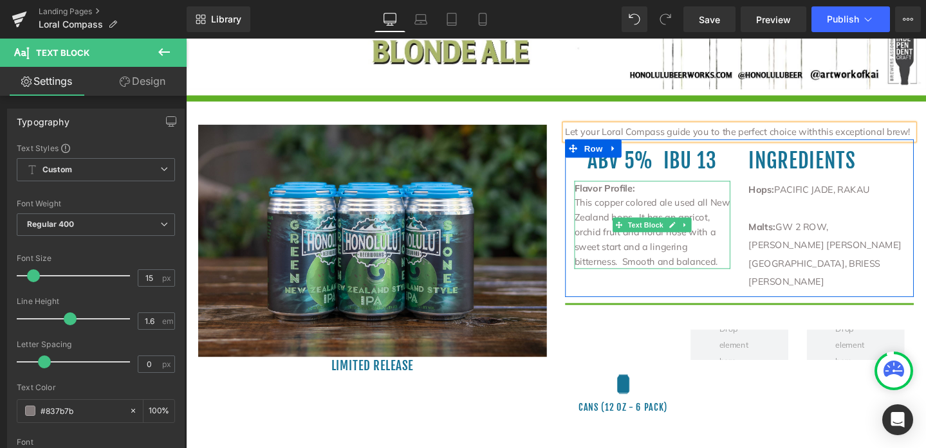
click at [688, 266] on p "This copper colored ale used all New Zealand hops. It has an apricot, orchid fr…" at bounding box center [676, 242] width 164 height 77
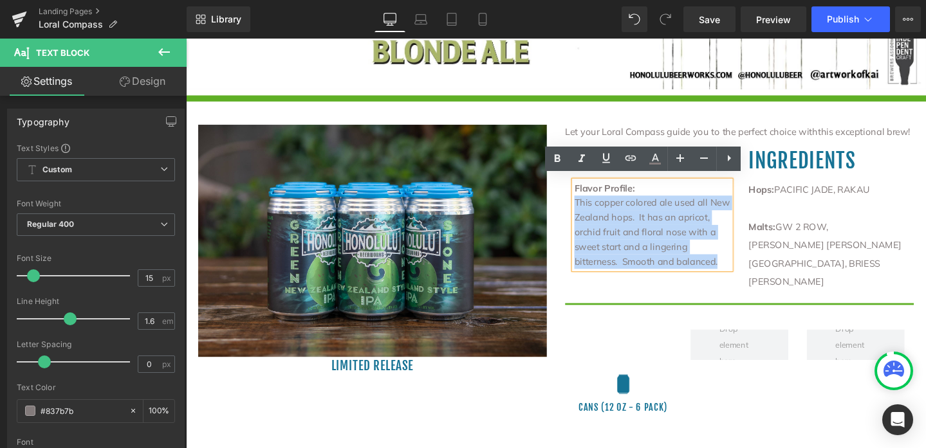
drag, startPoint x: 691, startPoint y: 271, endPoint x: 590, endPoint y: 206, distance: 120.6
click at [594, 206] on p "This copper colored ale used all New Zealand hops. It has an apricot, orchid fr…" at bounding box center [676, 242] width 164 height 77
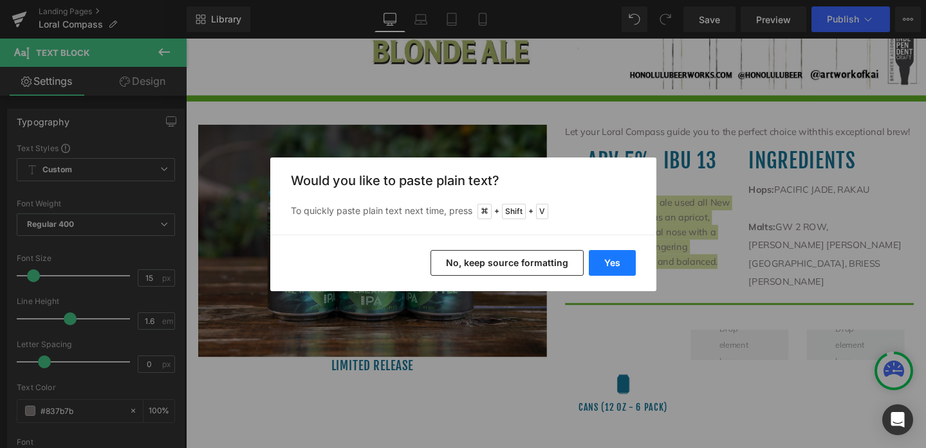
click at [617, 260] on button "Yes" at bounding box center [612, 263] width 47 height 26
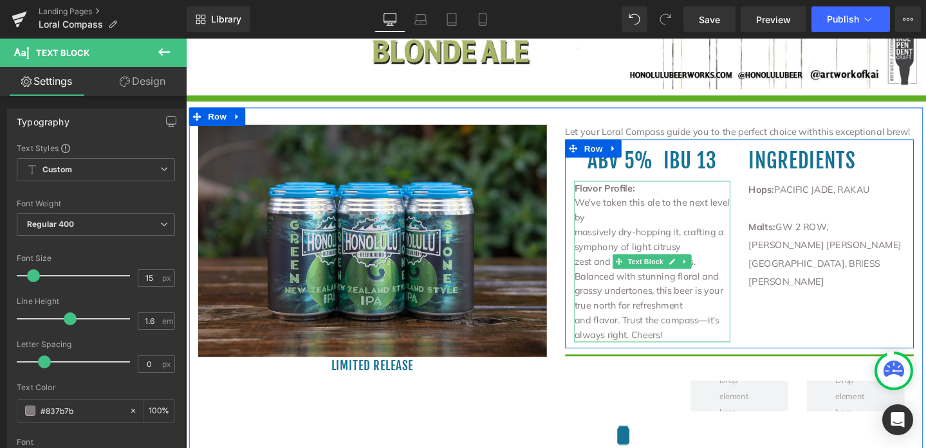
click at [596, 239] on p "massively dry-hopping it, crafting a symphony of light citrusy" at bounding box center [676, 250] width 164 height 31
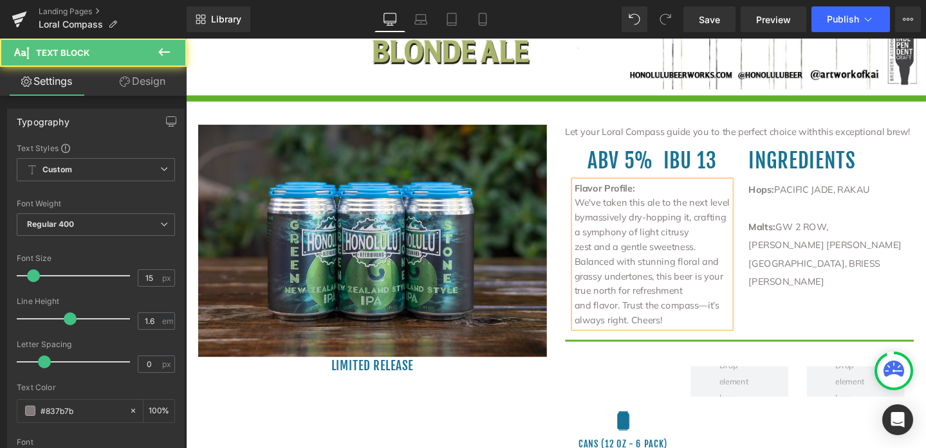
click at [594, 255] on p "zest and a gentle sweetness. Balanced with stunning floral and" at bounding box center [676, 265] width 164 height 31
click at [594, 271] on span "zest and a gentle sweetness. Balanced with stunning floral and" at bounding box center [673, 257] width 158 height 43
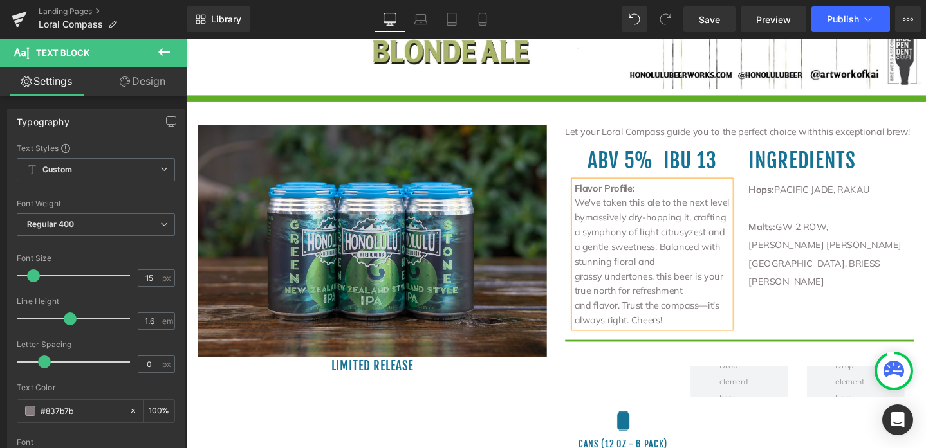
click at [594, 288] on p "grassy undertones, this beer is your true north for refreshment" at bounding box center [676, 296] width 164 height 31
click at [594, 287] on span "grassy undertones, this beer is your true north for refreshment" at bounding box center [666, 288] width 145 height 43
click at [643, 284] on span "grassy undertones, this beer is your true north for refreshment" at bounding box center [666, 288] width 145 height 43
drag, startPoint x: 590, startPoint y: 305, endPoint x: 625, endPoint y: 294, distance: 37.0
click at [594, 305] on p "We've taken this ale to the next level by massively dry-hopping it, crafting a …" at bounding box center [676, 258] width 164 height 108
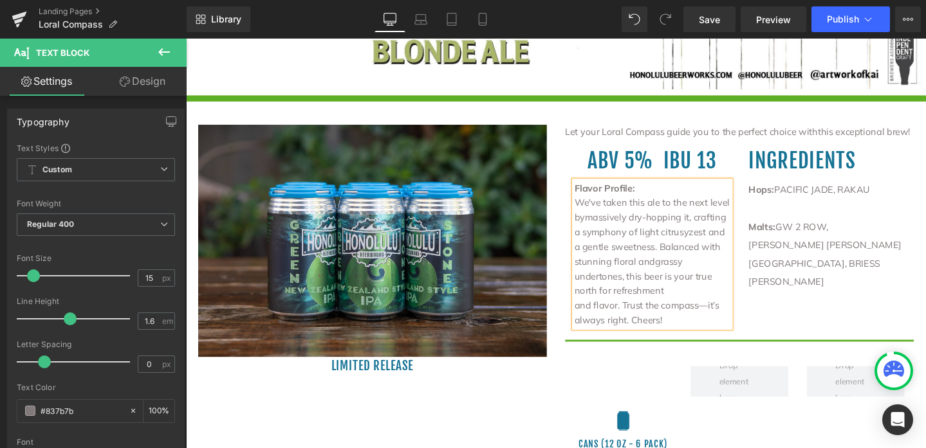
click at [594, 317] on p "and flavor. Trust the compass—it’s always right. Cheers!" at bounding box center [676, 327] width 164 height 31
click at [594, 333] on span "and flavor. Trust the compass—it’s always right. Cheers!" at bounding box center [675, 319] width 162 height 43
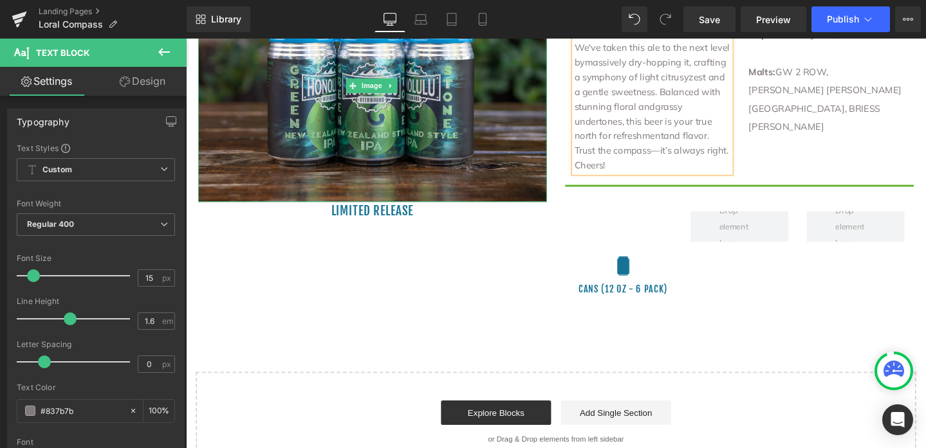
scroll to position [851, 0]
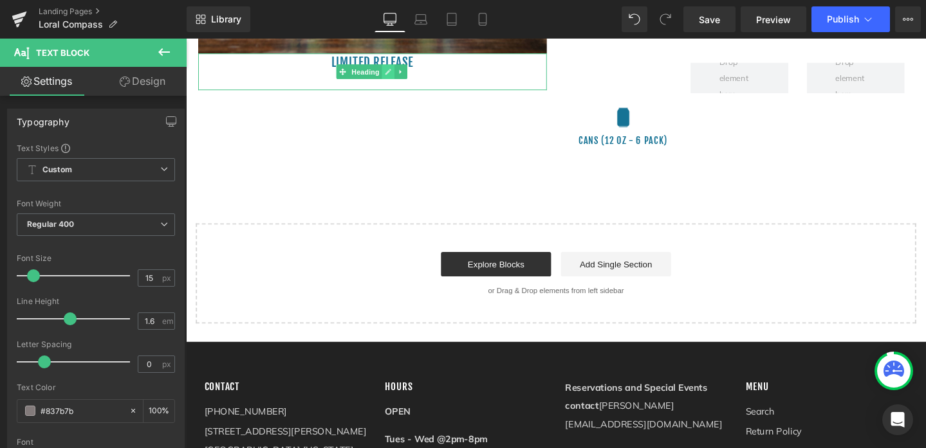
click at [397, 66] on link at bounding box center [399, 73] width 14 height 15
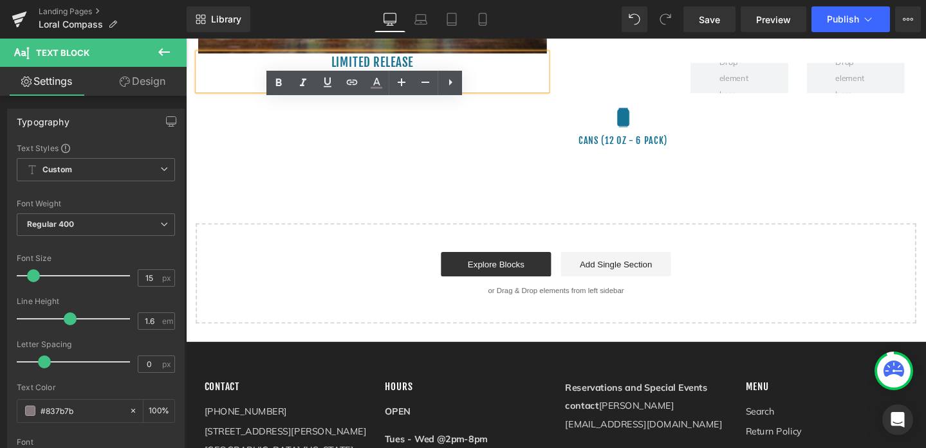
click at [408, 59] on h1 "limited release" at bounding box center [382, 63] width 367 height 19
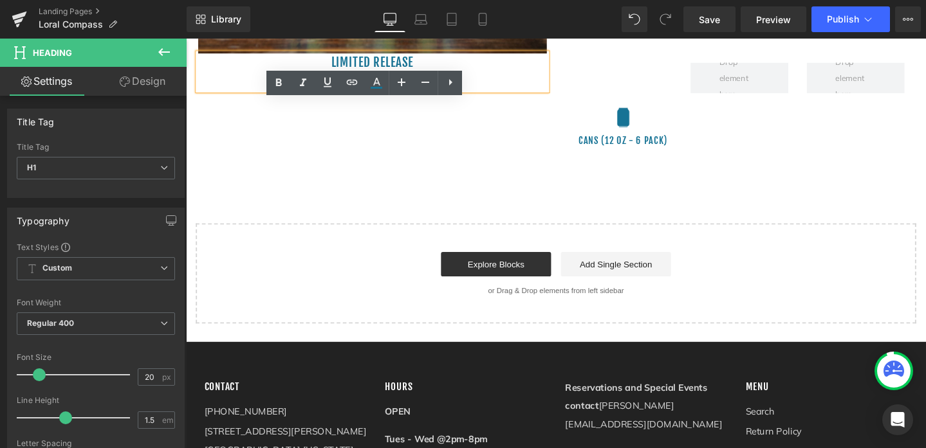
drag, startPoint x: 423, startPoint y: 58, endPoint x: 332, endPoint y: 55, distance: 91.4
click at [332, 55] on h1 "limited release" at bounding box center [382, 63] width 367 height 19
paste div
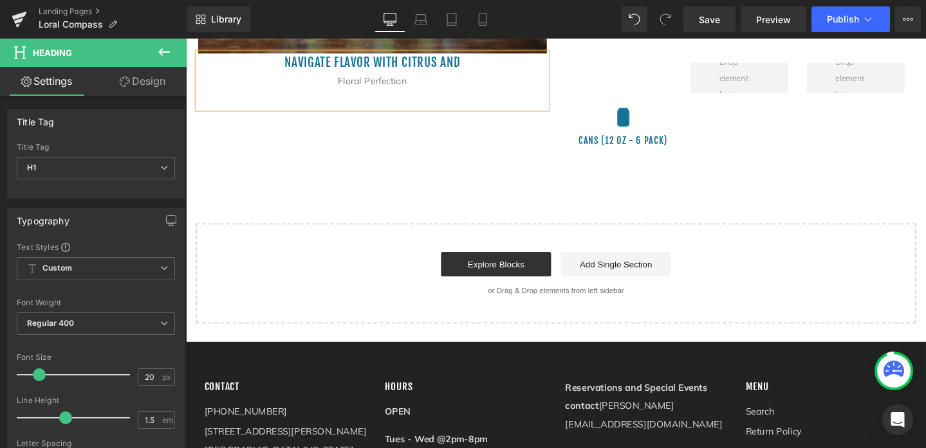
click at [470, 60] on h1 "Navigate Flavor with Citrus and" at bounding box center [382, 63] width 367 height 19
drag, startPoint x: 422, startPoint y: 80, endPoint x: 596, endPoint y: 114, distance: 177.6
click at [422, 80] on div "Floral Perfection" at bounding box center [382, 82] width 367 height 19
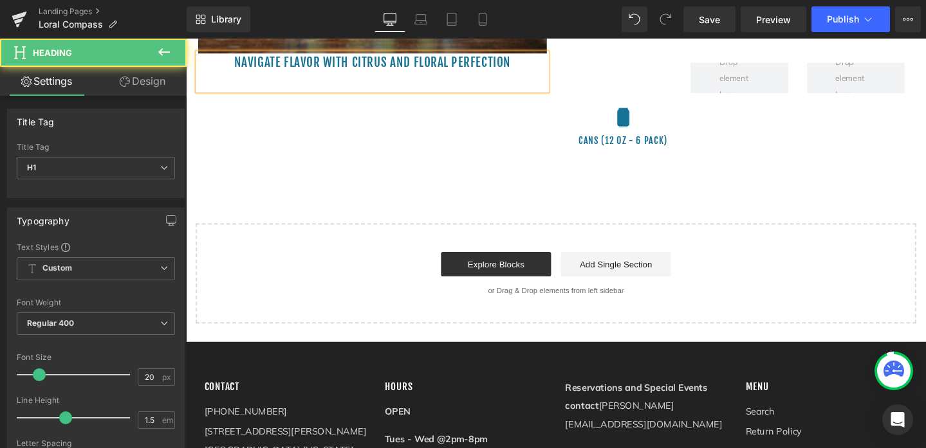
click at [410, 84] on div at bounding box center [382, 82] width 367 height 19
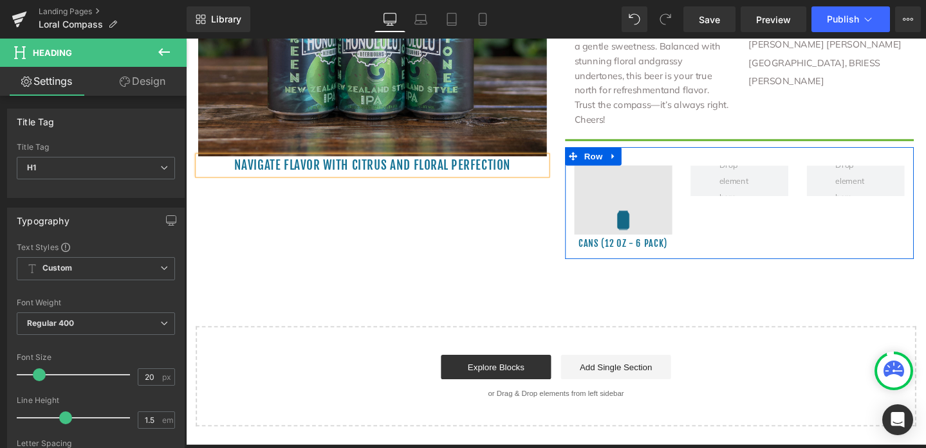
scroll to position [742, 0]
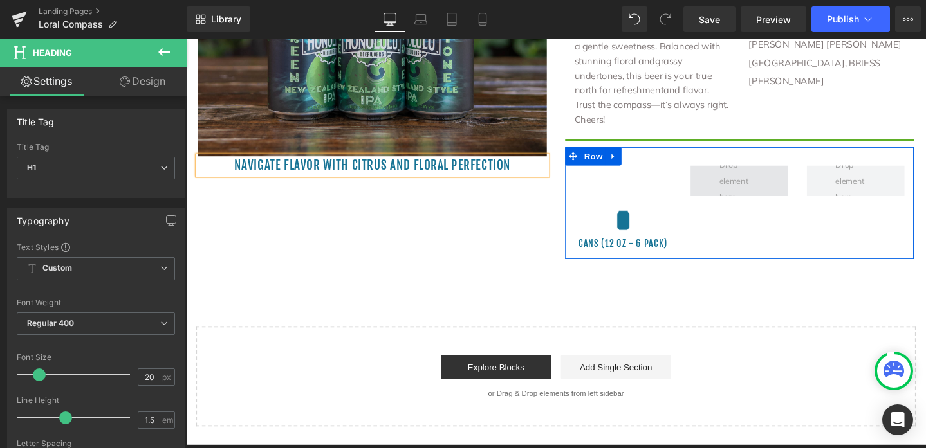
click at [768, 187] on span at bounding box center [767, 188] width 51 height 57
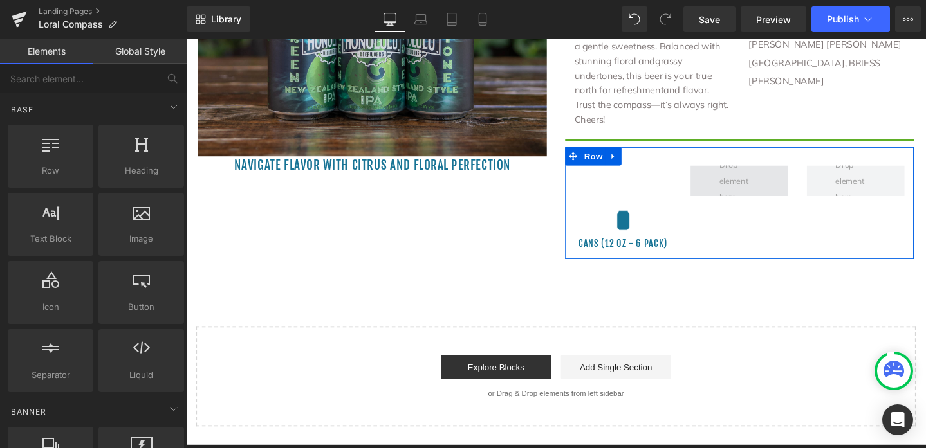
click at [767, 187] on span at bounding box center [767, 188] width 51 height 57
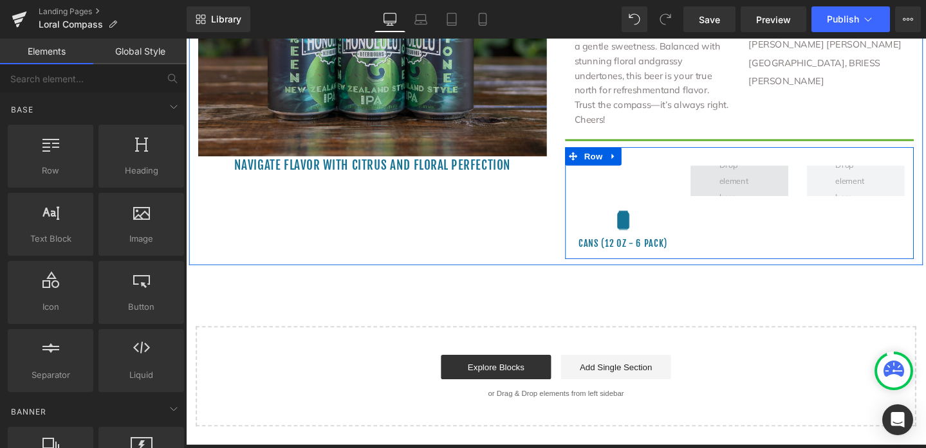
click at [765, 185] on span at bounding box center [767, 188] width 51 height 57
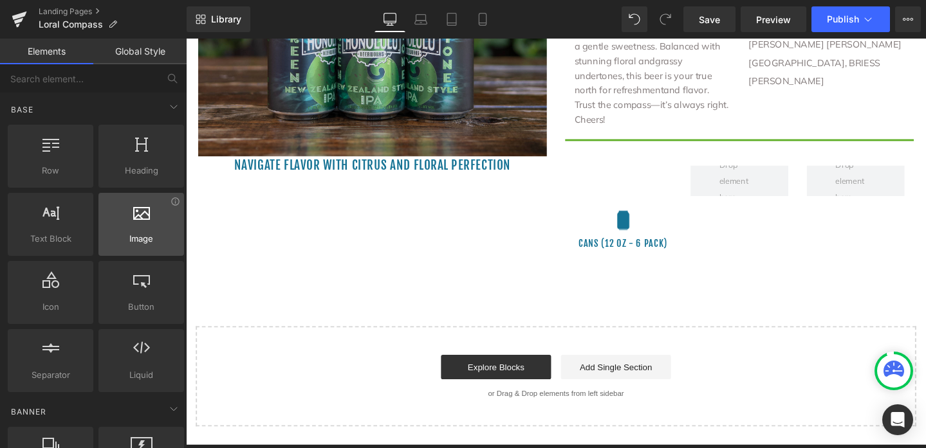
click at [148, 217] on div at bounding box center [141, 217] width 78 height 29
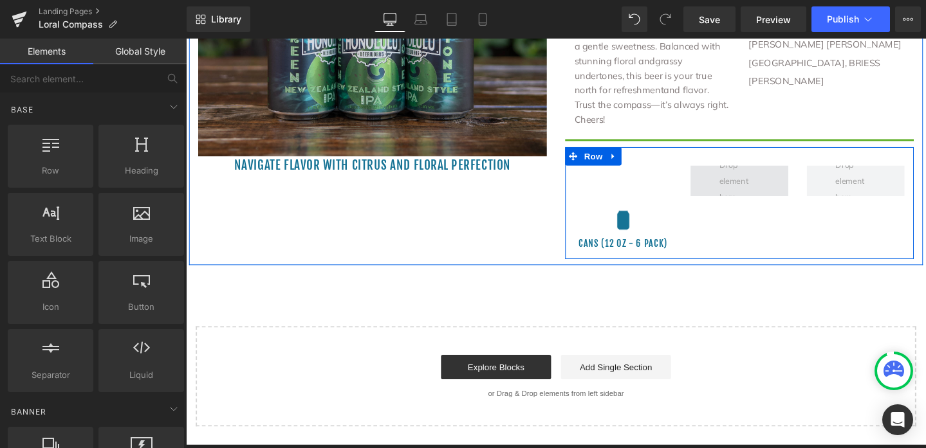
click at [769, 191] on span at bounding box center [767, 188] width 51 height 57
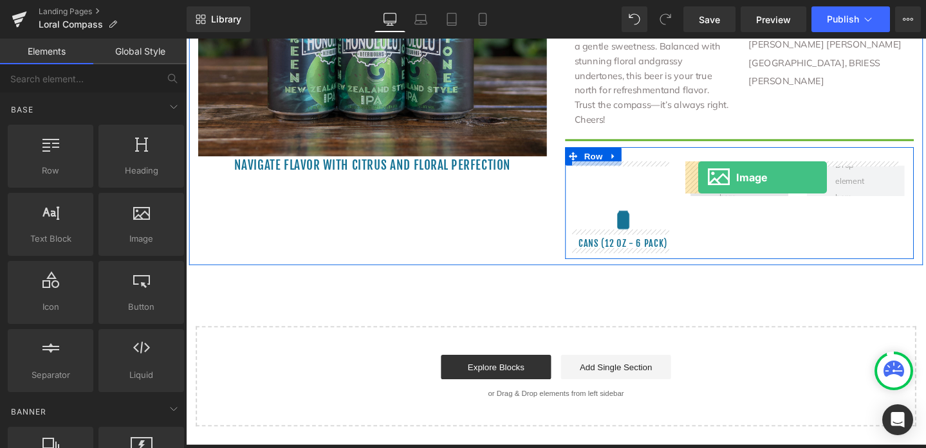
drag, startPoint x: 306, startPoint y: 259, endPoint x: 725, endPoint y: 185, distance: 425.3
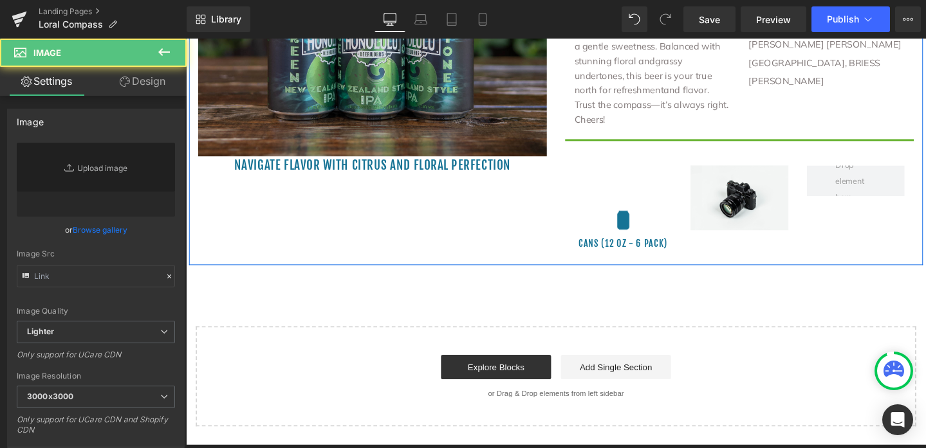
type input "//d1um8515vdn9kb.cloudfront.net/images/parallax.jpg"
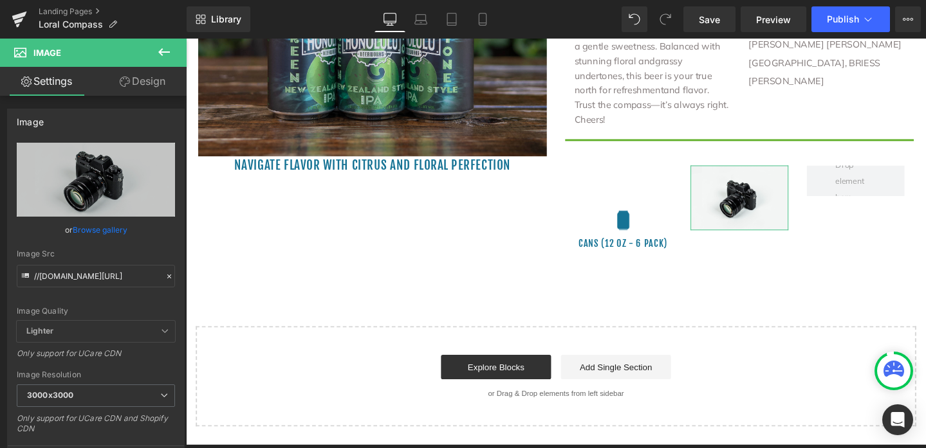
click at [150, 77] on link "Design" at bounding box center [142, 81] width 93 height 29
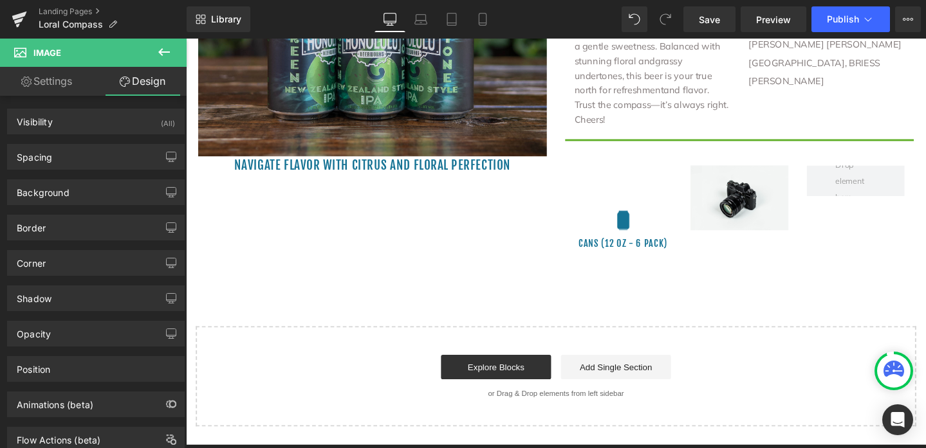
click at [166, 58] on icon at bounding box center [163, 51] width 15 height 15
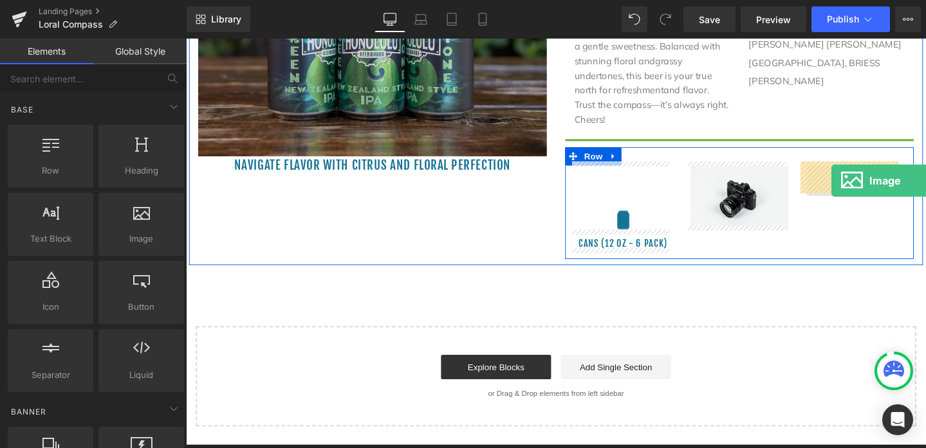
drag, startPoint x: 322, startPoint y: 253, endPoint x: 864, endPoint y: 188, distance: 546.2
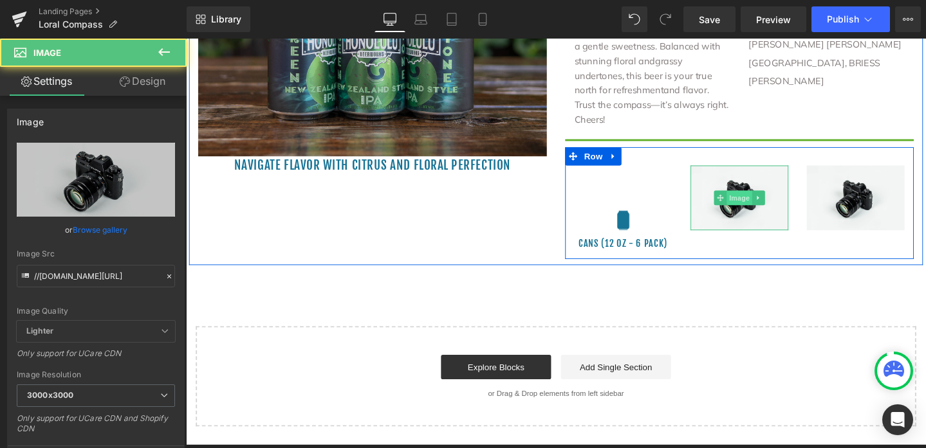
click at [759, 199] on span "Image" at bounding box center [768, 206] width 27 height 15
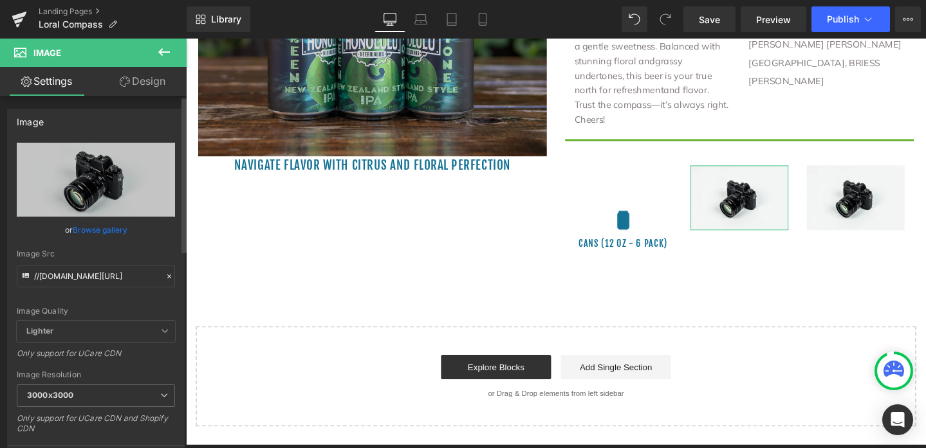
click at [165, 276] on icon at bounding box center [169, 276] width 9 height 9
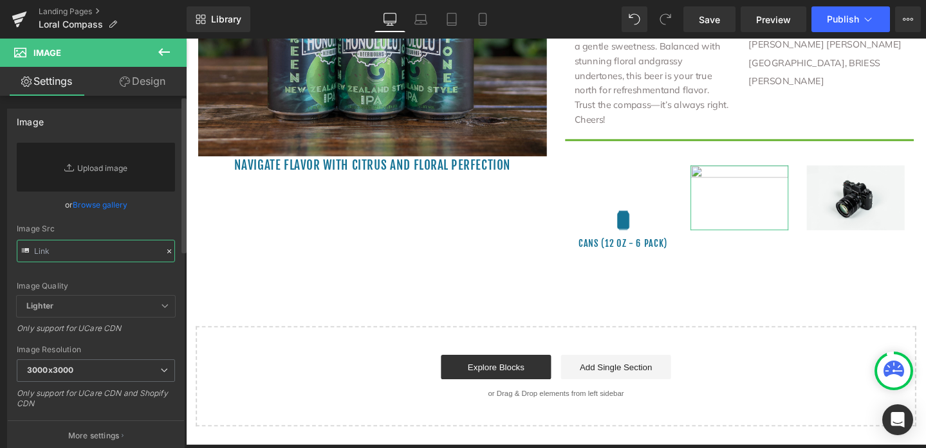
click at [64, 252] on input "text" at bounding box center [96, 251] width 158 height 23
paste input "[URL][DOMAIN_NAME]"
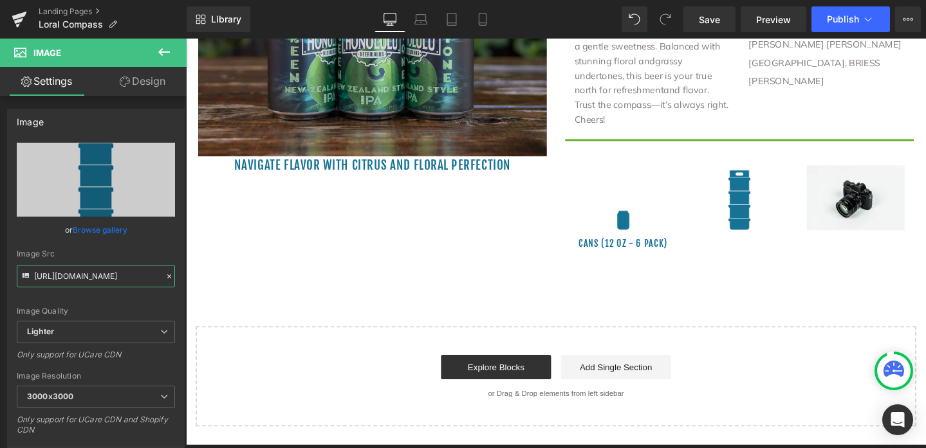
type input "[URL][DOMAIN_NAME]"
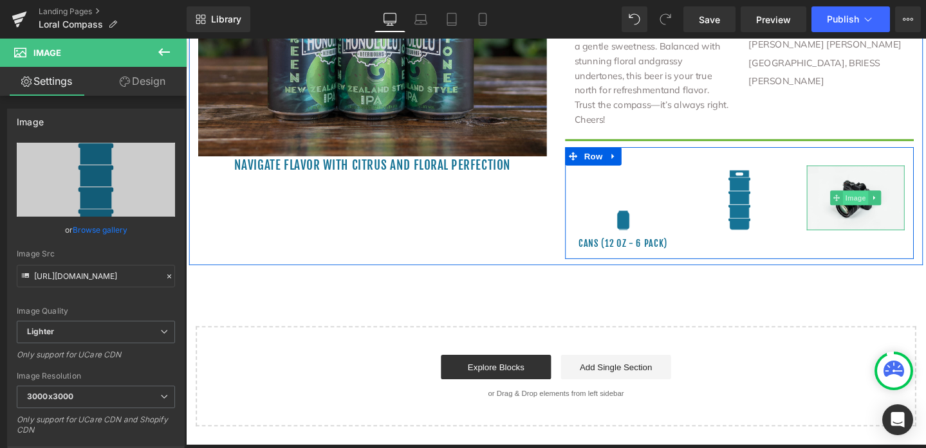
click at [886, 205] on span "Image" at bounding box center [890, 206] width 27 height 15
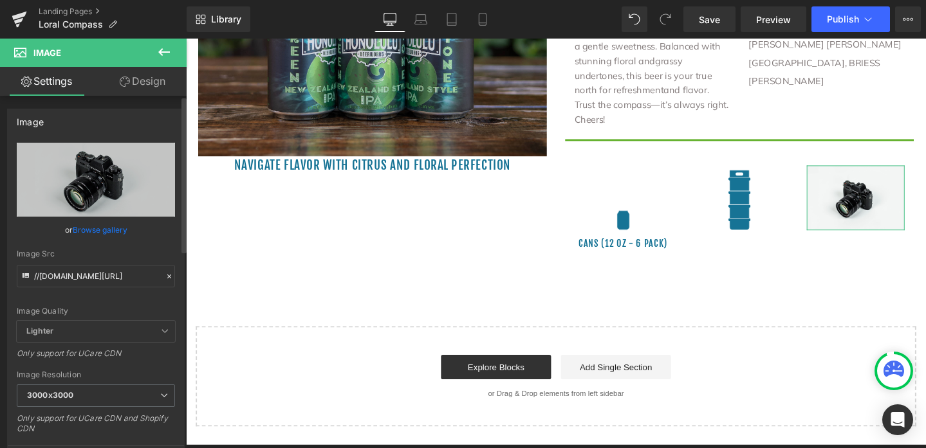
click at [167, 275] on icon at bounding box center [169, 277] width 4 height 4
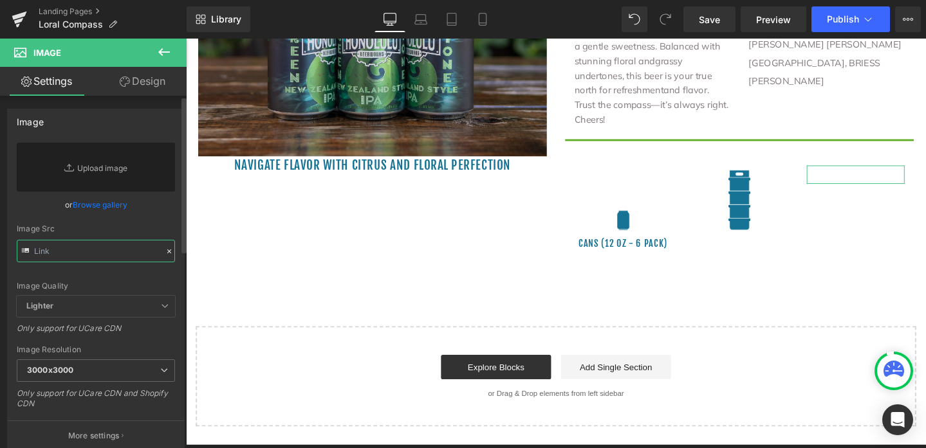
click at [47, 252] on input "text" at bounding box center [96, 251] width 158 height 23
paste input "[URL][DOMAIN_NAME]"
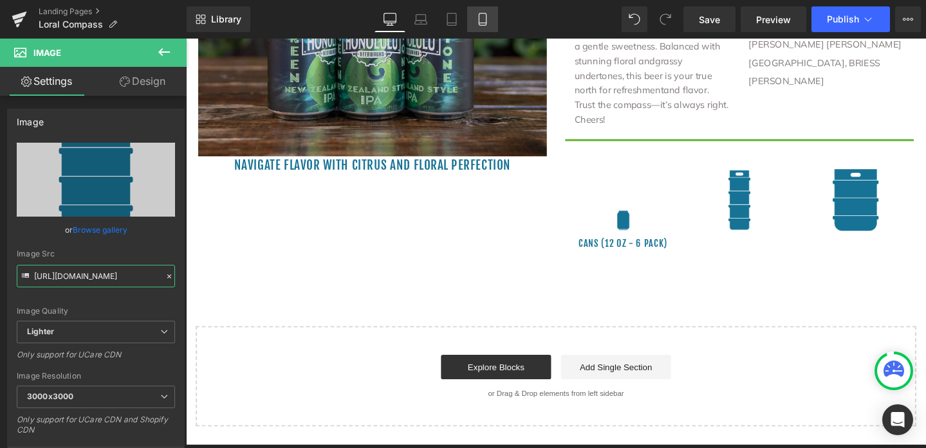
type input "[URL][DOMAIN_NAME]"
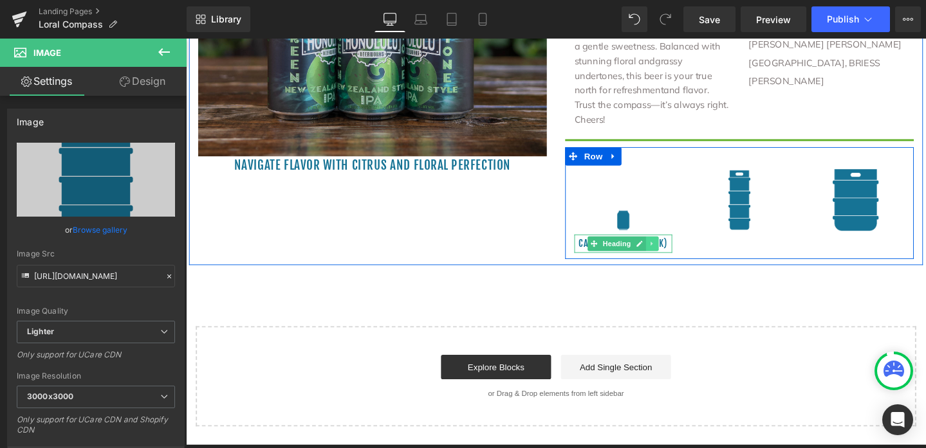
click at [677, 249] on link at bounding box center [677, 254] width 14 height 15
click at [666, 251] on icon at bounding box center [669, 254] width 7 height 7
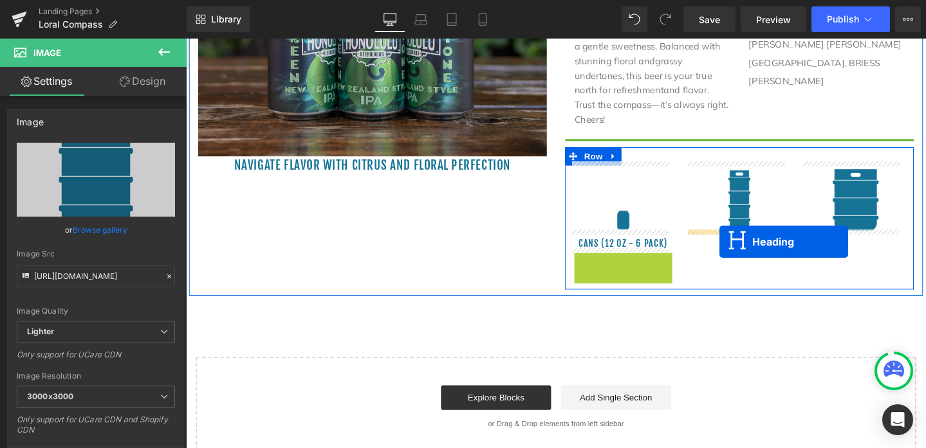
drag, startPoint x: 613, startPoint y: 268, endPoint x: 747, endPoint y: 252, distance: 134.8
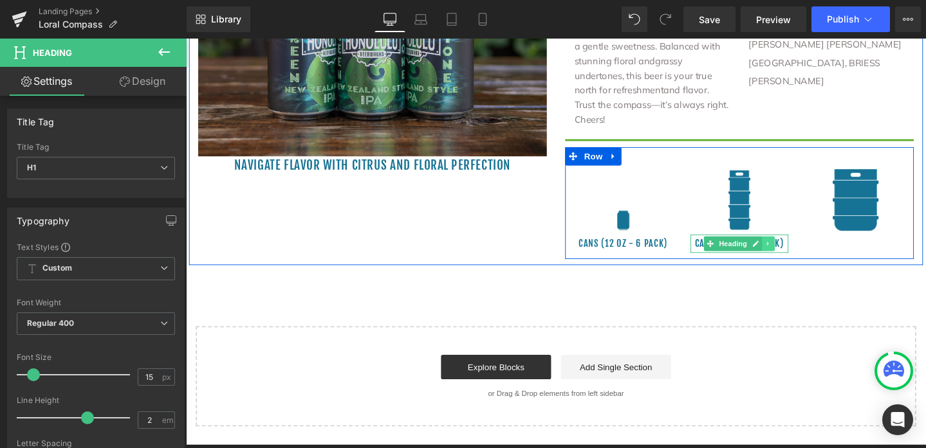
click at [797, 251] on link at bounding box center [799, 254] width 14 height 15
click at [789, 251] on icon at bounding box center [791, 254] width 7 height 7
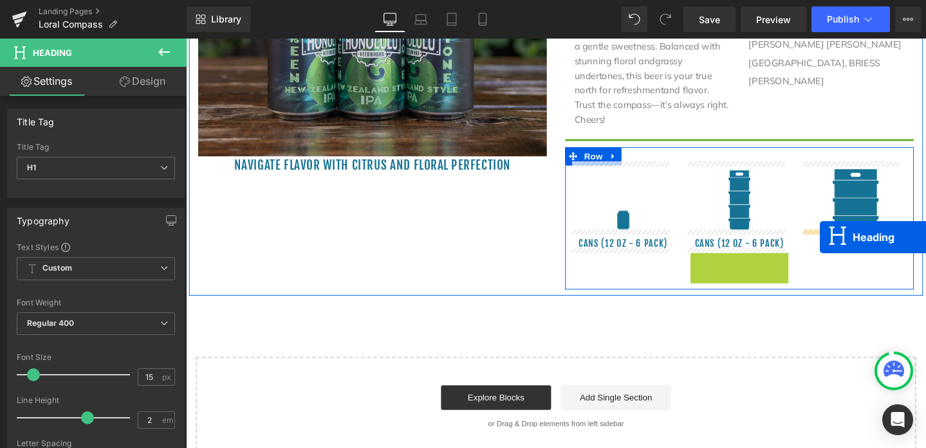
drag, startPoint x: 727, startPoint y: 268, endPoint x: 852, endPoint y: 248, distance: 126.4
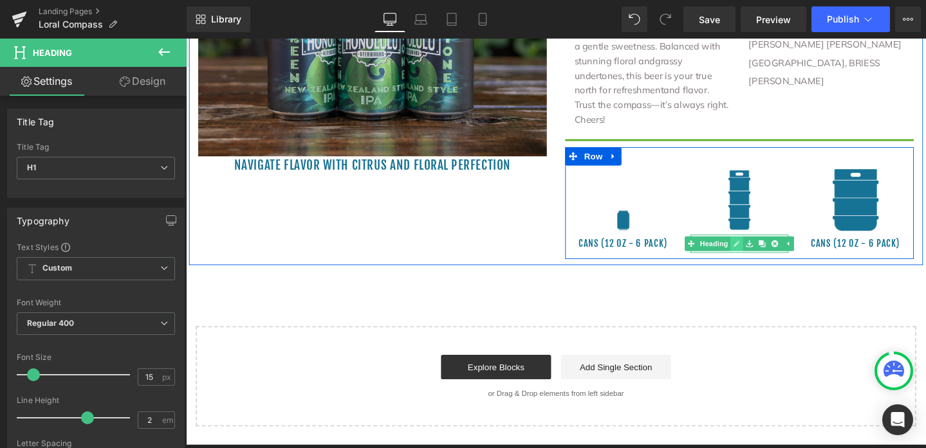
click at [758, 248] on link at bounding box center [765, 254] width 14 height 15
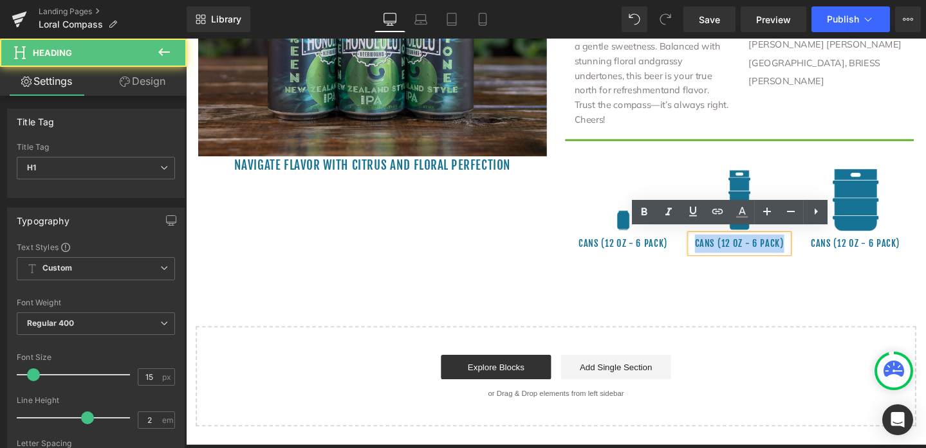
drag, startPoint x: 713, startPoint y: 250, endPoint x: 814, endPoint y: 250, distance: 100.3
click at [814, 250] on div "cans (12 oz - 6 pack)" at bounding box center [768, 254] width 103 height 19
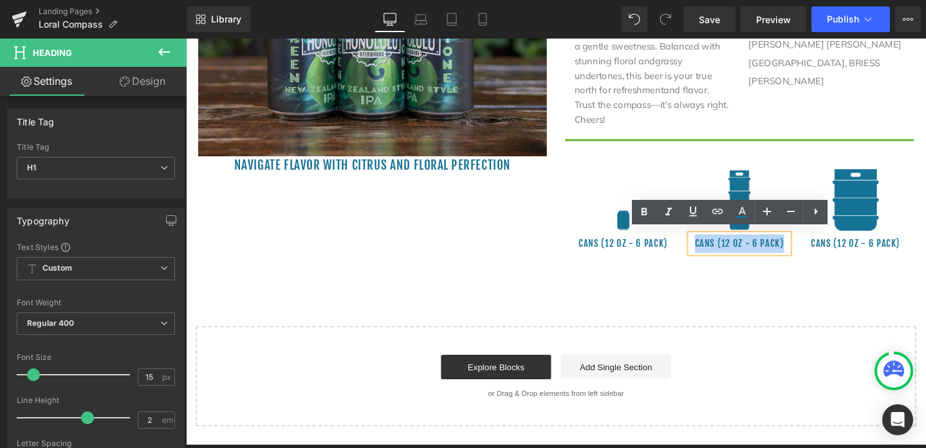
paste div
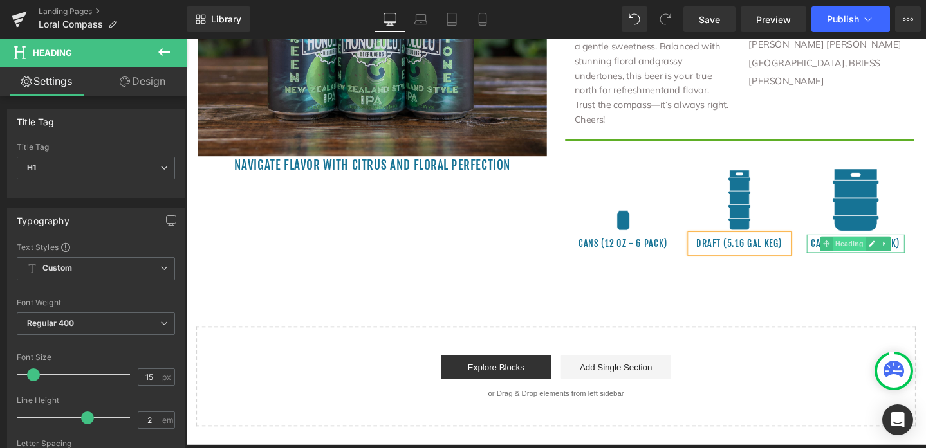
click at [882, 252] on span "Heading" at bounding box center [883, 254] width 35 height 15
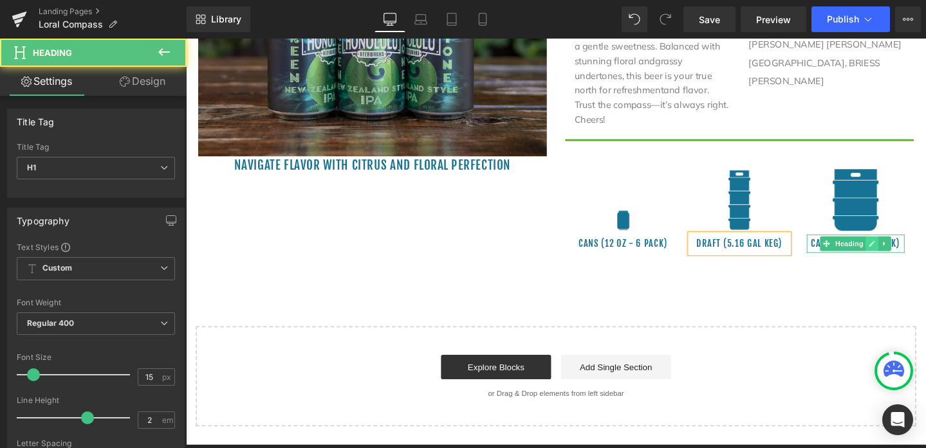
click at [904, 252] on icon at bounding box center [907, 255] width 6 height 6
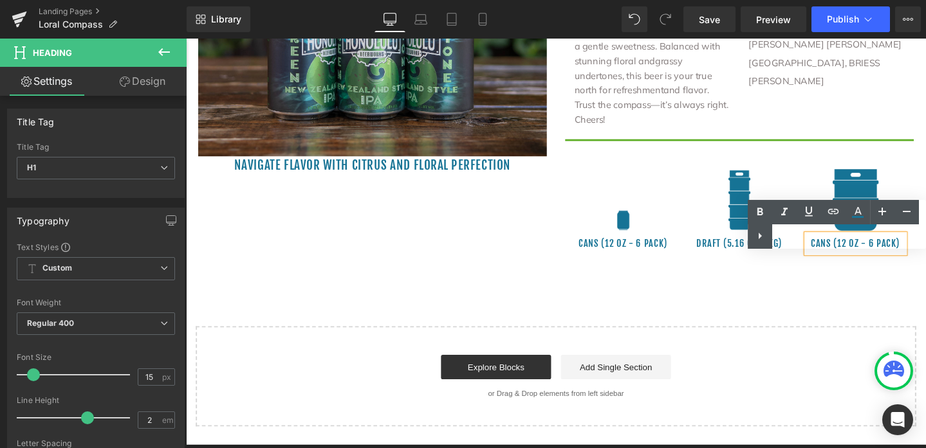
click at [890, 239] on div "Text Color Highlight Color #333333" at bounding box center [836, 224] width 178 height 49
click at [809, 239] on div "Text Color Highlight Color #333333" at bounding box center [836, 224] width 178 height 49
click at [805, 238] on div "Text Color Highlight Color #333333" at bounding box center [836, 224] width 178 height 49
drag, startPoint x: 808, startPoint y: 239, endPoint x: 837, endPoint y: 239, distance: 29.0
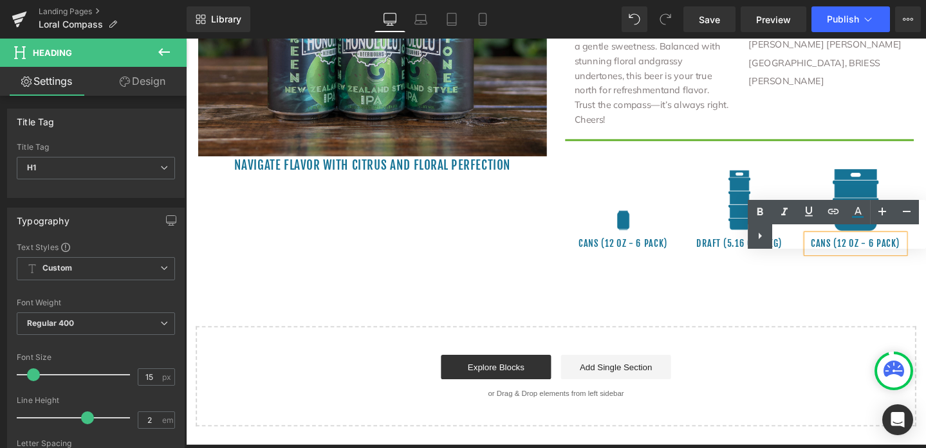
click at [837, 239] on div "Text Color Highlight Color #333333" at bounding box center [836, 224] width 178 height 49
click at [842, 237] on div "Text Color Highlight Color #333333" at bounding box center [836, 224] width 178 height 49
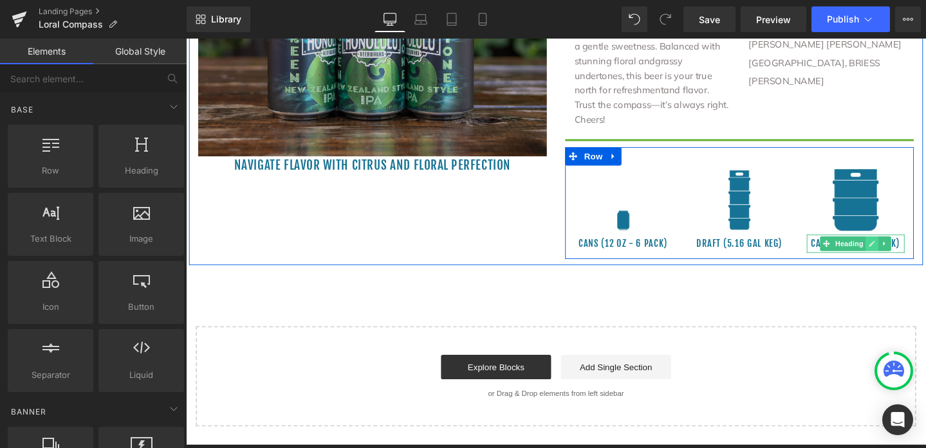
click at [905, 249] on link at bounding box center [908, 254] width 14 height 15
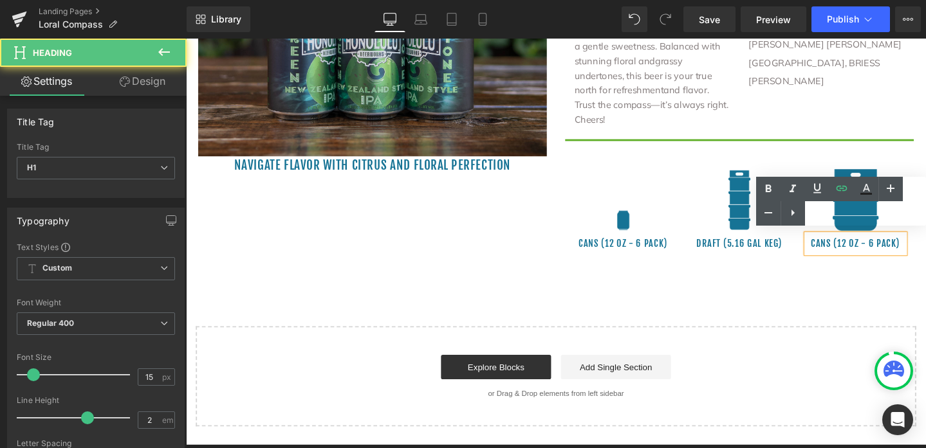
drag, startPoint x: 930, startPoint y: 250, endPoint x: 831, endPoint y: 245, distance: 99.2
click at [839, 245] on div "cans (12 oz - 6 pack)" at bounding box center [890, 254] width 103 height 19
drag, startPoint x: 929, startPoint y: 251, endPoint x: 827, endPoint y: 250, distance: 101.6
click at [829, 250] on div "Image cans (12 oz - 6 pack) Heading" at bounding box center [890, 218] width 122 height 92
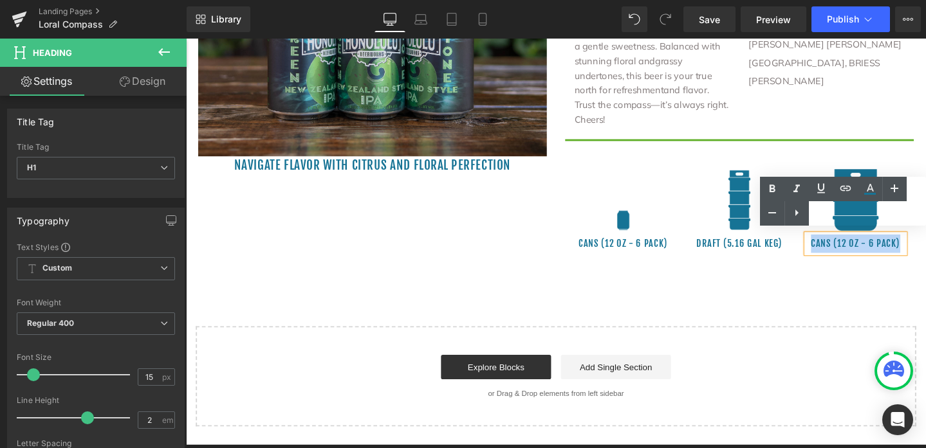
paste div
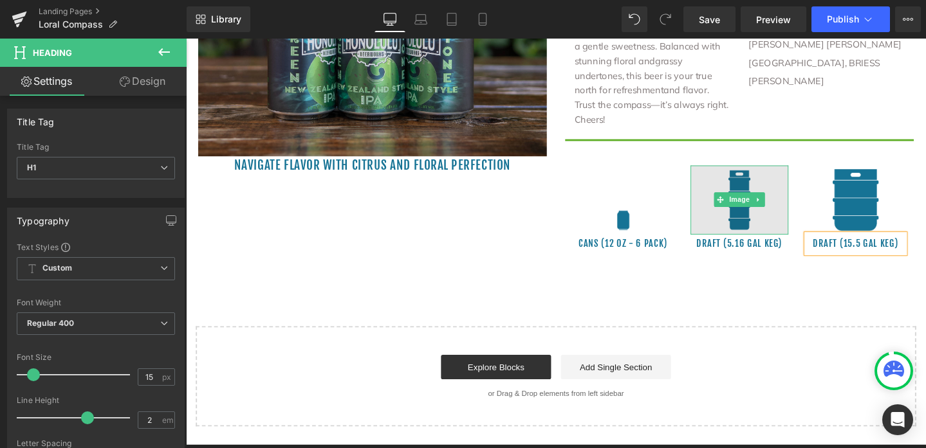
click at [796, 186] on img at bounding box center [768, 208] width 103 height 73
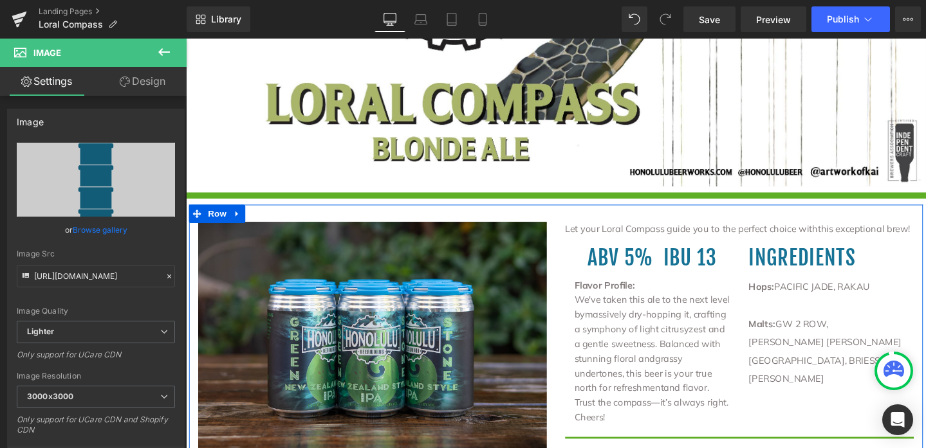
scroll to position [426, 0]
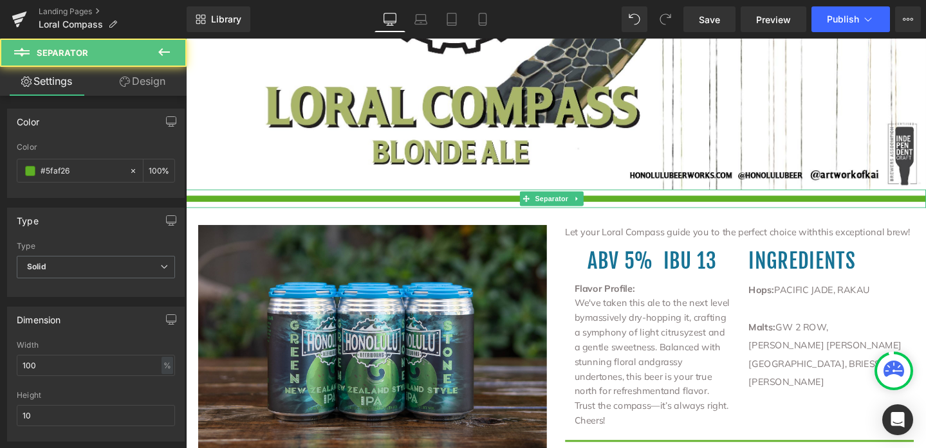
click at [495, 204] on hr at bounding box center [575, 210] width 778 height 13
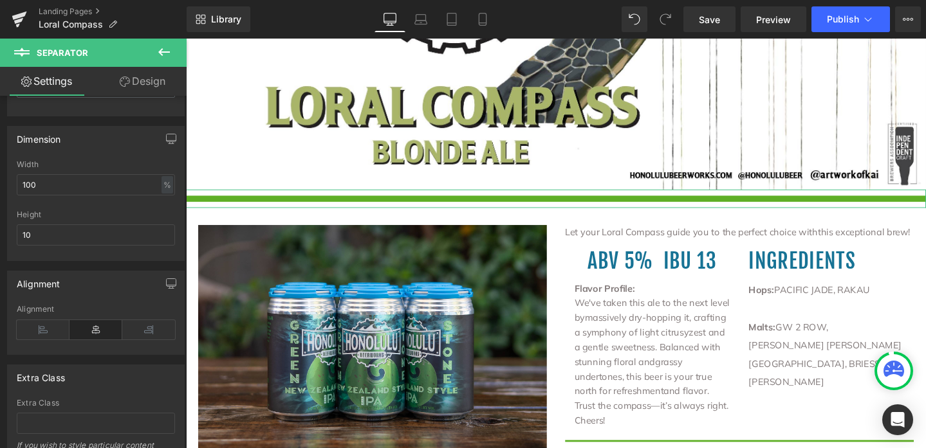
scroll to position [18, 0]
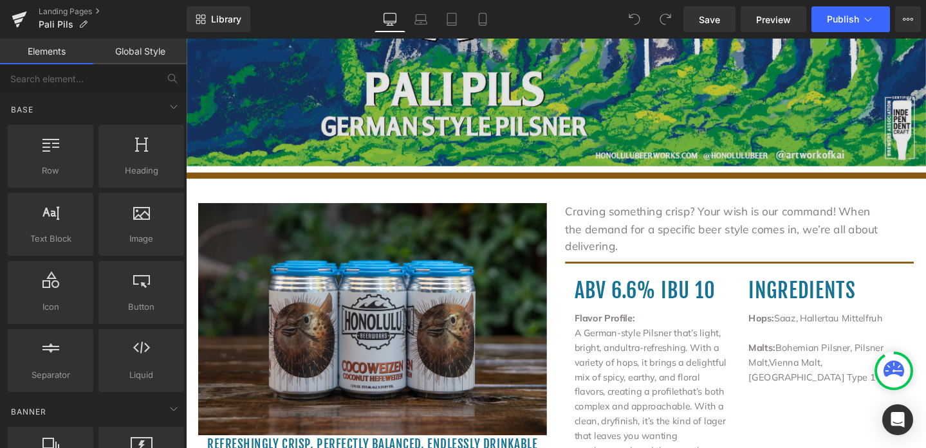
scroll to position [474, 0]
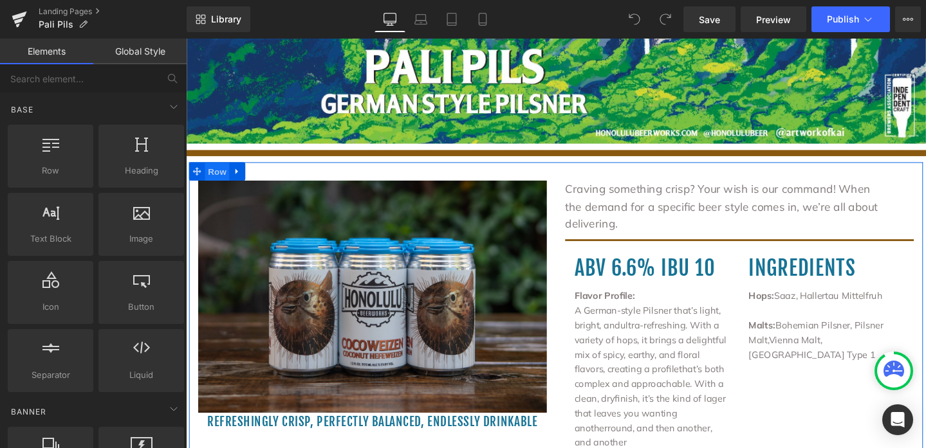
click at [212, 177] on span "Row" at bounding box center [219, 178] width 26 height 19
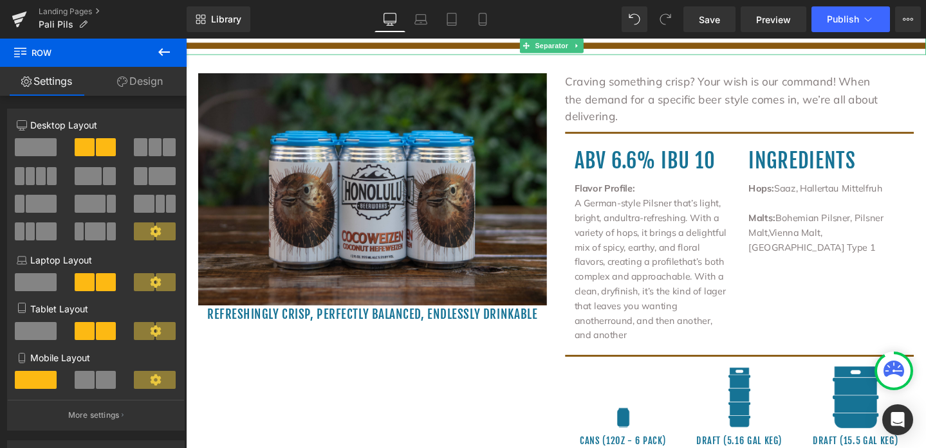
scroll to position [869, 0]
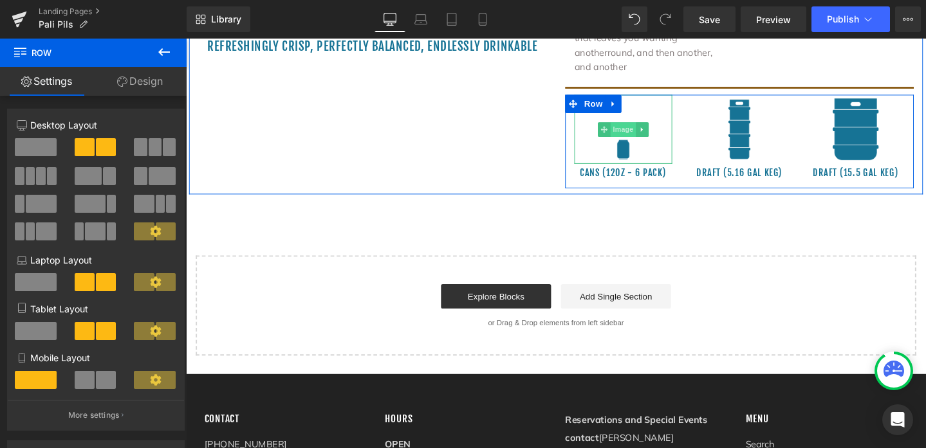
click at [636, 127] on span "Image" at bounding box center [645, 134] width 27 height 15
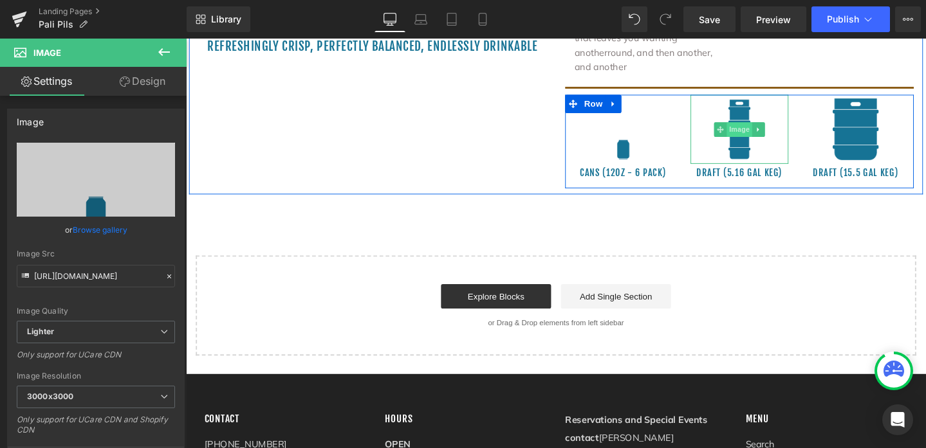
click at [758, 127] on span "Image" at bounding box center [768, 134] width 27 height 15
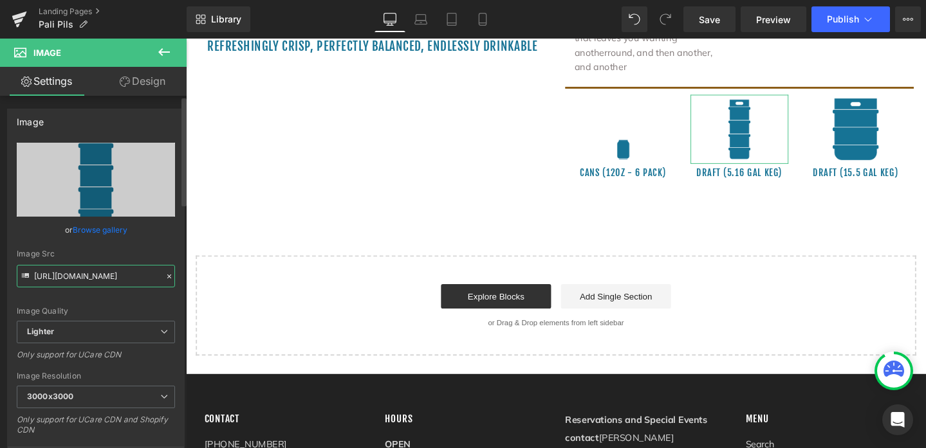
click at [36, 277] on input "[URL][DOMAIN_NAME]" at bounding box center [96, 276] width 158 height 23
drag, startPoint x: 34, startPoint y: 277, endPoint x: 151, endPoint y: 284, distance: 116.6
click at [151, 284] on input "[URL][DOMAIN_NAME]" at bounding box center [96, 276] width 158 height 23
drag, startPoint x: 156, startPoint y: 278, endPoint x: 8, endPoint y: 280, distance: 148.0
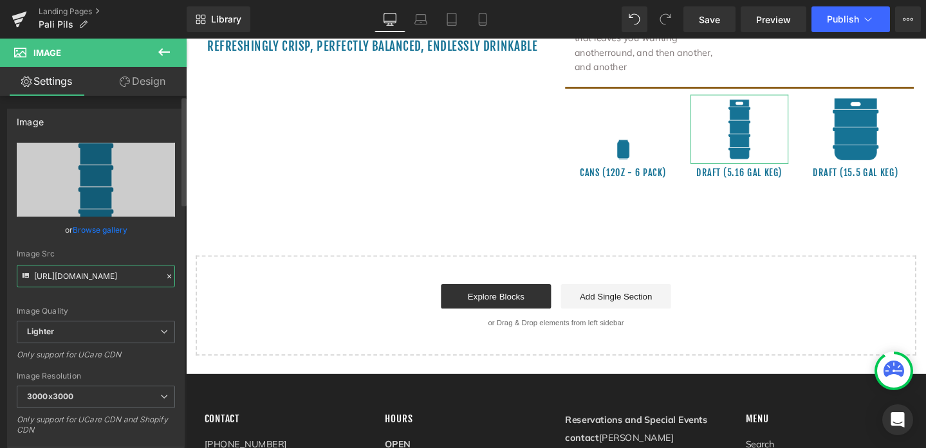
click at [8, 280] on div "[URL][DOMAIN_NAME] Replace Image Upload image or Browse gallery Image Src [URL]…" at bounding box center [96, 310] width 176 height 334
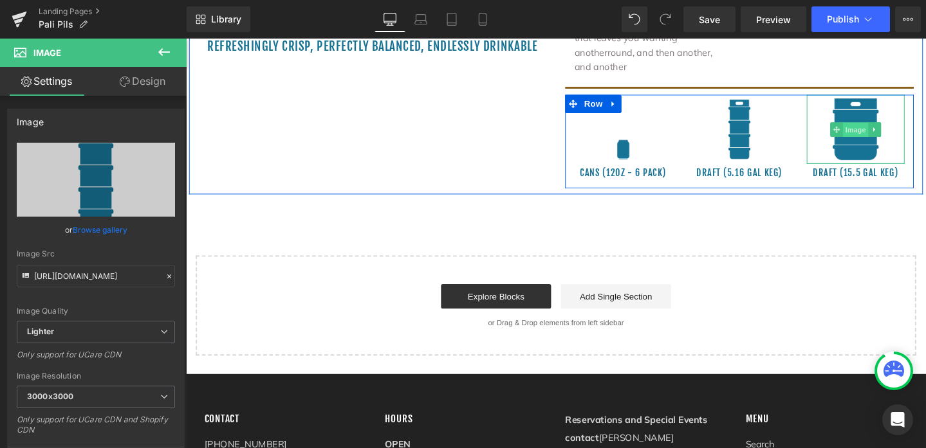
click at [892, 127] on span "Image" at bounding box center [890, 134] width 27 height 15
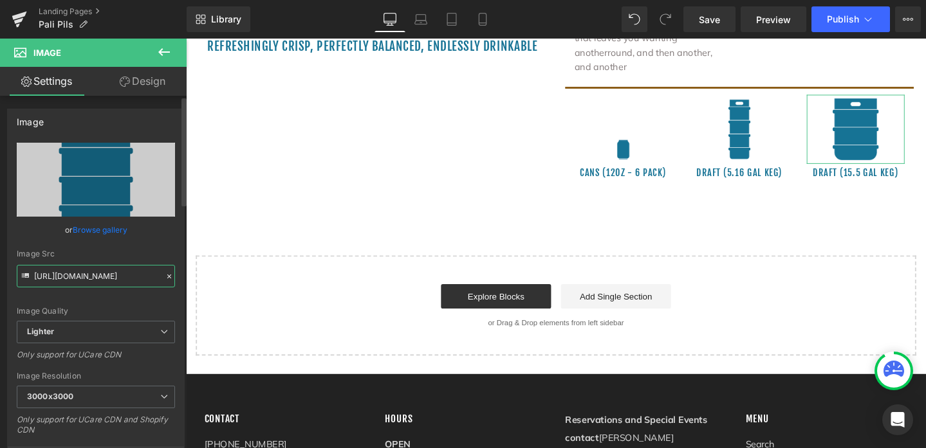
click at [35, 276] on input "[URL][DOMAIN_NAME]" at bounding box center [96, 276] width 158 height 23
click at [35, 279] on div "Image Src [URL][DOMAIN_NAME]" at bounding box center [96, 269] width 158 height 38
drag, startPoint x: 35, startPoint y: 278, endPoint x: 169, endPoint y: 295, distance: 134.9
click at [169, 295] on div "[URL][DOMAIN_NAME] Replace Image Upload image or Browse gallery Image Src [URL]…" at bounding box center [96, 310] width 176 height 334
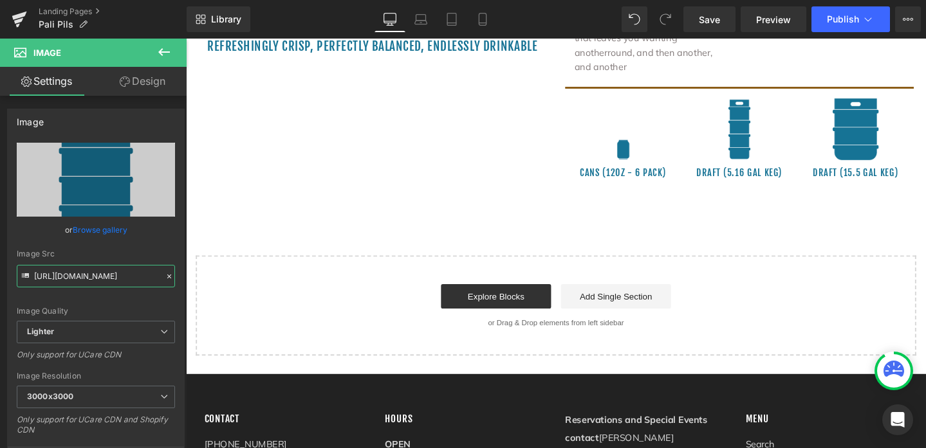
scroll to position [0, 0]
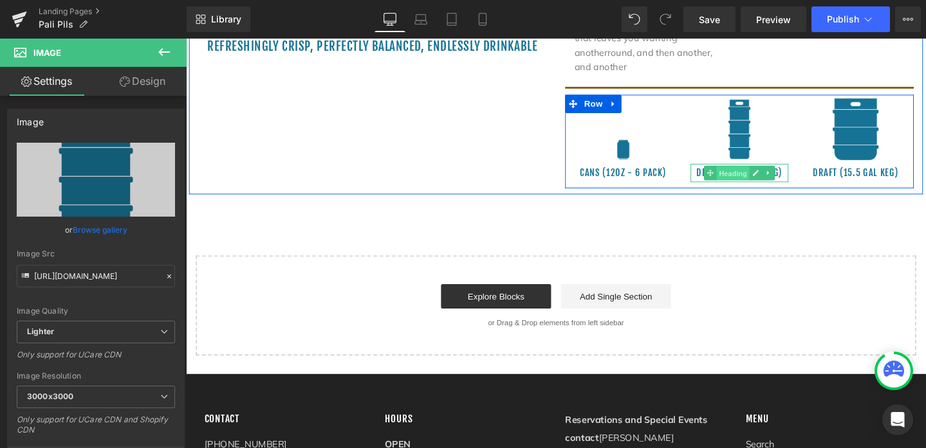
click at [751, 173] on span "Heading" at bounding box center [761, 180] width 35 height 15
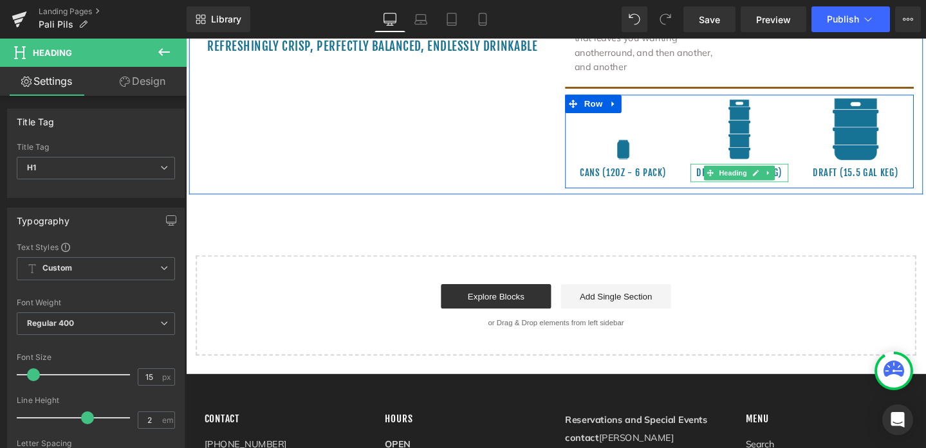
click at [804, 170] on h1 "DRAFT (5.16 GAL KEG)" at bounding box center [768, 179] width 103 height 19
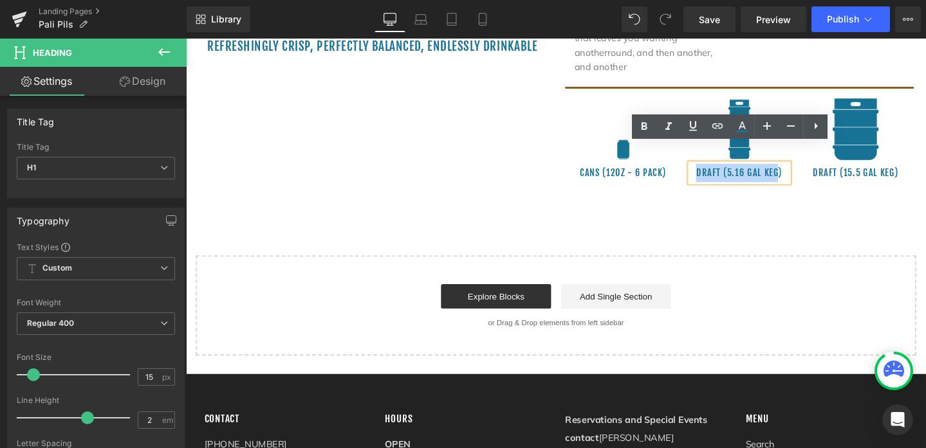
drag, startPoint x: 804, startPoint y: 161, endPoint x: 706, endPoint y: 158, distance: 98.5
click at [707, 158] on div "Image DRAFT (5.16 GAL KEG) Heading" at bounding box center [768, 144] width 122 height 92
click at [812, 170] on h1 "DRAFT (5.16 GAL KEG)" at bounding box center [768, 179] width 103 height 19
drag, startPoint x: 812, startPoint y: 160, endPoint x: 711, endPoint y: 154, distance: 101.1
click at [717, 170] on h1 "DRAFT (5.16 GAL KEG)" at bounding box center [768, 179] width 103 height 19
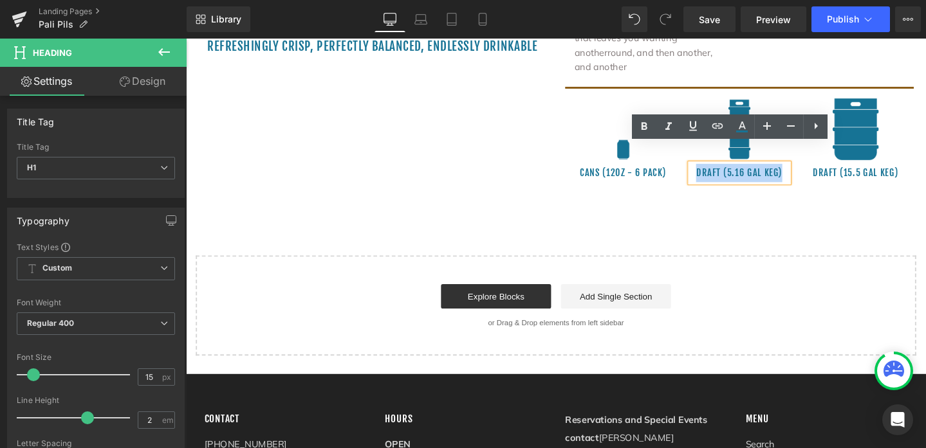
copy h1 "DRAFT (5.16 GAL KEG)"
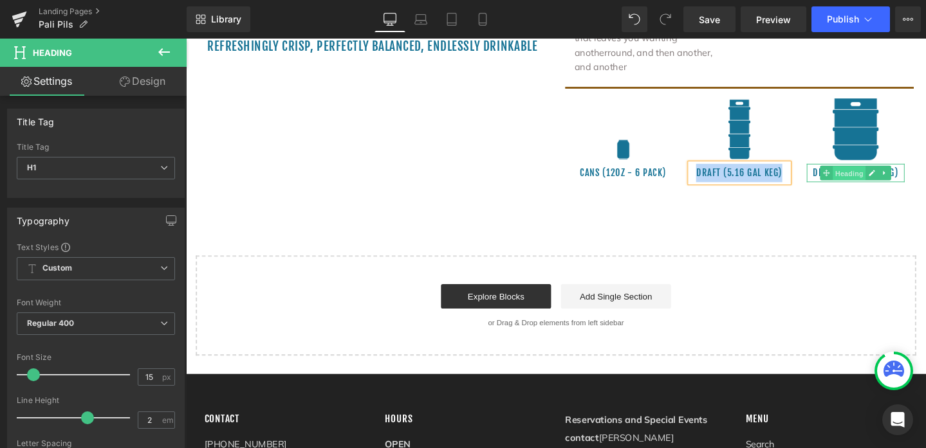
click at [872, 173] on span "Heading" at bounding box center [883, 180] width 35 height 15
click at [925, 170] on h1 "DRAFT (15.5 GAL KEG)" at bounding box center [890, 179] width 103 height 19
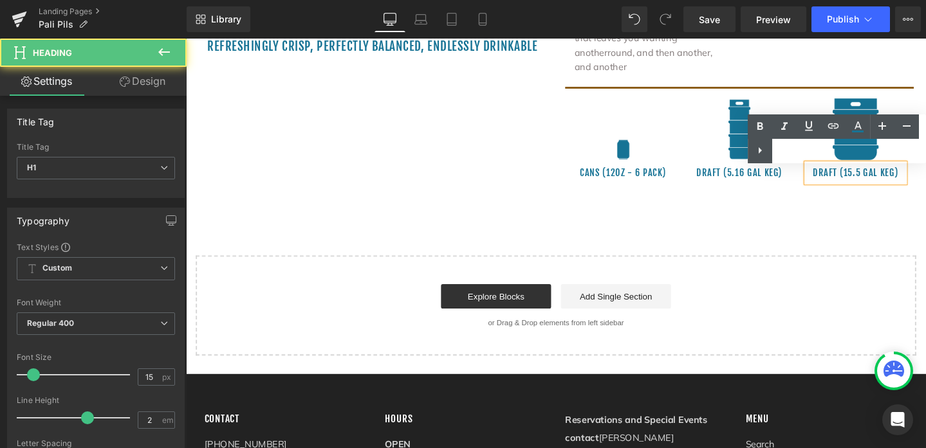
click at [890, 153] on div "Text Color Highlight Color #333333" at bounding box center [836, 138] width 178 height 49
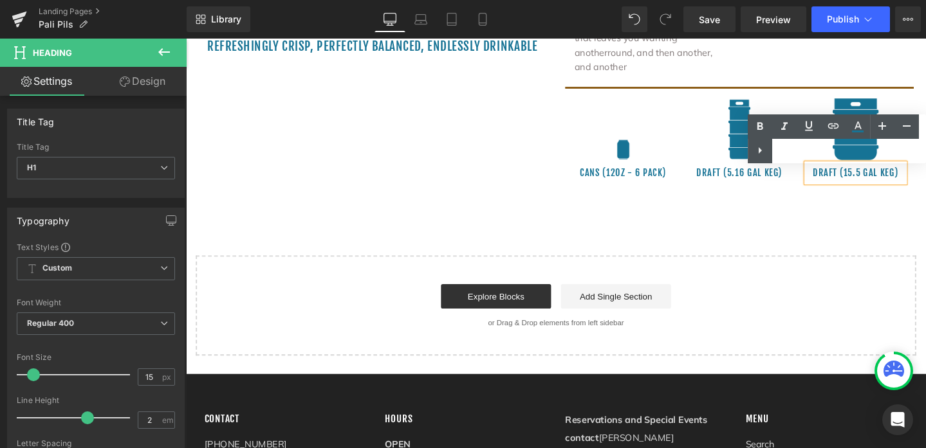
click at [875, 155] on div "Text Color Highlight Color #333333" at bounding box center [836, 138] width 178 height 49
click at [807, 152] on div "Text Color Highlight Color #333333" at bounding box center [836, 138] width 178 height 49
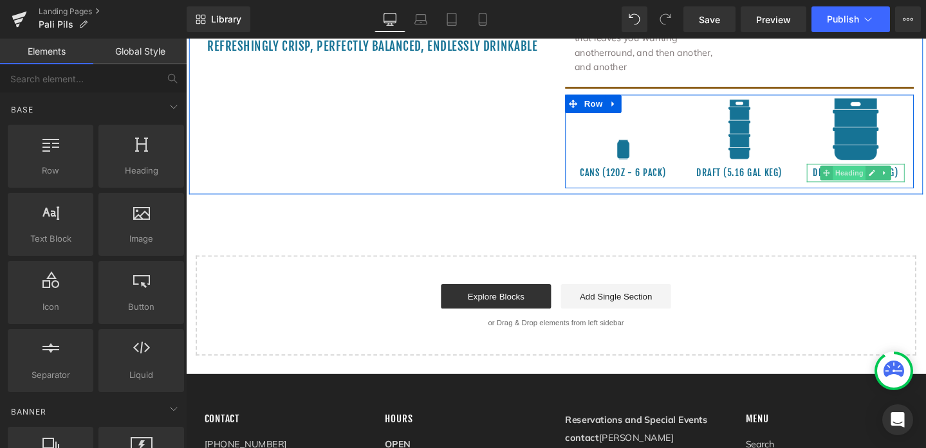
click at [873, 172] on span "Heading" at bounding box center [883, 179] width 35 height 15
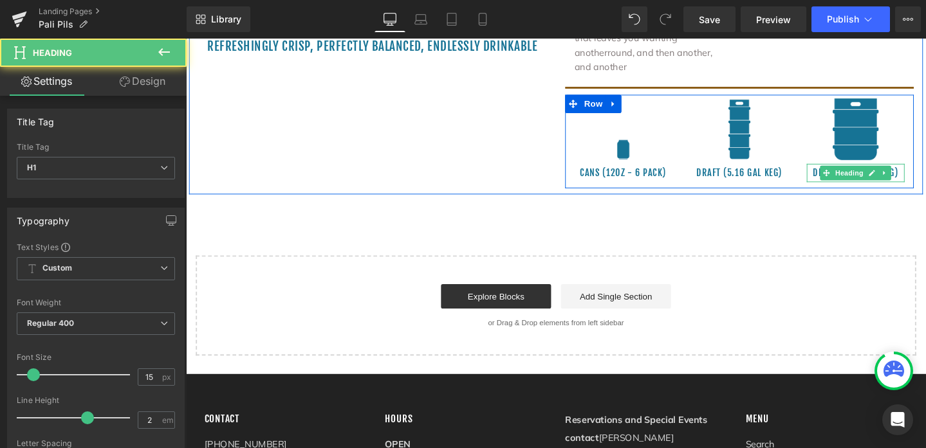
click at [925, 170] on h1 "DRAFT (15.5 GAL KEG)" at bounding box center [890, 179] width 103 height 19
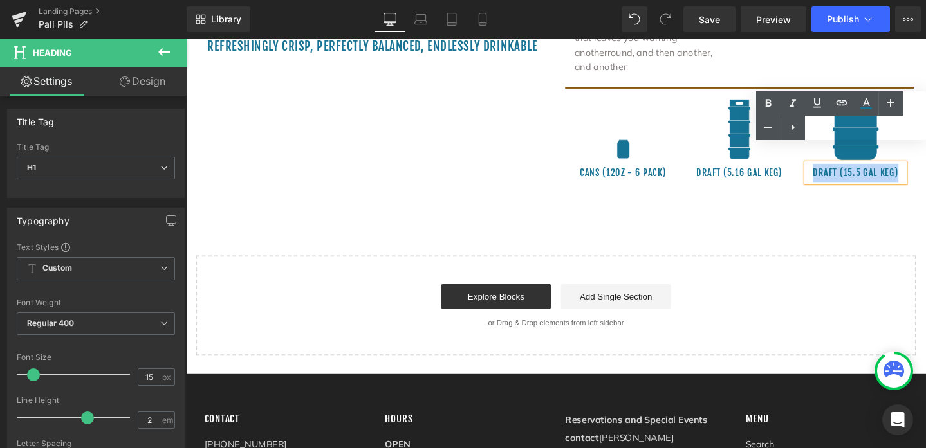
drag, startPoint x: 928, startPoint y: 160, endPoint x: 826, endPoint y: 163, distance: 102.3
click at [829, 163] on div "Image DRAFT (15.5 GAL KEG) Heading" at bounding box center [890, 144] width 122 height 92
copy h1 "DRAFT (15.5 GAL KEG)"
